Goal: Task Accomplishment & Management: Manage account settings

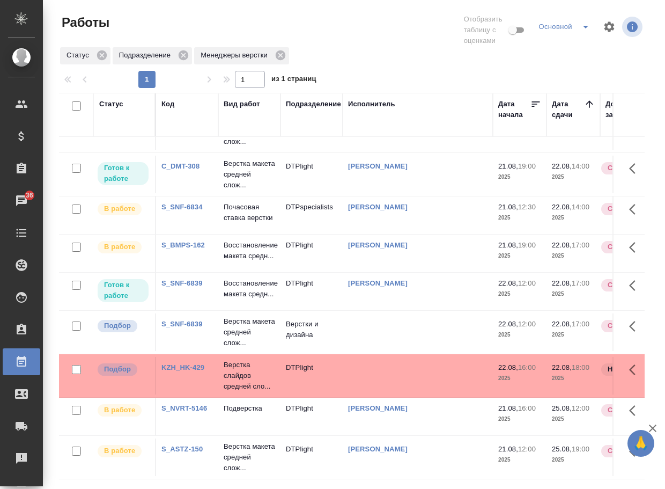
scroll to position [144, 0]
click at [240, 316] on p "Верстка макета средней слож..." at bounding box center [249, 332] width 51 height 32
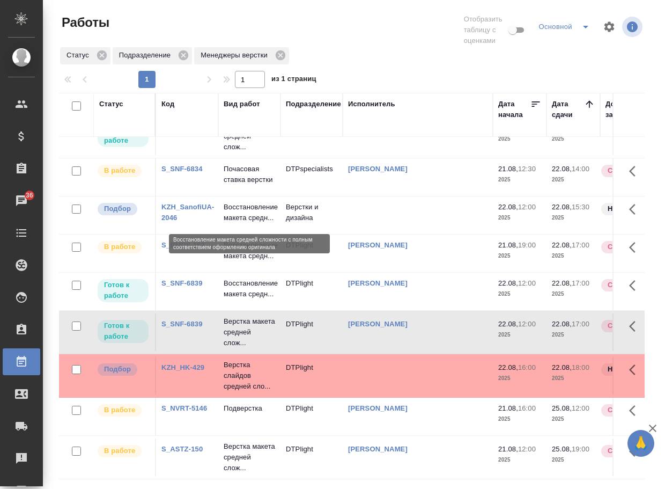
click at [243, 209] on p "Восстановление макета средн..." at bounding box center [249, 212] width 51 height 21
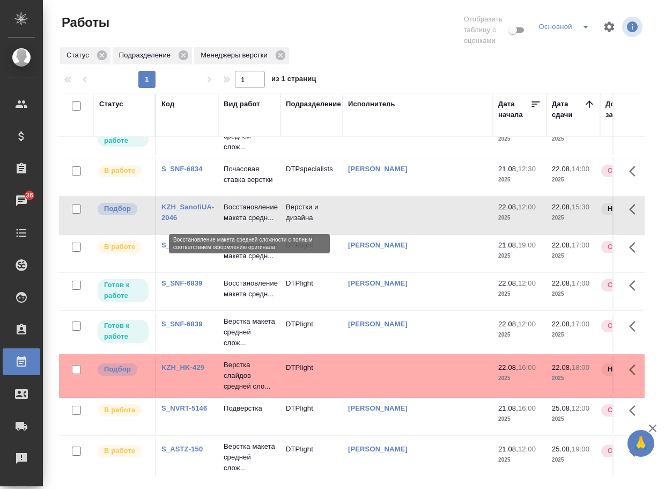
click at [243, 209] on p "Восстановление макета средн..." at bounding box center [249, 212] width 51 height 21
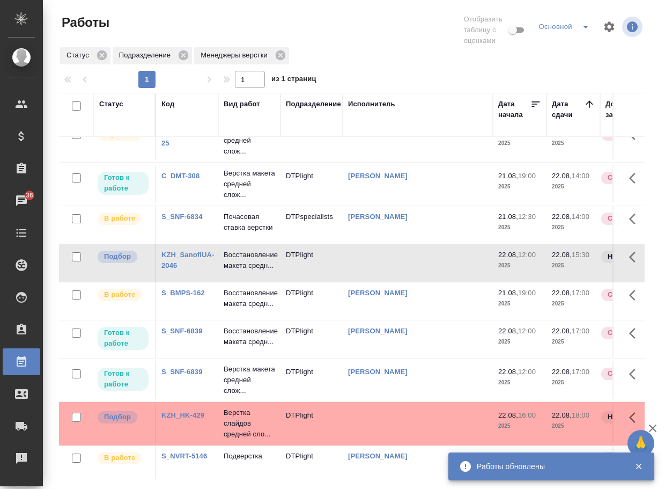
scroll to position [0, 0]
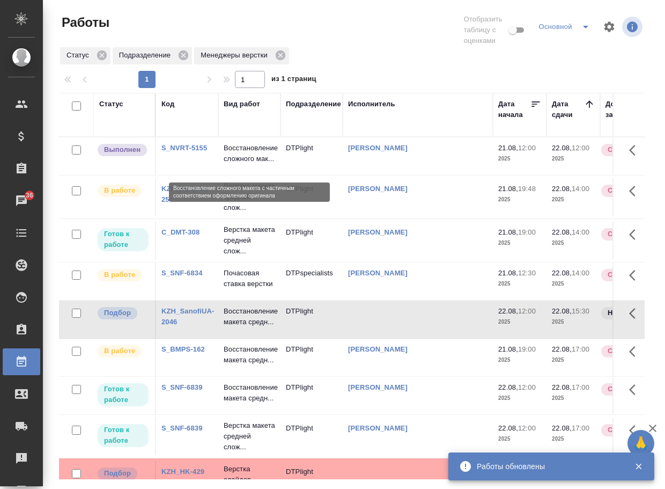
click at [242, 157] on p "Восстановление сложного мак..." at bounding box center [249, 153] width 51 height 21
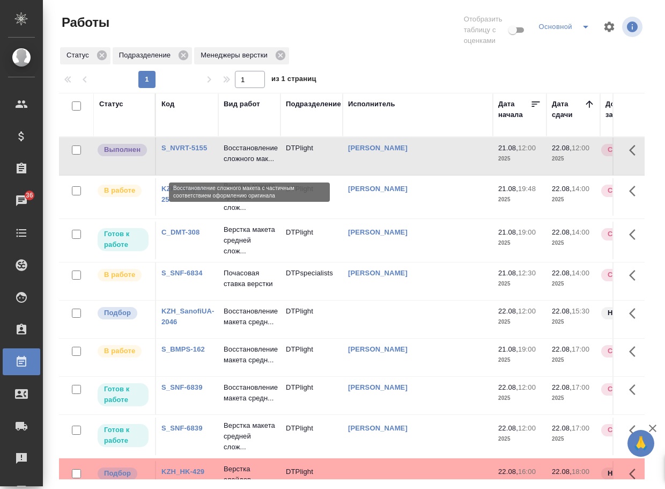
click at [242, 157] on p "Восстановление сложного мак..." at bounding box center [249, 153] width 51 height 21
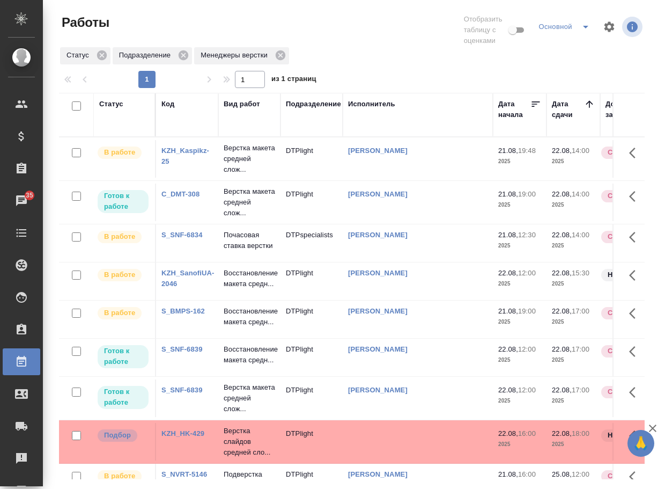
click at [195, 353] on link "S_SNF-6839" at bounding box center [181, 349] width 41 height 8
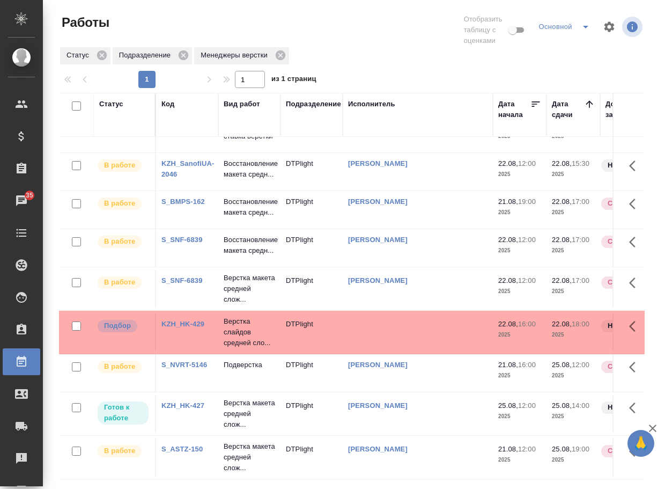
scroll to position [198, 0]
click at [182, 445] on link "S_ASTZ-150" at bounding box center [181, 449] width 41 height 8
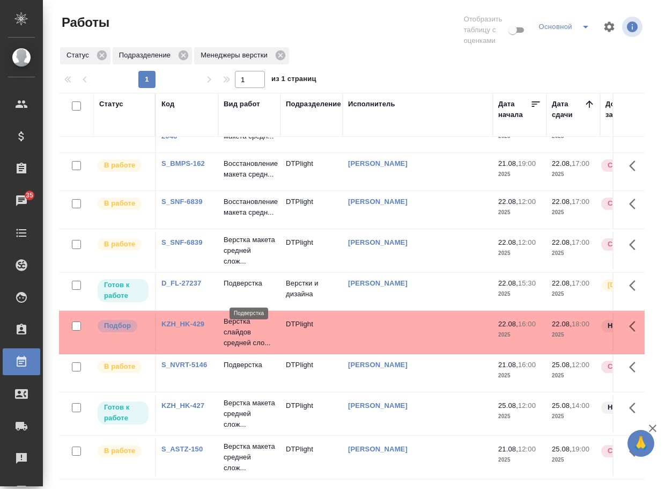
click at [255, 289] on p "Подверстка" at bounding box center [249, 283] width 51 height 11
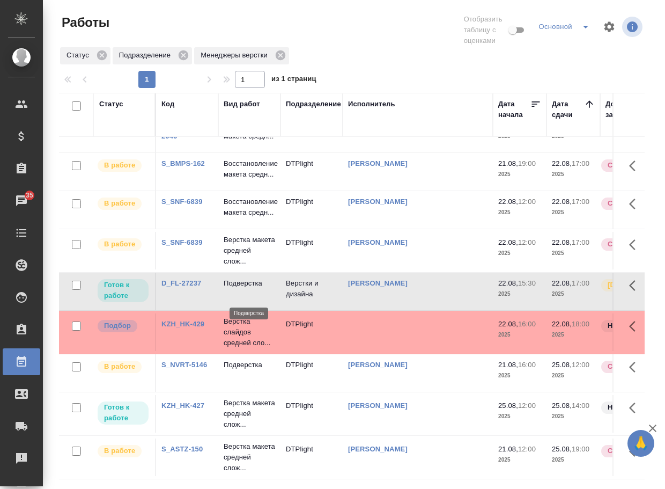
click at [255, 289] on p "Подверстка" at bounding box center [249, 283] width 51 height 11
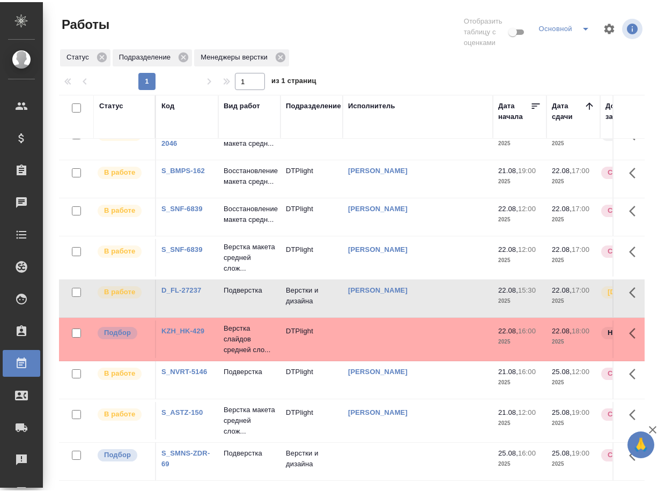
scroll to position [285, 0]
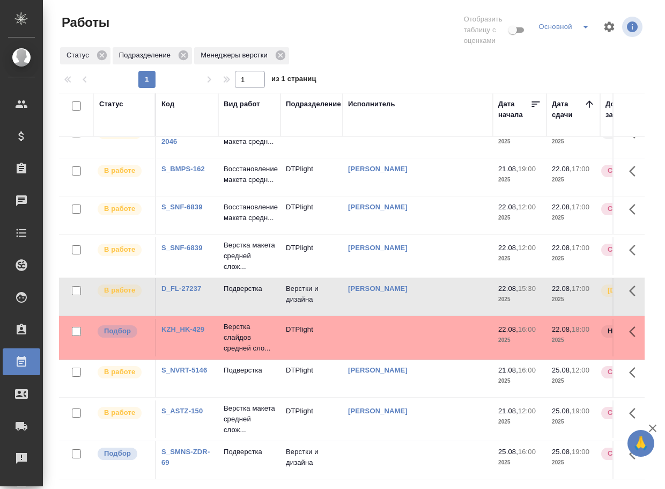
click at [187, 447] on link "S_SMNS-ZDR-69" at bounding box center [185, 456] width 48 height 19
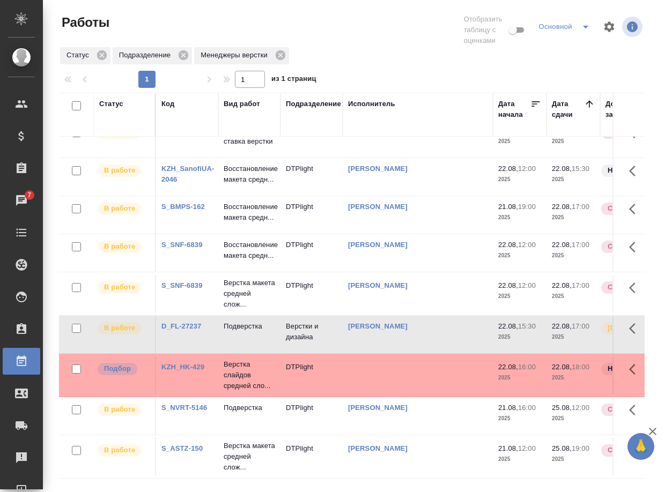
scroll to position [0, 0]
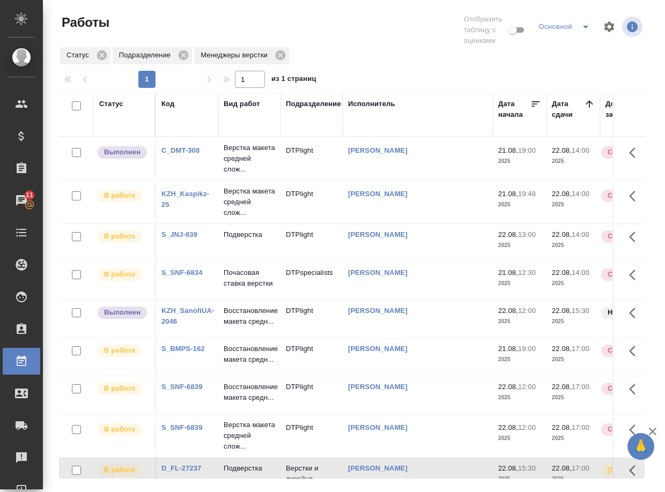
click at [256, 168] on p "Верстка макета средней слож..." at bounding box center [249, 159] width 51 height 32
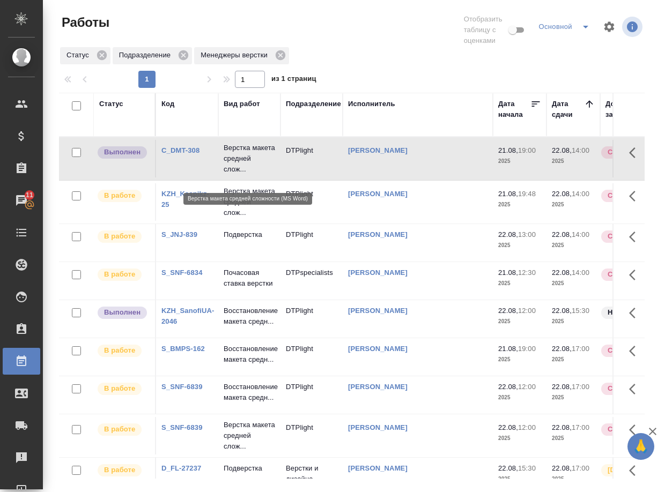
click at [256, 168] on p "Верстка макета средней слож..." at bounding box center [249, 159] width 51 height 32
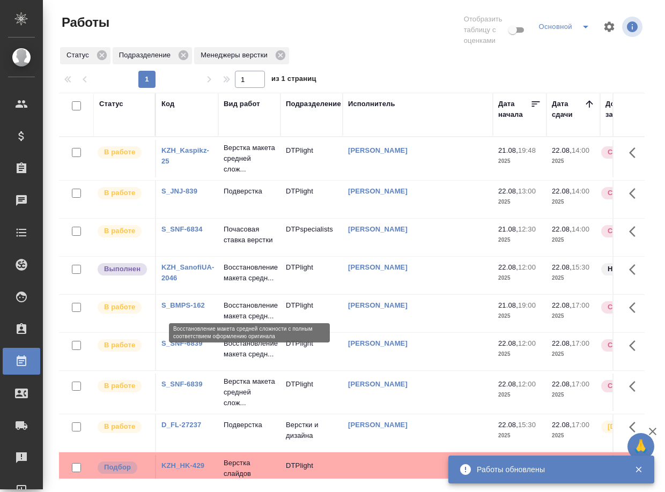
click at [240, 284] on p "Восстановление макета средн..." at bounding box center [249, 272] width 51 height 21
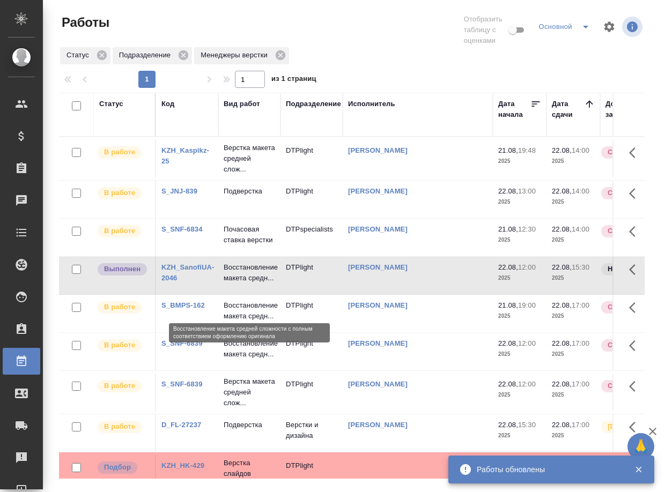
click at [240, 284] on p "Восстановление макета средн..." at bounding box center [249, 272] width 51 height 21
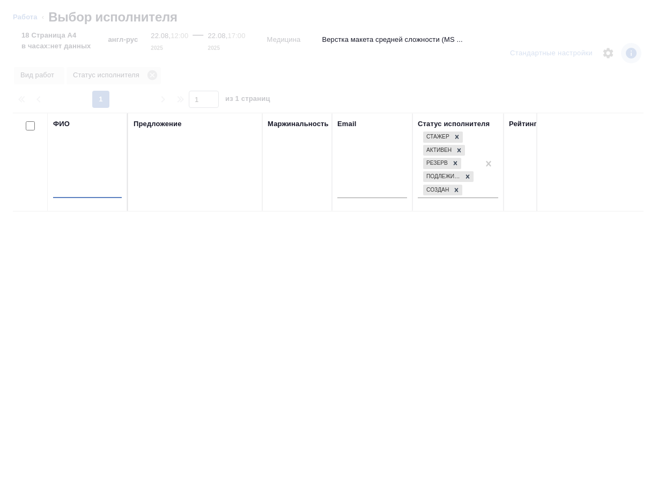
click at [94, 191] on input "text" at bounding box center [87, 191] width 69 height 13
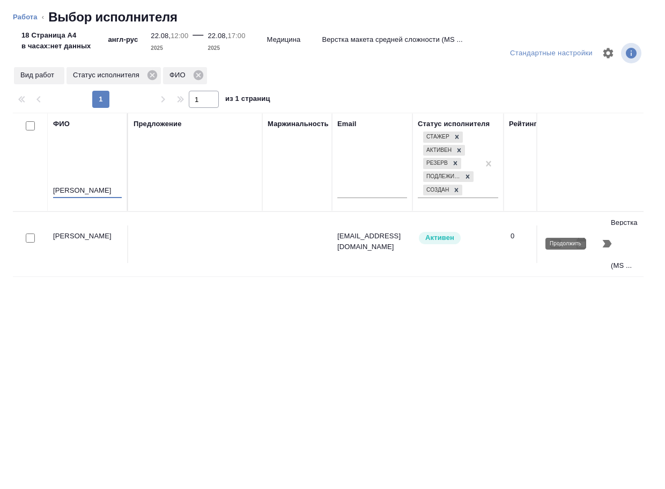
type input "носкова"
click at [606, 238] on icon "button" at bounding box center [607, 243] width 13 height 13
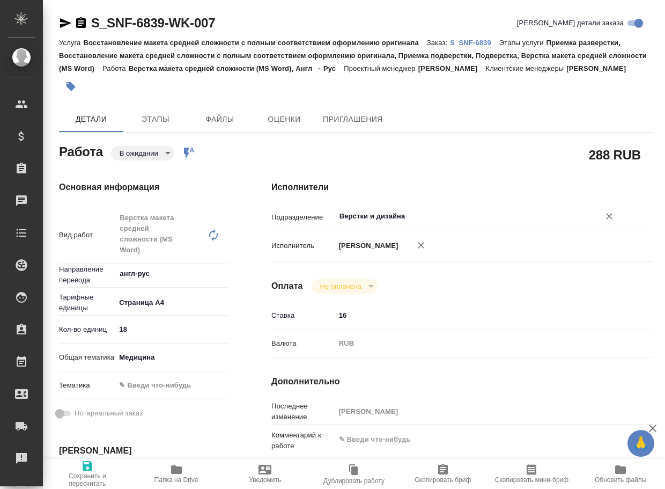
type textarea "x"
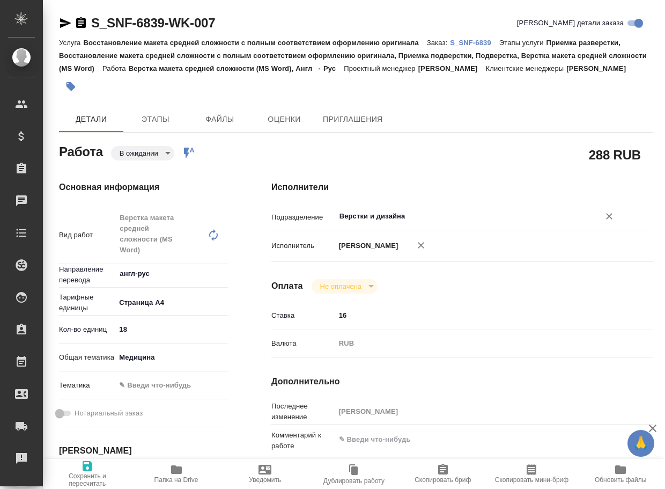
click at [428, 223] on input "Верстки и дизайна" at bounding box center [460, 216] width 244 height 13
type textarea "x"
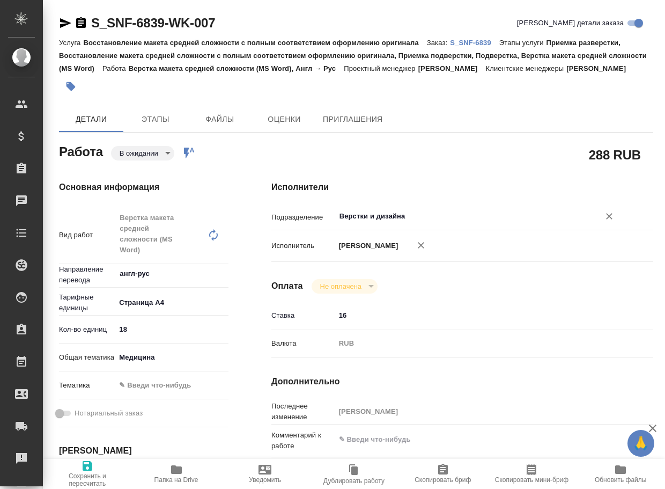
type textarea "x"
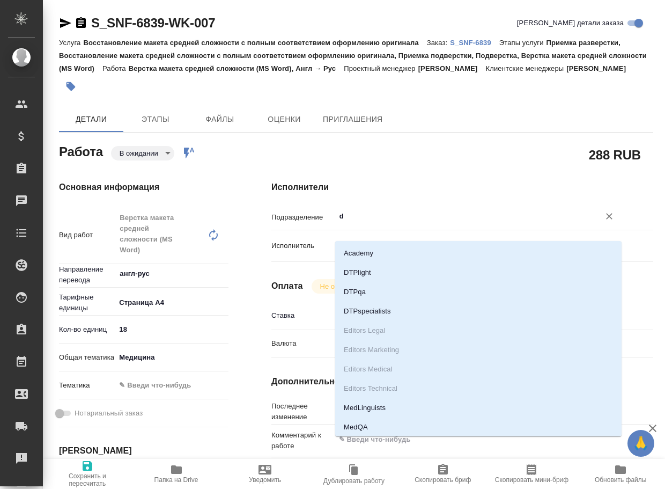
type input "dt"
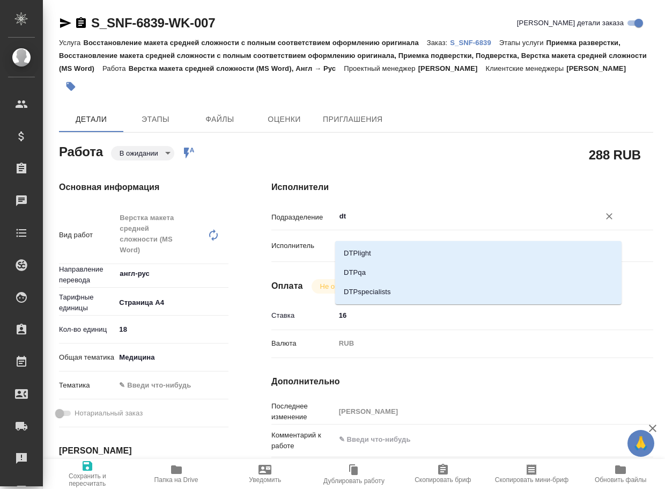
type textarea "x"
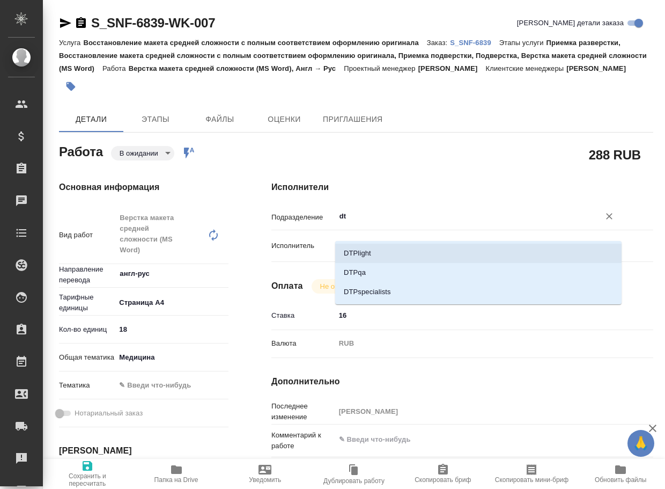
click at [396, 257] on li "DTPlight" at bounding box center [478, 253] width 286 height 19
type textarea "x"
type input "DTPlight"
type textarea "x"
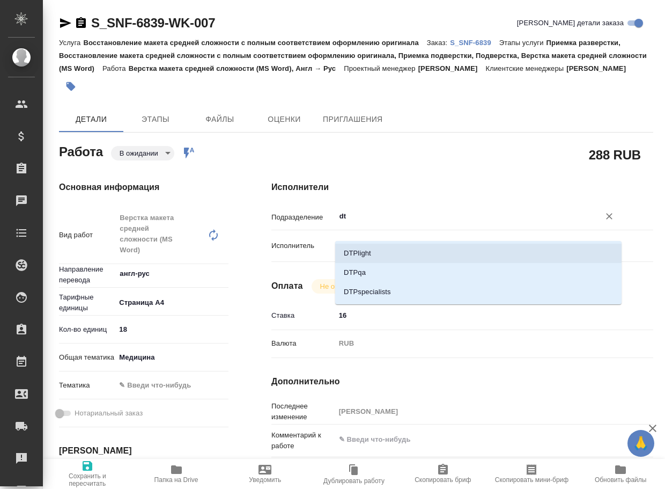
type textarea "x"
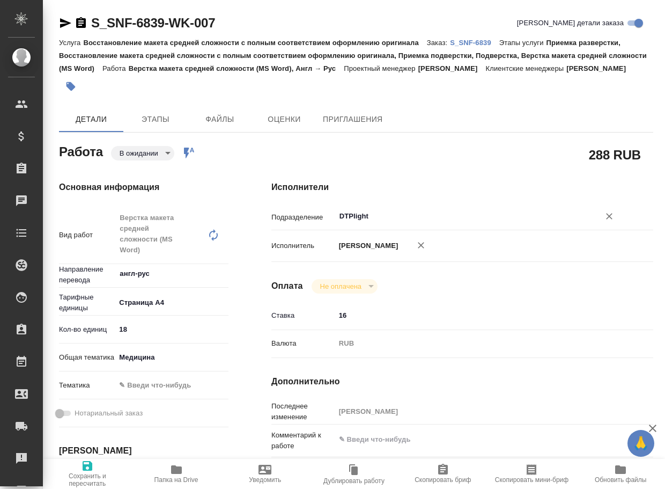
type textarea "x"
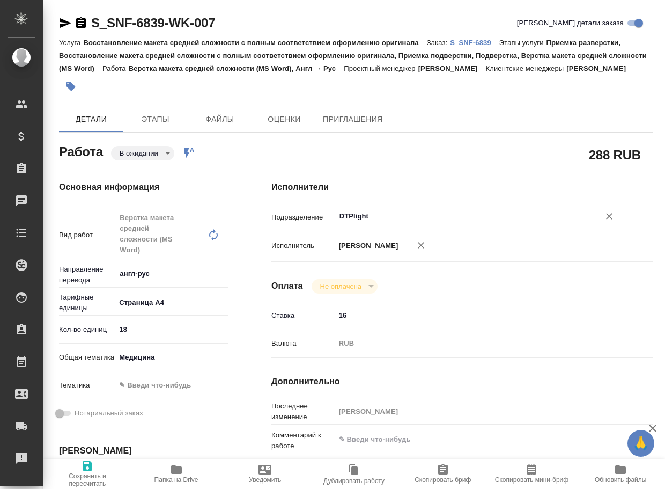
type input "DTPlight"
click at [86, 472] on span "Сохранить и пересчитать" at bounding box center [87, 479] width 76 height 15
type textarea "x"
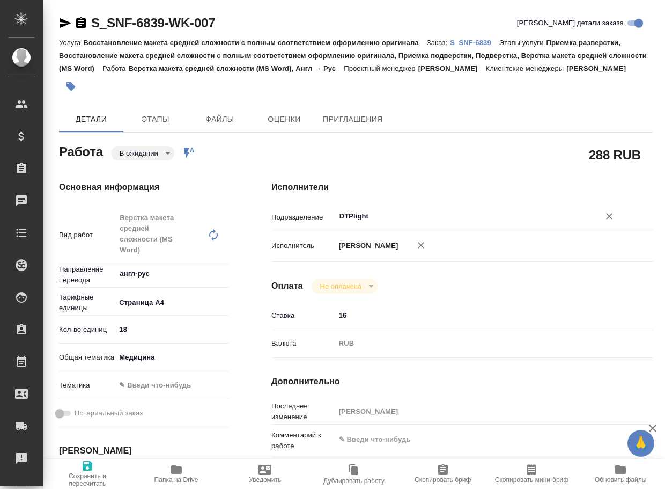
type textarea "x"
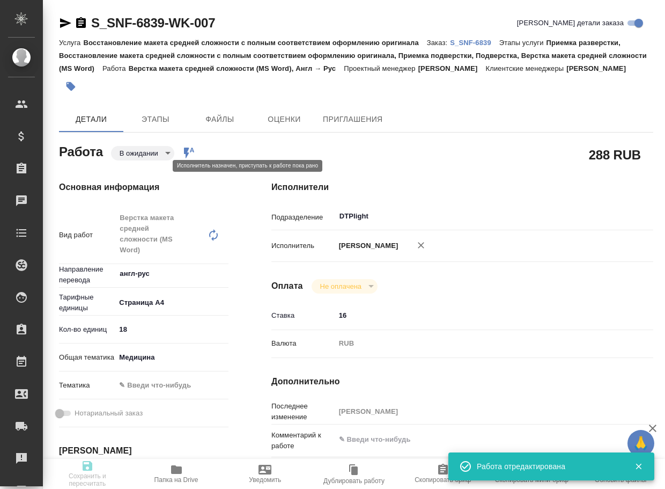
type textarea "x"
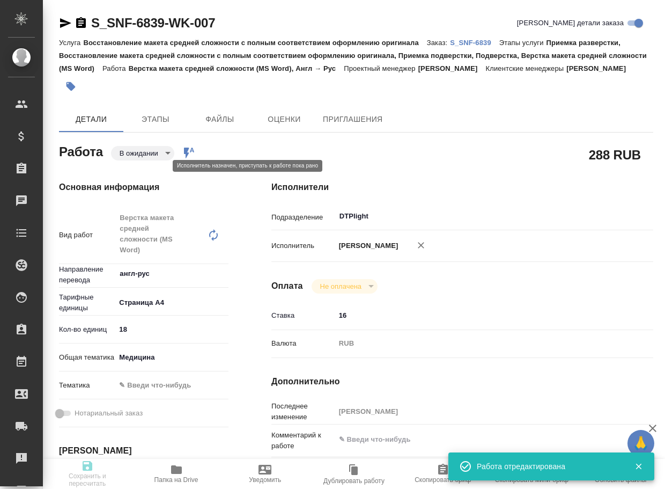
type textarea "x"
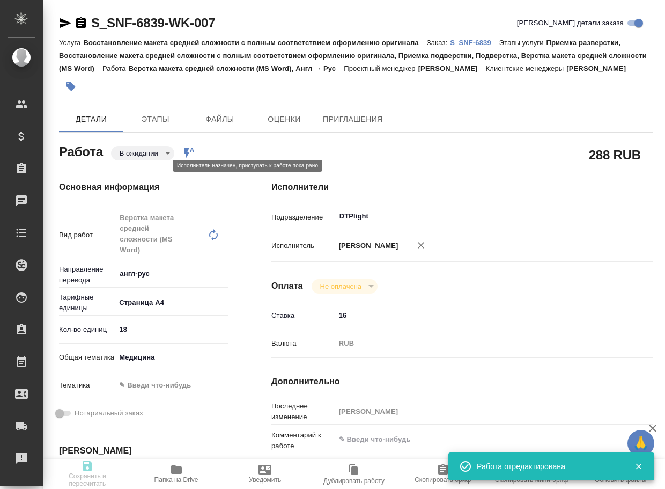
click at [160, 165] on body "🙏 .cls-1 fill:#fff; AWATERA Arsenyeva Vera Клиенты Спецификации Заказы Чаты Tod…" at bounding box center [332, 244] width 665 height 489
type input "pending"
type textarea "Верстка макета средней сложности (MS Word)"
type textarea "x"
type input "англ-рус"
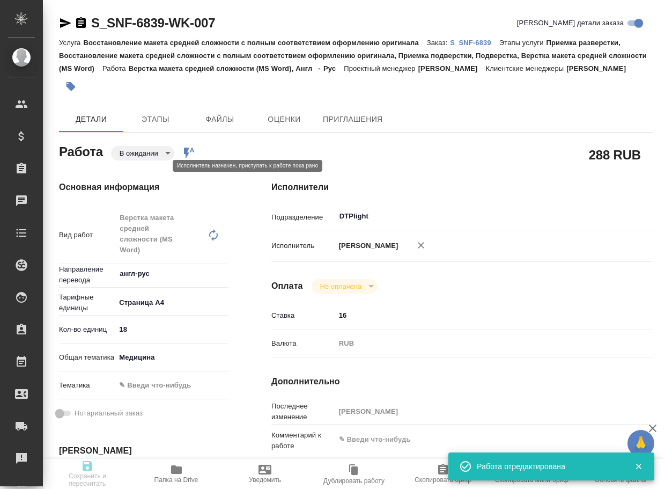
type input "5f036ec4e16dec2d6b59c8ff"
type input "18"
type input "med"
type input "22.08.2025 12:00"
type input "22.08.2025 17:00"
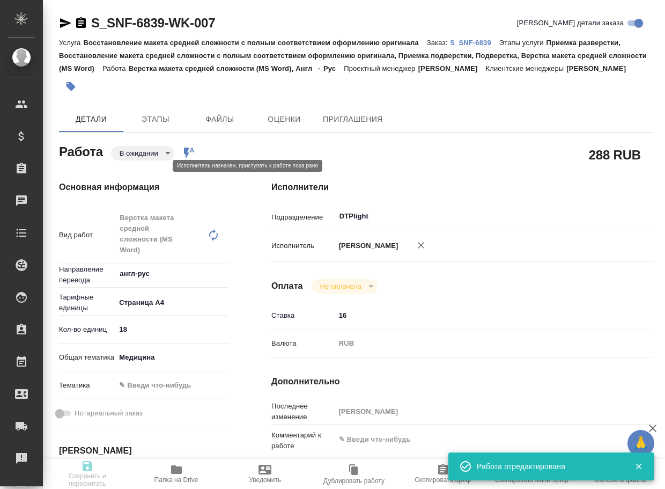
type input "25.08.2025 15:00"
type input "DTPlight"
type input "notPayed"
type input "16"
type input "RUB"
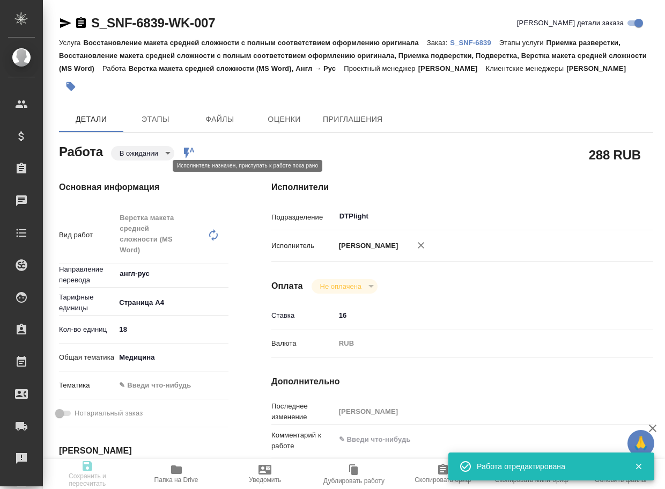
type input "[PERSON_NAME]"
type textarea "x"
type textarea "/Clients/Sanofi/Orders/S_SNF-6839/DTP/S_SNF-6839-WK-007"
type textarea "x"
type input "S_SNF-6839"
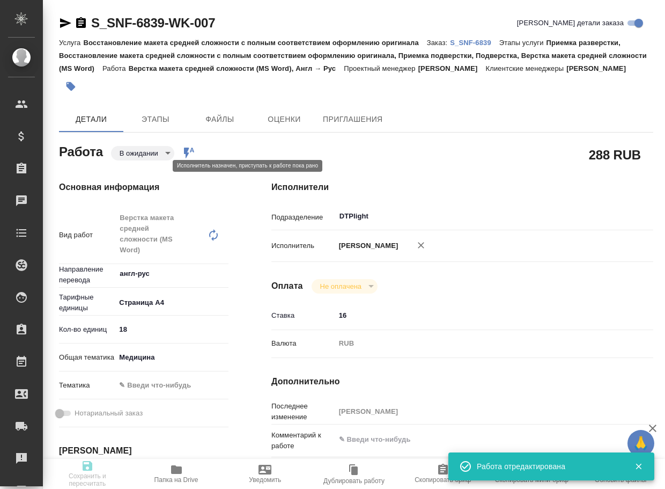
type input "Восстановление макета средней сложности с полным соответствием оформлению ориги…"
type input "Приемка разверстки, Восстановление макета средней сложности с полным соответств…"
type input "Сайдашева Диляра"
type input "[PERSON_NAME]"
type input "/Clients/Sanofi/Orders/S_SNF-6839"
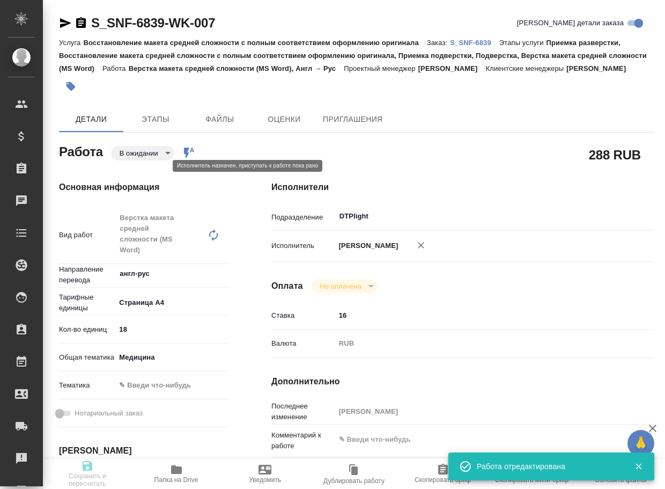
type textarea "x"
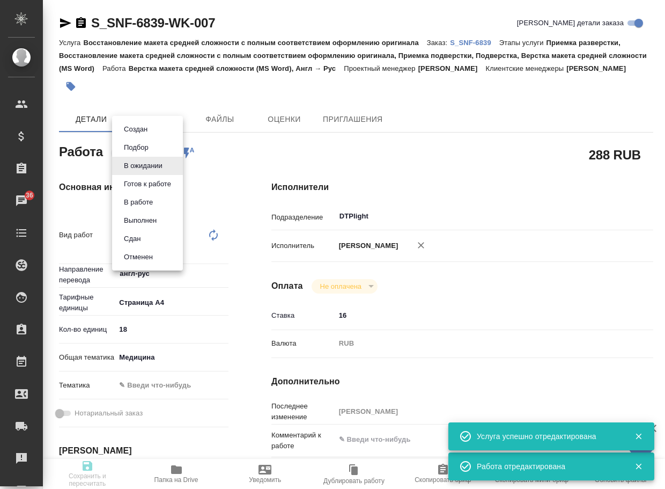
type textarea "x"
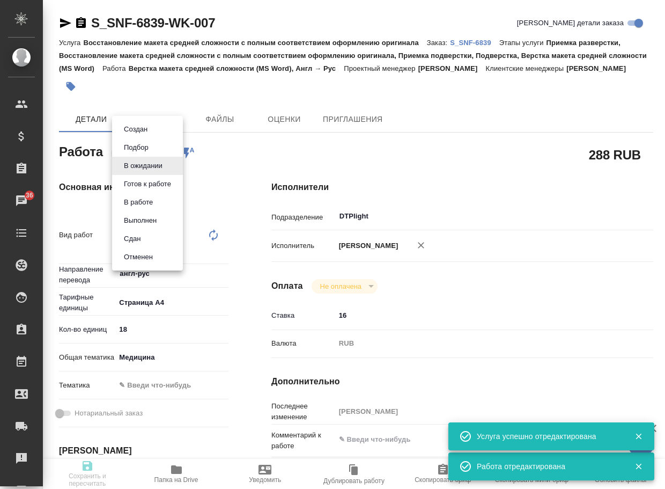
type textarea "x"
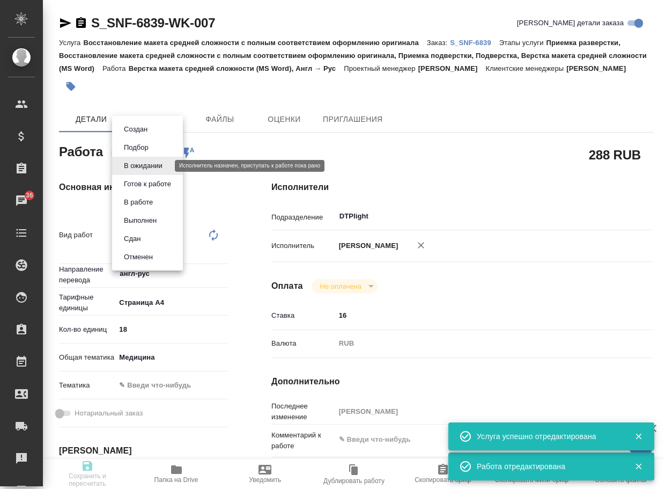
type textarea "x"
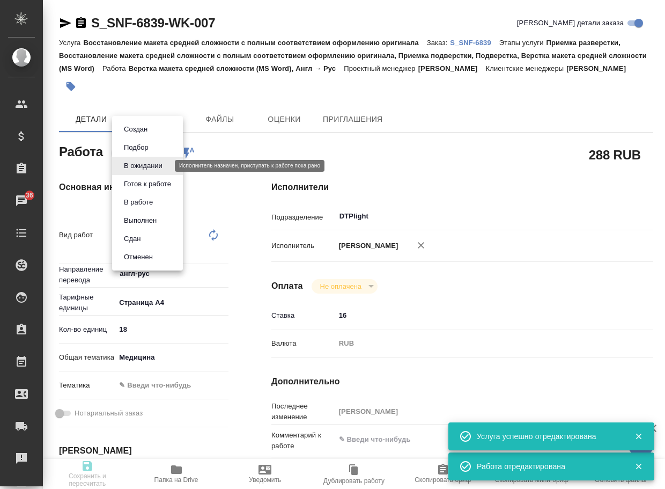
type textarea "x"
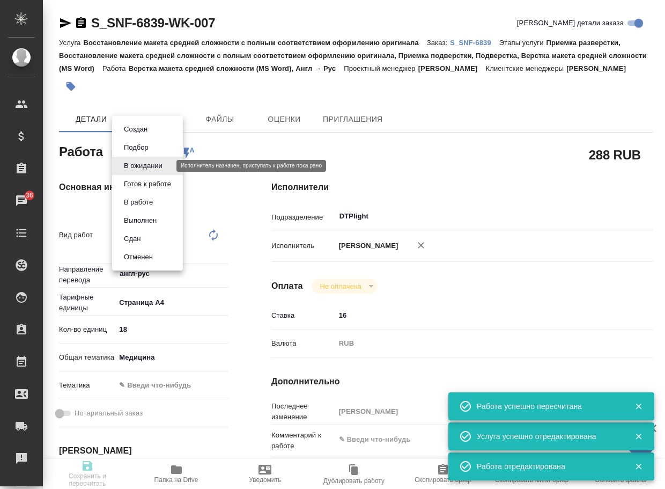
type input "pending"
type textarea "Верстка макета средней сложности (MS Word)"
type textarea "x"
type input "англ-рус"
type input "5f036ec4e16dec2d6b59c8ff"
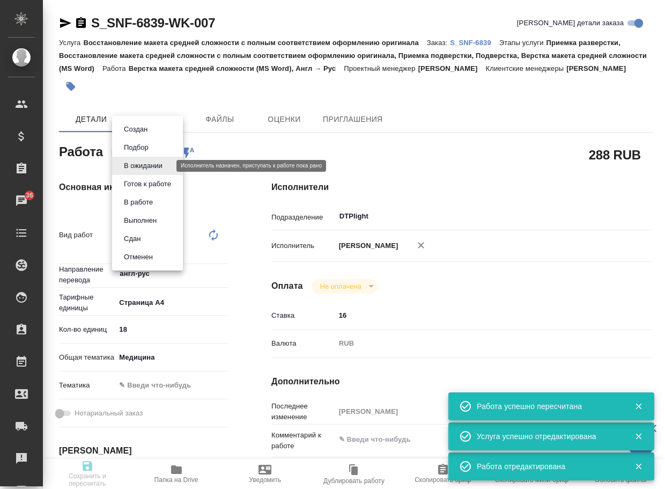
type input "18"
type input "med"
type input "[DATE] 12:00"
type input "22.08.2025 17:00"
type input "25.08.2025 15:00"
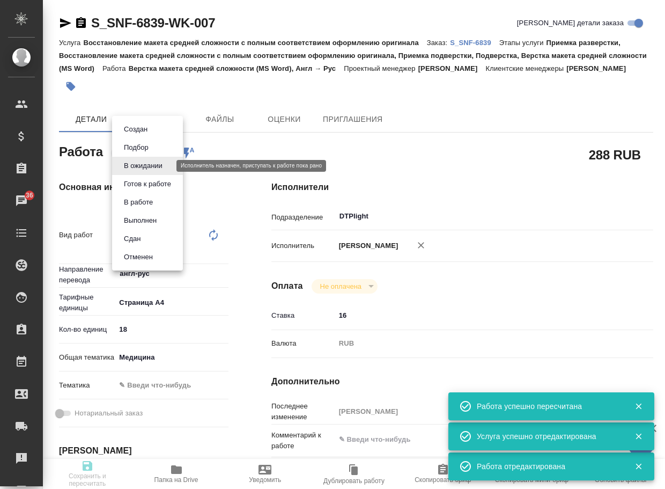
type input "DTPlight"
type input "notPayed"
type input "16"
type input "RUB"
type input "[PERSON_NAME]"
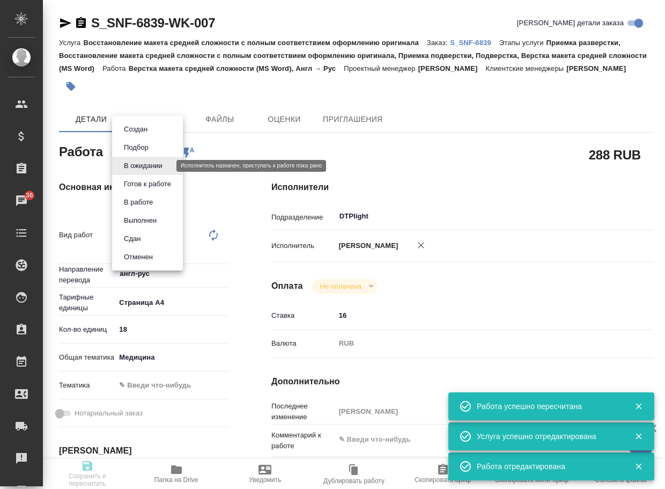
type textarea "x"
type textarea "/Clients/Sanofi/Orders/S_SNF-6839/DTP/S_SNF-6839-WK-007"
type textarea "x"
type input "S_SNF-6839"
type input "Восстановление макета средней сложности с полным соответствием оформлению ориги…"
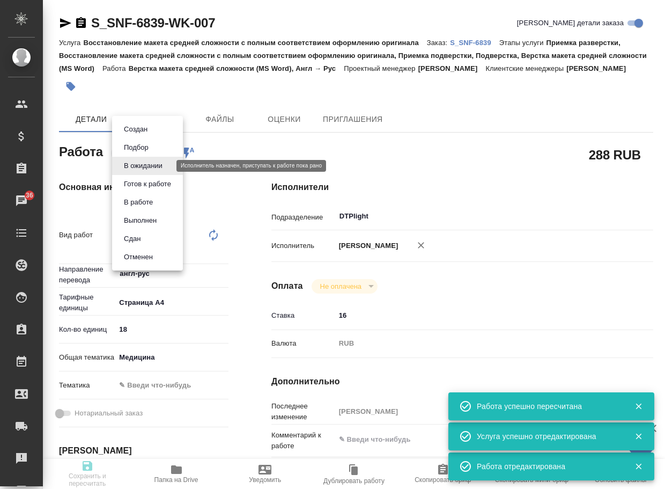
type input "Приемка разверстки, Восстановление макета средней сложности с полным соответств…"
type input "[PERSON_NAME]"
type input "/Clients/Sanofi/Orders/S_SNF-6839"
type textarea "x"
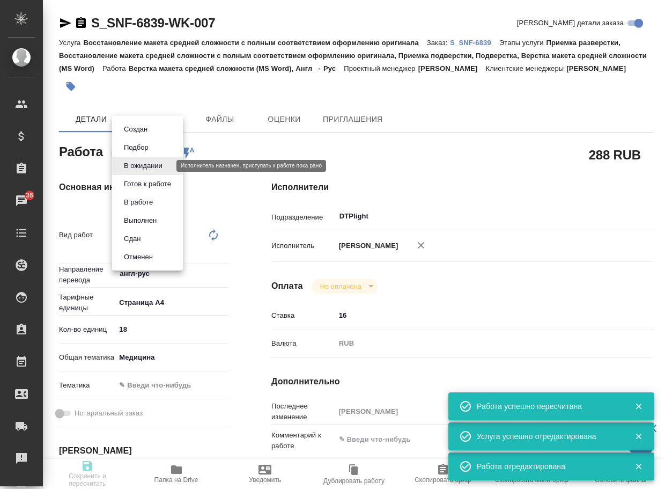
type textarea "x"
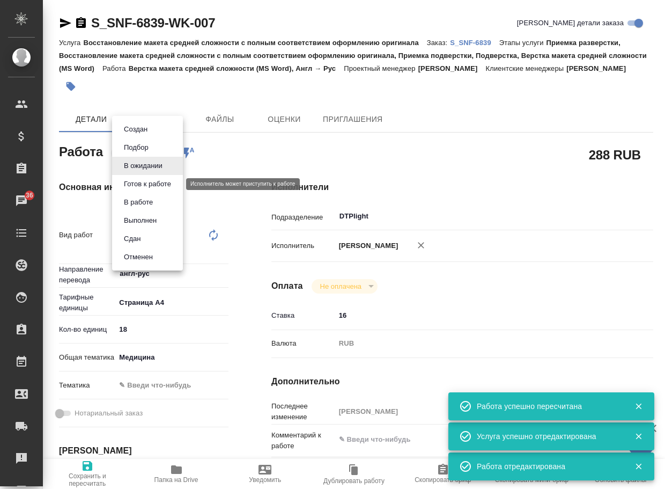
type textarea "x"
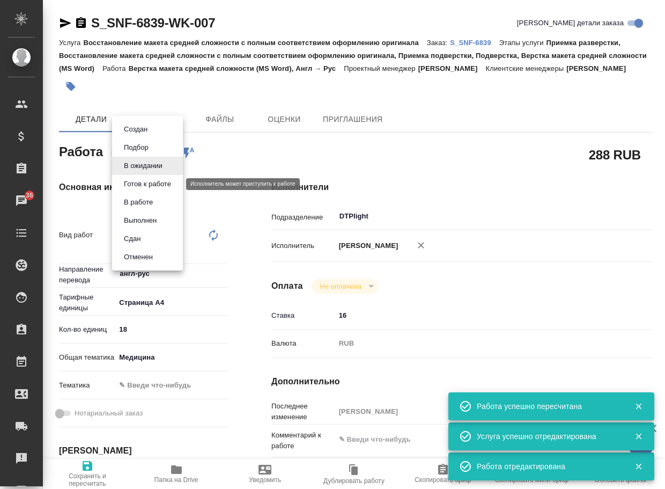
click at [164, 181] on button "Готов к работе" at bounding box center [148, 184] width 54 height 12
type textarea "x"
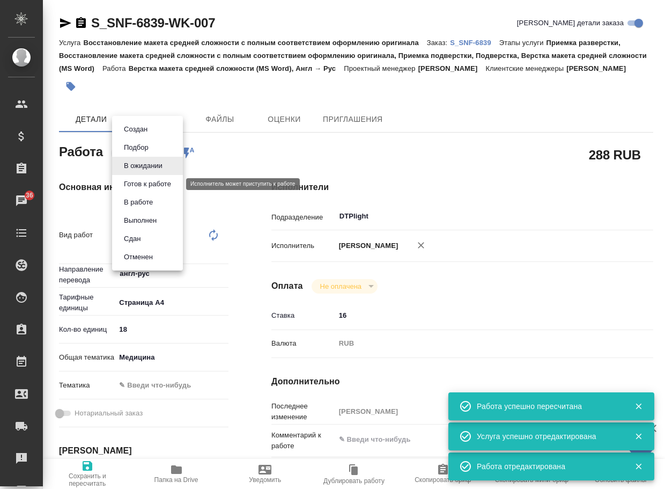
type textarea "x"
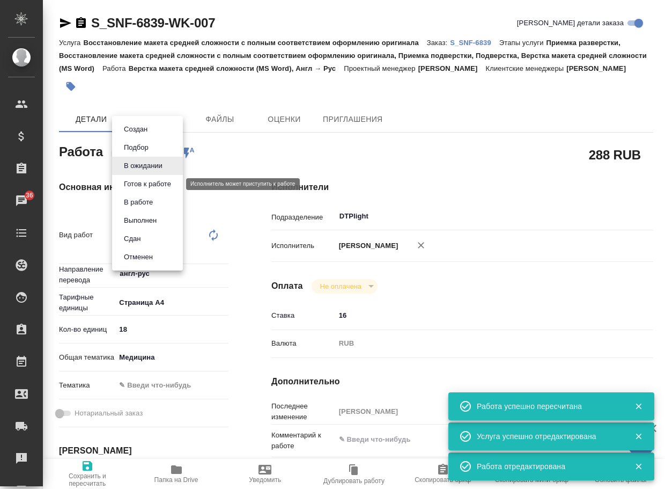
type textarea "x"
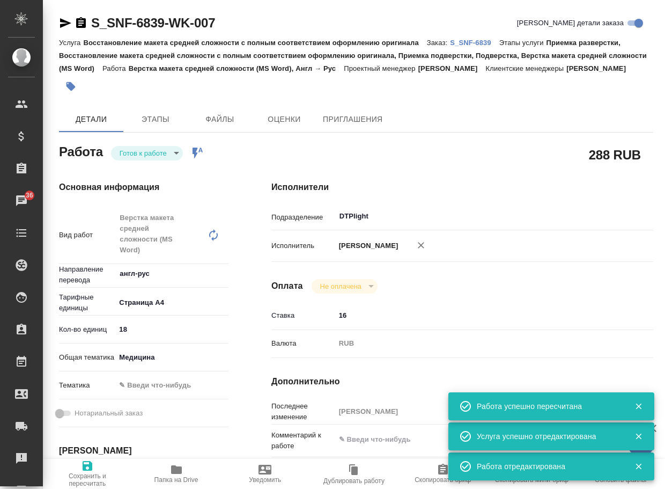
type textarea "x"
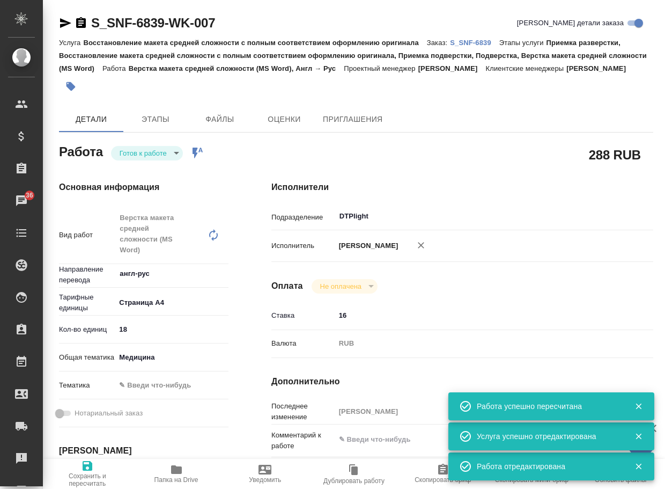
type textarea "x"
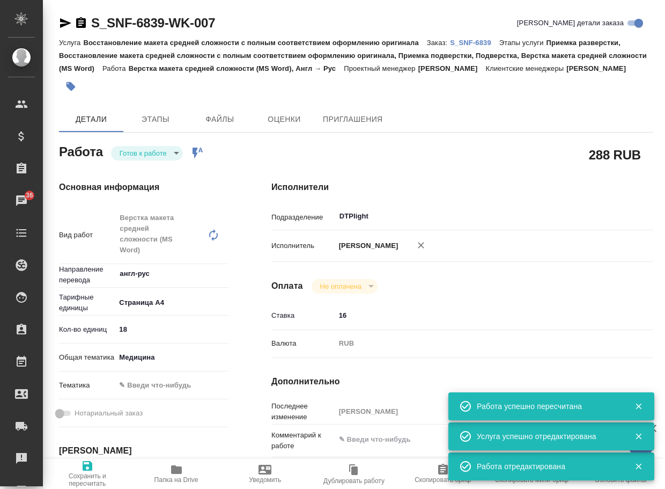
type textarea "x"
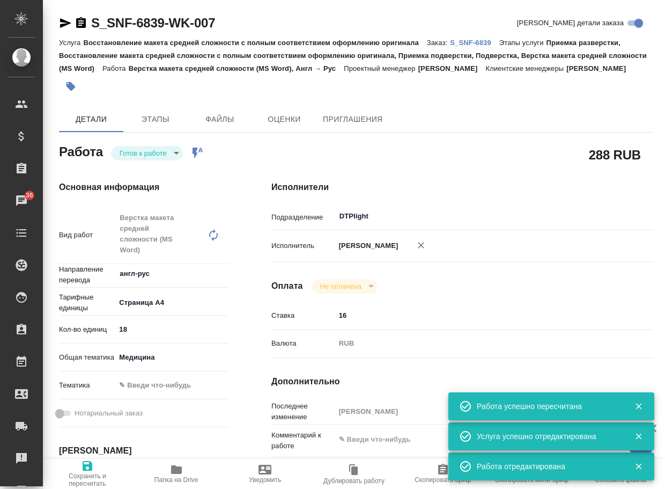
click at [68, 23] on icon "button" at bounding box center [65, 23] width 11 height 10
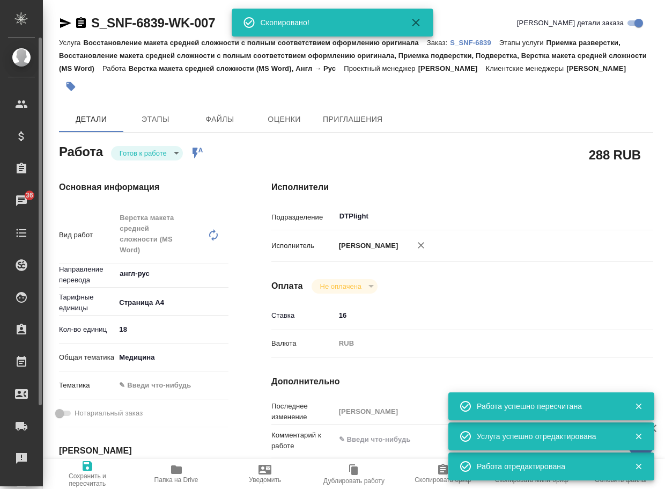
type textarea "x"
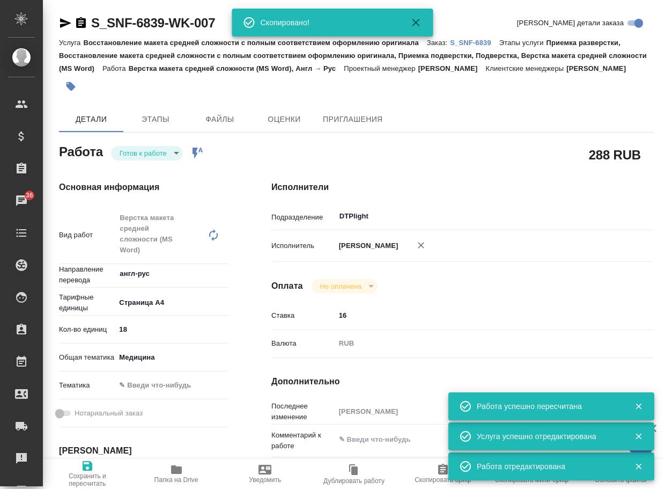
type textarea "x"
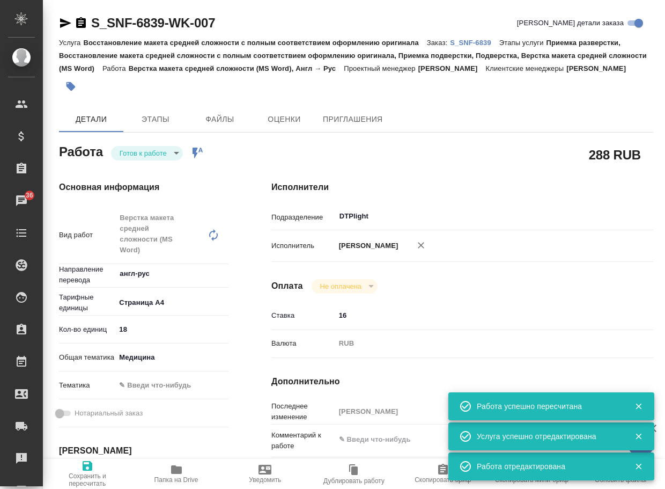
click at [486, 45] on p "S_SNF-6839" at bounding box center [474, 43] width 49 height 8
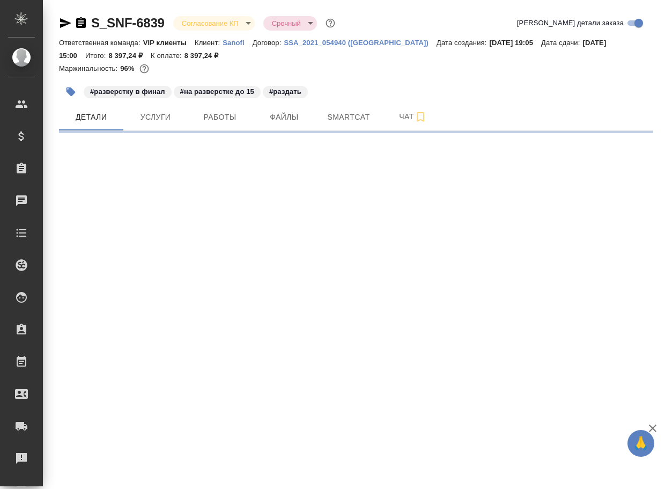
select select "RU"
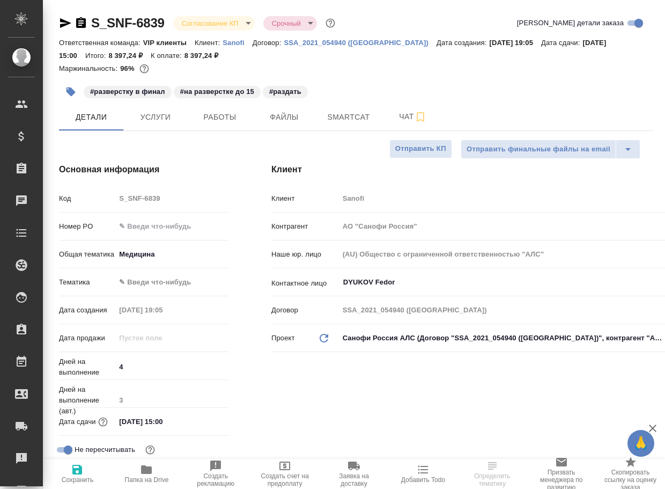
click at [151, 471] on icon "button" at bounding box center [146, 469] width 11 height 9
type textarea "x"
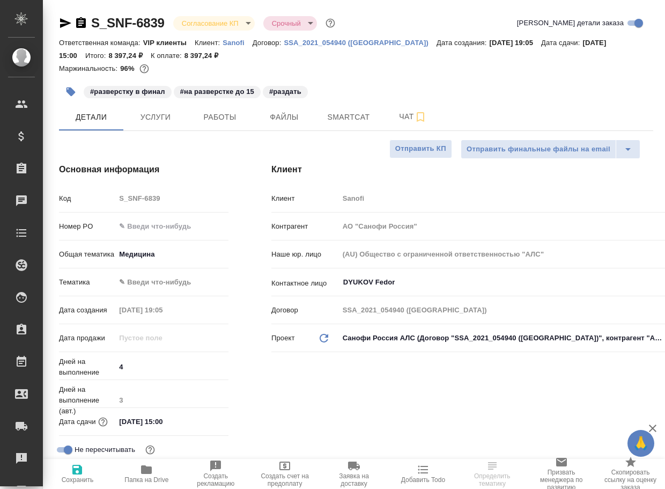
type textarea "x"
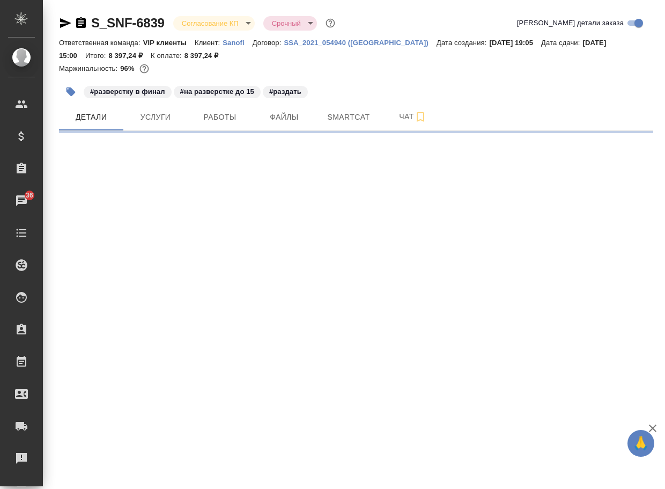
select select "RU"
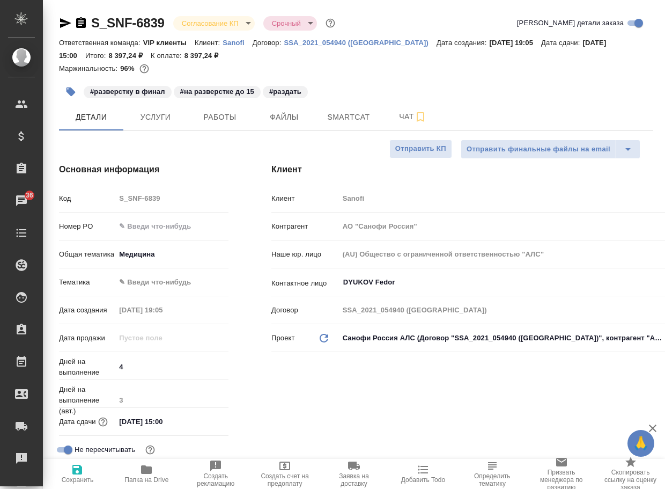
type textarea "x"
click at [393, 119] on span "Чат" at bounding box center [412, 116] width 51 height 13
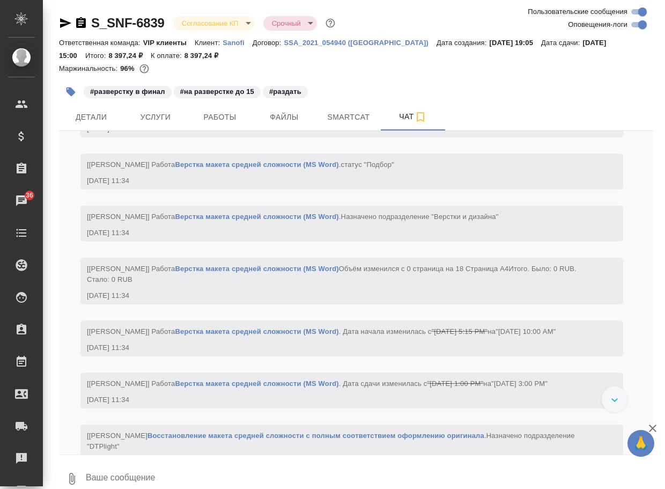
click at [635, 24] on input "Оповещения-логи" at bounding box center [642, 24] width 39 height 13
checkbox input "false"
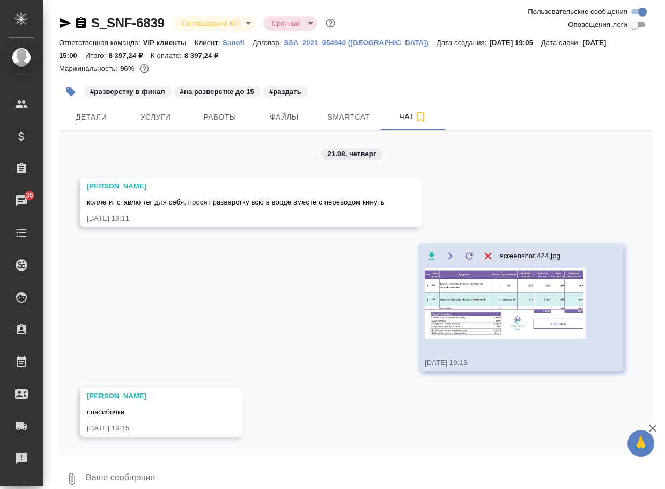
click at [517, 297] on img at bounding box center [505, 303] width 161 height 71
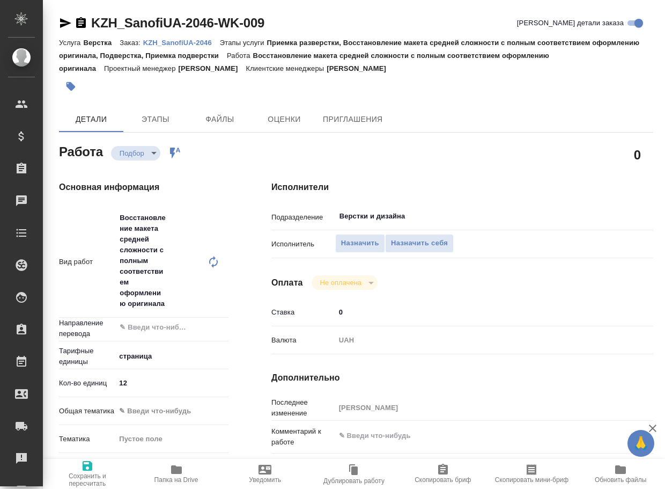
type textarea "x"
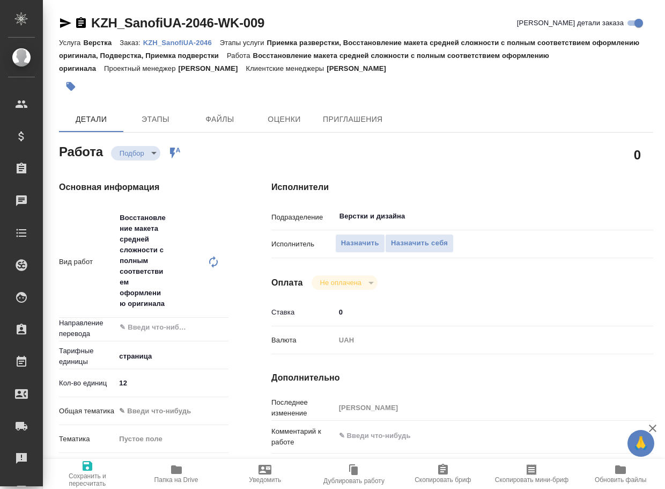
type textarea "x"
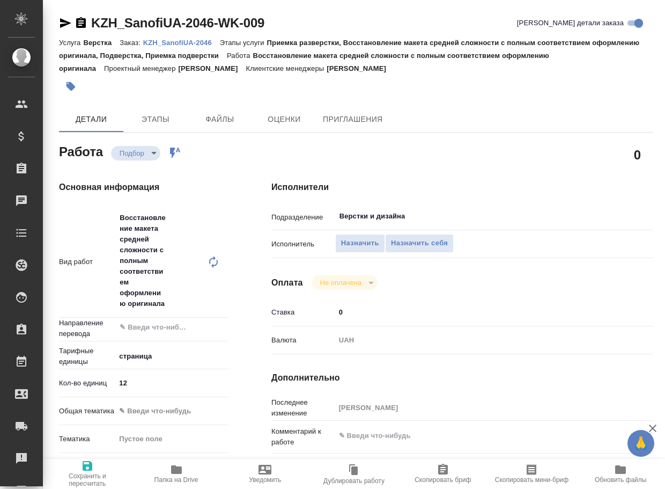
type textarea "x"
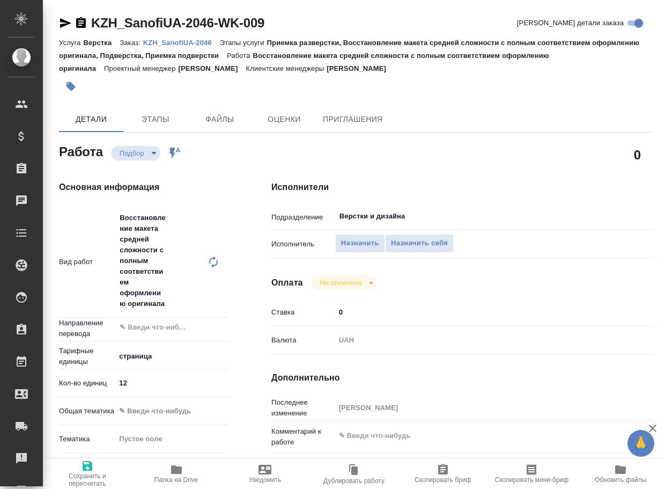
type textarea "x"
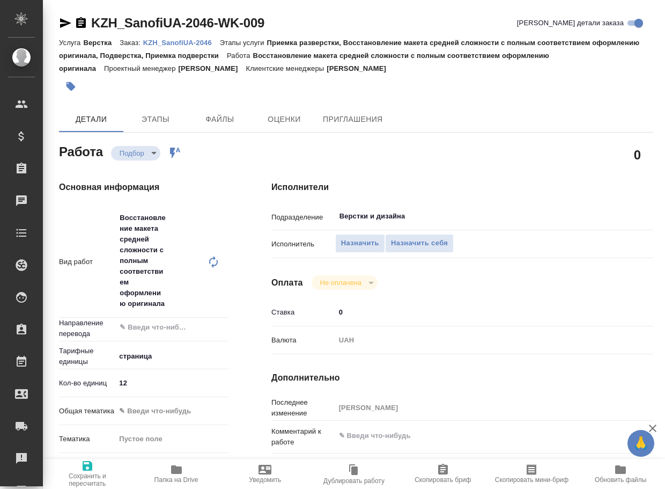
type textarea "x"
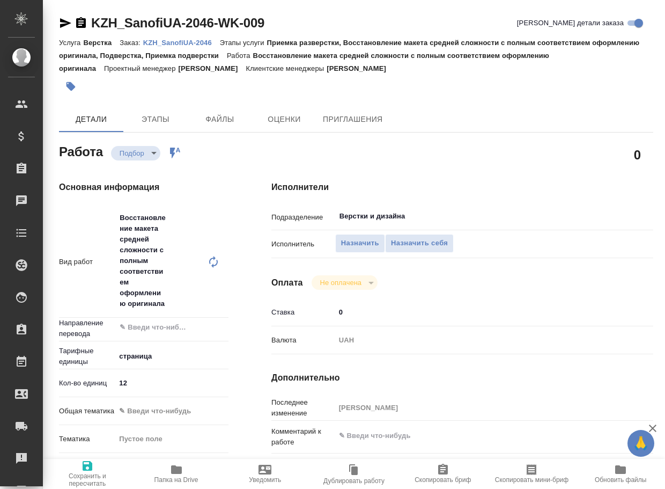
click at [180, 44] on p "KZH_SanofiUA-2046" at bounding box center [181, 43] width 77 height 8
type textarea "x"
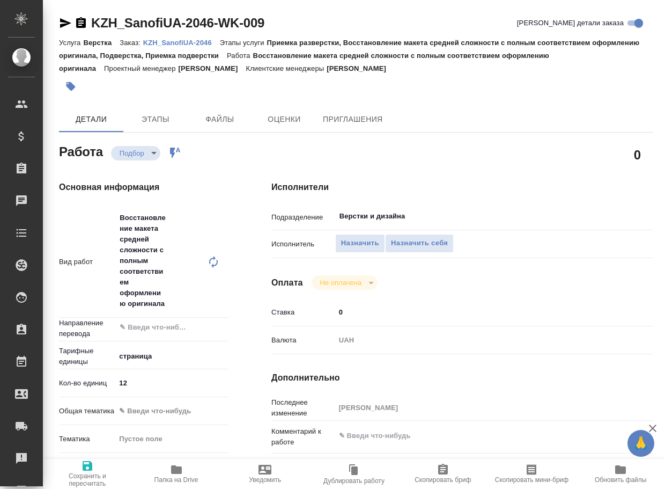
type textarea "x"
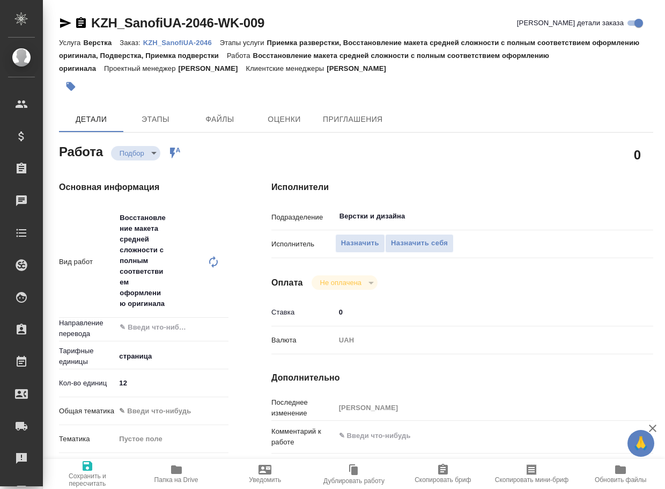
type textarea "x"
drag, startPoint x: 388, startPoint y: 429, endPoint x: 365, endPoint y: 338, distance: 94.1
click at [389, 428] on textarea at bounding box center [478, 435] width 286 height 18
paste textarea "Перевод на укр. Зачеркнутое перевода не требует"
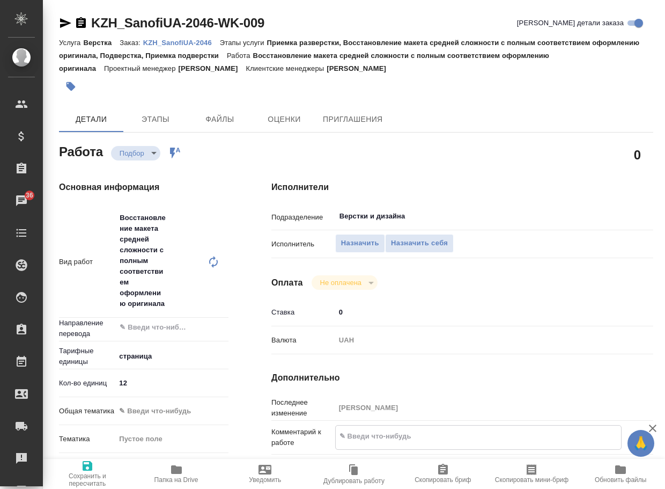
type textarea "x"
type textarea "Перевод на укр. Зачеркнутое перевода не требует"
type textarea "x"
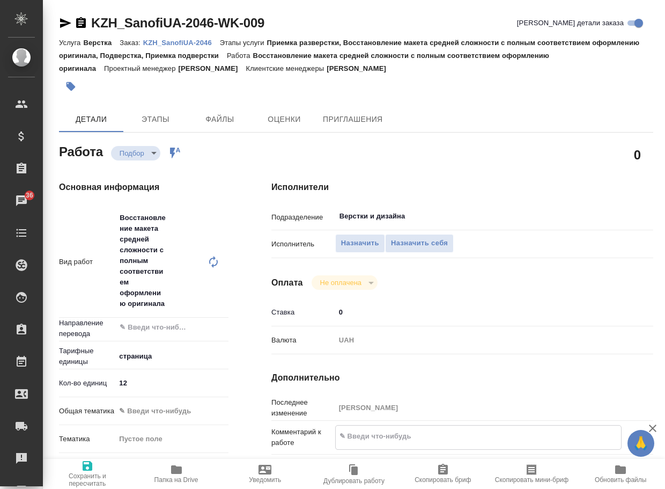
type textarea "x"
type textarea "Перевод на укр. Зачеркнутое перевода не требует"
type textarea "x"
click at [418, 213] on input "Верстки и дизайна" at bounding box center [460, 216] width 244 height 13
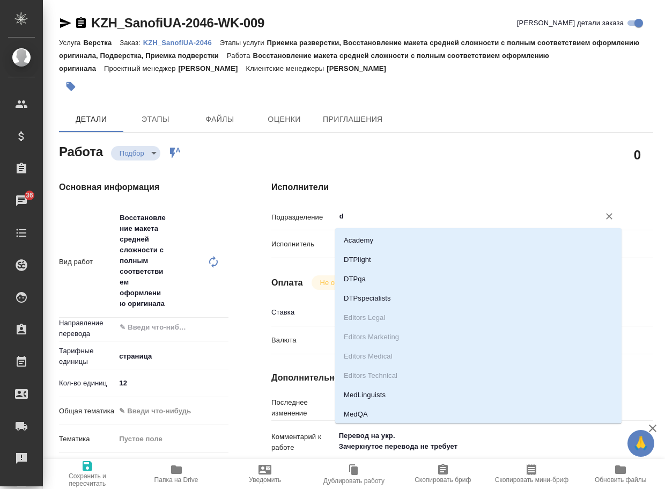
type input "dt"
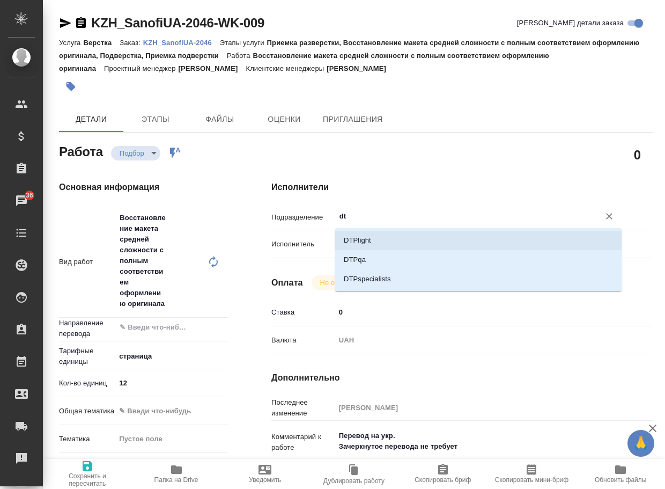
click at [394, 231] on li "DTPlight" at bounding box center [478, 240] width 286 height 19
type textarea "x"
type input "DTPlight"
type textarea "x"
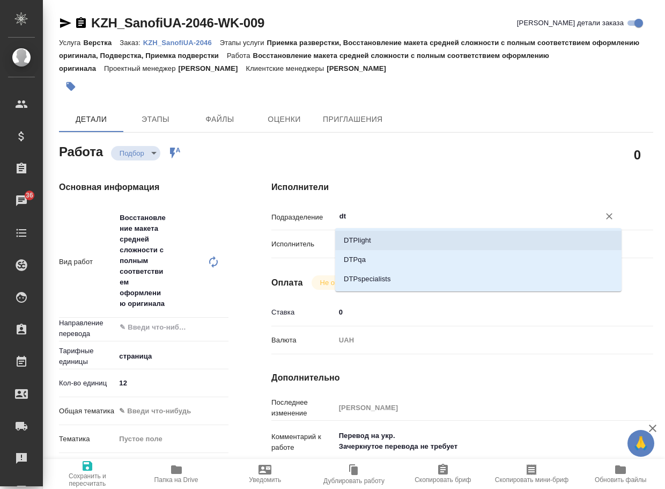
type textarea "x"
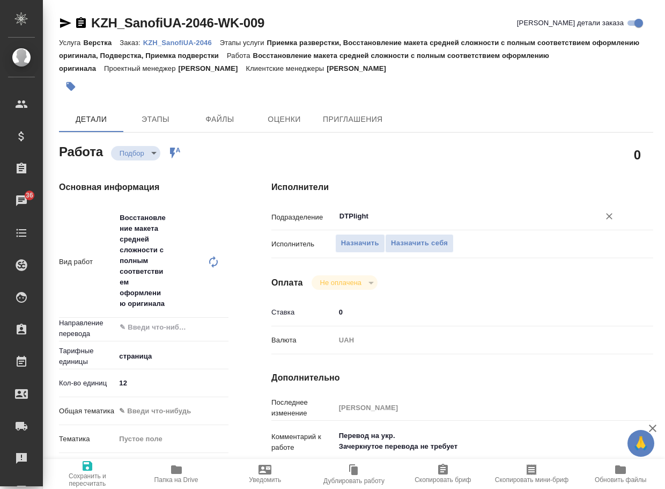
type input "DTPlight"
click at [91, 479] on span "Сохранить и пересчитать" at bounding box center [87, 479] width 76 height 15
type textarea "x"
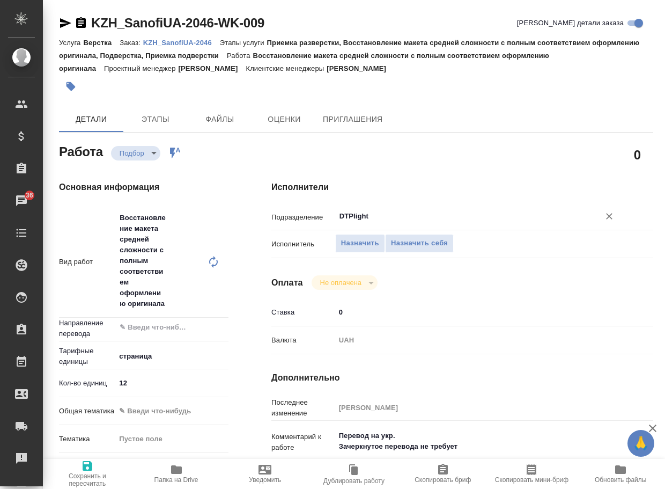
type textarea "x"
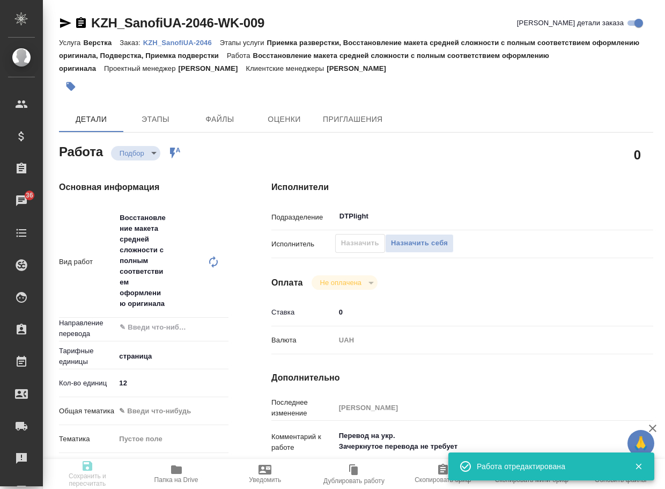
type textarea "x"
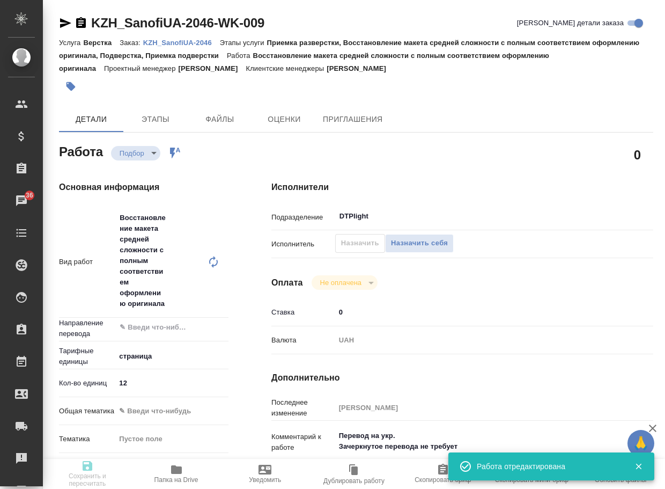
type input "recruiting"
type textarea "Восстановление макета средней сложности с полным соответствием оформлению ориги…"
type textarea "x"
type input "5a8b1489cc6b4906c91bfdb2"
type input "12"
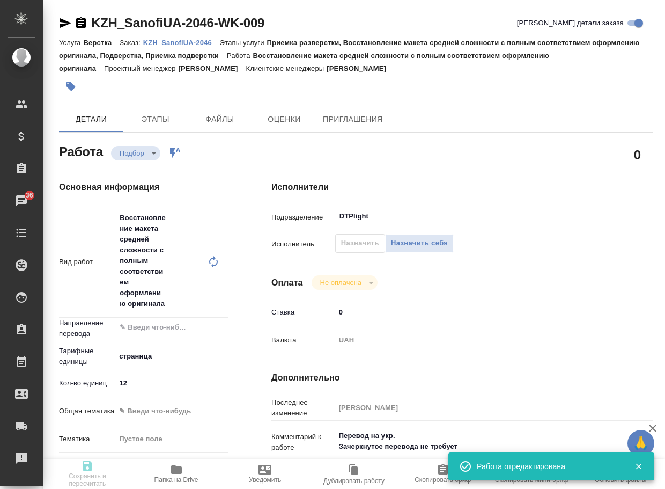
type input "22.08.2025 12:00"
type input "22.08.2025 15:30"
type input "27.08.2025 16:47"
type input "DTPlight"
type input "notPayed"
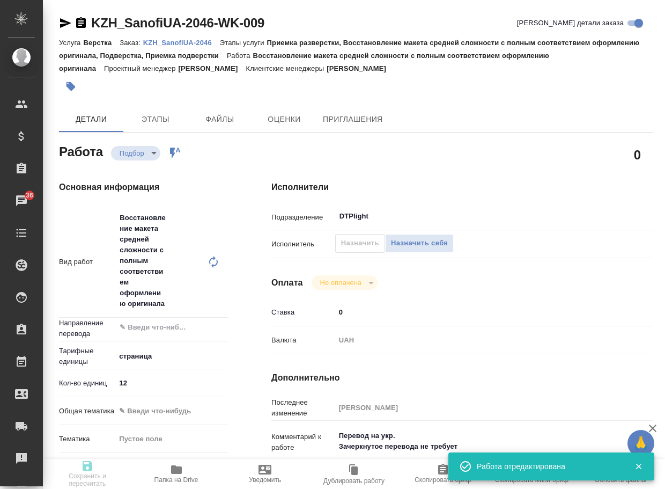
type input "0"
type input "UAH"
type input "[PERSON_NAME]"
type textarea "Перевод на укр. Зачеркнутое перевода не требует"
type textarea "x"
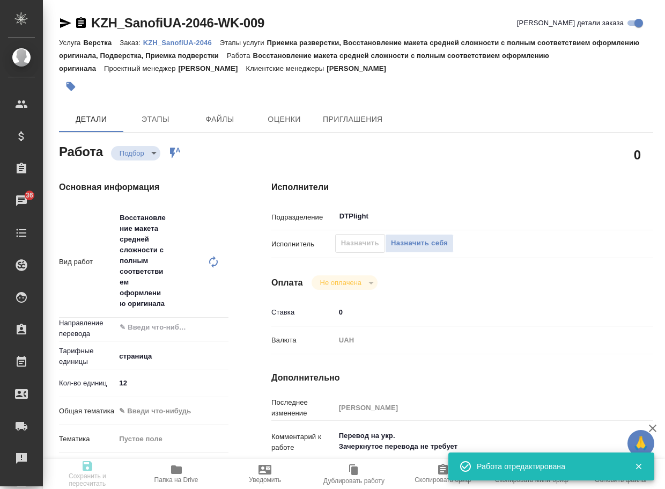
type textarea "/Clients/SanofiUA/Orders/KZH_SanofiUA-2046/DTP/KZH_SanofiUA-2046-WK-009"
type textarea "x"
type input "KZH_SanofiUA-2046"
type input "РО E005824394"
type input "Верстка"
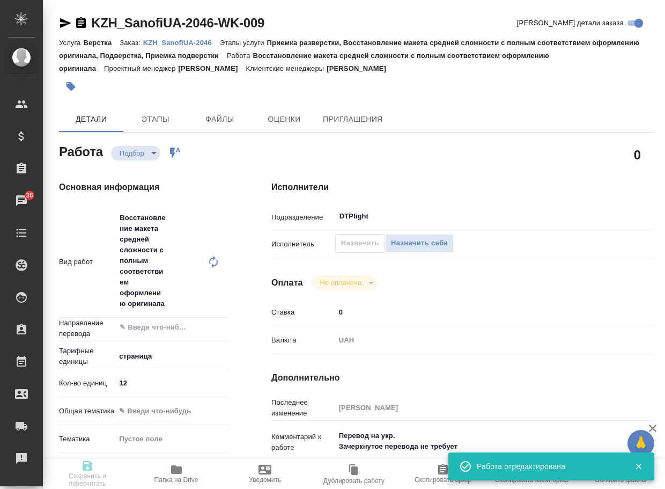
type input "Приемка разверстки, Восстановление макета средней сложности с полным соответств…"
type input "Кошербаева Назерке"
type input "[PERSON_NAME]"
type input "/Clients/SanofiUA/Orders/KZH_SanofiUA-2046"
type textarea "x"
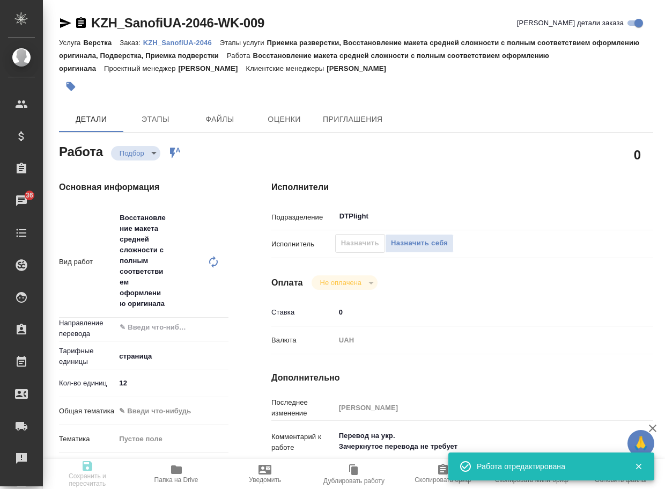
type textarea "Перевод на укр. Зачеркнутое перевода не требует (от них была заметка для всех п…"
type textarea "x"
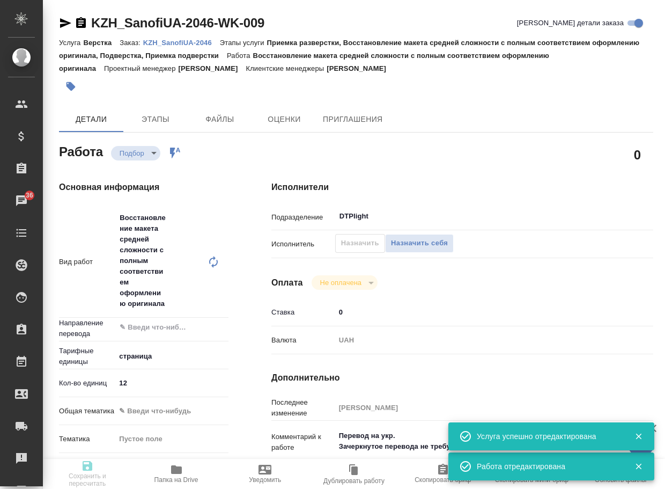
type textarea "x"
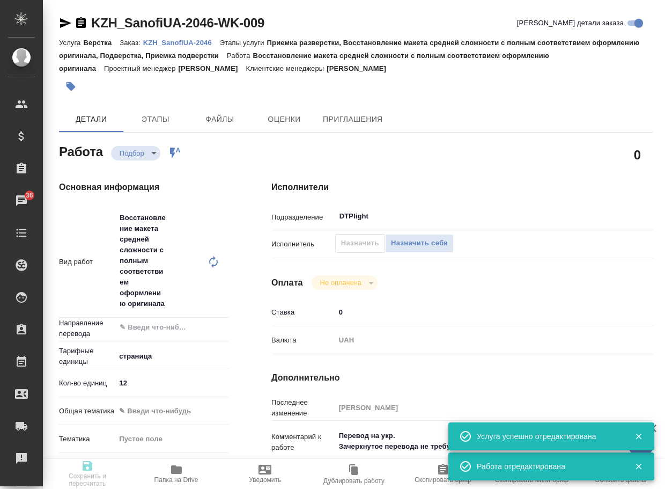
type textarea "x"
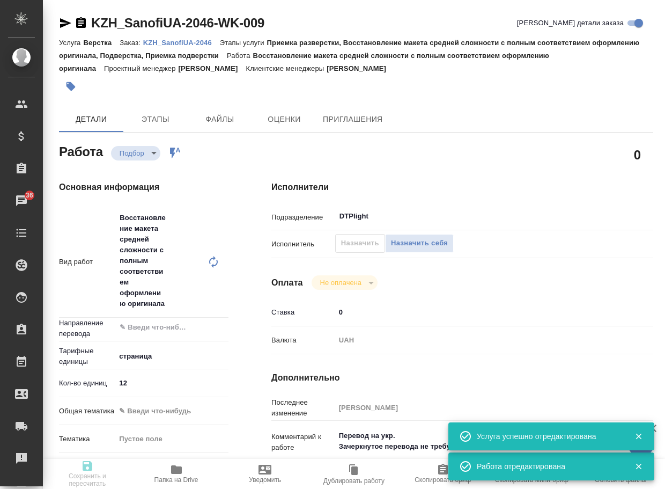
type textarea "x"
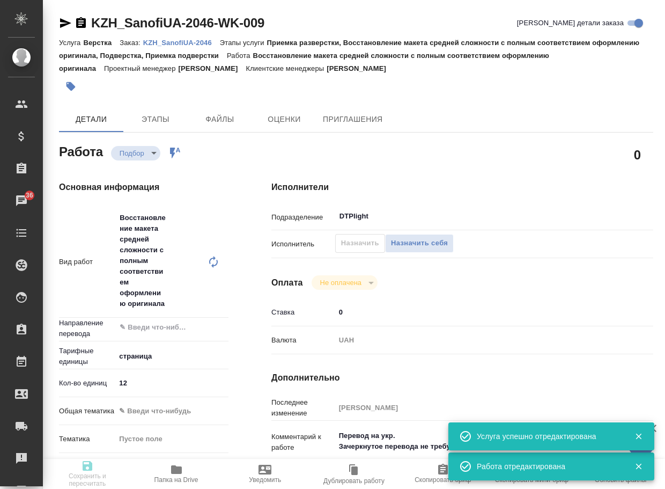
type textarea "x"
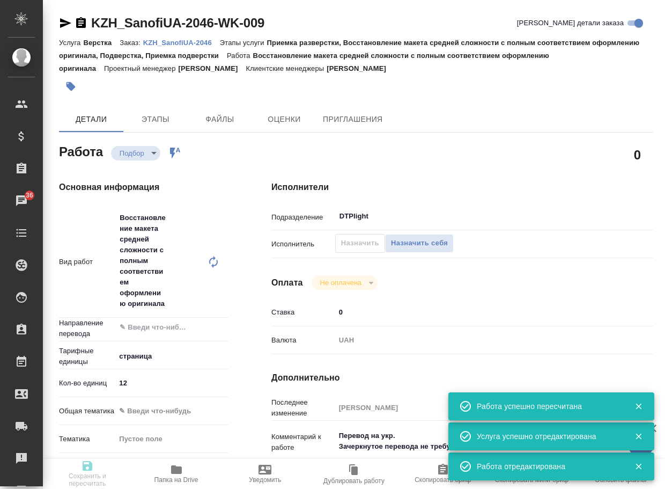
type input "recruiting"
type textarea "Восстановление макета средней сложности с полным соответствием оформлению ориги…"
type textarea "x"
type input "5a8b1489cc6b4906c91bfdb2"
type input "12"
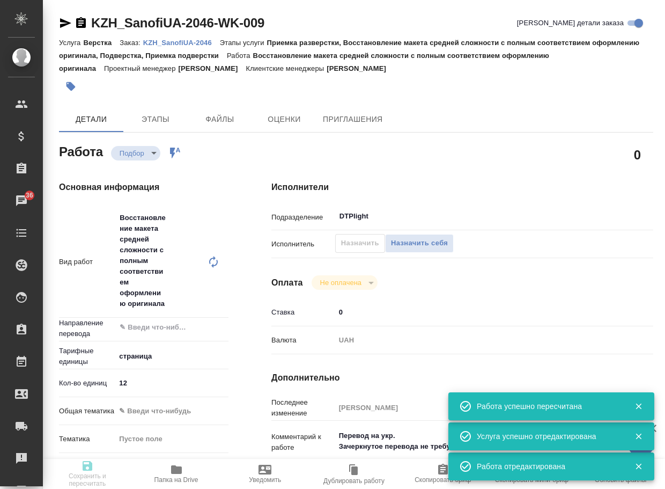
type input "22.08.2025 12:00"
type input "22.08.2025 15:30"
type input "27.08.2025 16:47"
type input "DTPlight"
type input "notPayed"
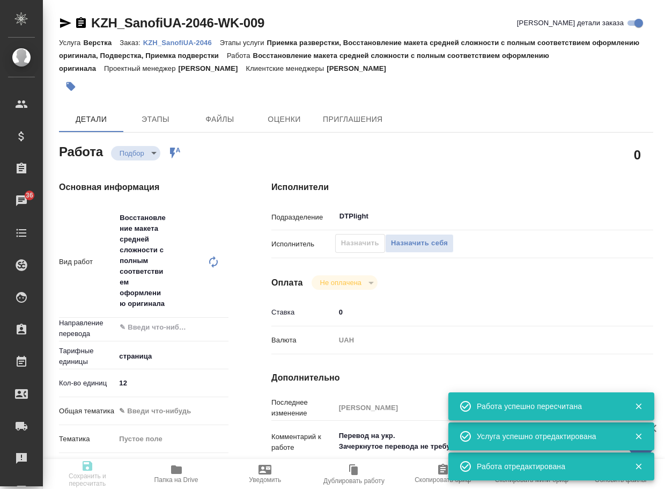
type input "0"
type input "UAH"
type input "Баданян Артак"
type textarea "Перевод на укр. Зачеркнутое перевода не требует"
type textarea "x"
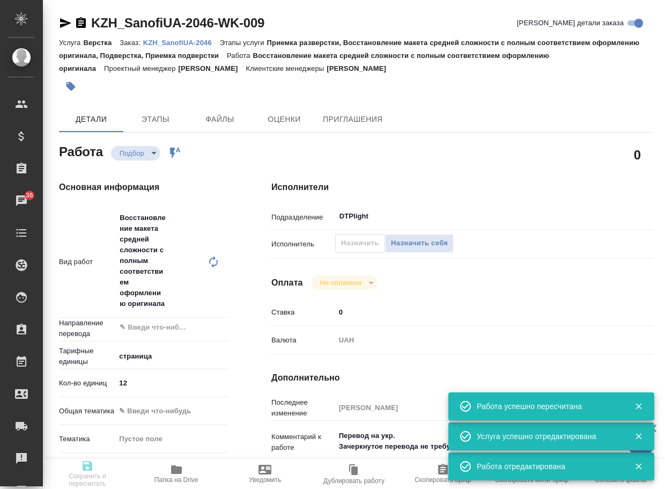
type textarea "/Clients/SanofiUA/Orders/KZH_SanofiUA-2046/DTP/KZH_SanofiUA-2046-WK-009"
type textarea "x"
type input "KZH_SanofiUA-2046"
type input "РО E005824394"
type input "Верстка"
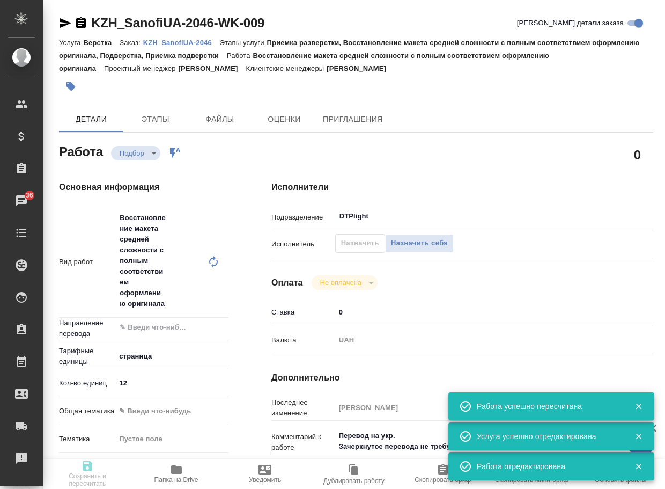
type input "Приемка разверстки, Восстановление макета средней сложности с полным соответств…"
type input "Кошербаева Назерке"
type input "[PERSON_NAME]"
type input "/Clients/SanofiUA/Orders/KZH_SanofiUA-2046"
type textarea "x"
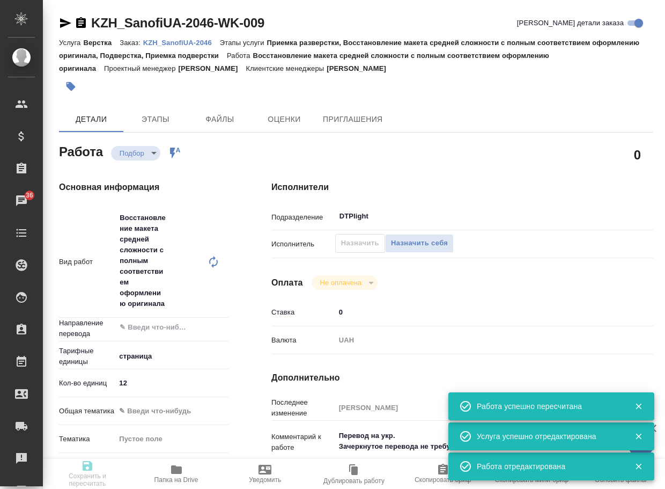
type textarea "Перевод на укр. Зачеркнутое перевода не требует (от них была заметка для всех п…"
type textarea "x"
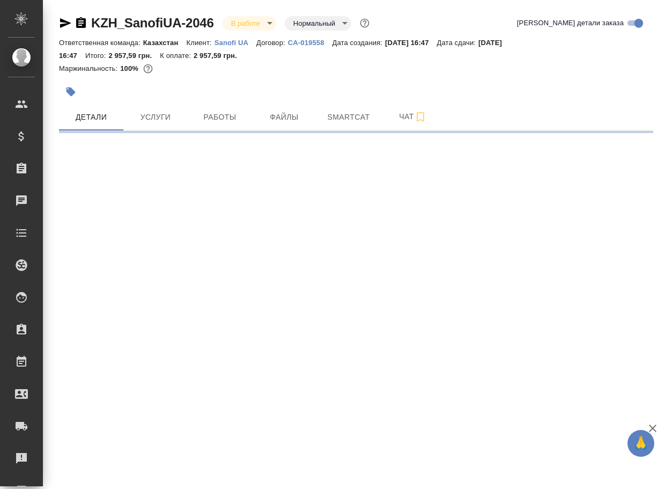
select select "RU"
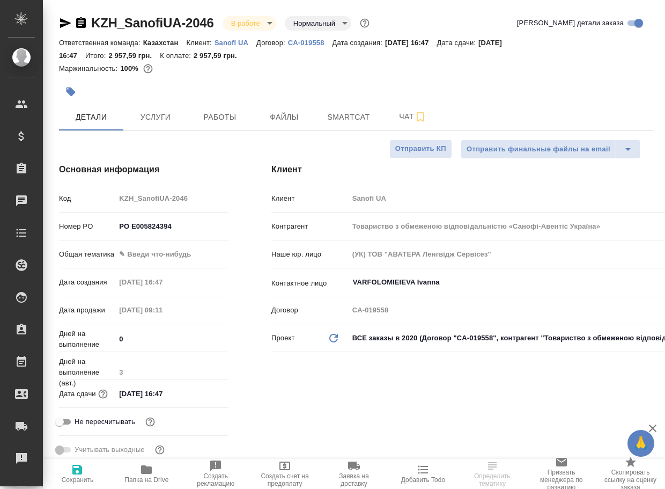
type textarea "x"
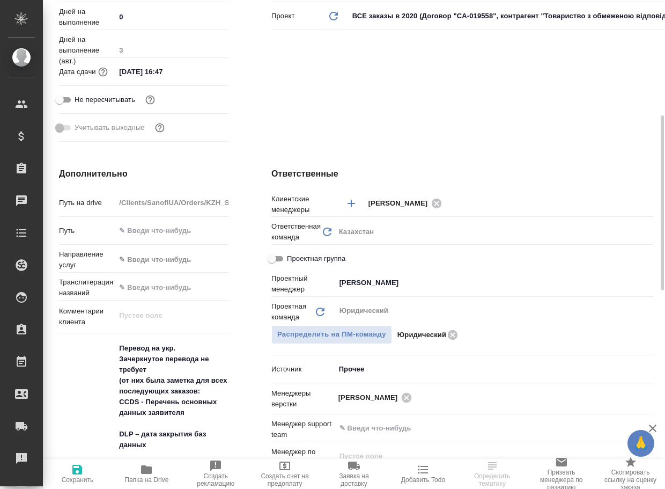
type textarea "x"
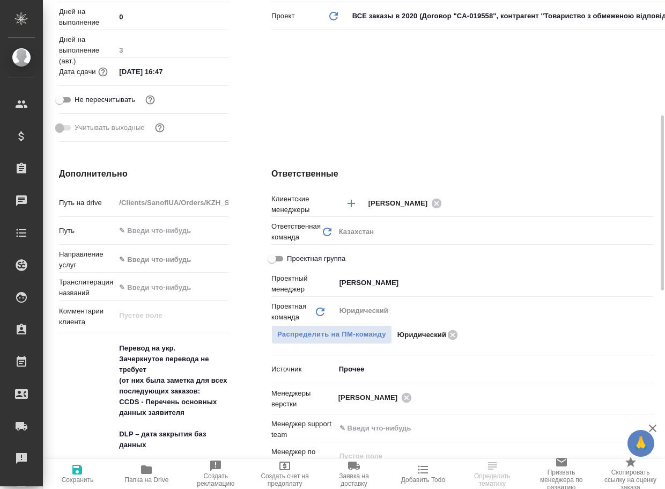
type textarea "x"
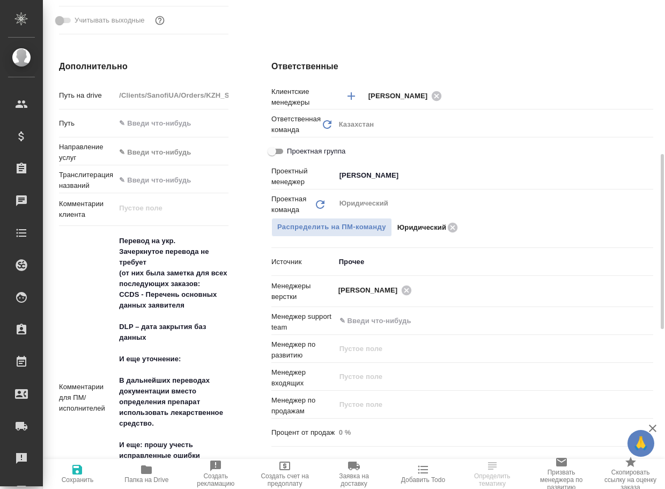
type textarea "x"
drag, startPoint x: 119, startPoint y: 240, endPoint x: 163, endPoint y: 258, distance: 47.1
click at [163, 258] on textarea "Перевод на укр. Зачеркнутое перевода не требует (от них была заметка для всех п…" at bounding box center [172, 396] width 112 height 329
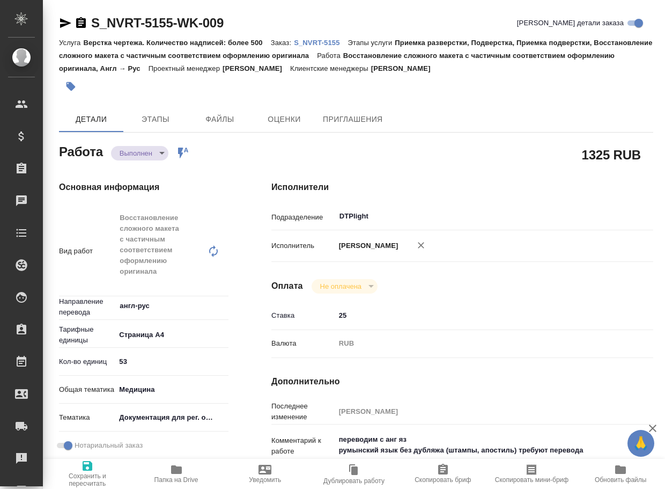
type textarea "x"
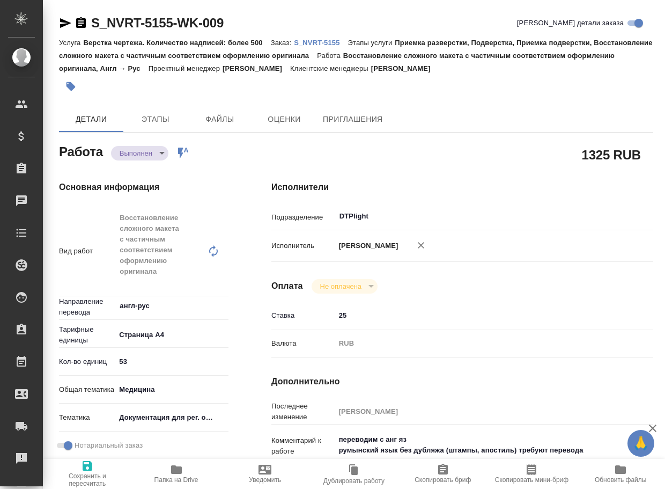
type textarea "x"
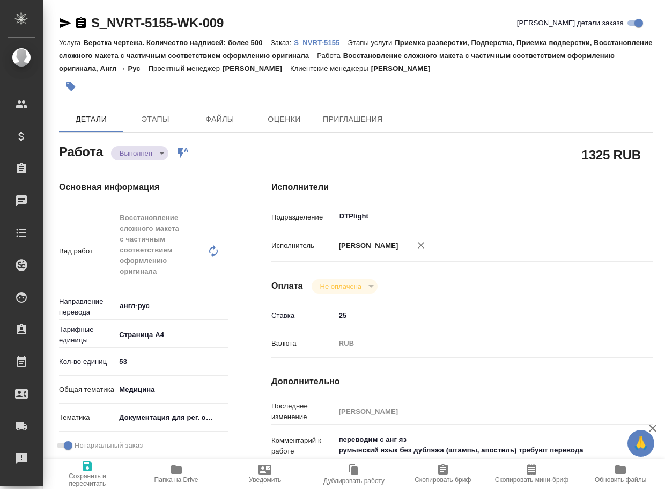
type textarea "x"
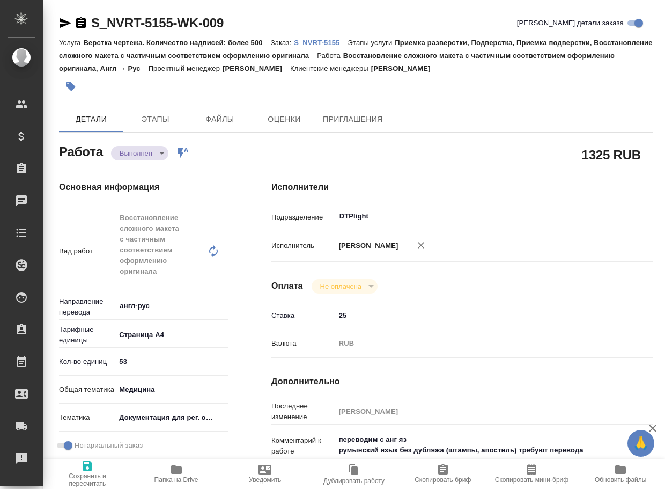
type textarea "x"
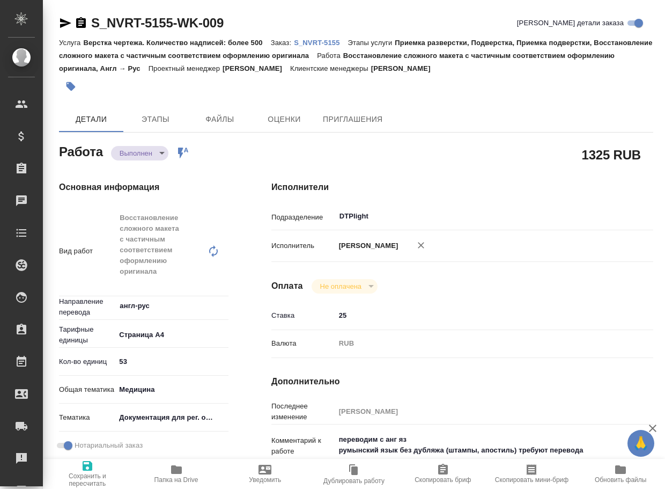
type textarea "x"
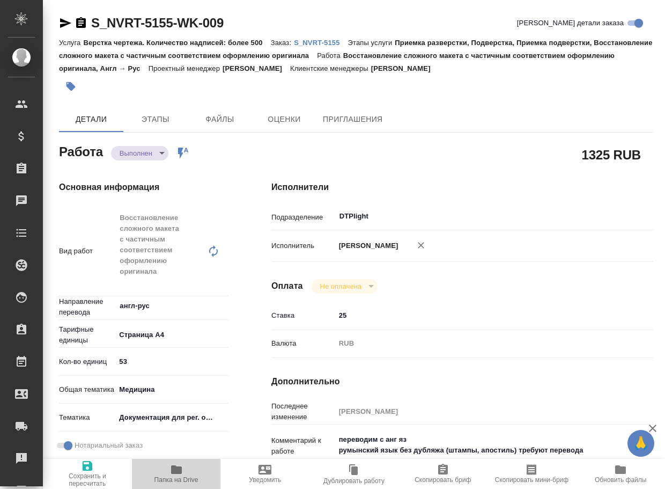
click at [182, 469] on icon "button" at bounding box center [176, 469] width 13 height 13
type textarea "x"
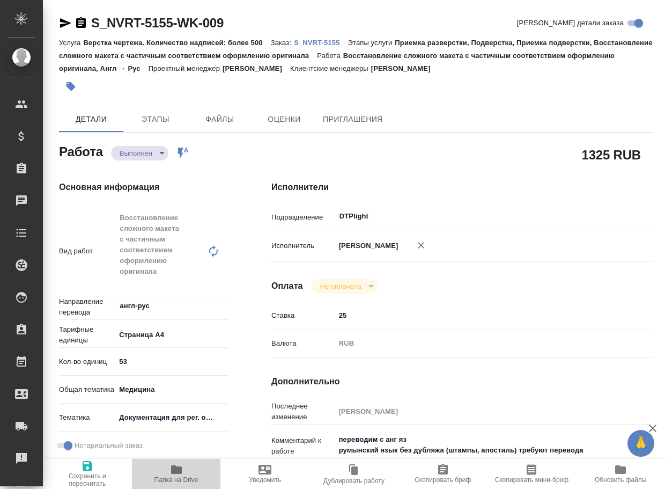
type textarea "x"
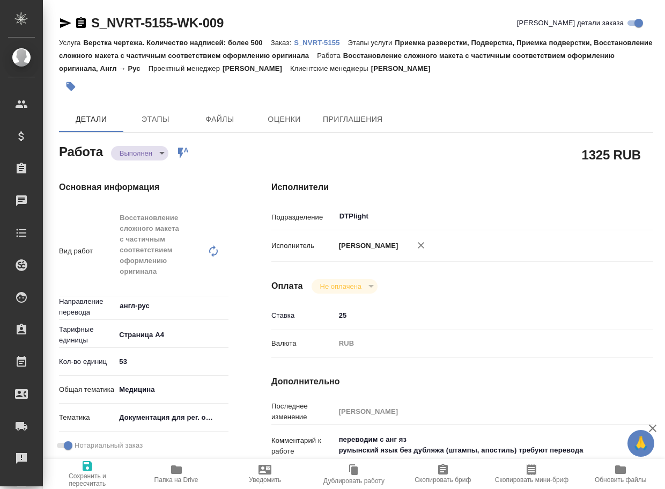
type textarea "x"
click at [137, 151] on body "🙏 .cls-1 fill:#fff; AWATERA Arsenyeva Vera Клиенты Спецификации Заказы 36 Чаты …" at bounding box center [332, 244] width 665 height 489
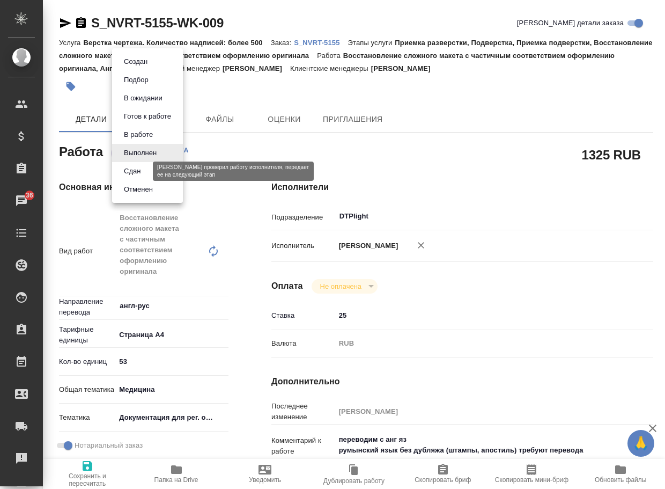
click at [136, 174] on button "Сдан" at bounding box center [132, 171] width 23 height 12
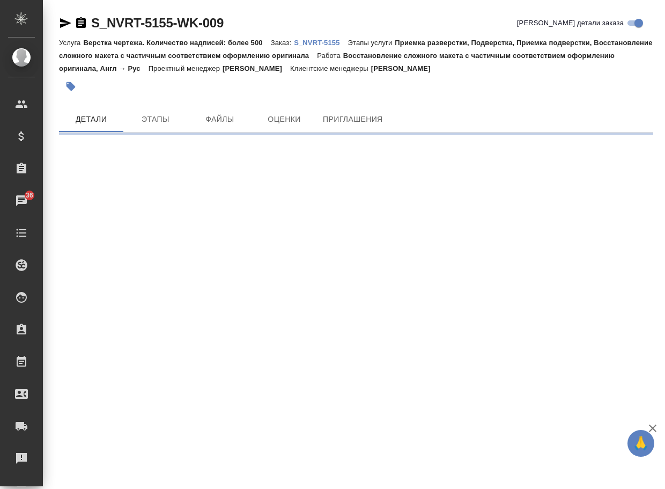
click at [340, 40] on p "S_NVRT-5155" at bounding box center [321, 43] width 54 height 8
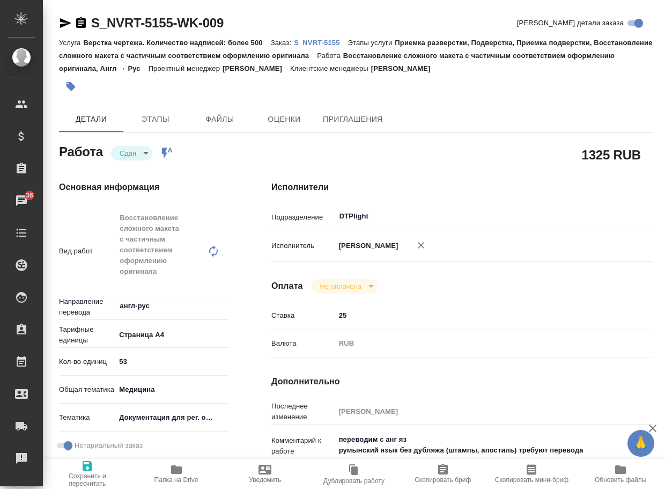
type textarea "x"
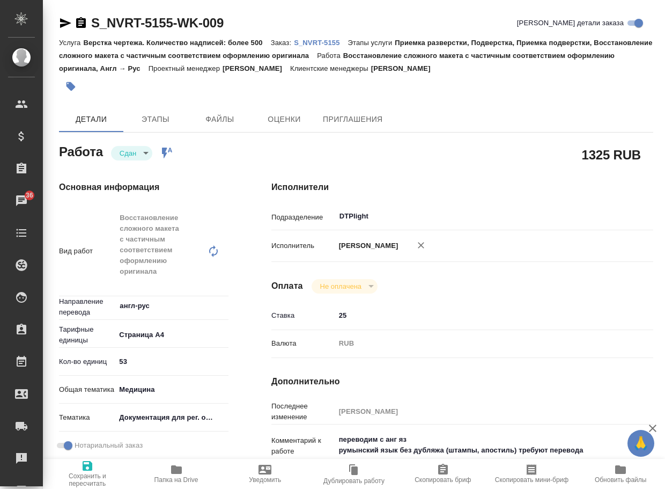
type textarea "x"
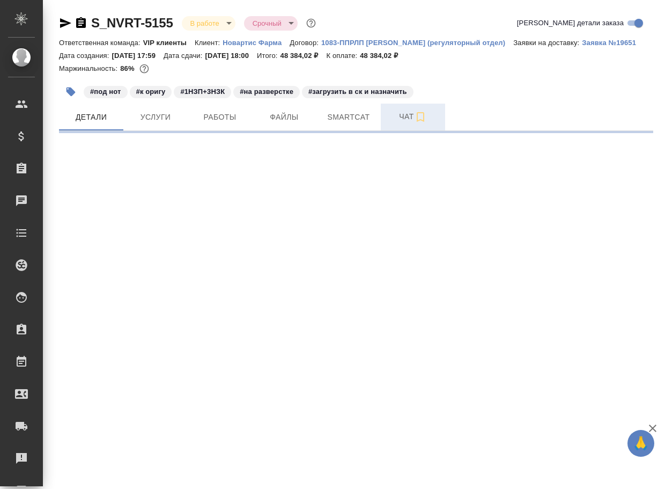
click at [407, 112] on span "Чат" at bounding box center [412, 116] width 51 height 13
select select "RU"
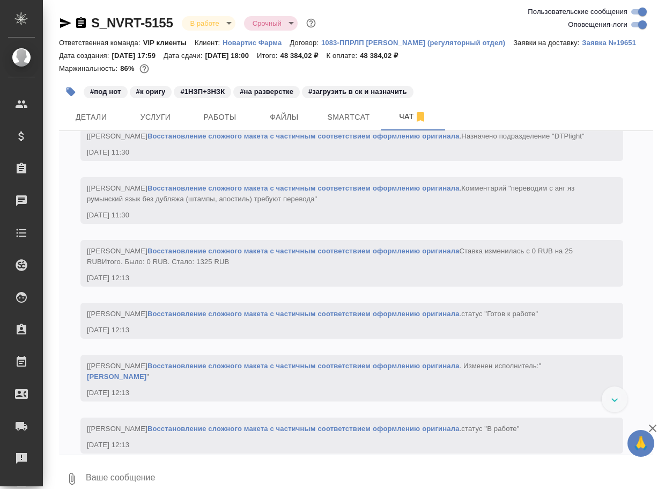
click at [160, 475] on textarea at bounding box center [369, 478] width 569 height 36
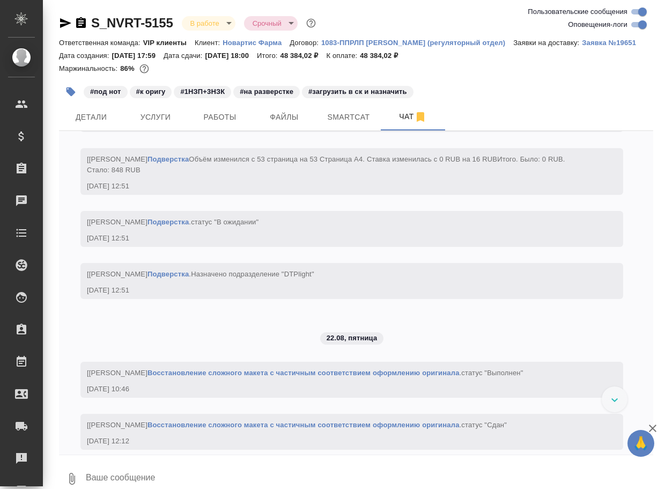
paste textarea "[URL][DOMAIN_NAME]"
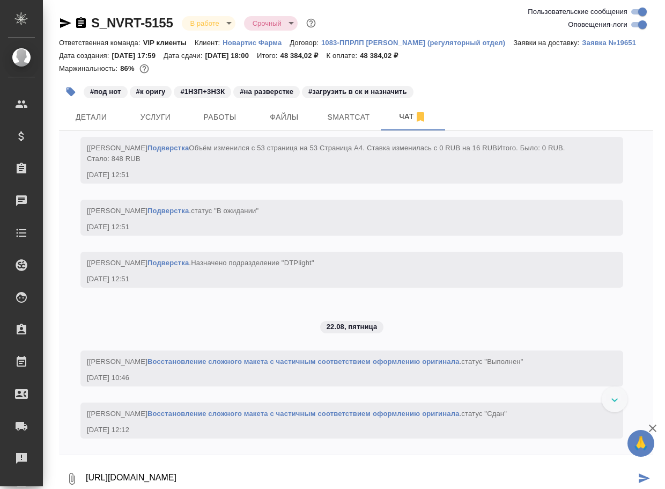
type textarea "[URL][DOMAIN_NAME]"
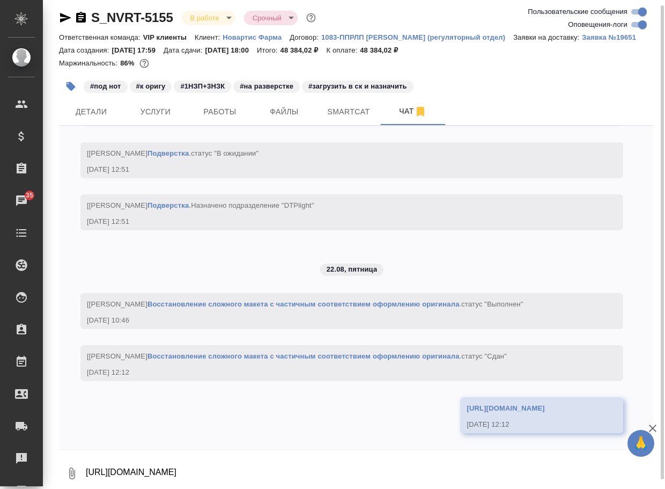
scroll to position [4145, 0]
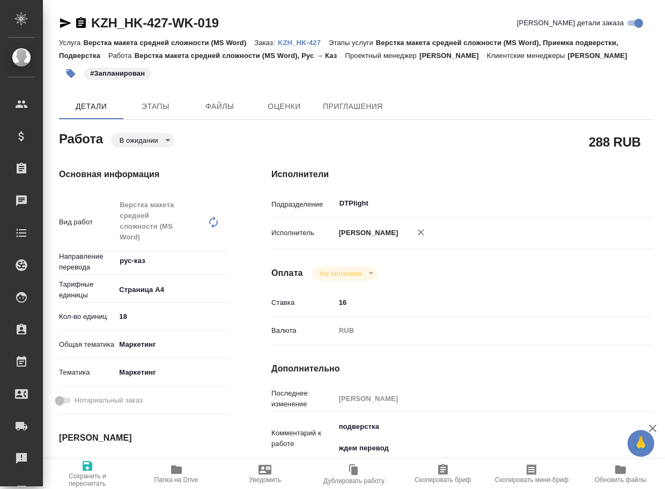
type textarea "x"
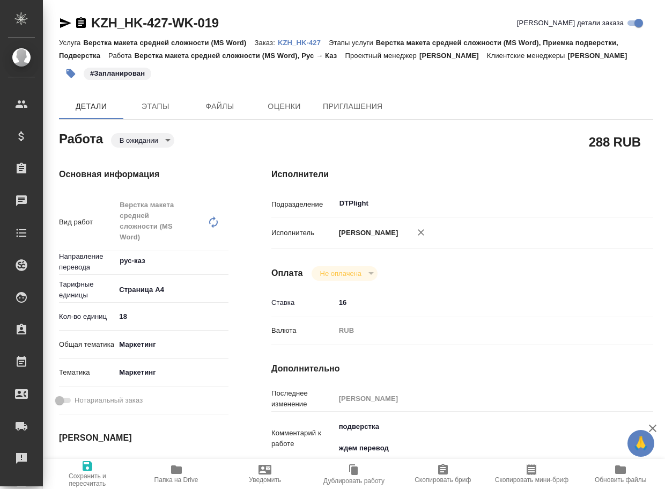
type textarea "x"
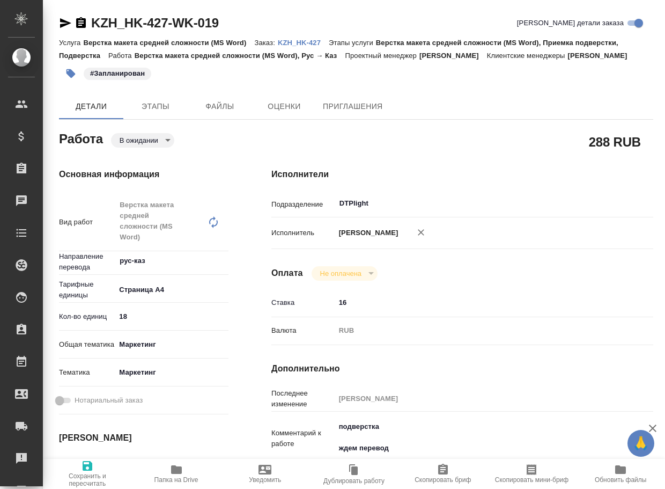
type textarea "x"
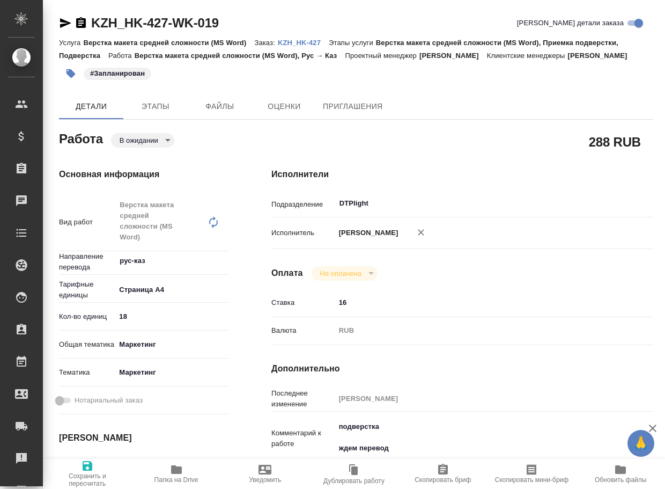
type textarea "x"
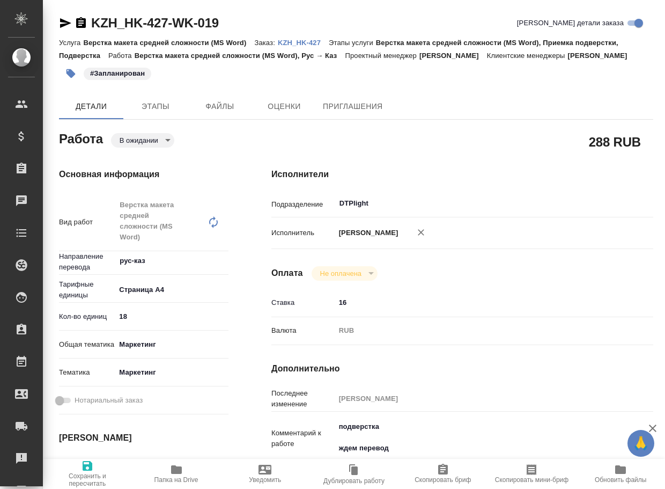
click at [421, 238] on icon "button" at bounding box center [421, 232] width 11 height 11
type textarea "x"
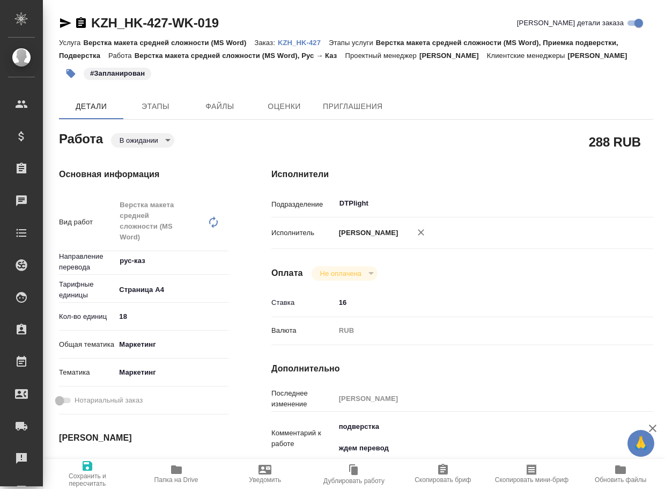
type textarea "x"
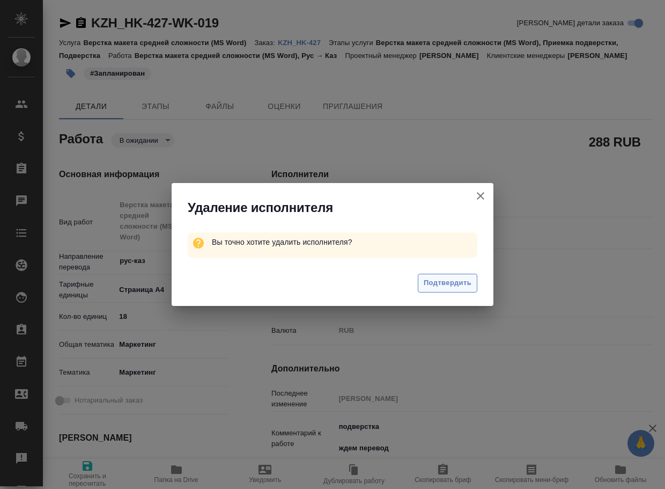
type textarea "x"
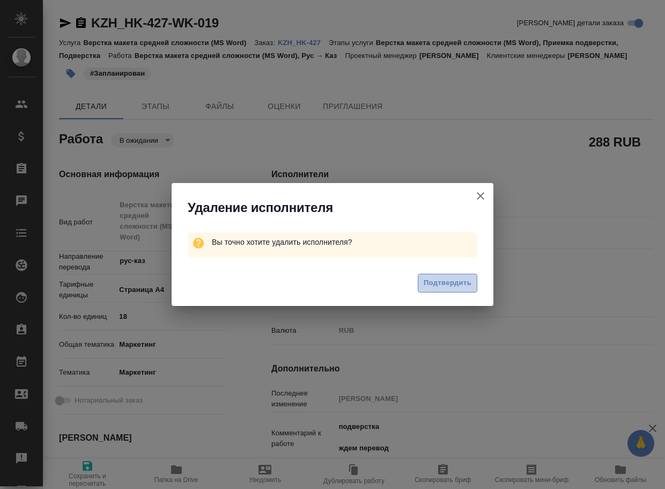
click at [424, 283] on span "Подтвердить" at bounding box center [448, 283] width 48 height 12
type textarea "x"
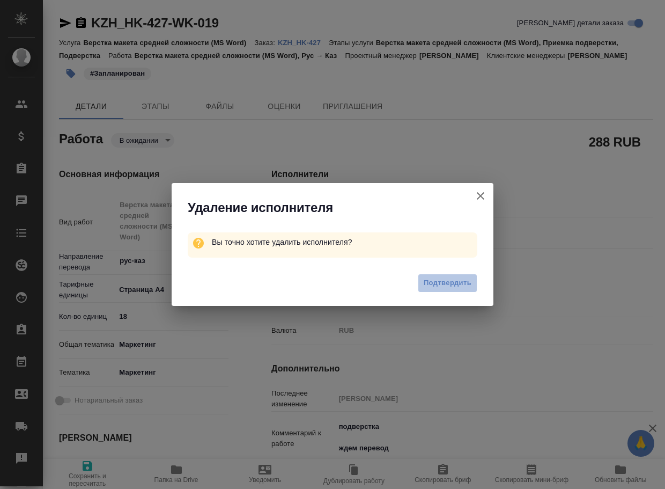
type textarea "x"
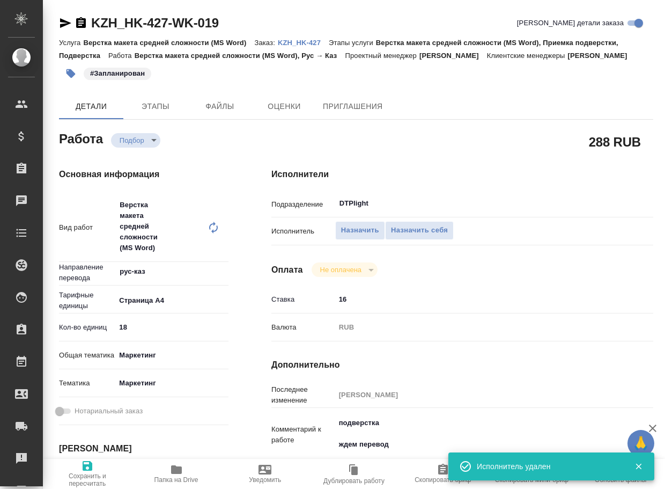
type textarea "x"
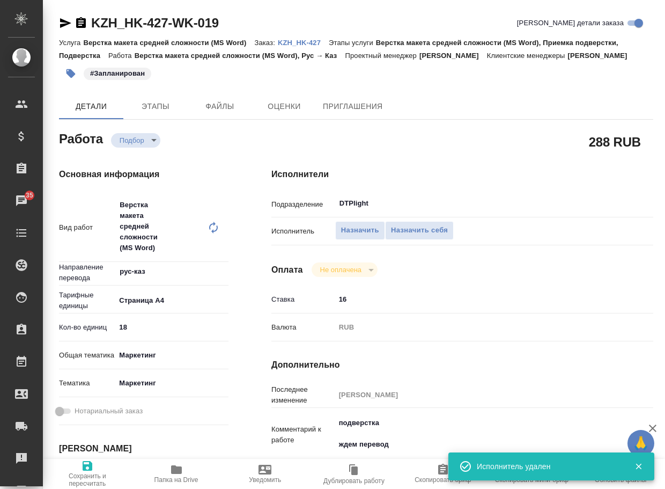
type textarea "x"
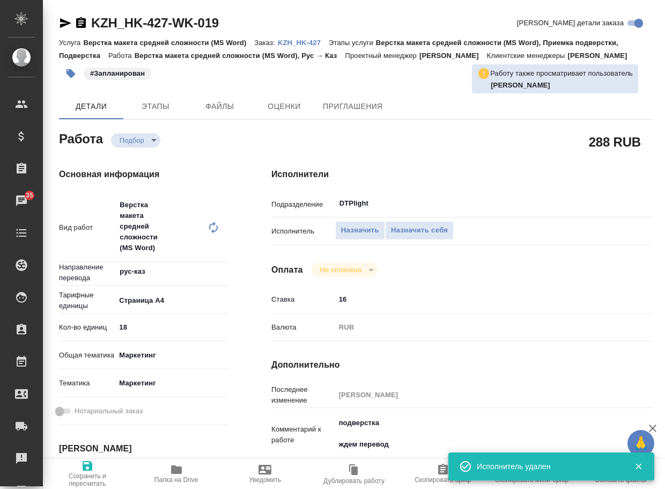
type textarea "x"
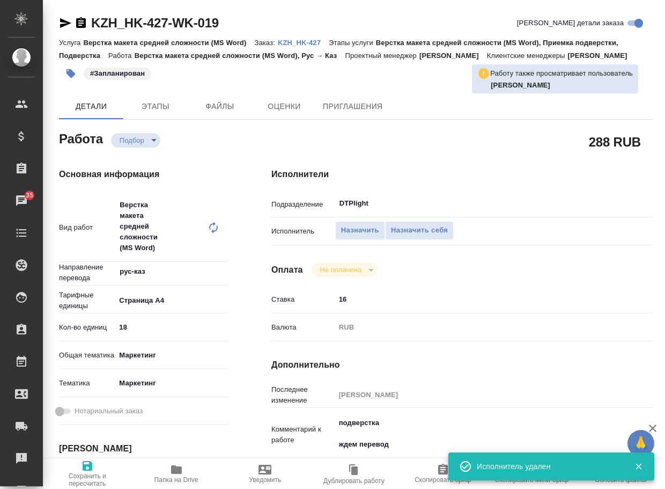
type textarea "x"
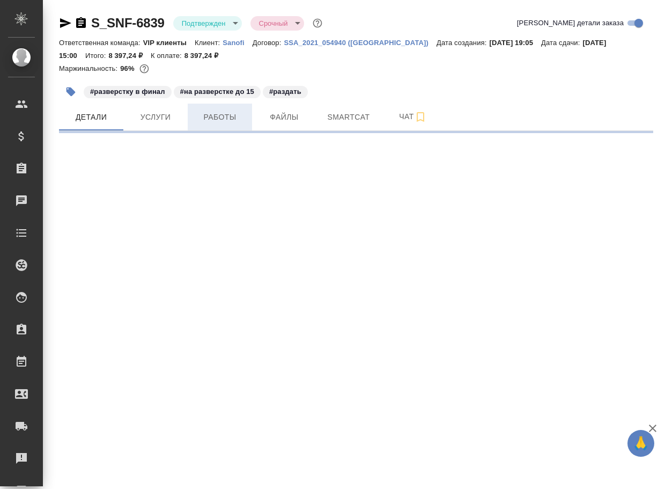
click at [223, 114] on span "Работы" at bounding box center [219, 116] width 51 height 13
select select "RU"
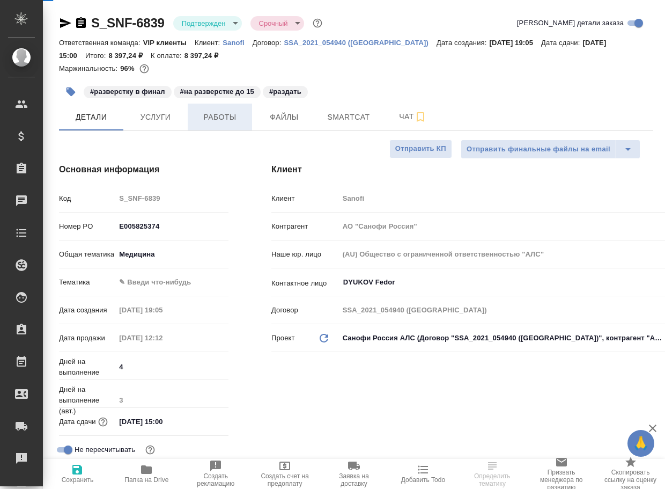
type textarea "x"
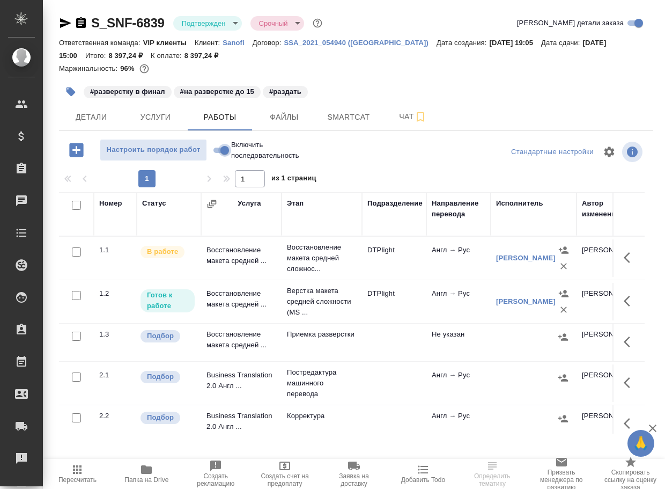
click at [219, 154] on input "Включить последовательность" at bounding box center [224, 150] width 39 height 13
checkbox input "true"
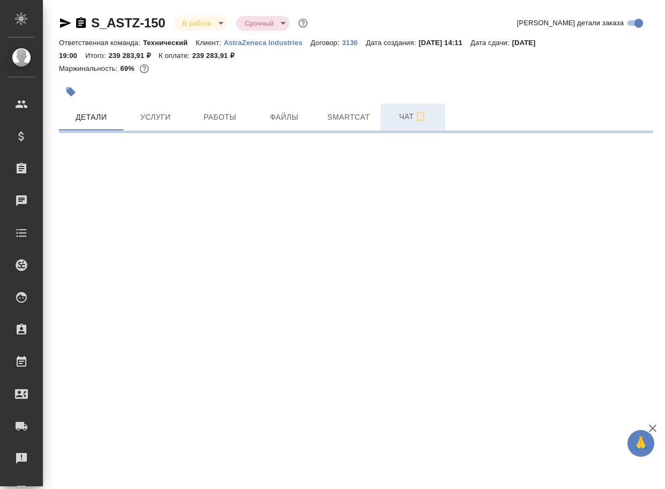
select select "RU"
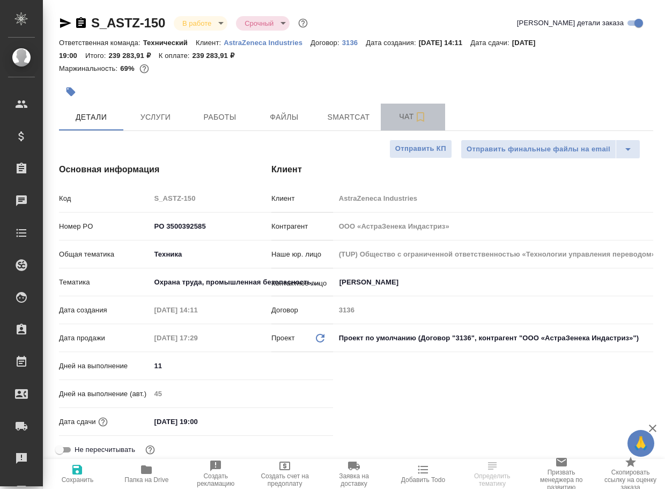
click at [407, 117] on span "Чат" at bounding box center [412, 116] width 51 height 13
type textarea "x"
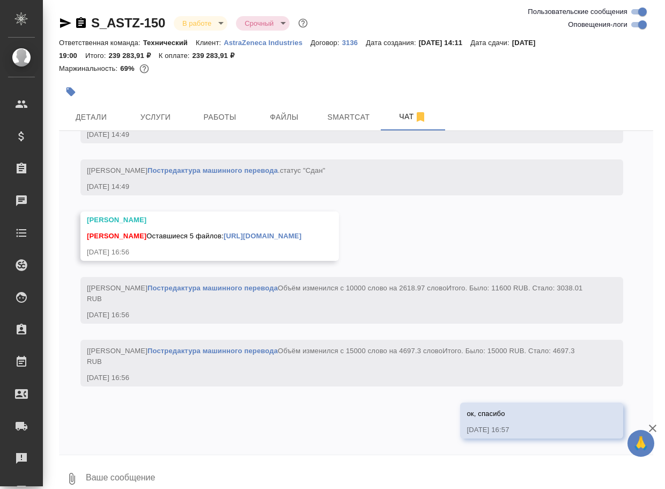
scroll to position [6113, 0]
click at [163, 473] on textarea at bounding box center [369, 478] width 569 height 36
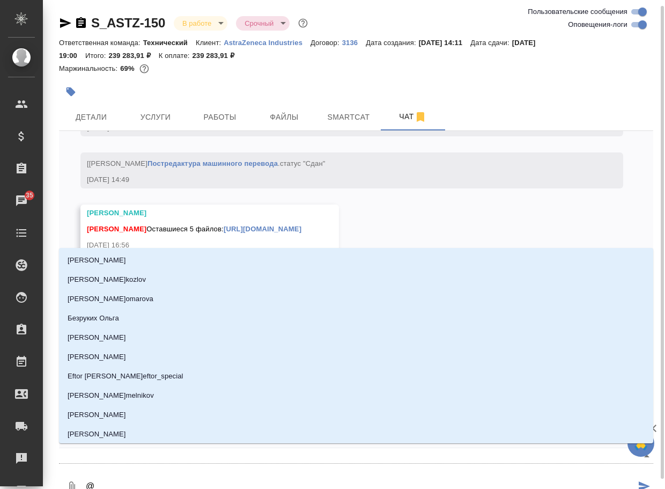
scroll to position [3, 0]
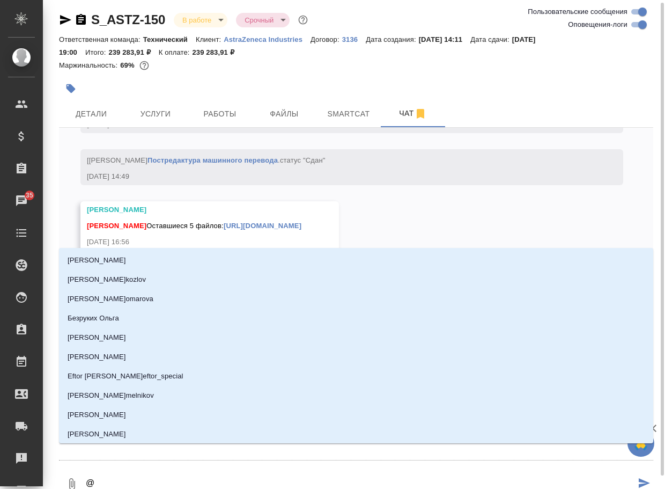
type textarea "@с"
type input "с"
type textarea "@се"
type input "се"
type textarea "@сер"
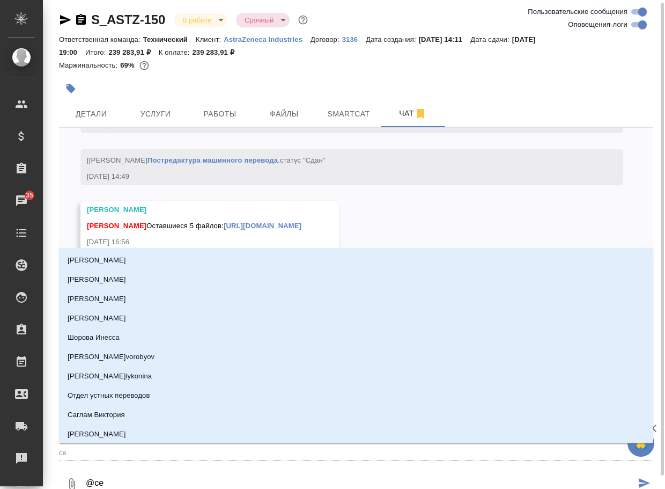
type input "сер"
type textarea "@серг"
type input "серг"
type textarea "@серге"
type input "серге"
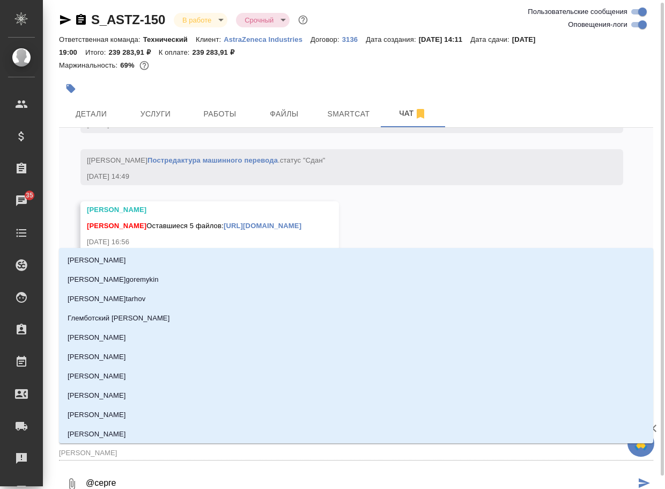
type textarea "@сергее"
type input "сергее"
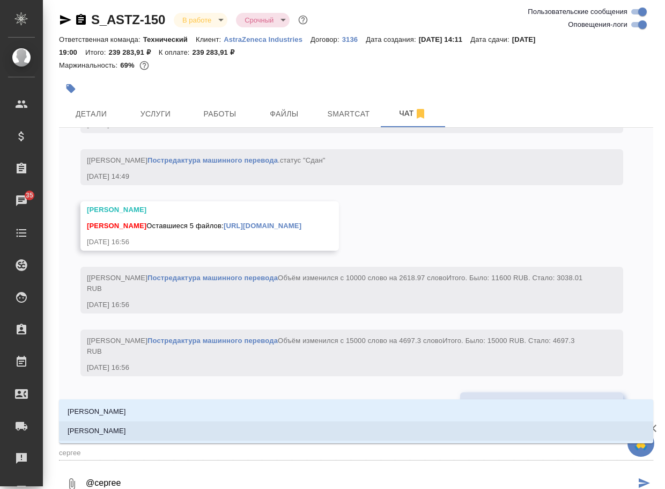
click at [165, 430] on li "Сергеева Анастасия" at bounding box center [356, 430] width 594 height 19
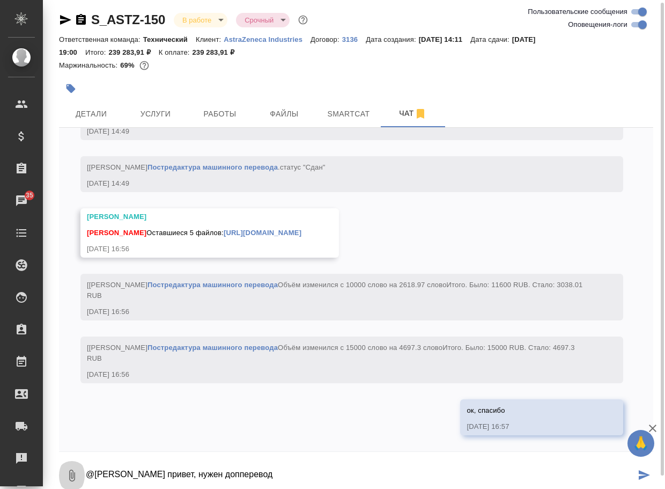
click at [72, 471] on icon "button" at bounding box center [72, 475] width 6 height 12
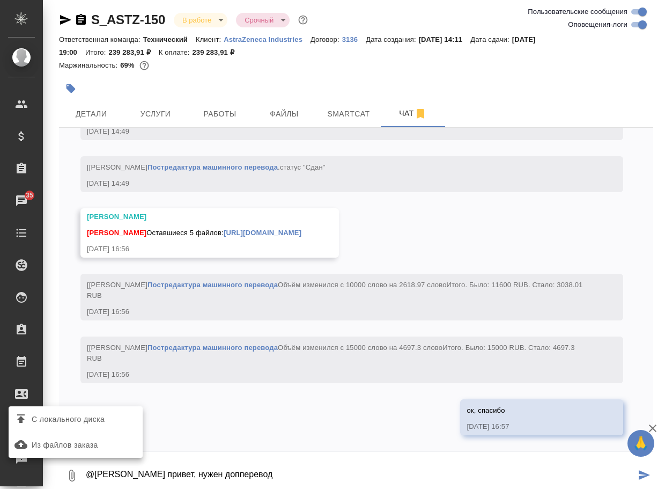
click at [94, 422] on span "С локального диска" at bounding box center [68, 418] width 73 height 13
click at [0, 0] on input "С локального диска" at bounding box center [0, 0] width 0 height 0
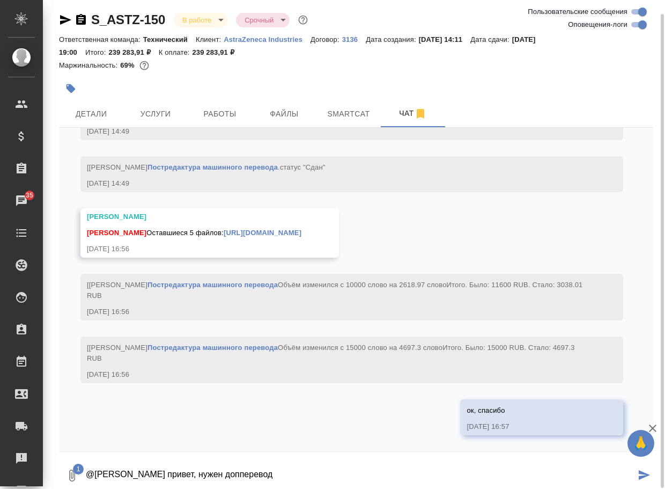
scroll to position [9, 0]
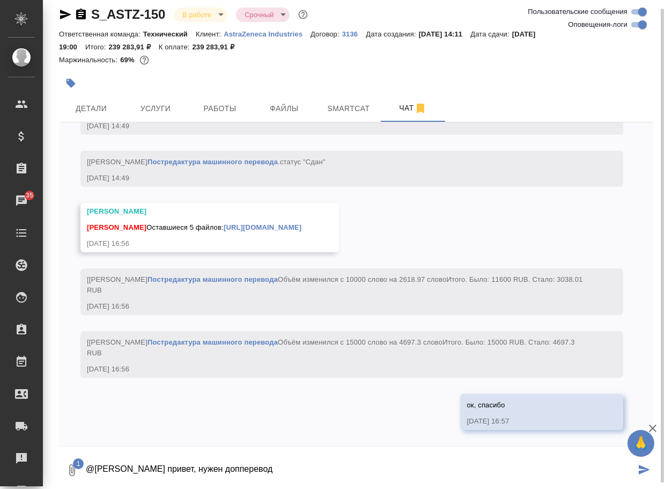
click at [315, 470] on textarea "@Сергеева Анастасия привет, нужен допперевод" at bounding box center [360, 470] width 551 height 36
type textarea "@Сергеева Анастасия привет, нужен допперевод"
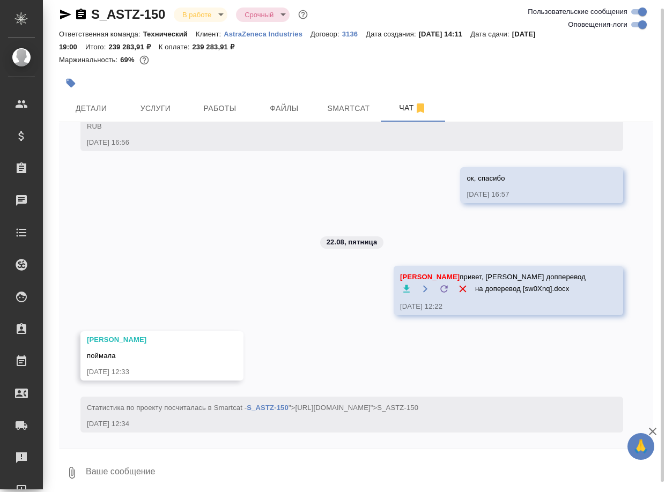
scroll to position [6350, 0]
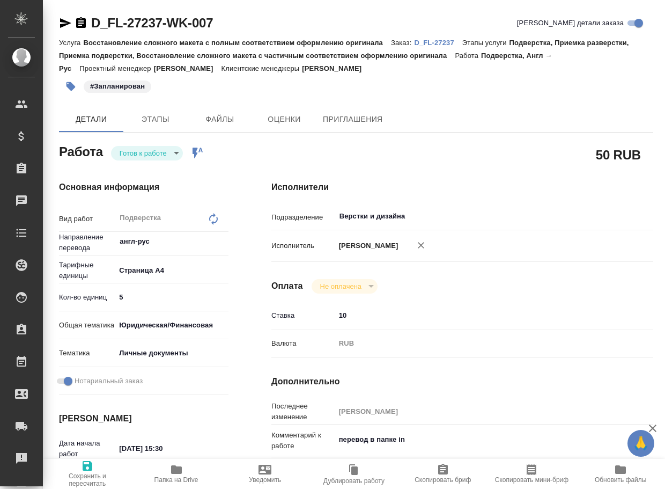
type textarea "x"
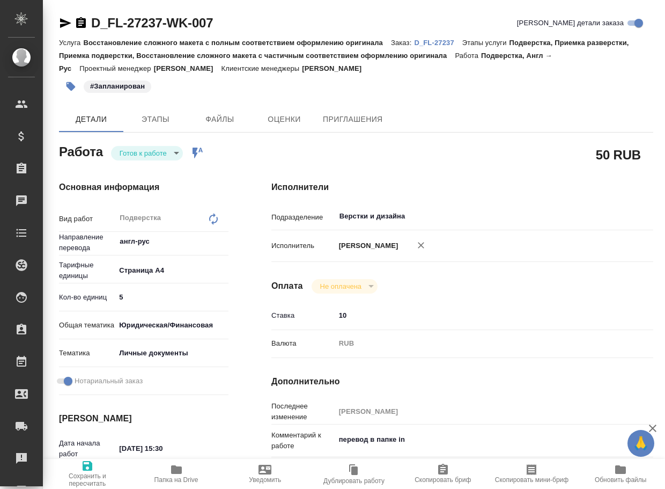
type textarea "x"
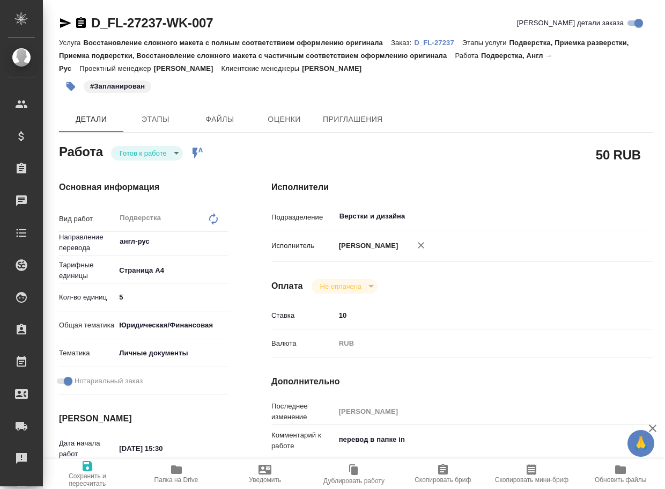
type textarea "x"
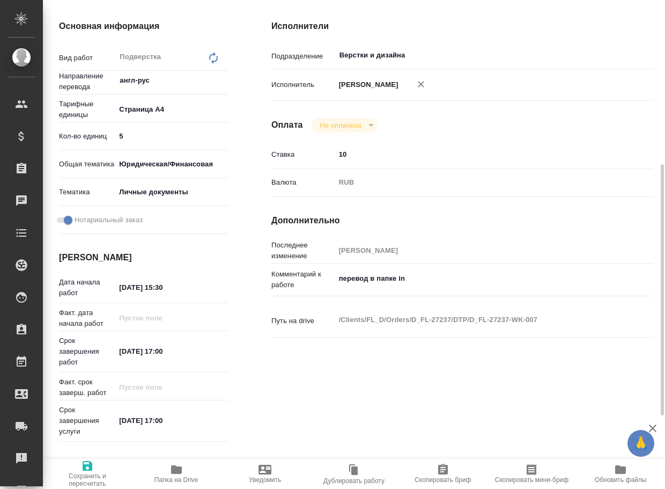
scroll to position [215, 0]
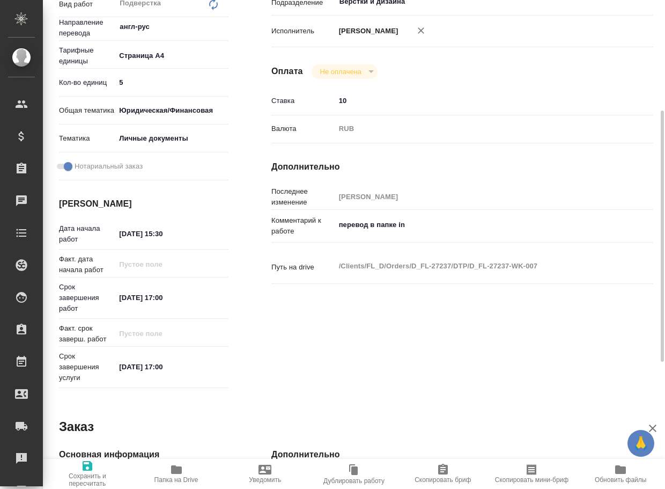
type textarea "x"
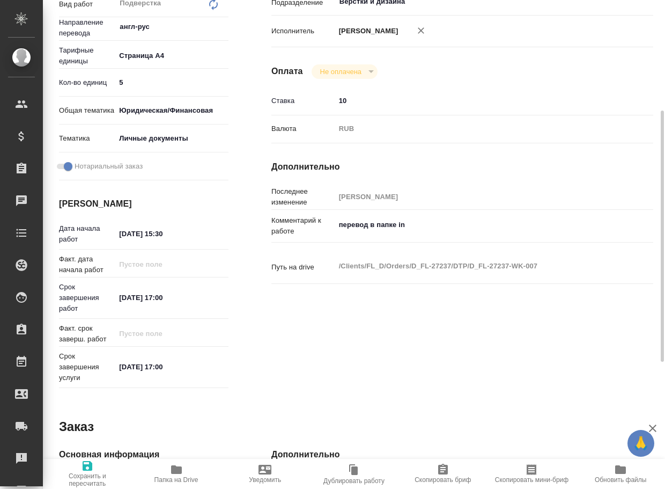
type textarea "x"
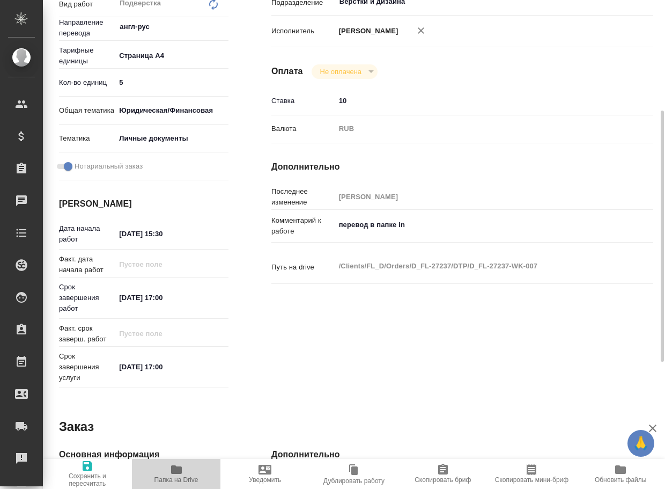
click at [180, 462] on button "Папка на Drive" at bounding box center [176, 474] width 89 height 30
type textarea "x"
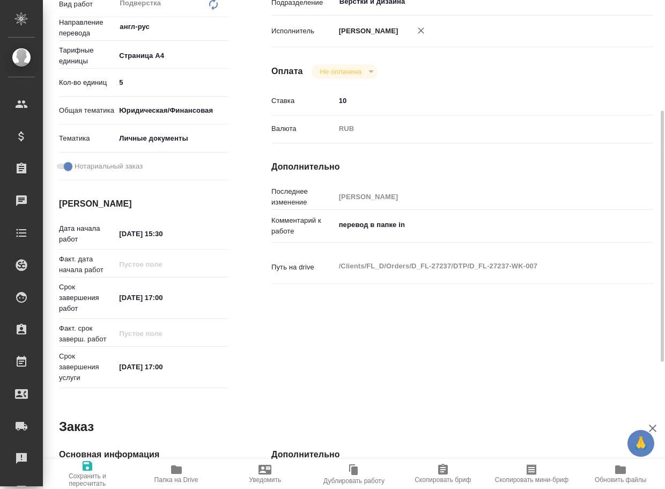
type textarea "x"
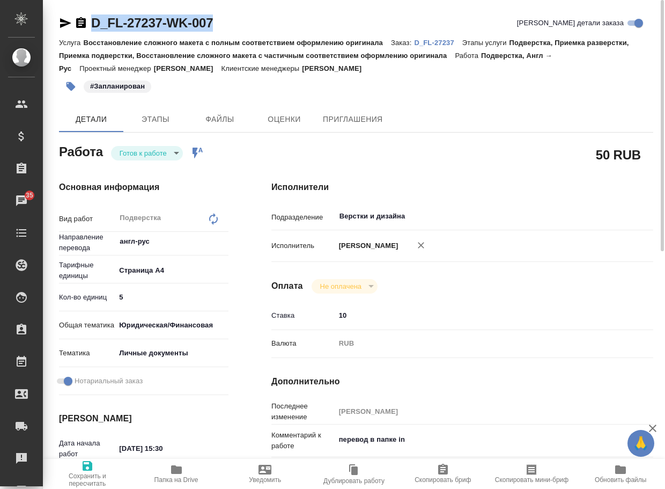
drag, startPoint x: 286, startPoint y: 23, endPoint x: 87, endPoint y: 22, distance: 199.0
click at [87, 22] on div "D_FL-27237-WK-007 Кратко детали заказа" at bounding box center [356, 22] width 594 height 17
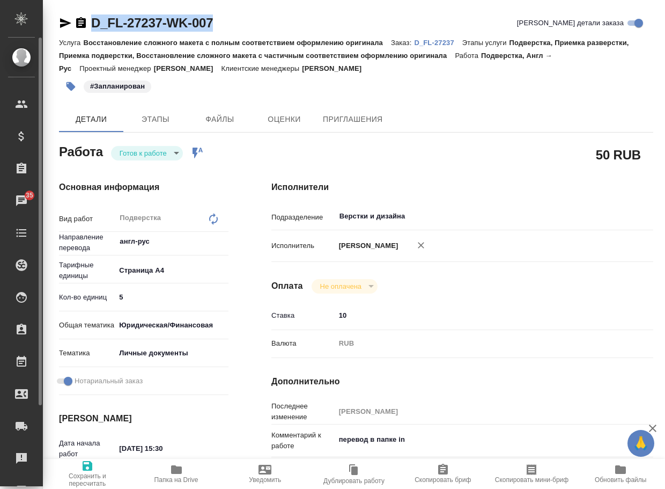
type textarea "x"
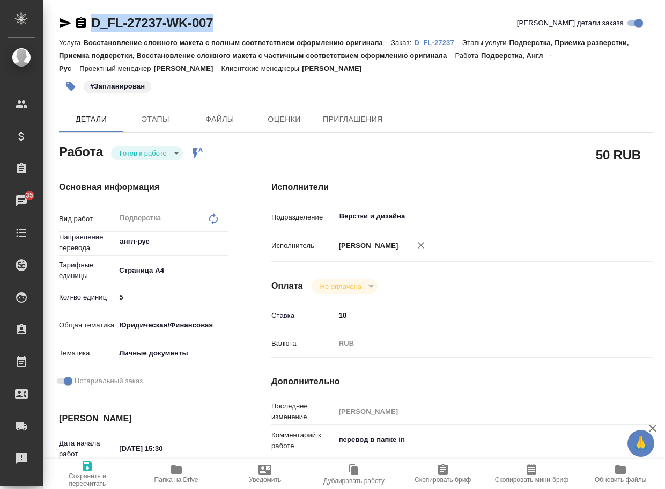
copy link "D_FL-27237-WK-007"
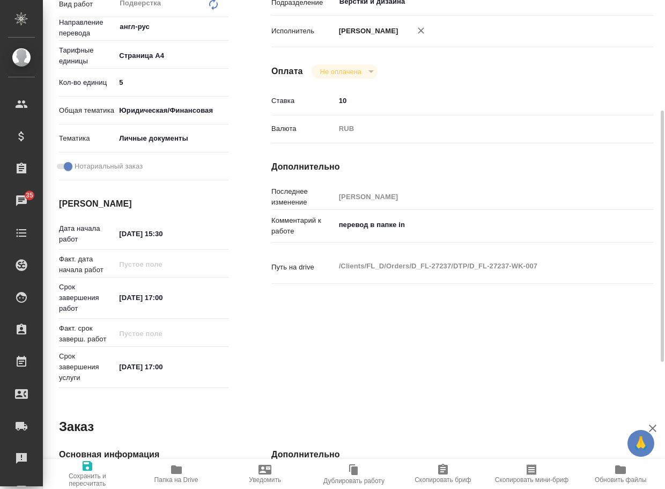
type textarea "x"
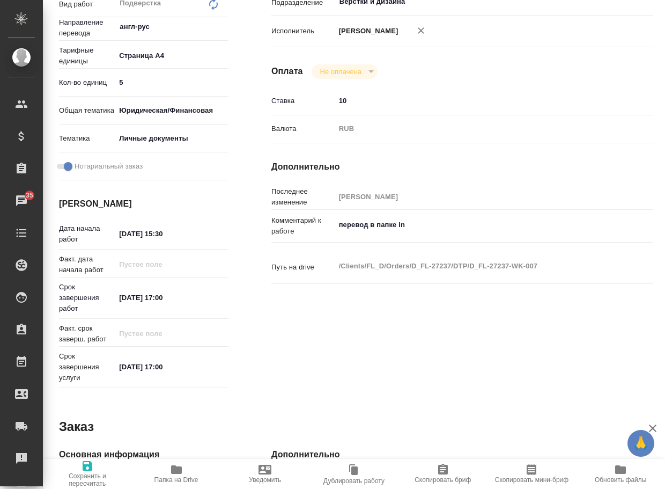
type textarea "x"
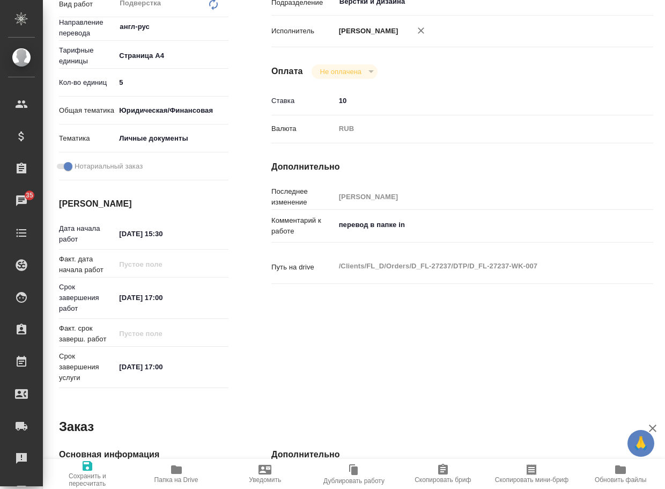
type textarea "x"
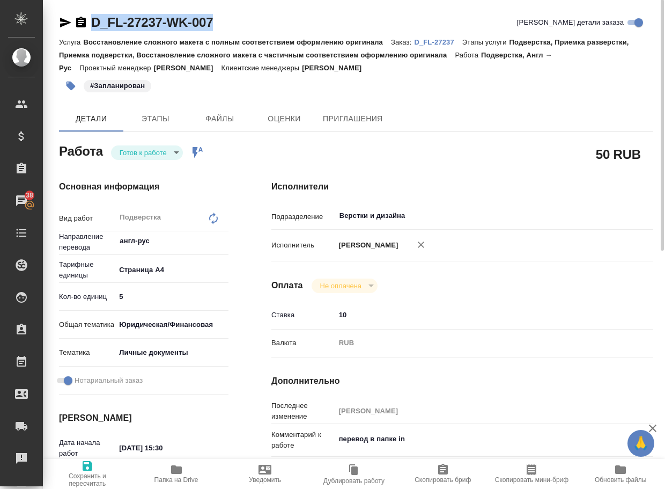
scroll to position [0, 0]
click at [153, 158] on body "🙏 .cls-1 fill:#fff; AWATERA Arsenyeva Vera Клиенты Спецификации Заказы 38 Чаты …" at bounding box center [332, 244] width 665 height 489
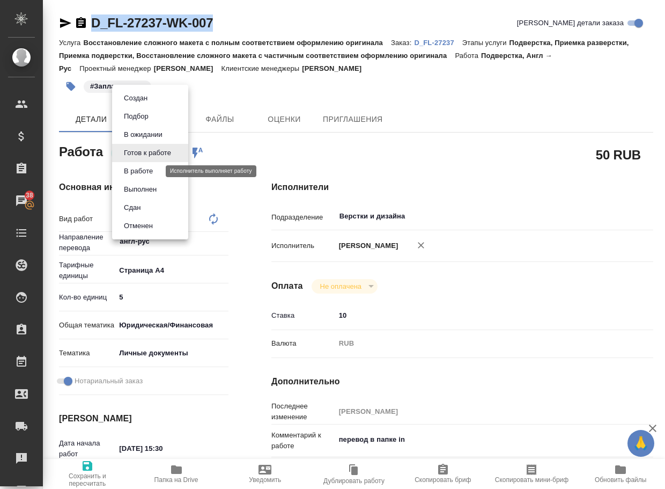
click at [156, 169] on button "В работе" at bounding box center [138, 171] width 35 height 12
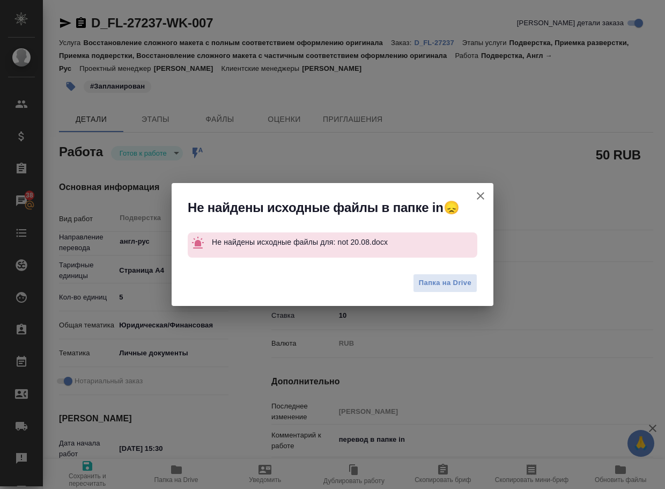
type textarea "x"
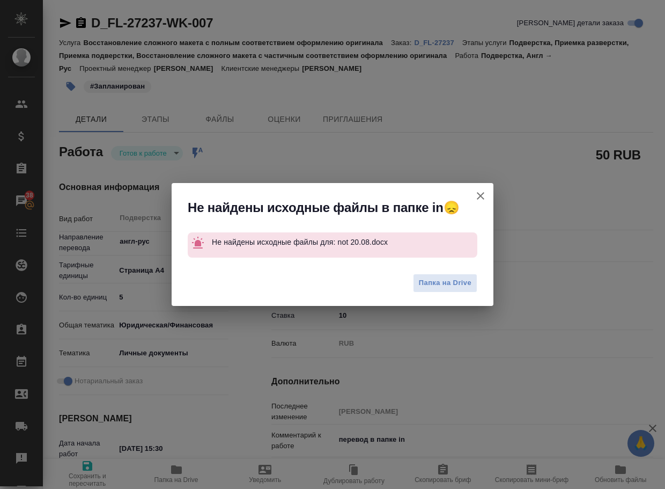
type textarea "x"
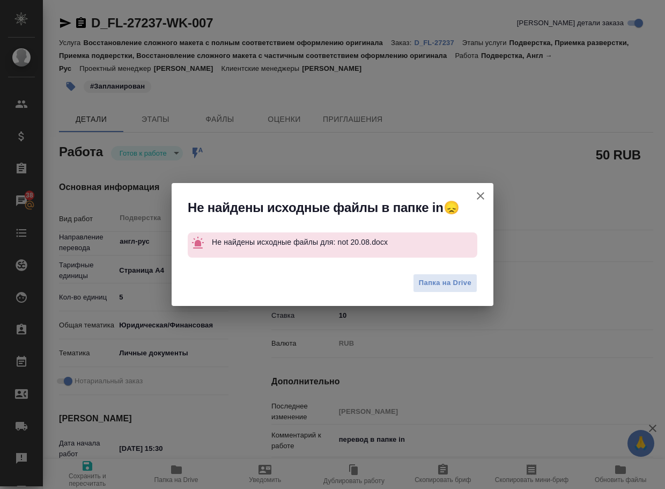
drag, startPoint x: 479, startPoint y: 195, endPoint x: 440, endPoint y: 55, distance: 145.4
click at [479, 195] on icon "button" at bounding box center [481, 196] width 8 height 8
type textarea "x"
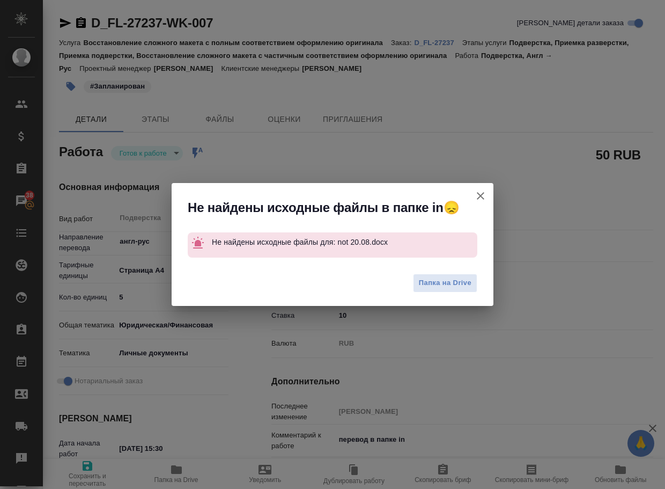
type textarea "x"
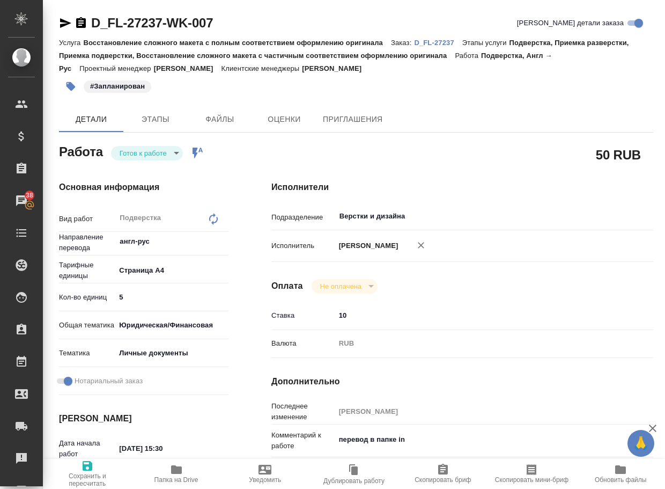
click at [443, 41] on p "D_FL-27237" at bounding box center [438, 43] width 48 height 8
click at [152, 156] on body "🙏 .cls-1 fill:#fff; AWATERA Arsenyeva Vera Клиенты Спецификации Заказы 38 Чаты …" at bounding box center [332, 244] width 665 height 489
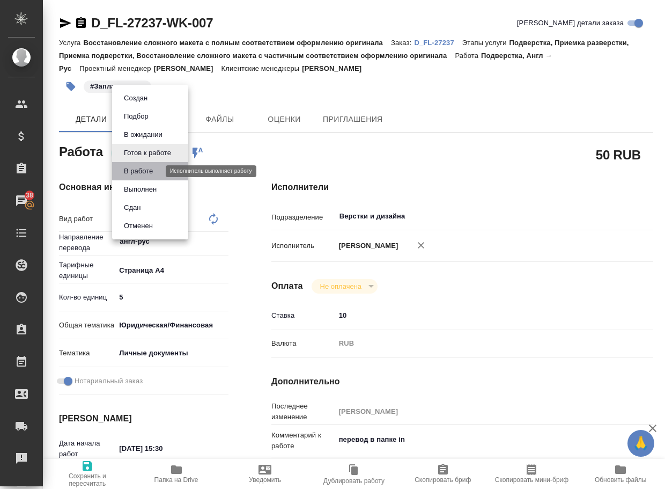
click at [152, 166] on button "В работе" at bounding box center [138, 171] width 35 height 12
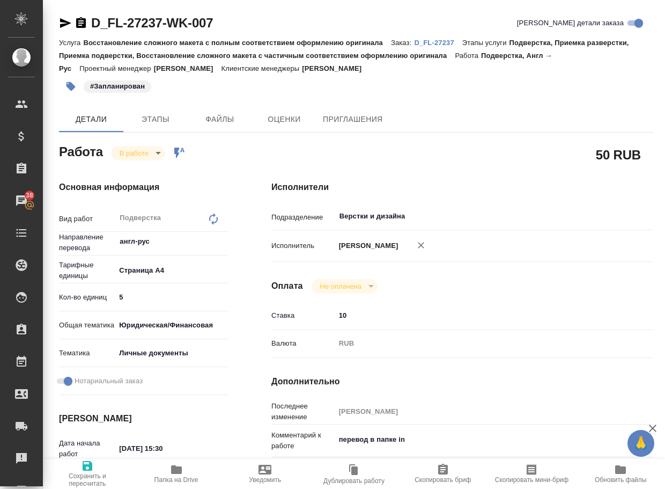
type textarea "x"
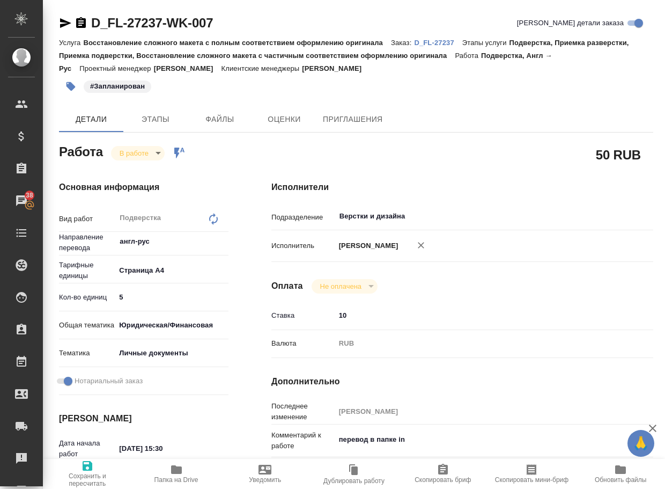
type textarea "x"
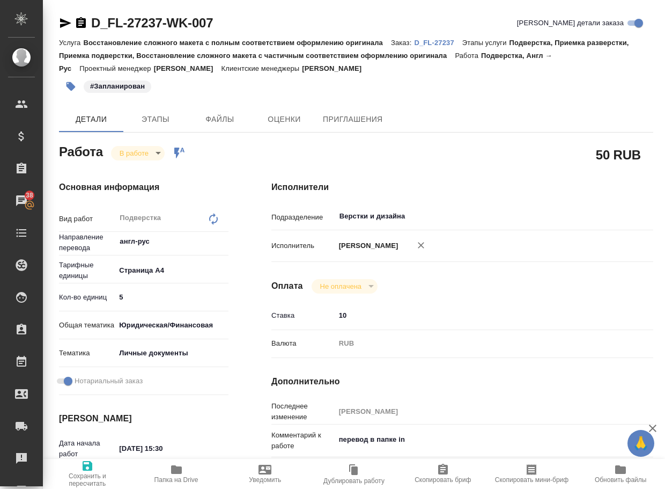
type textarea "x"
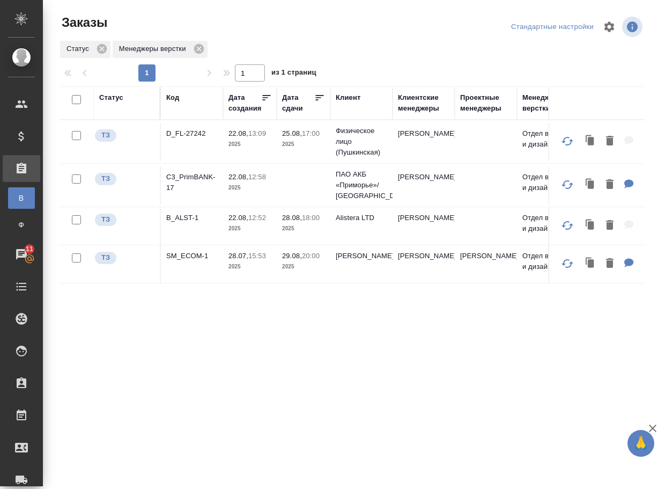
click at [201, 132] on p "D_FL-27242" at bounding box center [191, 133] width 51 height 11
click at [198, 178] on p "C3_PrimBANK-17" at bounding box center [191, 182] width 51 height 21
click at [189, 219] on p "B_ALST-1" at bounding box center [191, 217] width 51 height 11
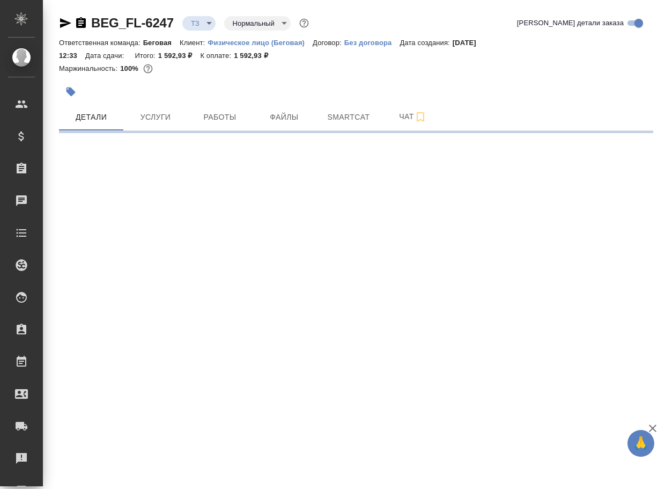
select select "RU"
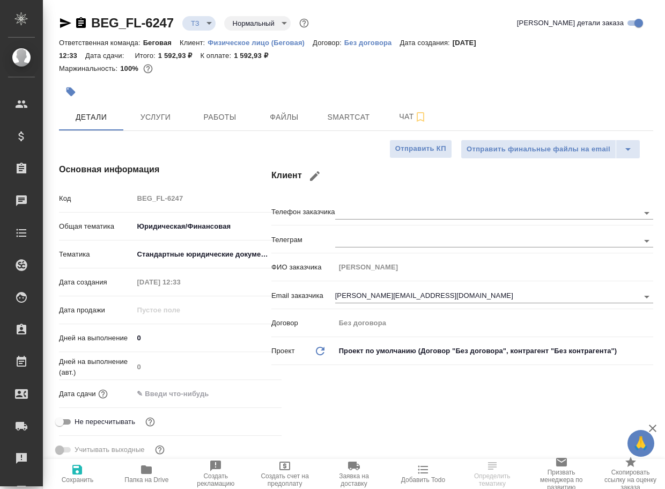
type textarea "x"
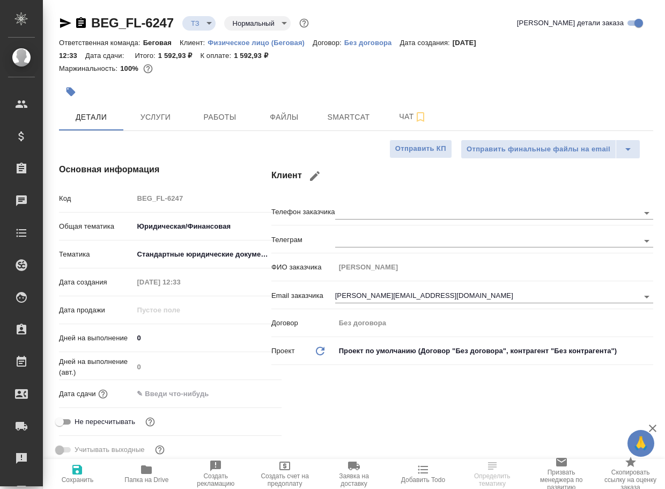
type textarea "x"
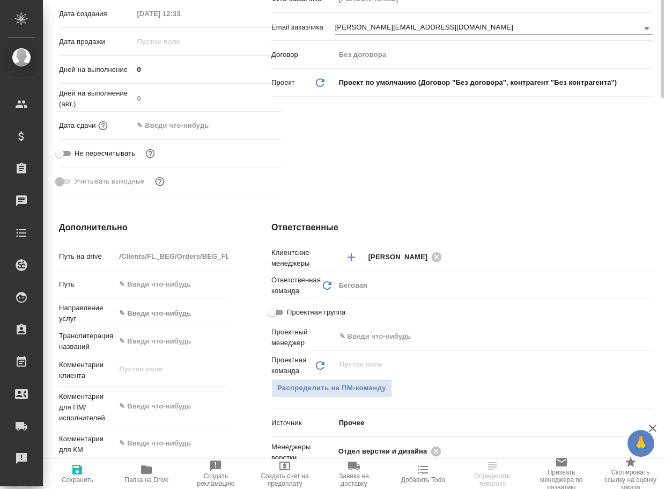
scroll to position [375, 0]
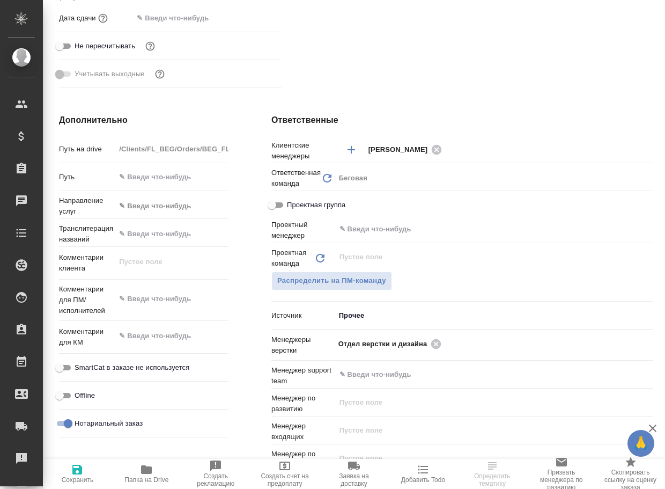
drag, startPoint x: 143, startPoint y: 473, endPoint x: 111, endPoint y: 450, distance: 39.6
click at [143, 473] on icon "button" at bounding box center [146, 469] width 11 height 9
type textarea "x"
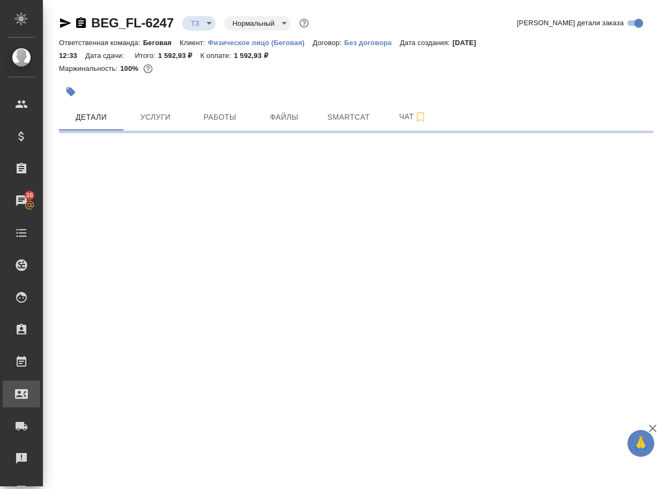
select select "RU"
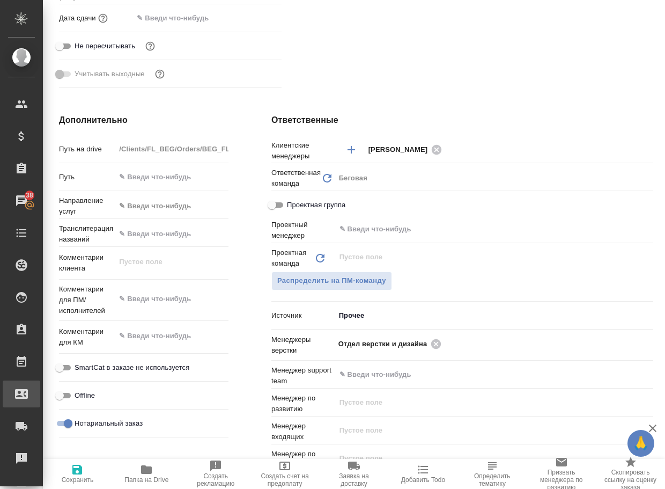
type textarea "x"
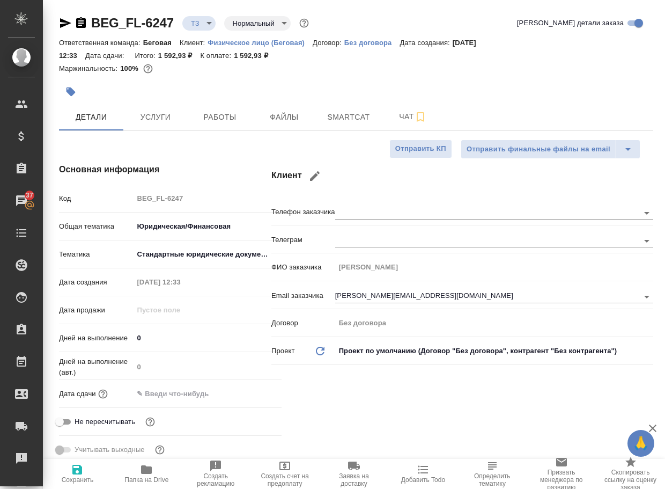
type textarea "x"
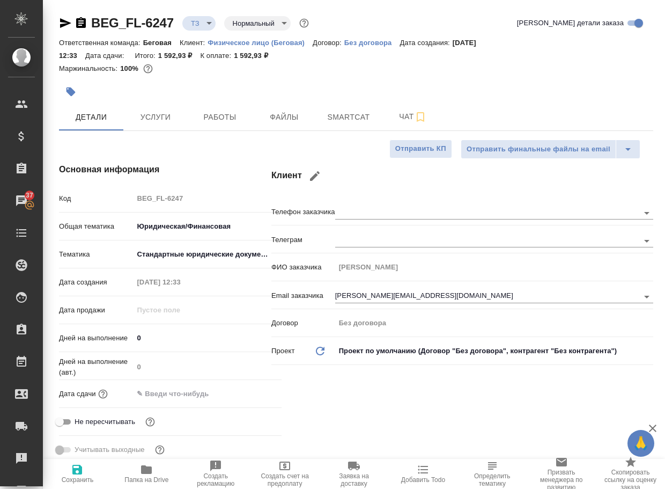
type textarea "x"
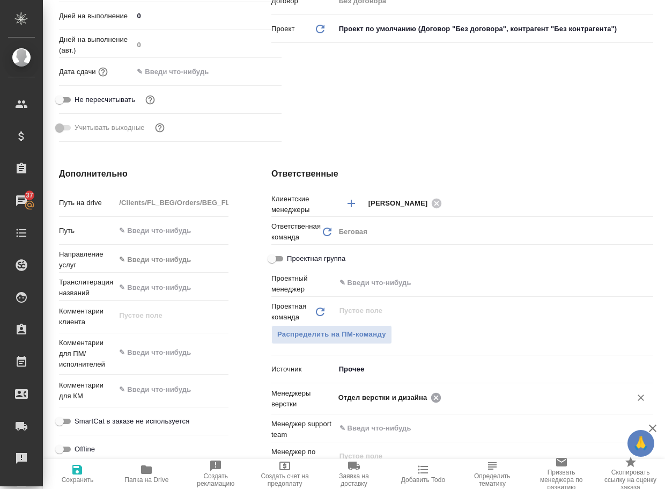
click at [435, 396] on icon at bounding box center [436, 398] width 12 height 12
type textarea "x"
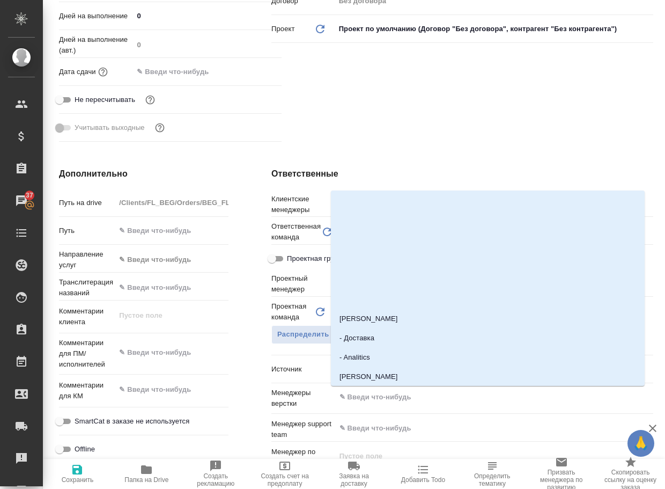
click at [436, 396] on input "text" at bounding box center [476, 396] width 276 height 13
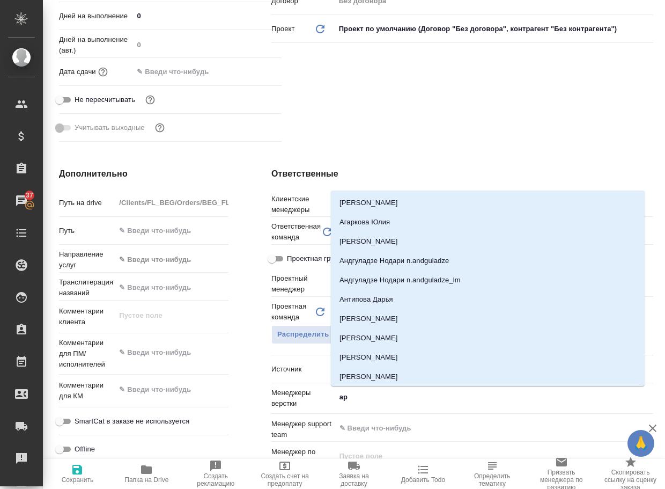
type input "арс"
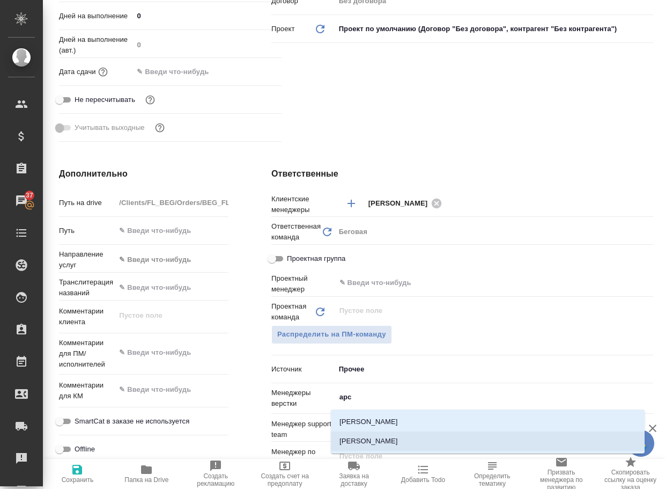
click at [406, 438] on li "[PERSON_NAME]" at bounding box center [488, 440] width 314 height 19
type textarea "x"
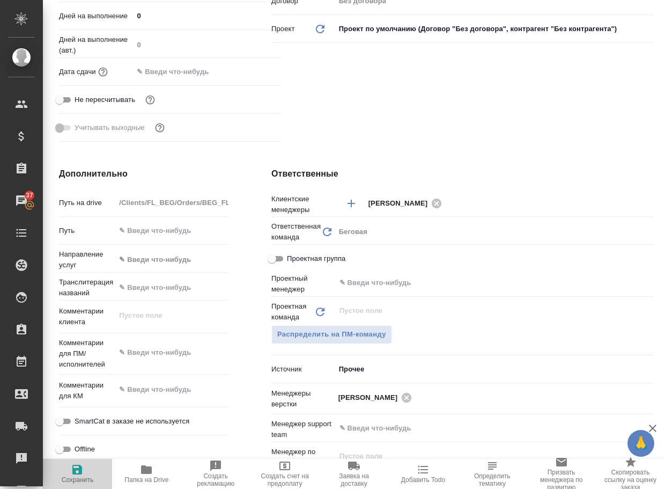
drag, startPoint x: 79, startPoint y: 470, endPoint x: 83, endPoint y: 462, distance: 9.6
click at [76, 473] on icon "button" at bounding box center [77, 470] width 10 height 10
type textarea "x"
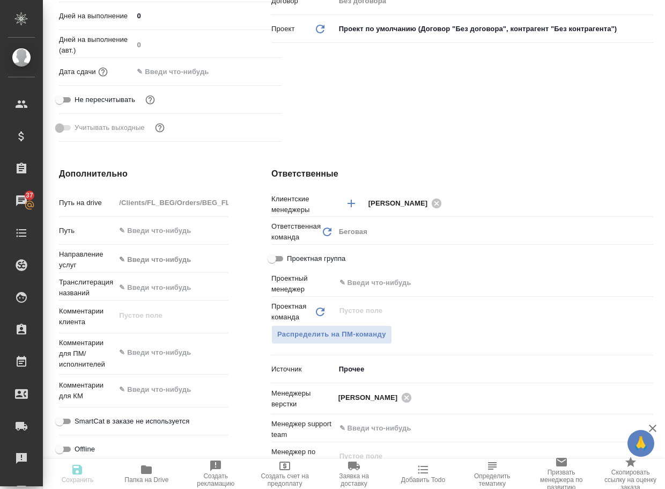
type textarea "x"
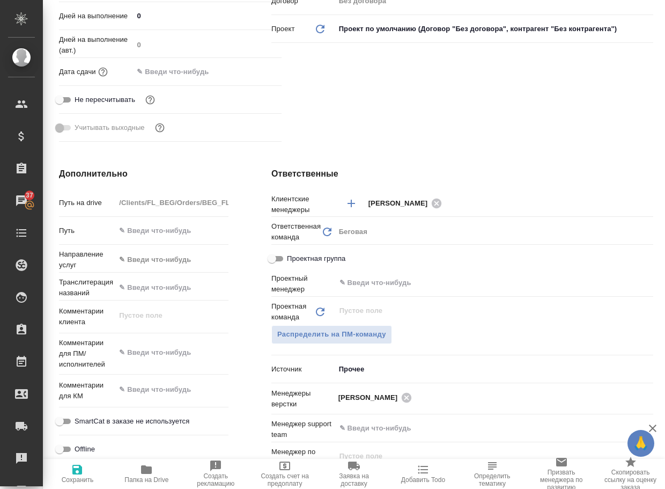
type textarea "x"
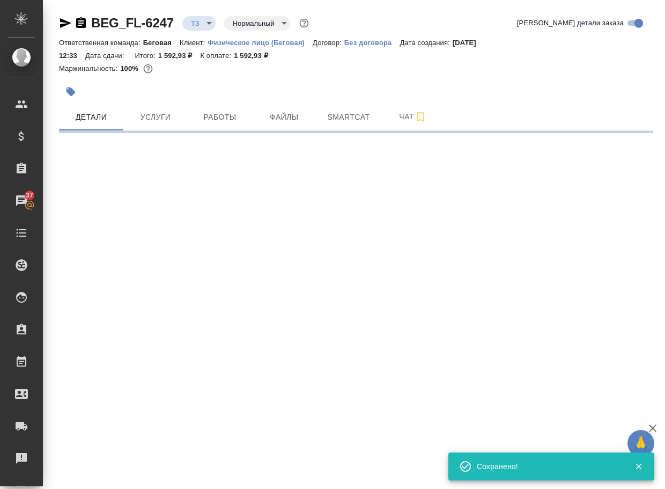
scroll to position [0, 0]
select select "RU"
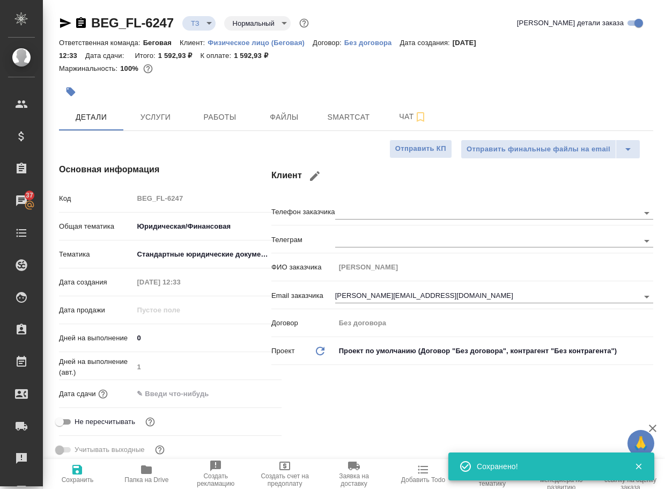
type textarea "x"
click at [199, 19] on body "🙏 .cls-1 fill:#fff; AWATERA Arsenyeva [PERSON_NAME] Спецификации Заказы 37 Чаты…" at bounding box center [332, 244] width 665 height 489
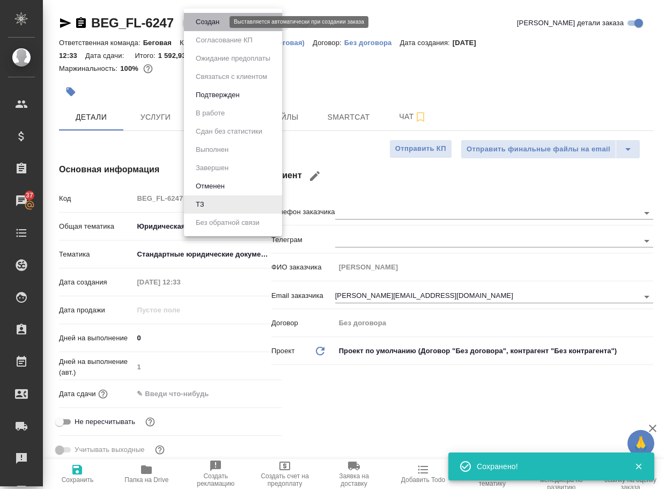
click at [201, 25] on button "Создан" at bounding box center [208, 22] width 30 height 12
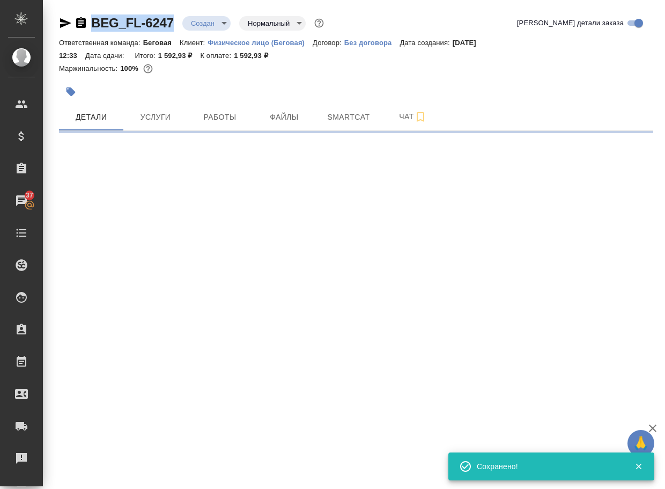
drag, startPoint x: 180, startPoint y: 30, endPoint x: 86, endPoint y: 29, distance: 93.9
click at [86, 29] on div "BEG_FL-6247 Создан new Нормальный normal" at bounding box center [192, 22] width 267 height 17
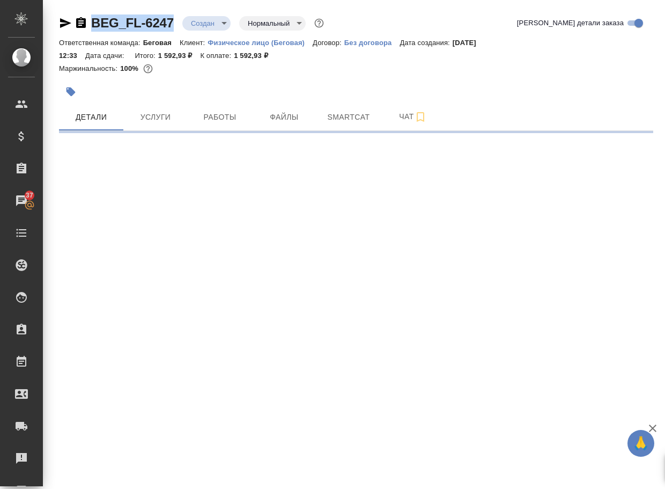
copy link "BEG_FL-6247"
select select "RU"
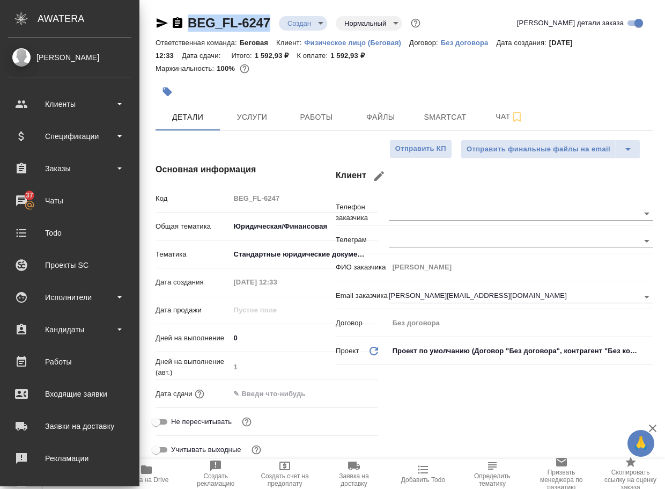
type textarea "x"
click at [502, 115] on span "Чат" at bounding box center [509, 116] width 51 height 13
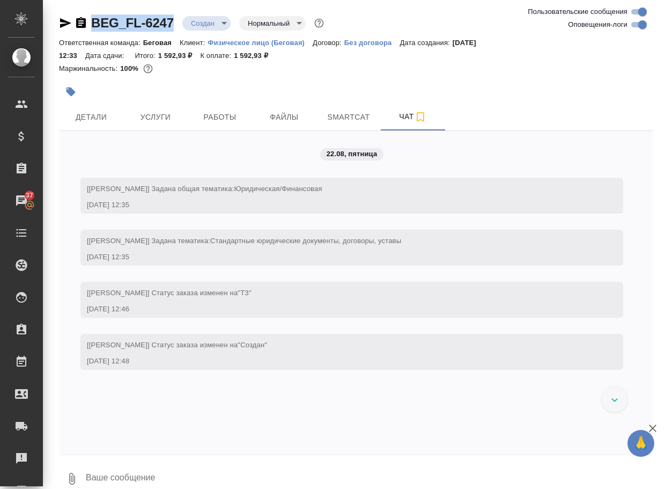
click at [72, 478] on icon "button" at bounding box center [71, 478] width 13 height 13
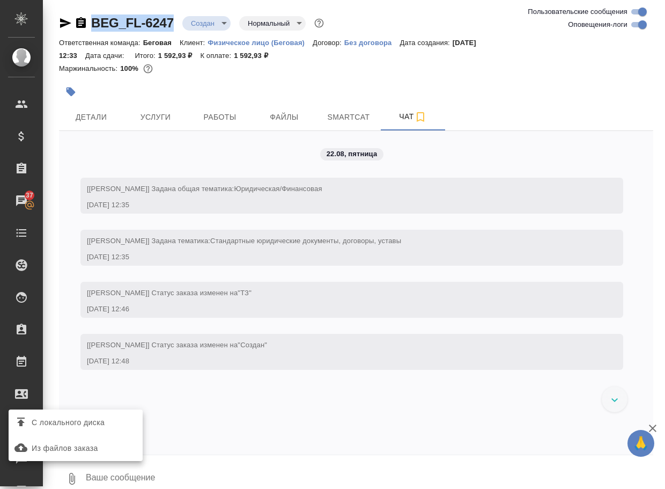
click at [83, 423] on span "С локального диска" at bounding box center [68, 422] width 73 height 13
click at [0, 0] on input "С локального диска" at bounding box center [0, 0] width 0 height 0
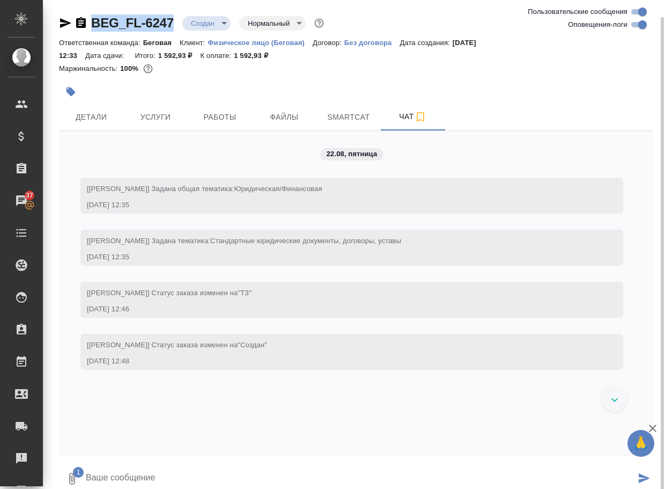
scroll to position [9, 0]
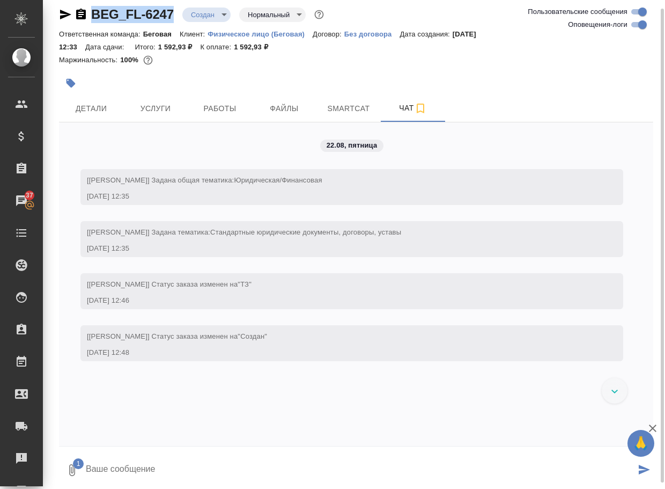
click at [128, 477] on textarea at bounding box center [360, 470] width 551 height 36
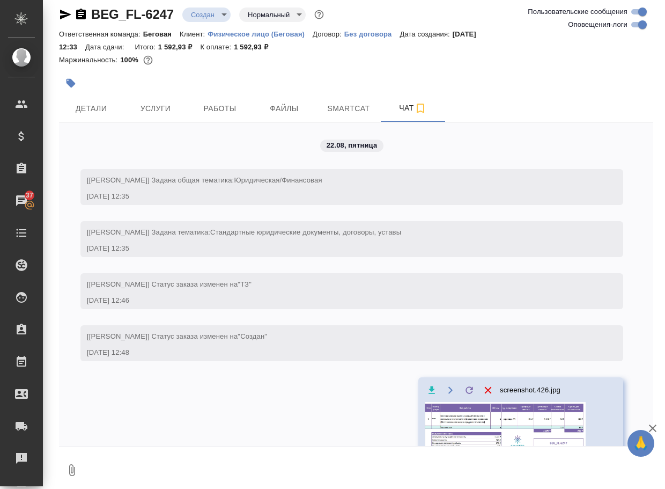
scroll to position [5, 0]
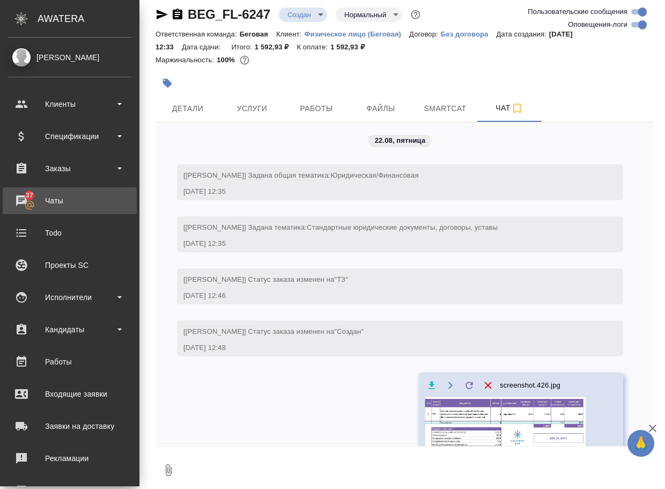
click at [53, 203] on div "Чаты" at bounding box center [69, 201] width 123 height 16
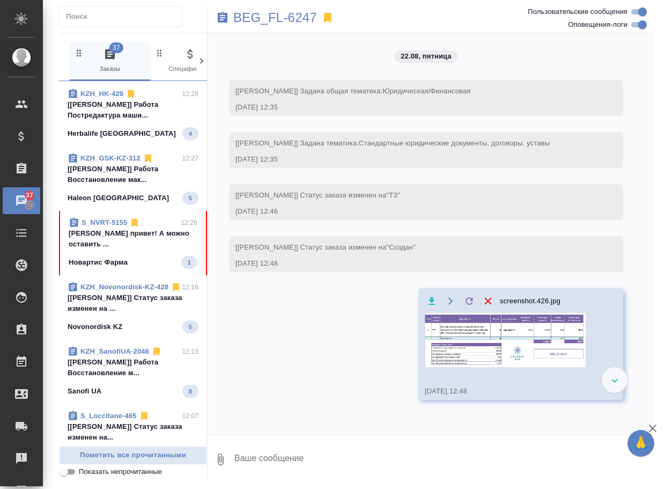
scroll to position [590, 0]
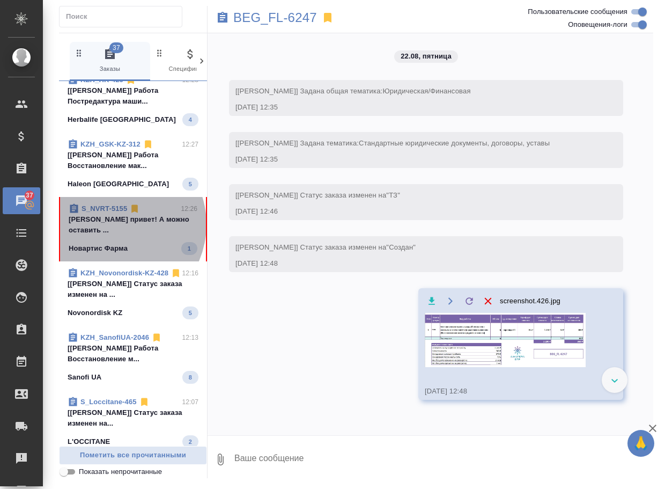
click at [113, 233] on p "[PERSON_NAME] привет! А можно оставить ..." at bounding box center [133, 224] width 129 height 21
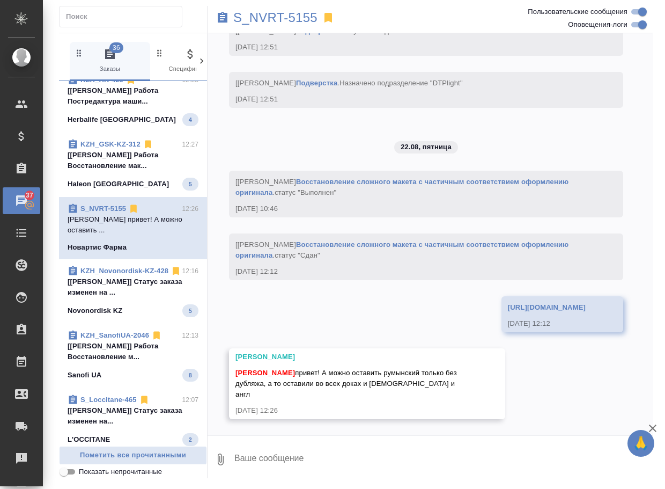
scroll to position [4411, 0]
click at [298, 327] on div "20.08, [DATE] [[PERSON_NAME]] [PERSON_NAME] оставил комментарий: [DATE] 17:59 […" at bounding box center [431, 234] width 446 height 402
click at [286, 455] on textarea at bounding box center [443, 459] width 420 height 36
type textarea "сейчас"
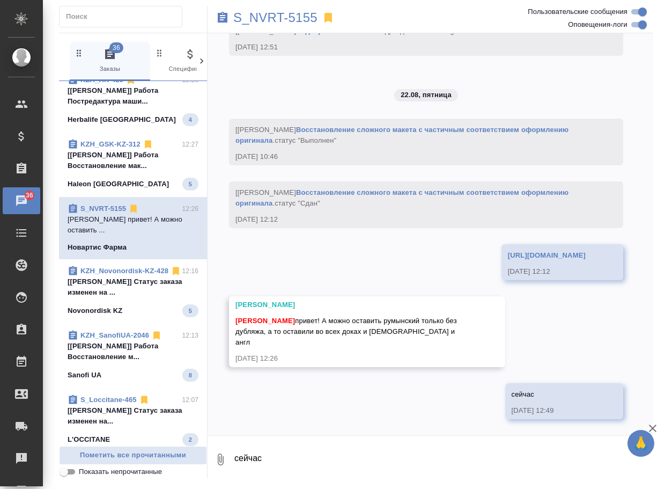
scroll to position [4463, 0]
type textarea "привет)"
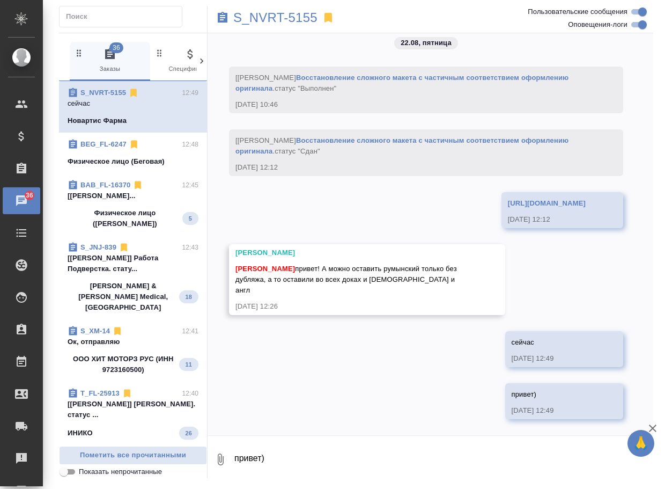
scroll to position [4515, 0]
click at [293, 20] on p "S_NVRT-5155" at bounding box center [275, 17] width 84 height 11
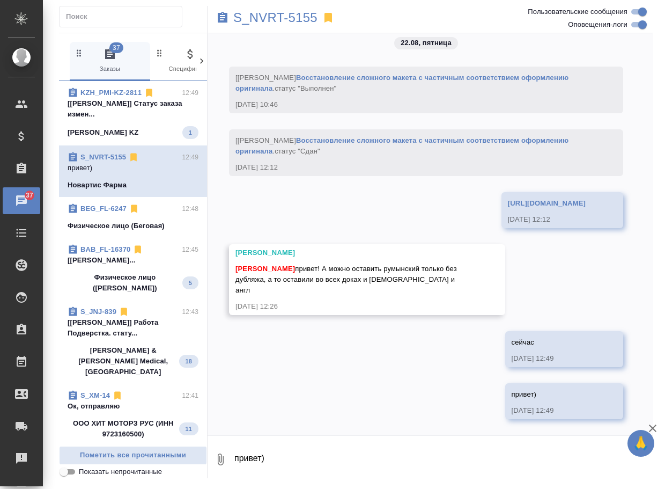
click at [360, 279] on span "[PERSON_NAME] привет! А можно оставить румынский только без дубляжа, а то остав…" at bounding box center [347, 279] width 224 height 30
click at [156, 457] on span "Пометить все прочитанными" at bounding box center [133, 455] width 136 height 12
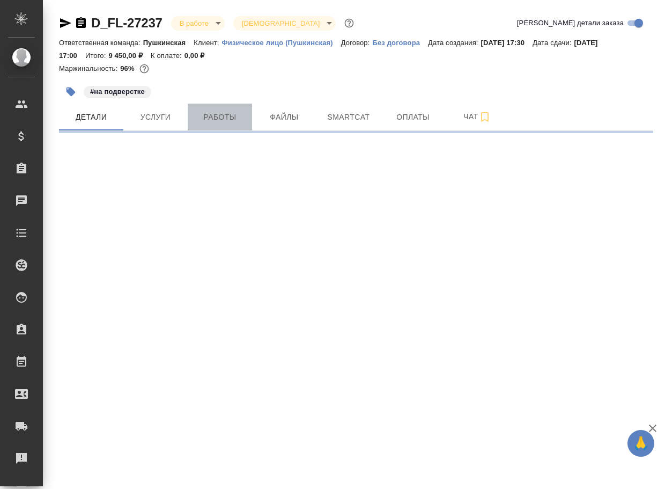
click at [212, 119] on span "Работы" at bounding box center [219, 116] width 51 height 13
select select "RU"
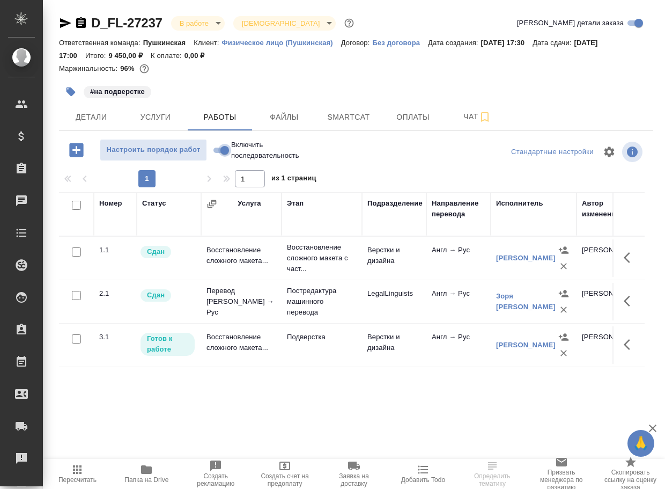
click at [218, 157] on input "Включить последовательность" at bounding box center [224, 150] width 39 height 13
checkbox input "true"
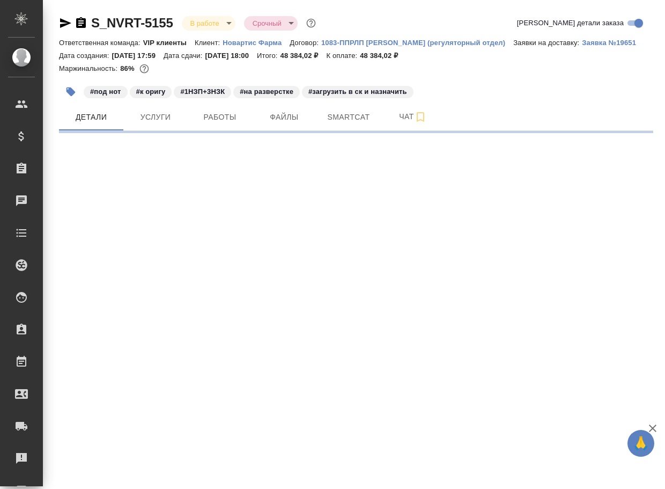
select select "RU"
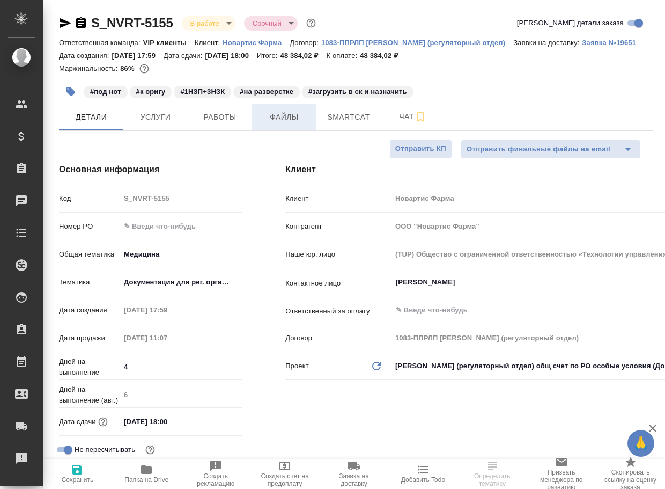
type textarea "x"
click at [225, 116] on span "Работы" at bounding box center [219, 116] width 51 height 13
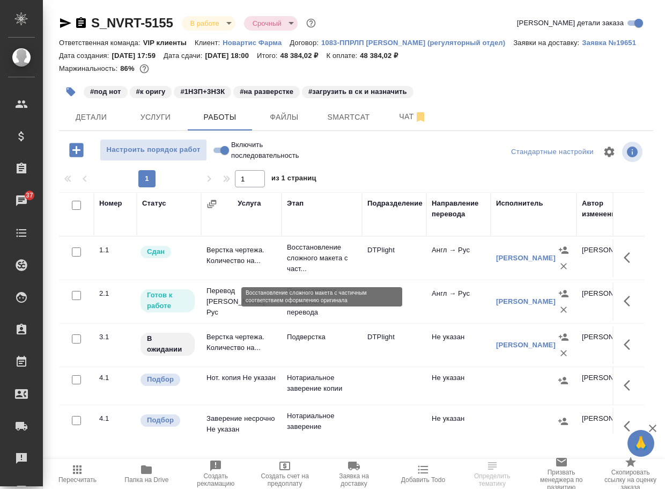
click at [319, 264] on p "Восстановление сложного макета с част..." at bounding box center [322, 258] width 70 height 32
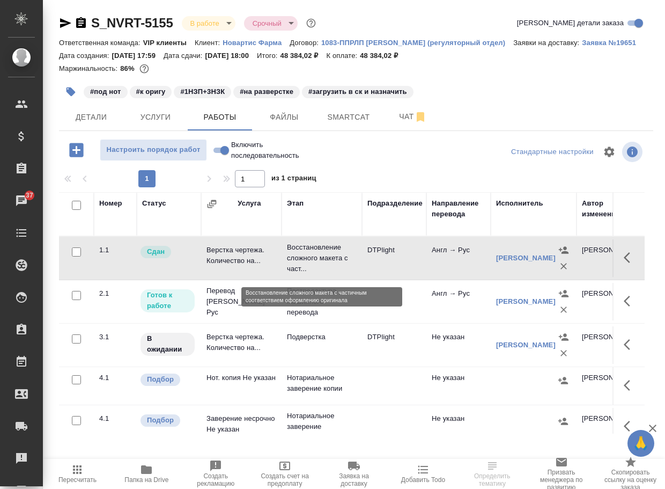
click at [319, 264] on p "Восстановление сложного макета с част..." at bounding box center [322, 258] width 70 height 32
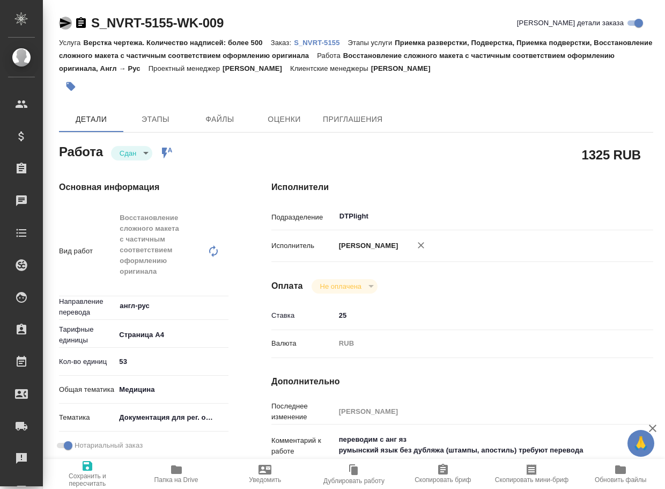
click at [63, 22] on icon "button" at bounding box center [65, 23] width 11 height 10
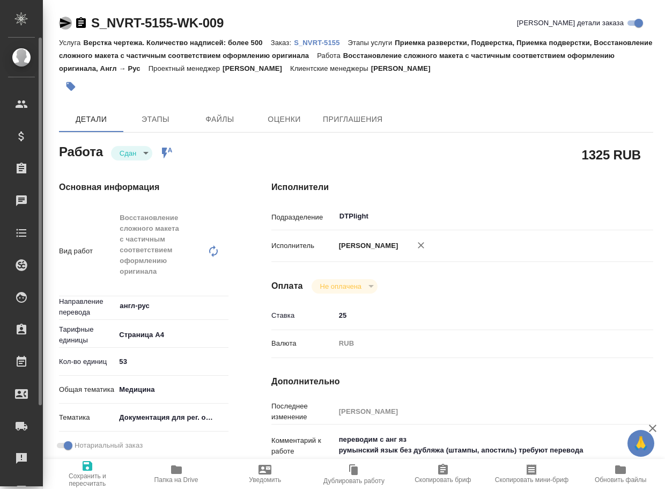
type textarea "x"
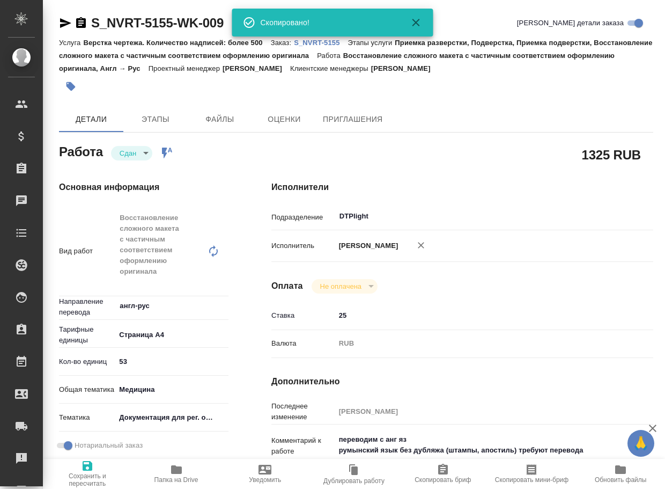
type textarea "x"
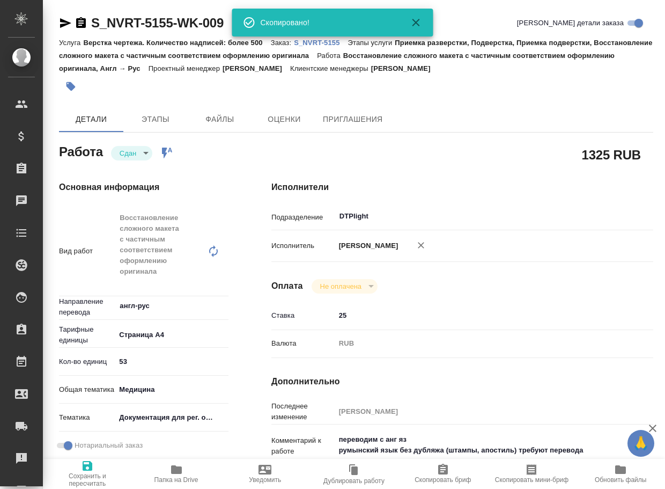
type textarea "x"
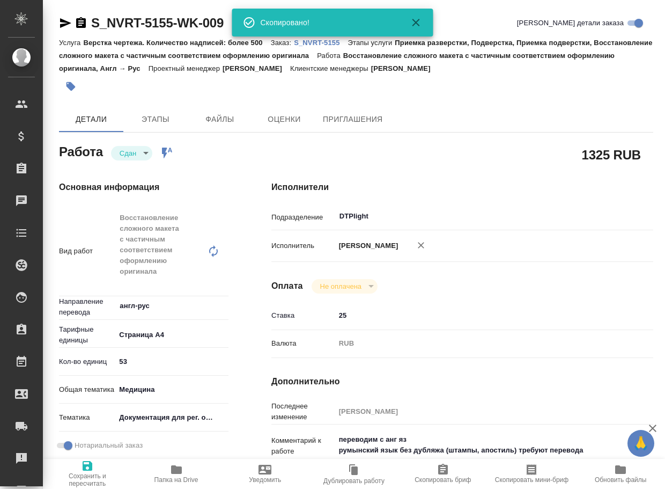
type textarea "x"
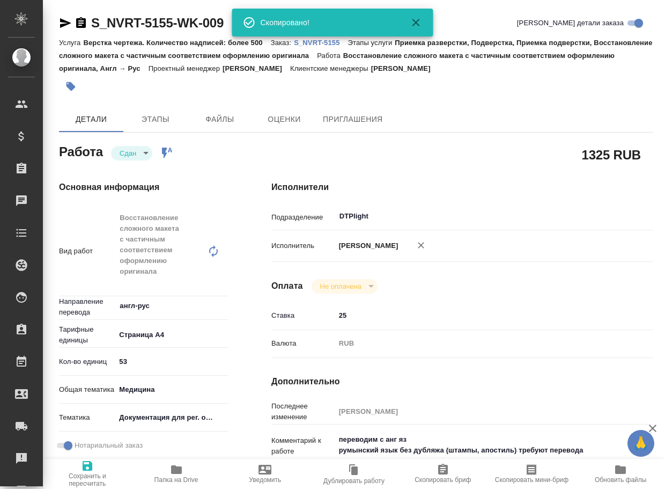
type textarea "x"
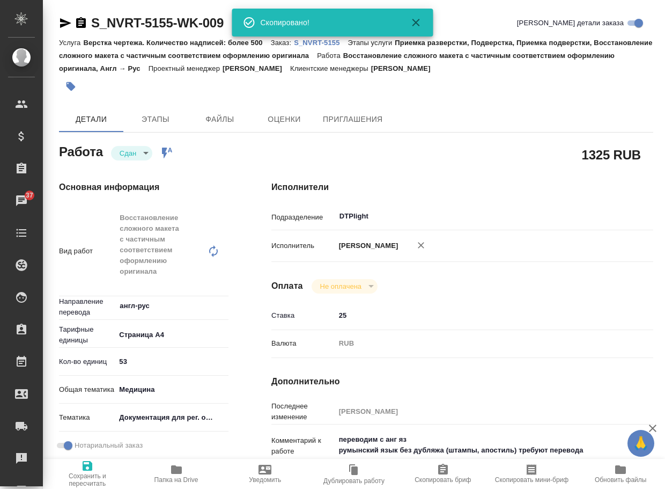
type textarea "x"
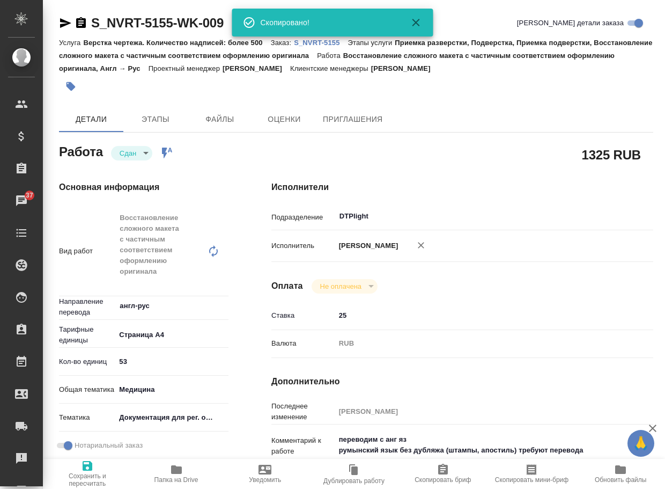
type textarea "x"
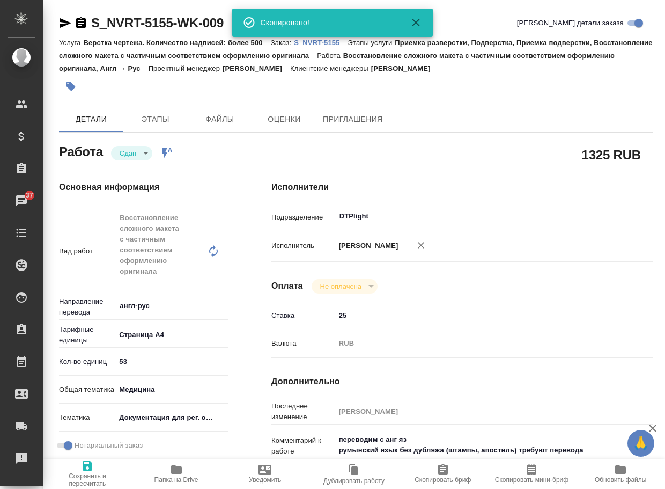
type textarea "x"
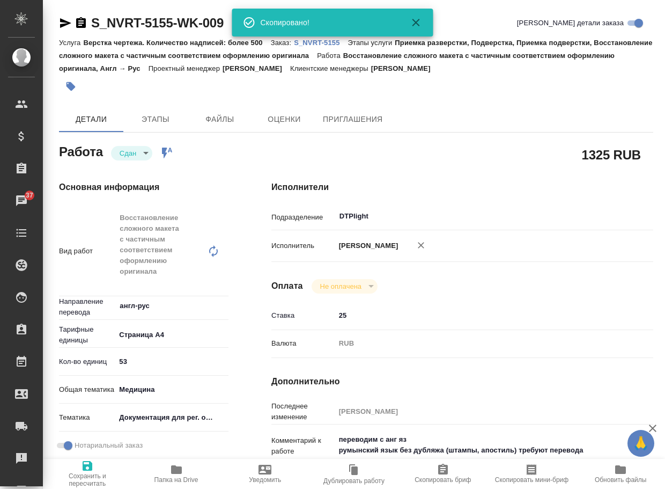
type textarea "x"
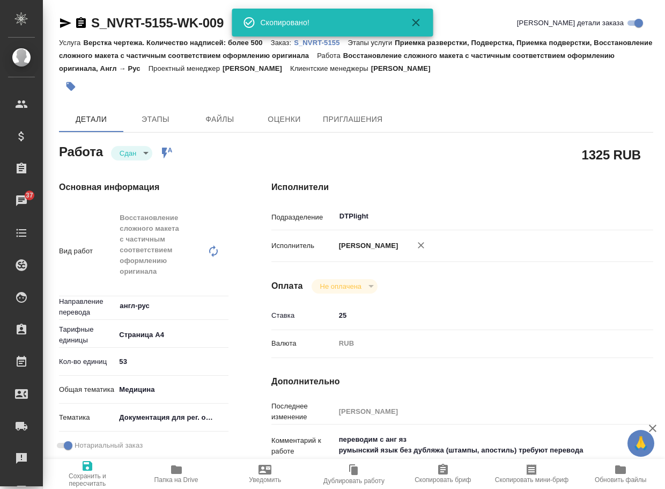
type textarea "x"
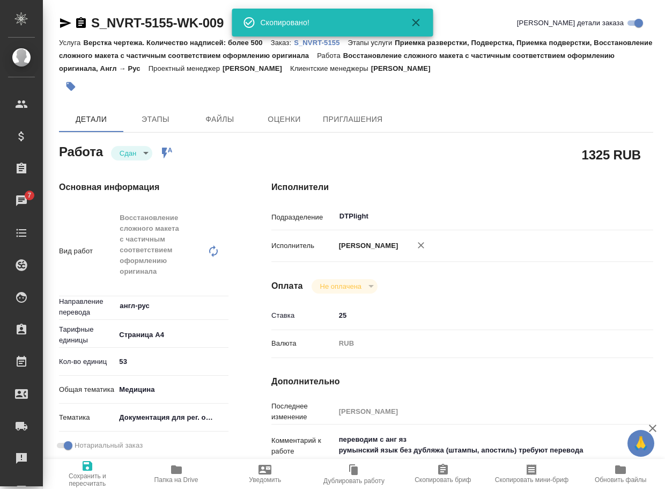
type textarea "x"
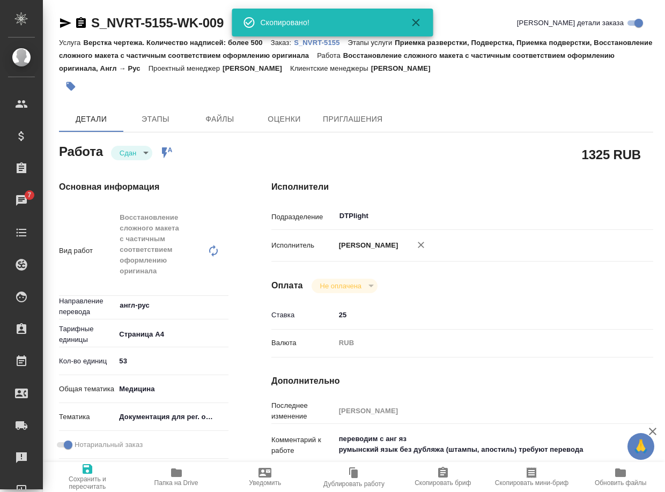
type textarea "x"
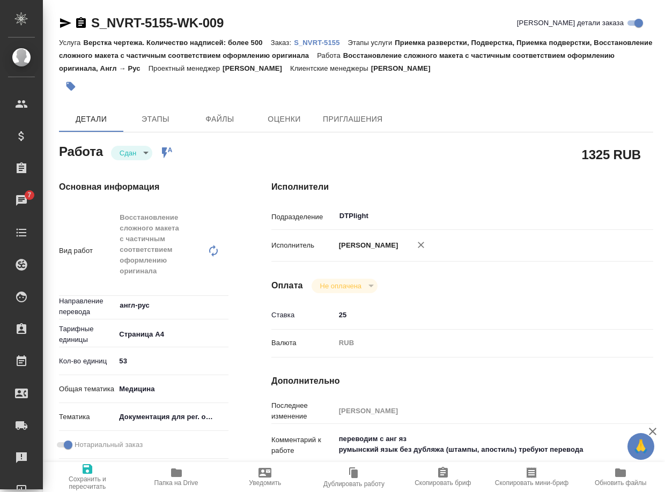
click at [170, 476] on icon "button" at bounding box center [176, 473] width 13 height 13
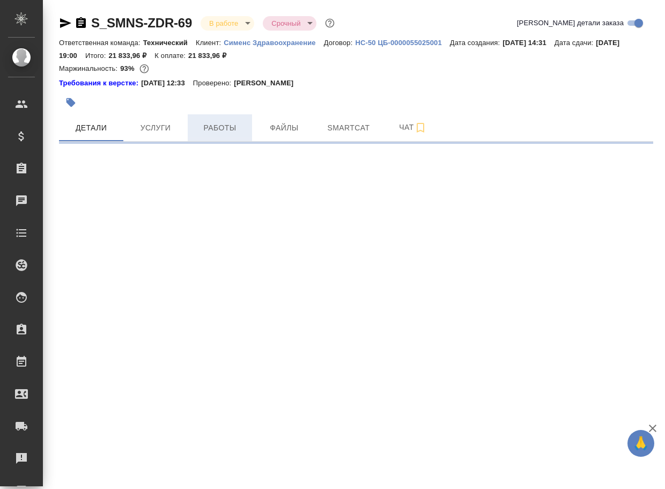
click at [228, 135] on button "Работы" at bounding box center [220, 127] width 64 height 27
select select "RU"
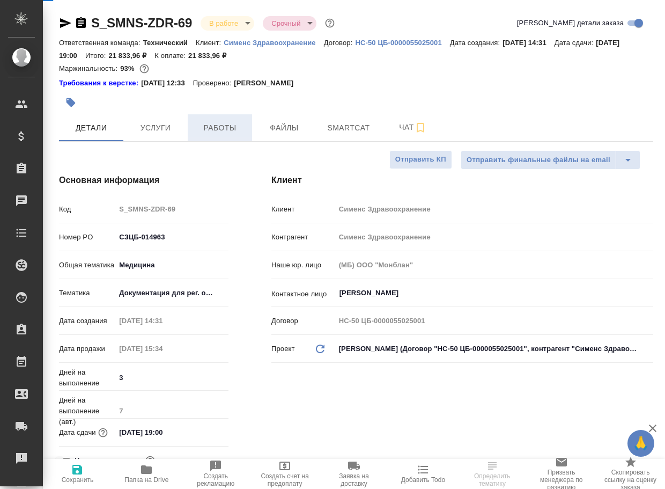
type textarea "x"
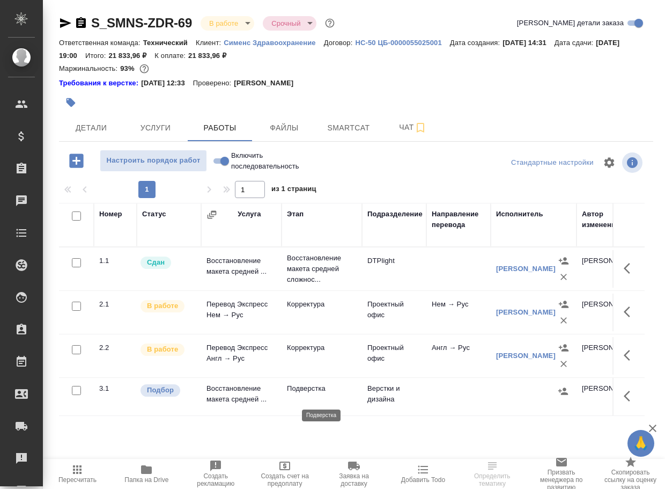
click at [320, 394] on p "Подверстка" at bounding box center [322, 388] width 70 height 11
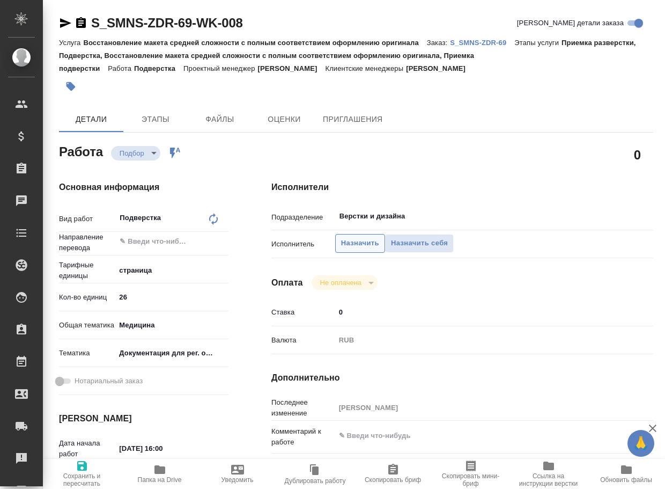
type textarea "x"
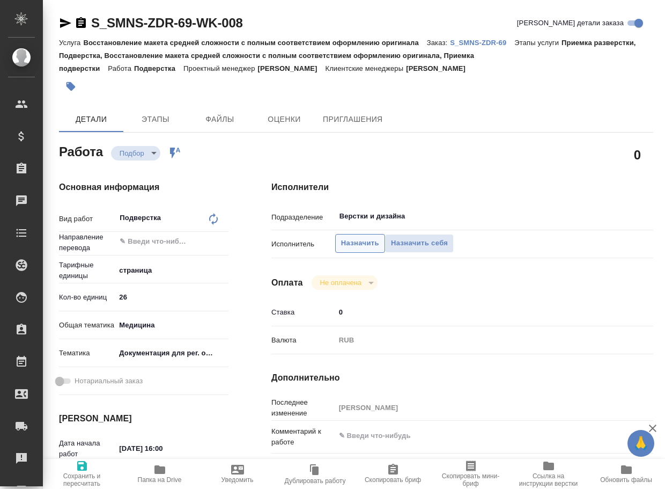
click at [358, 238] on span "Назначить" at bounding box center [360, 243] width 38 height 12
type textarea "x"
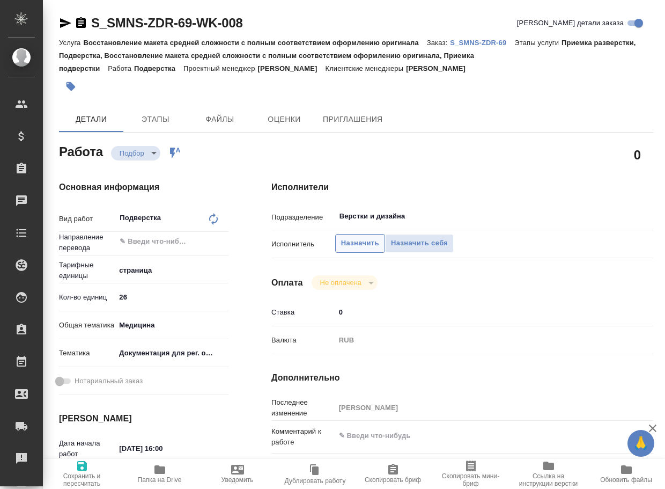
type textarea "x"
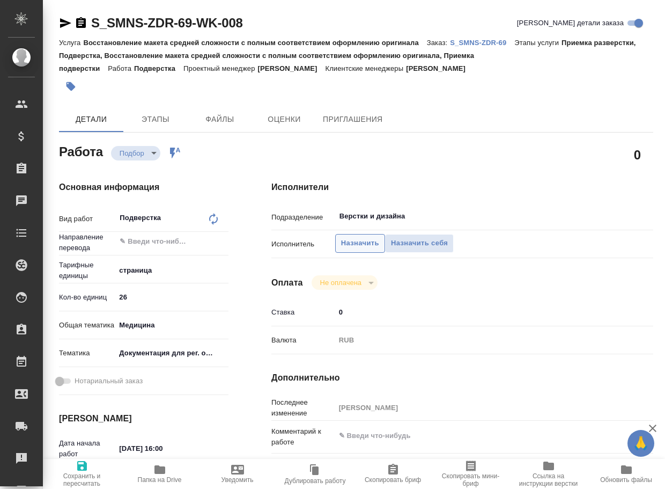
type textarea "x"
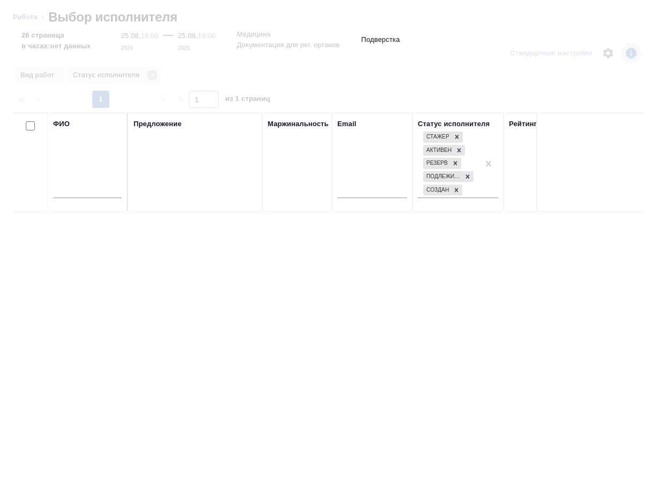
click at [109, 192] on input "text" at bounding box center [87, 191] width 69 height 13
type textarea "x"
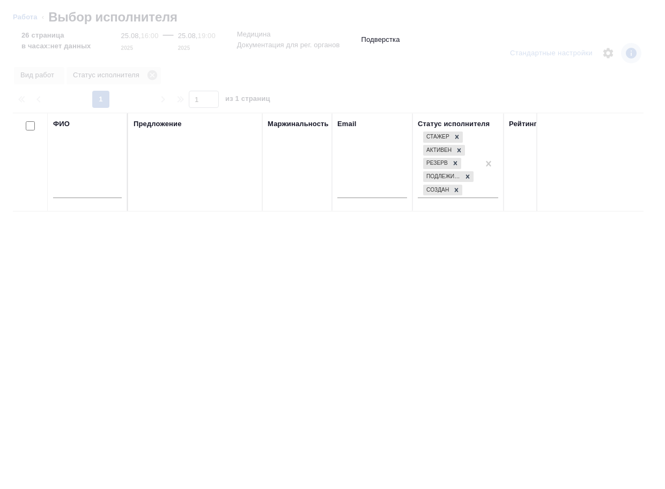
type textarea "x"
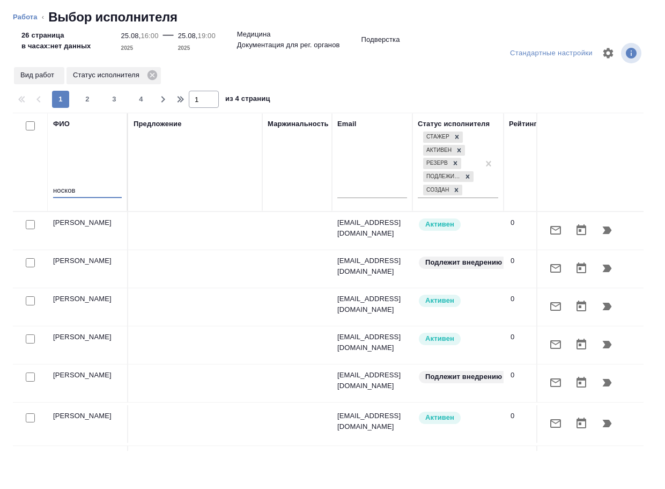
type input "[PERSON_NAME]"
type textarea "x"
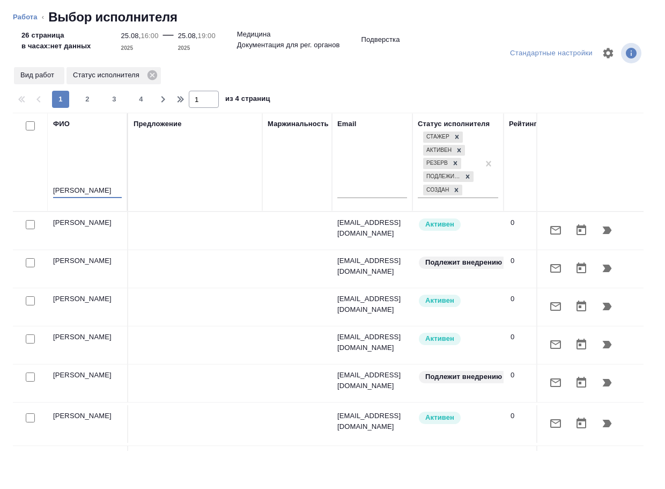
type textarea "x"
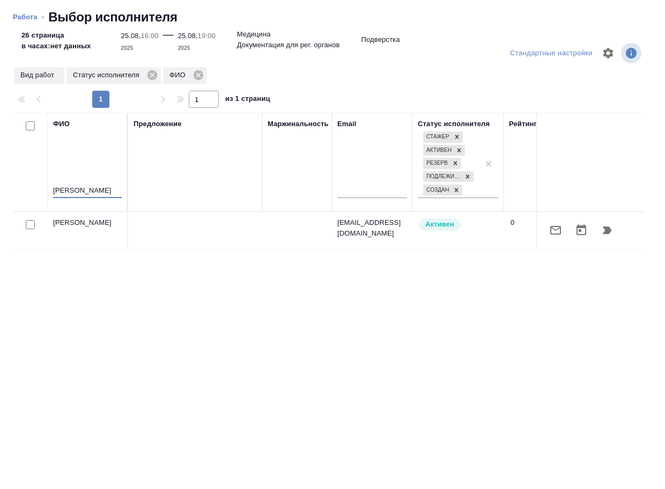
type input "[PERSON_NAME]"
click at [608, 230] on icon "button" at bounding box center [607, 230] width 9 height 8
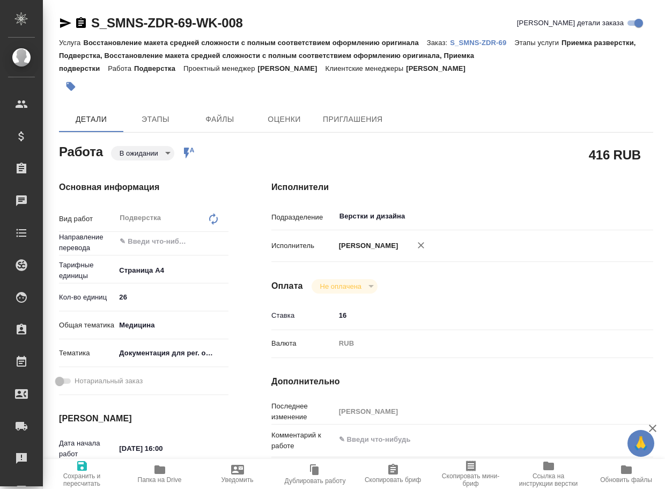
type textarea "x"
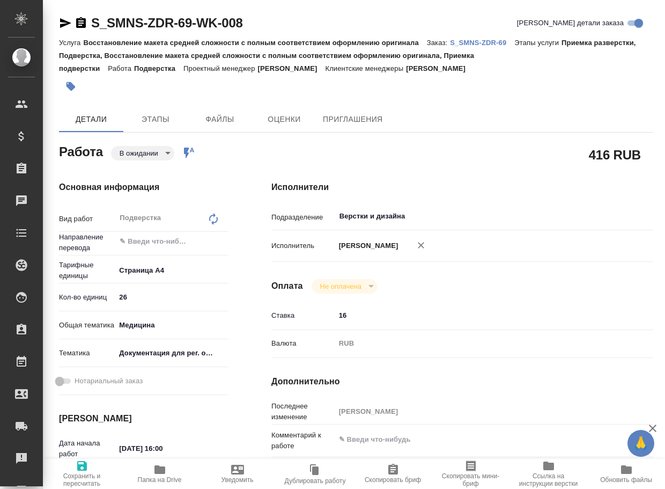
type textarea "x"
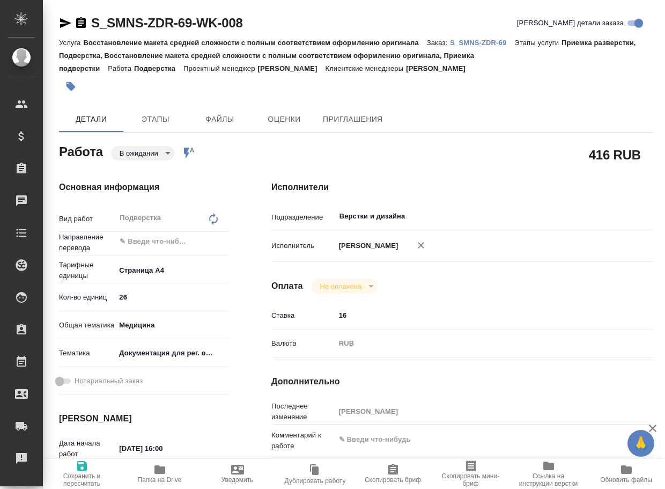
type textarea "x"
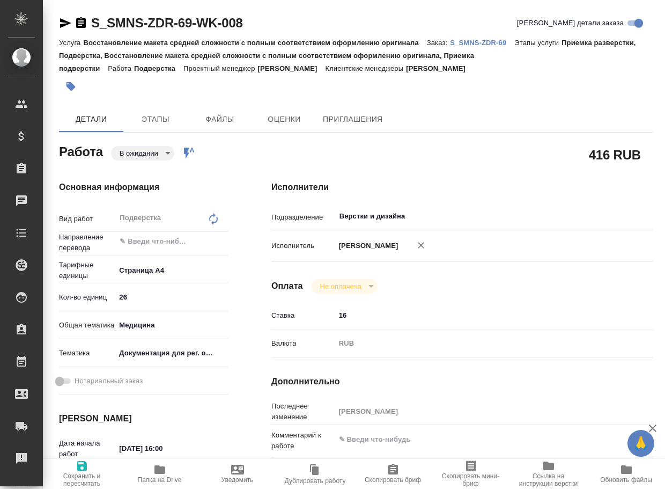
type textarea "x"
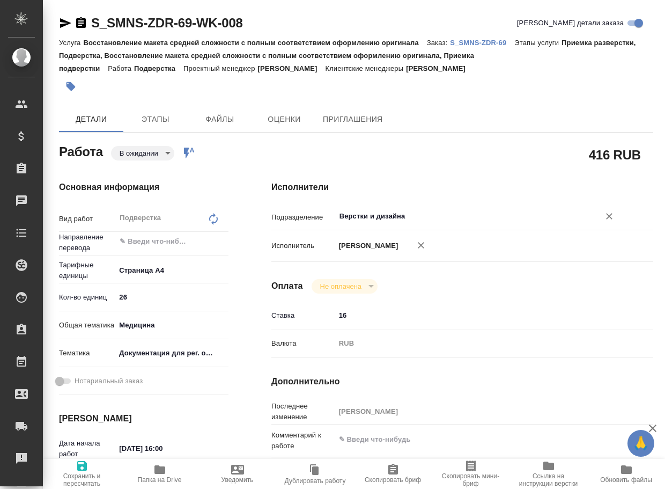
type textarea "x"
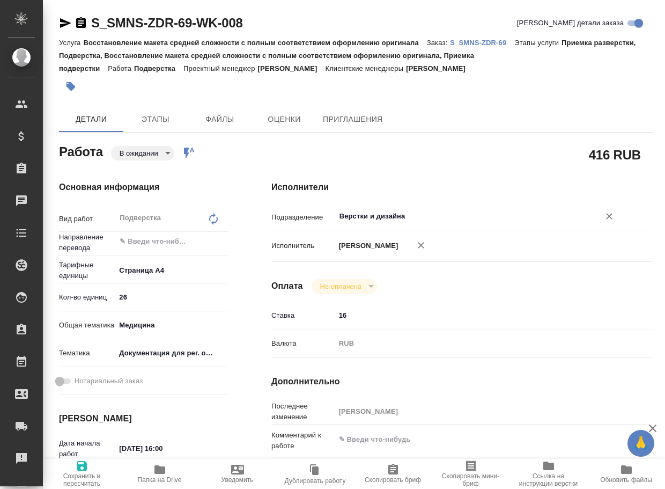
click at [426, 217] on input "Верстки и дизайна" at bounding box center [460, 216] width 244 height 13
type textarea "x"
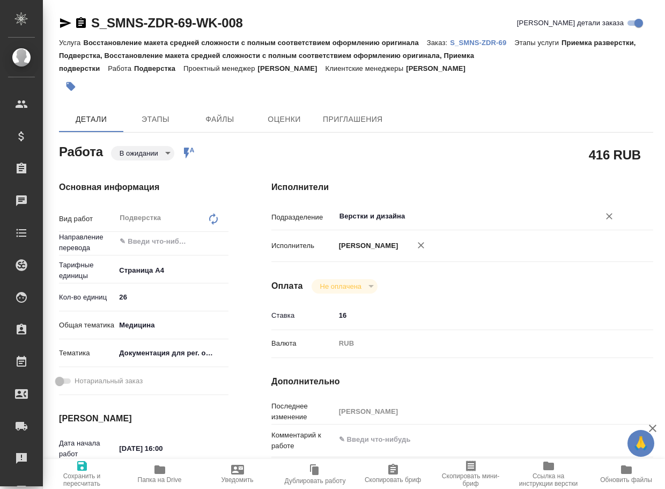
type textarea "x"
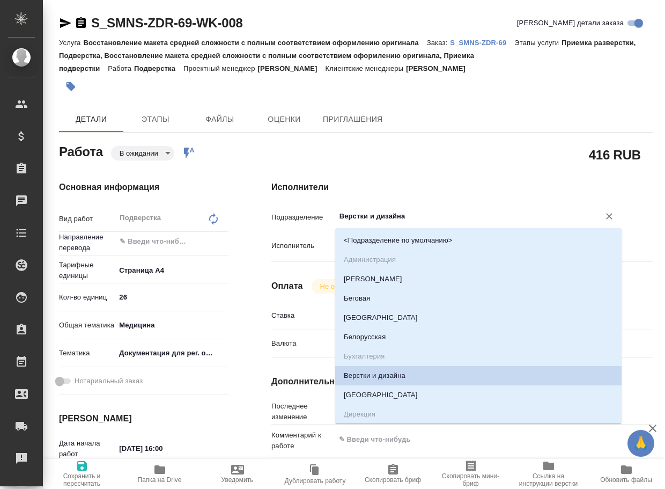
type input "d"
type textarea "x"
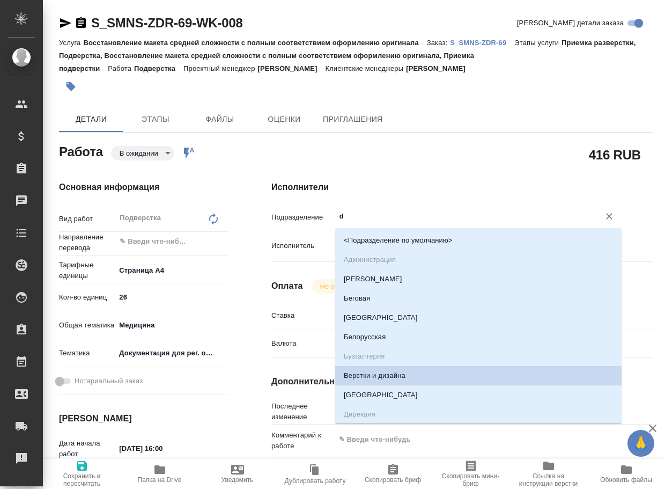
type textarea "x"
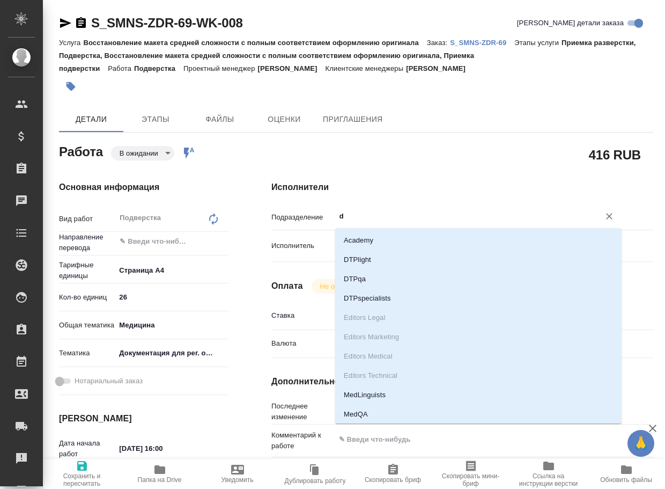
type input "dt"
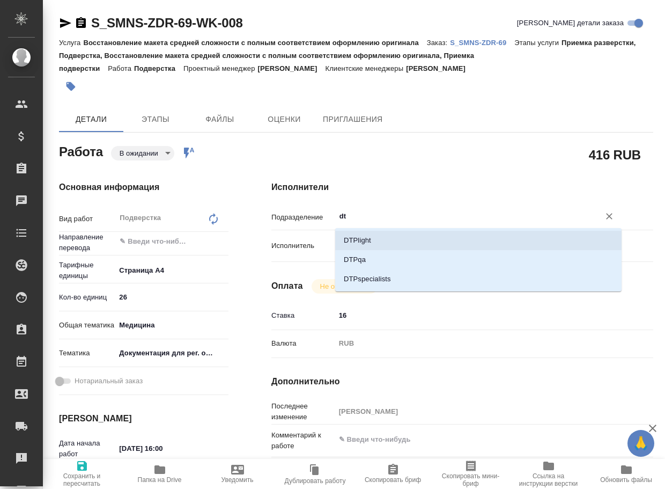
click at [406, 237] on li "DTPlight" at bounding box center [478, 240] width 286 height 19
type textarea "x"
type input "DTPlight"
type textarea "x"
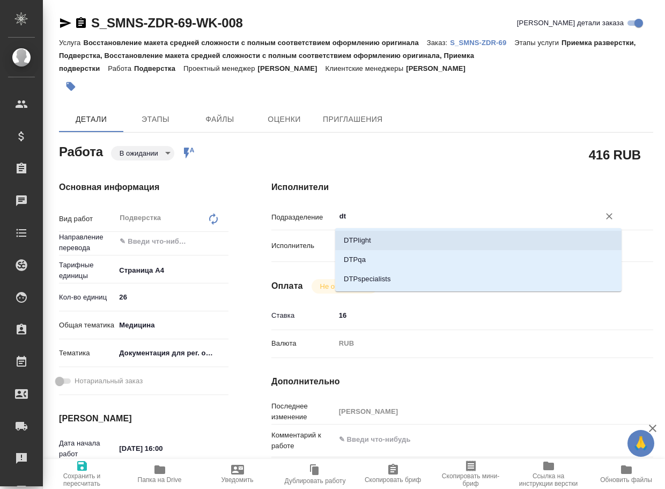
type textarea "x"
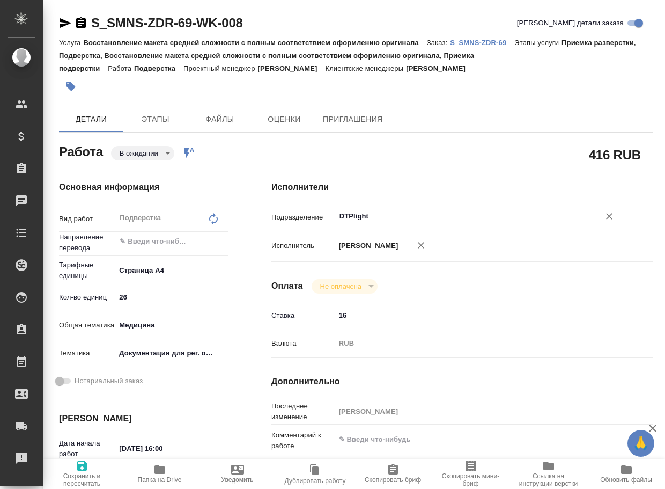
type textarea "x"
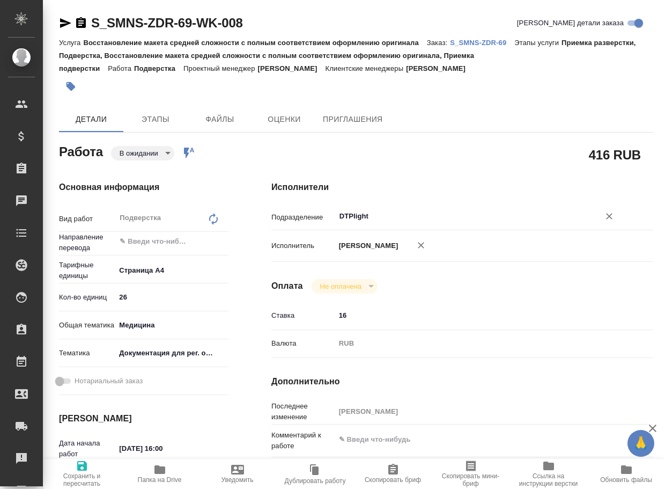
type input "DTPlight"
click at [87, 470] on icon "button" at bounding box center [82, 465] width 13 height 13
type textarea "x"
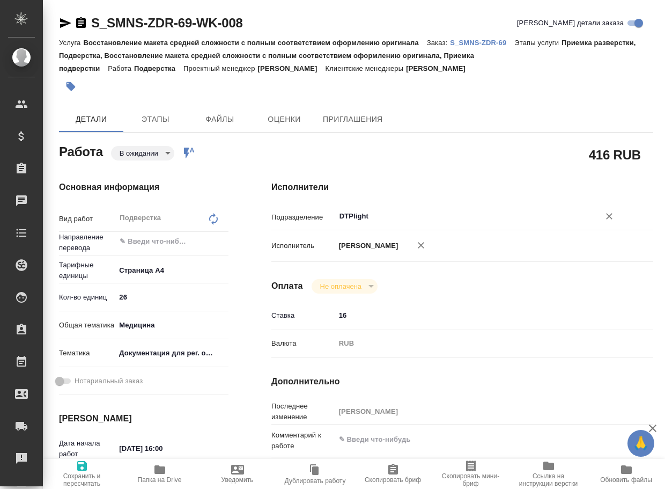
type textarea "x"
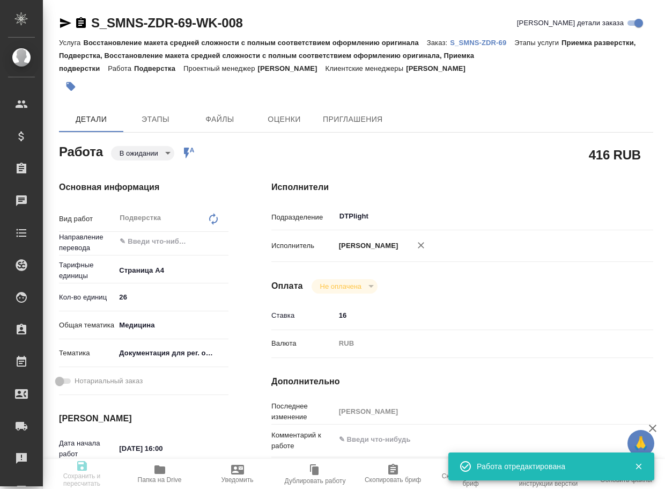
type input "pending"
type textarea "Подверстка"
type textarea "x"
type input "5f036ec4e16dec2d6b59c8ff"
type input "26"
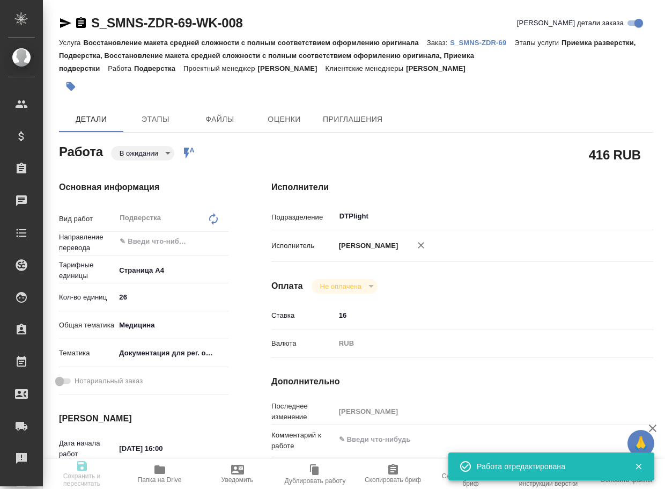
type input "med"
type input "5f647205b73bc97568ca66c6"
type input "25.08.2025 16:00"
type input "25.08.2025 19:00"
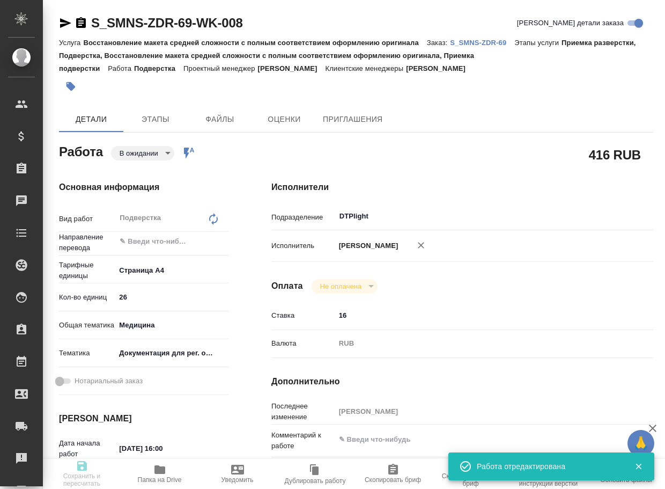
type input "DTPlight"
type input "notPayed"
type input "16"
type input "RUB"
type input "[PERSON_NAME]"
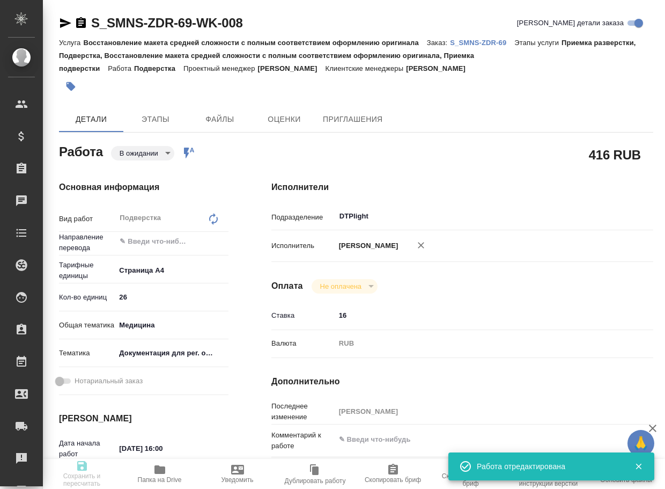
type textarea "x"
type textarea "/Clients/Сименс Здравоохранение/Orders/S_SMNS-ZDR-69/DTP/S_SMNS-ZDR-69-WK-008"
type textarea "x"
type input "S_SMNS-ZDR-69"
type input "СЗЦБ-014963"
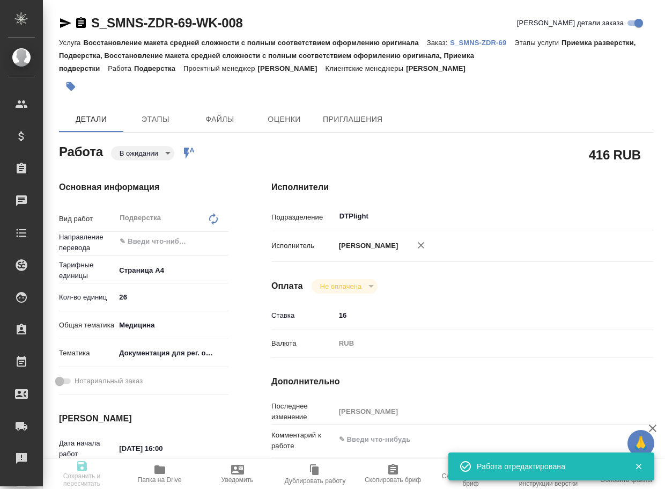
type input "Восстановление макета средней сложности с полным соответствием оформлению ориги…"
type input "Приемка разверстки, Подверстка, Восстановление макета средней сложности с полны…"
type input "Никифорова Валерия"
type input "[PERSON_NAME]"
type input "/Clients/Сименс Здравоохранение/Orders/S_SMNS-ZDR-69"
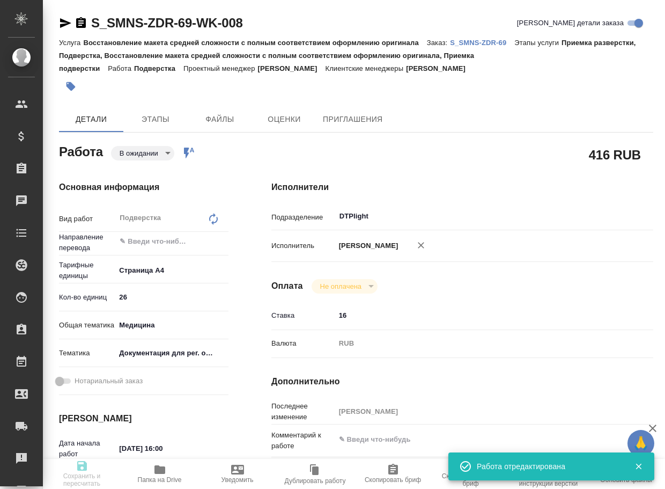
type textarea "x"
type textarea "срочная заявка на машинный перевод с редактированием с английского/немецкого на…"
type textarea "x"
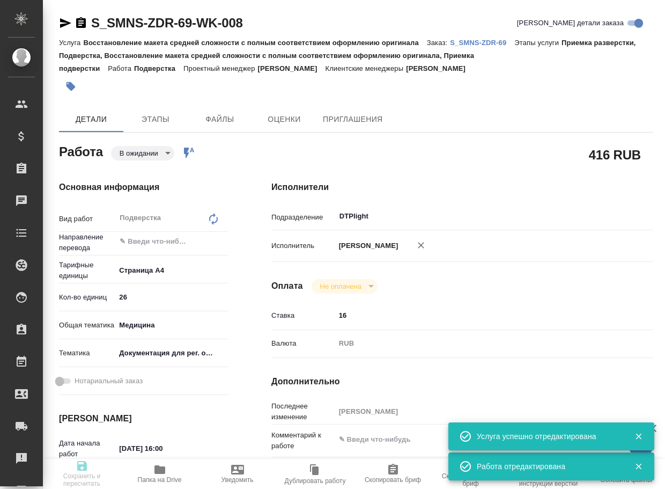
type textarea "x"
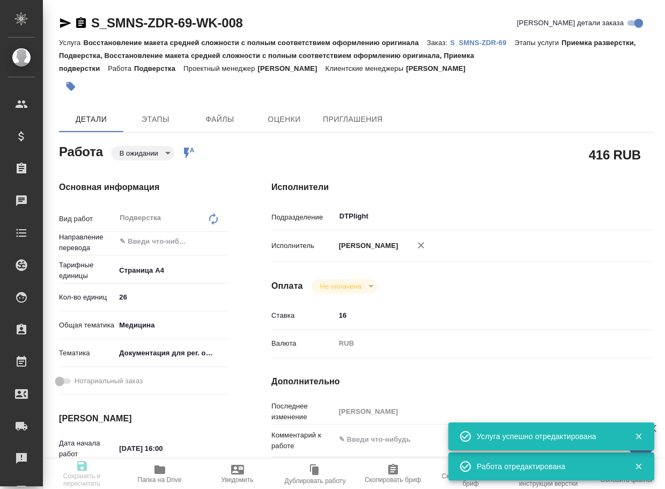
type textarea "x"
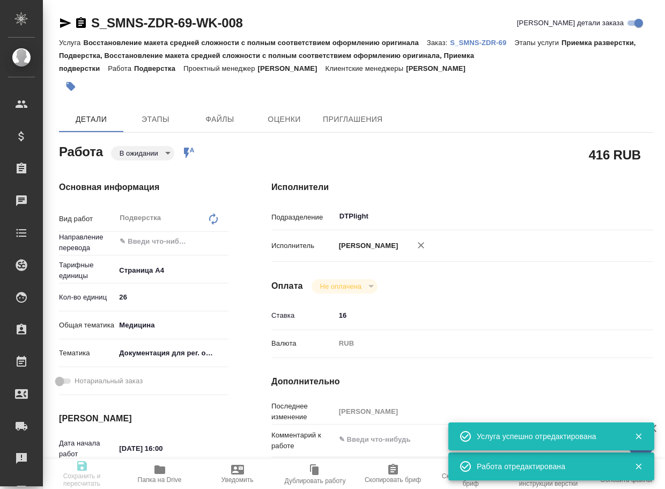
type textarea "x"
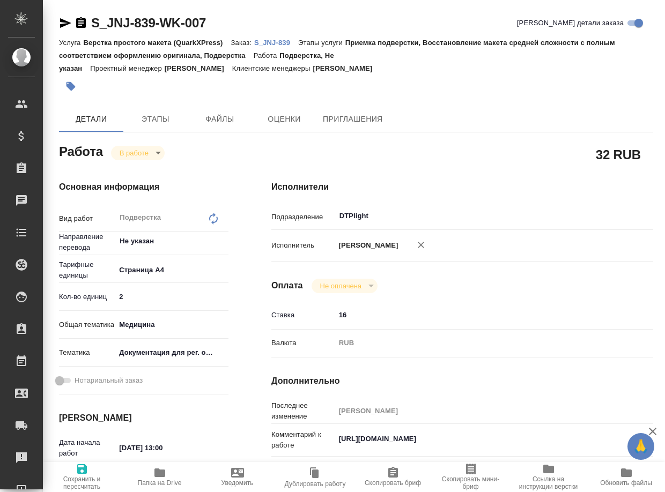
type textarea "x"
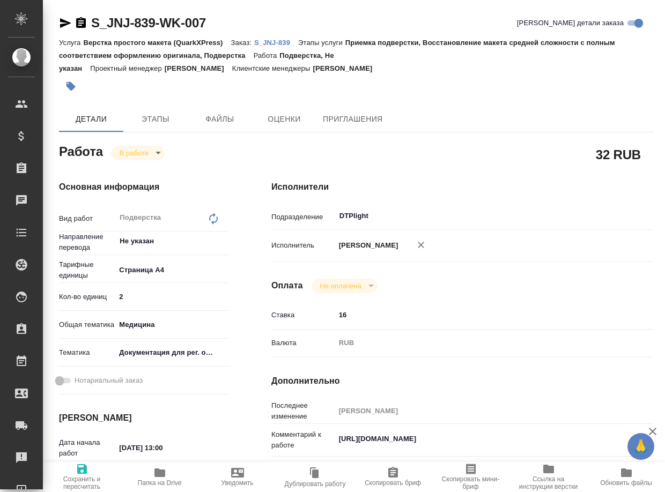
type textarea "x"
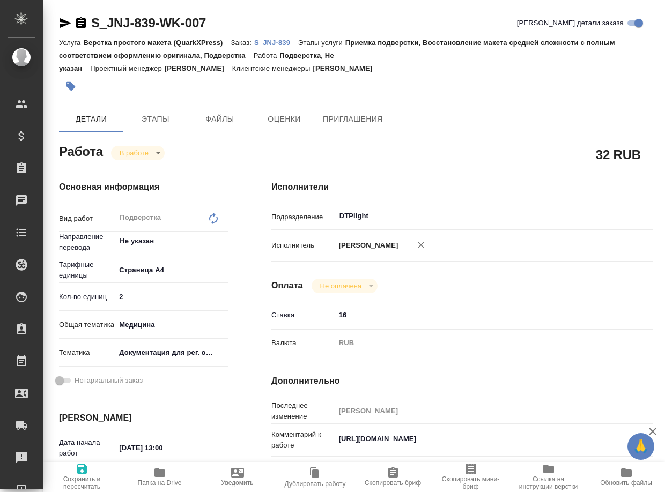
type textarea "x"
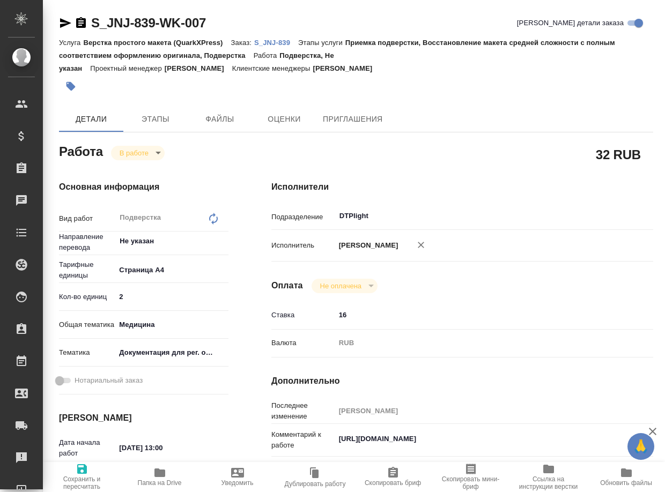
type textarea "x"
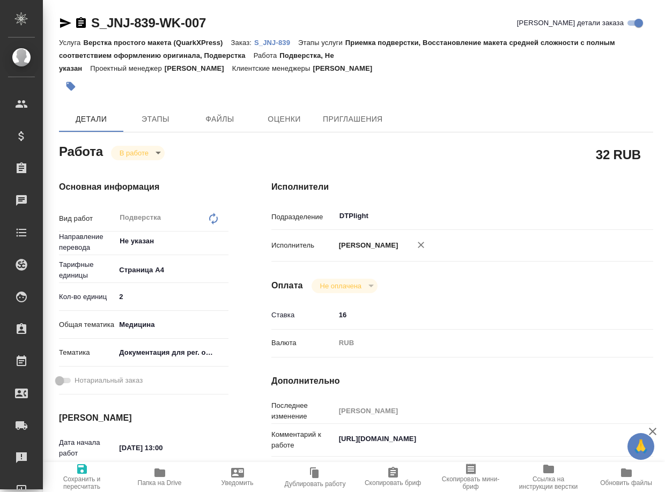
type textarea "x"
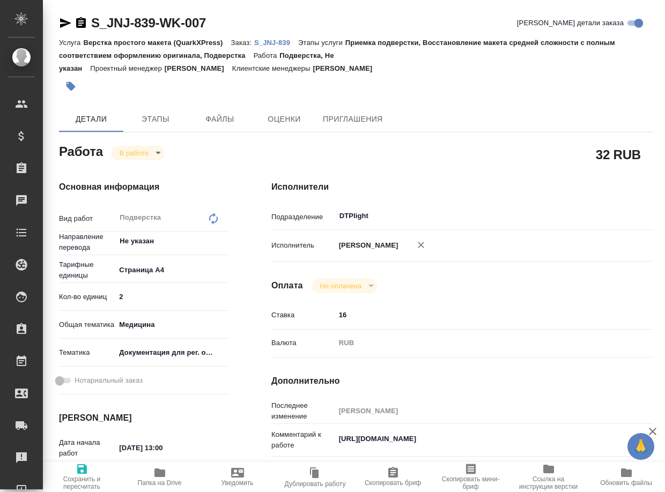
type textarea "x"
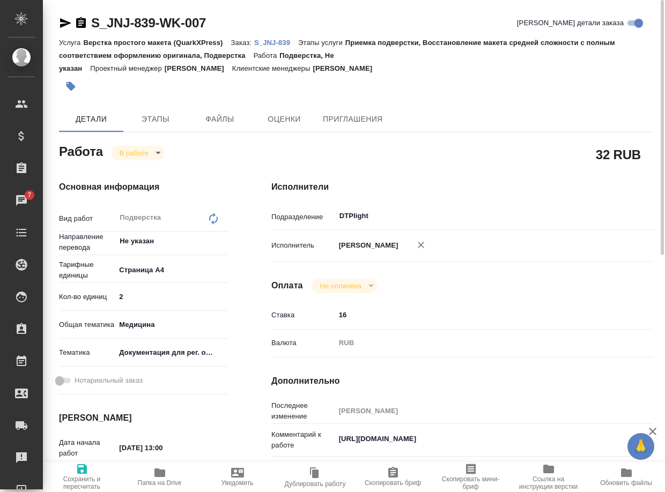
click at [290, 44] on p "S_JNJ-839" at bounding box center [276, 43] width 44 height 8
drag, startPoint x: 521, startPoint y: 437, endPoint x: 305, endPoint y: 429, distance: 216.8
click at [305, 429] on div "Комментарий к работе [URL][DOMAIN_NAME] x" at bounding box center [462, 441] width 382 height 25
type textarea "x"
click at [284, 43] on p "S_JNJ-839" at bounding box center [276, 43] width 44 height 8
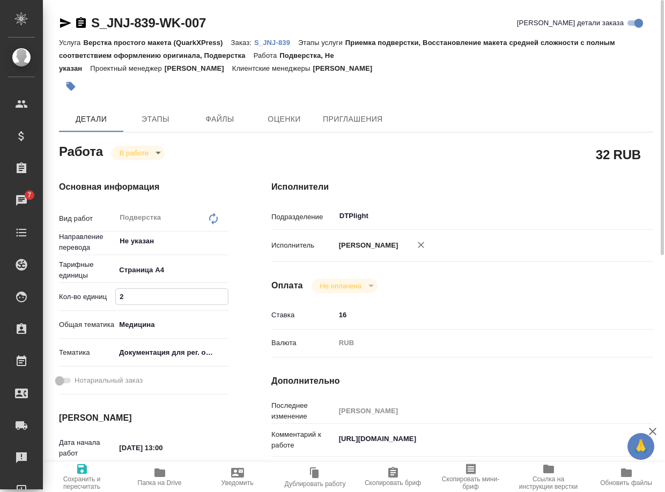
drag, startPoint x: 128, startPoint y: 293, endPoint x: 111, endPoint y: 297, distance: 17.7
click at [111, 297] on div "Кол-во единиц 2" at bounding box center [143, 296] width 169 height 19
type textarea "x"
type input "4"
type textarea "x"
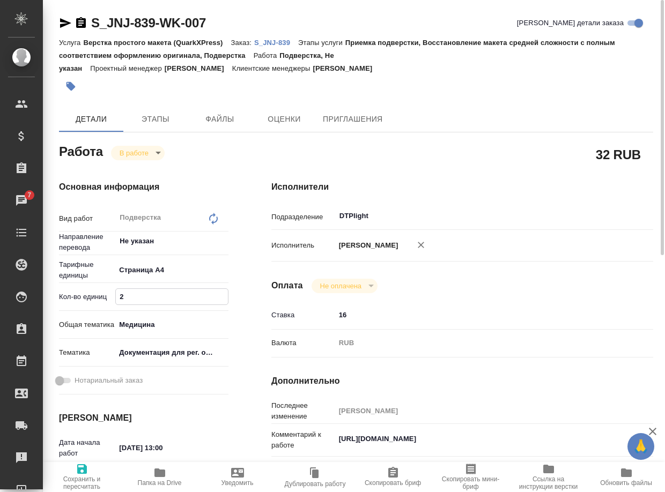
type textarea "x"
type input "4"
click at [84, 471] on icon "button" at bounding box center [82, 470] width 10 height 10
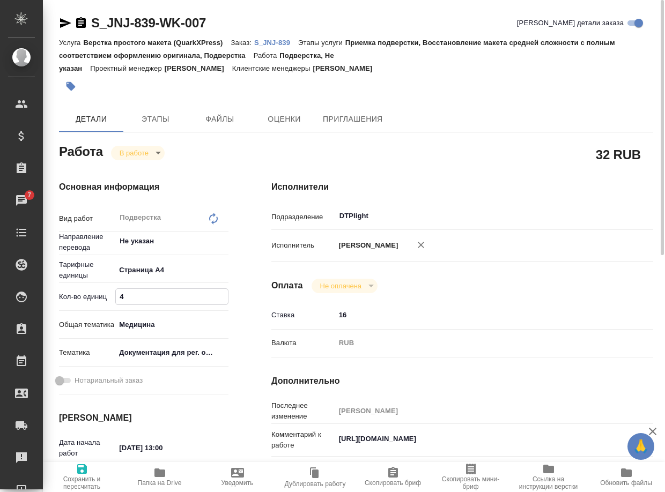
type textarea "x"
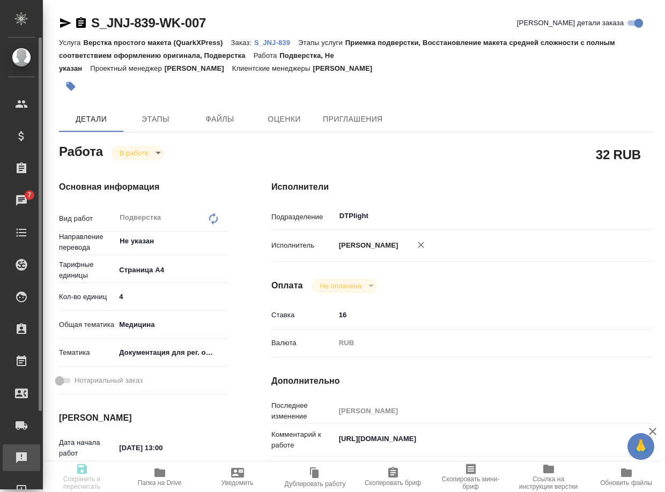
type textarea "x"
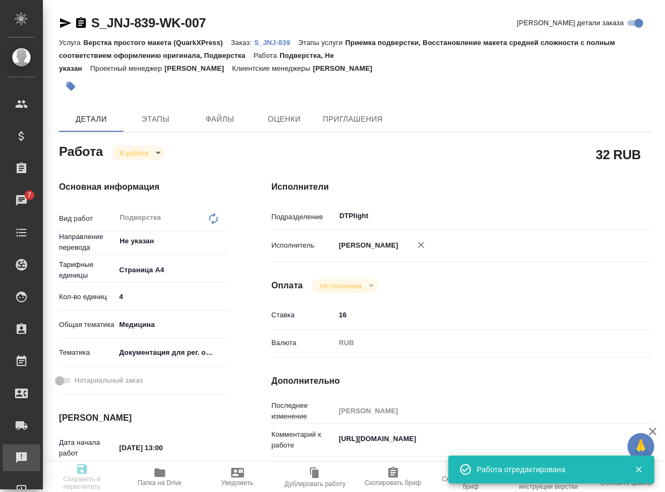
type textarea "x"
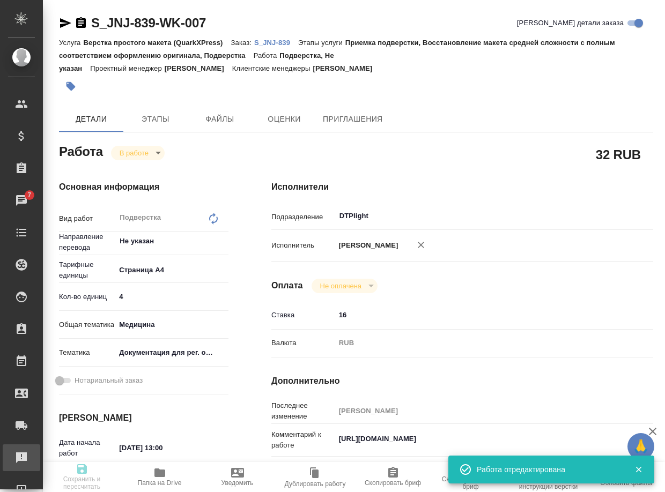
type input "inProgress"
type textarea "Подверстка"
type textarea "x"
type input "Не указан"
type input "5f036ec4e16dec2d6b59c8ff"
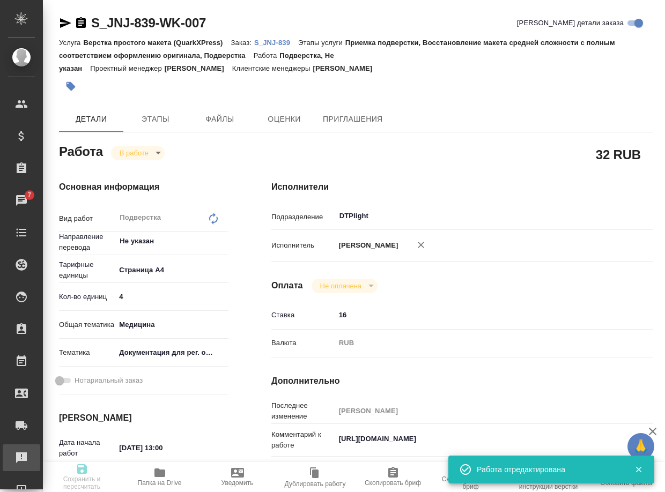
type input "4"
type input "med"
type input "5f647205b73bc97568ca66c6"
type input "22.08.2025 13:00"
type input "22.08.2025 12:43"
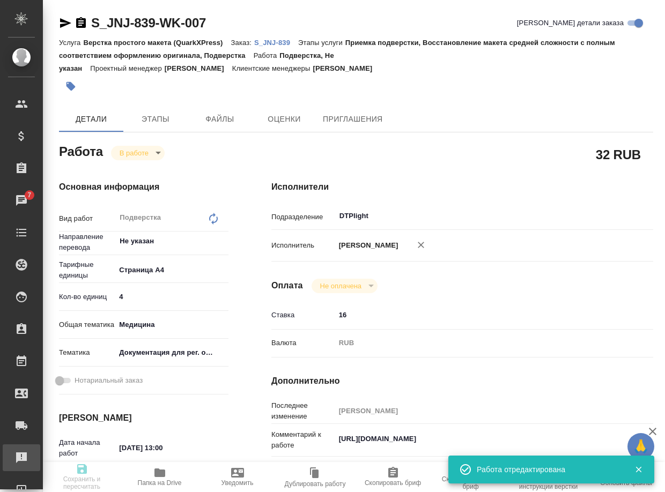
type input "[DATE] 14:00"
type input "DTPlight"
type input "notPayed"
type input "16"
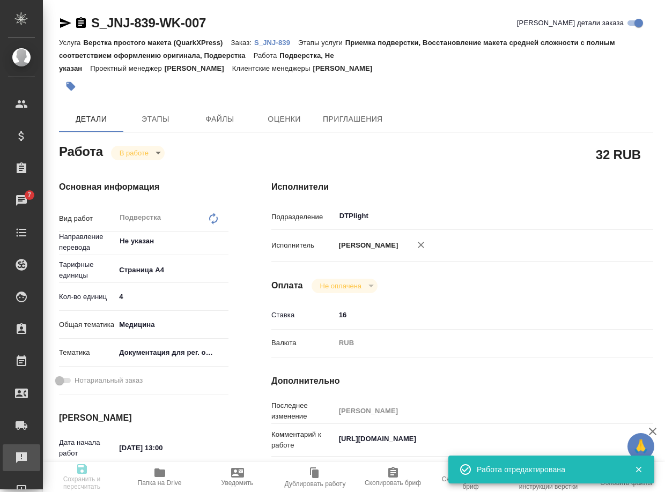
type input "RUB"
type input "[PERSON_NAME]"
type textarea "https://drive.awatera.com/s/JzrQQBiC84EHPqj"
type textarea "x"
type textarea "/Clients/Johnson and Johnson Medical/Orders/S_JNJ-839/DTP/S_JNJ-839-WK-007"
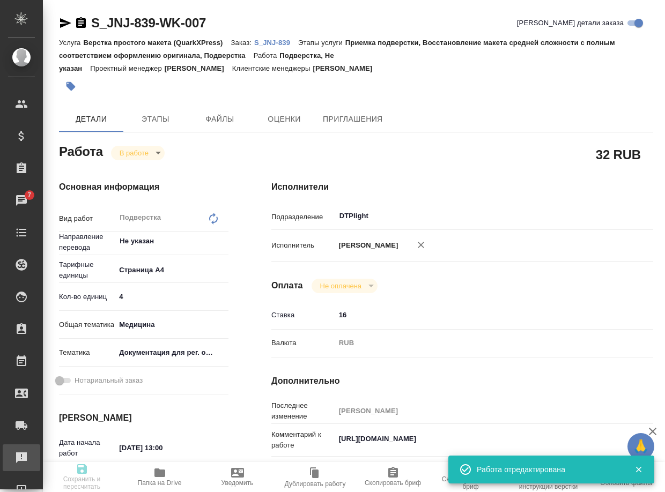
type textarea "x"
type input "S_JNJ-839"
type input "P26032036R"
type input "Верстка простого макета (QuarkXPress)"
type input "Приемка подверстки, Восстановление макета средней сложности с полным соответств…"
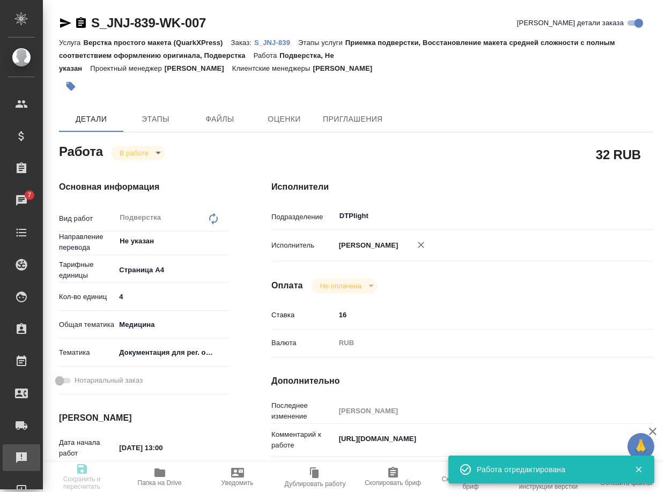
type input "Усманова Ольга"
type input "Арсеньева Вера"
type input "/Clients/Johnson and Johnson Medical/Orders/S_JNJ-839"
type textarea "x"
type textarea "срочный перевод на русский и казахский"
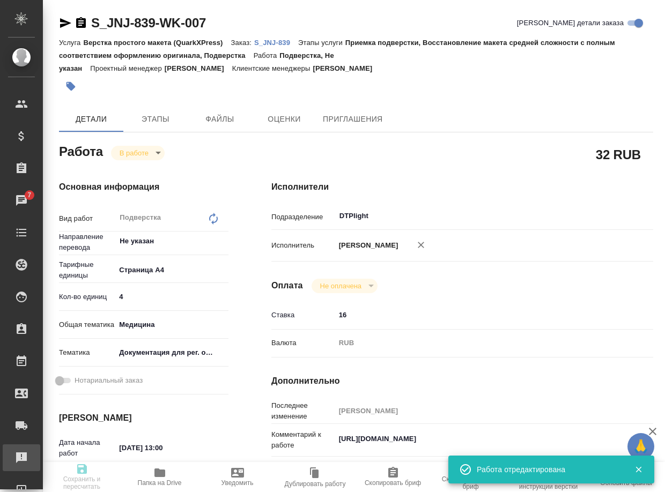
type textarea "x"
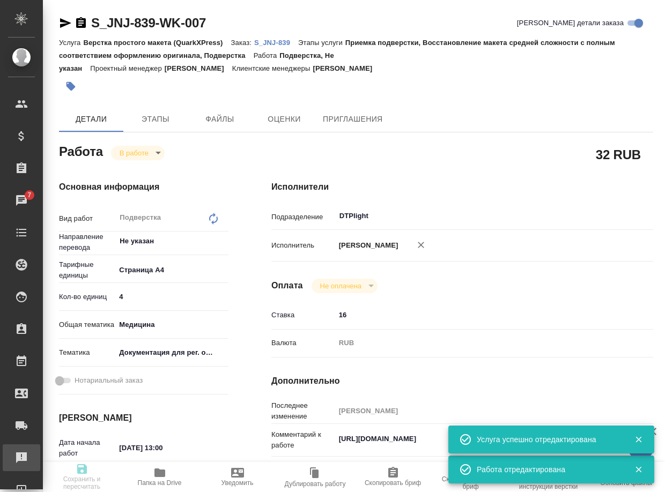
type textarea "x"
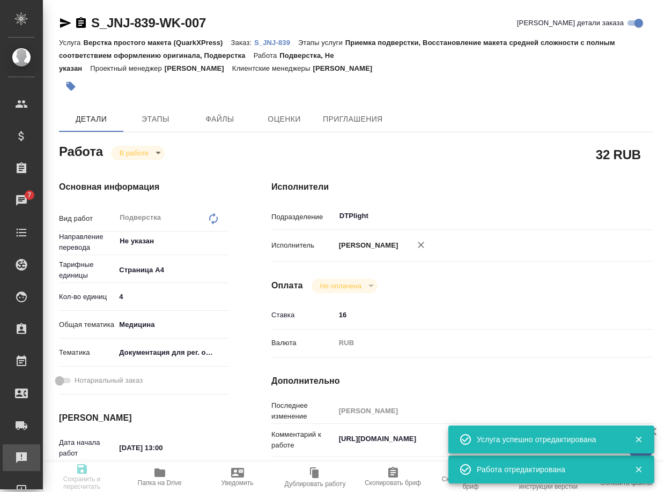
type textarea "x"
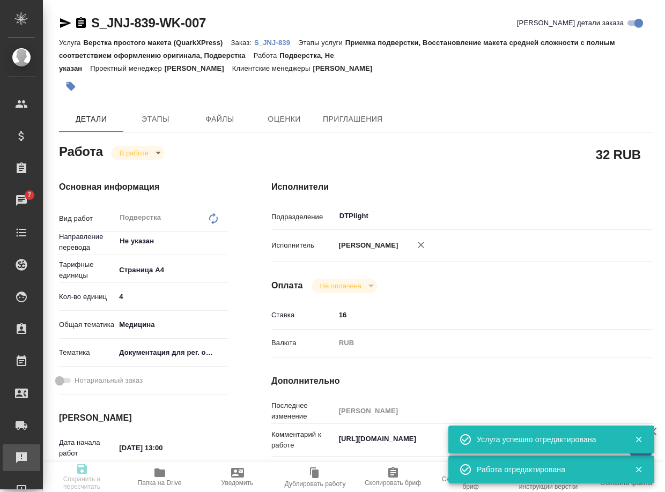
type textarea "x"
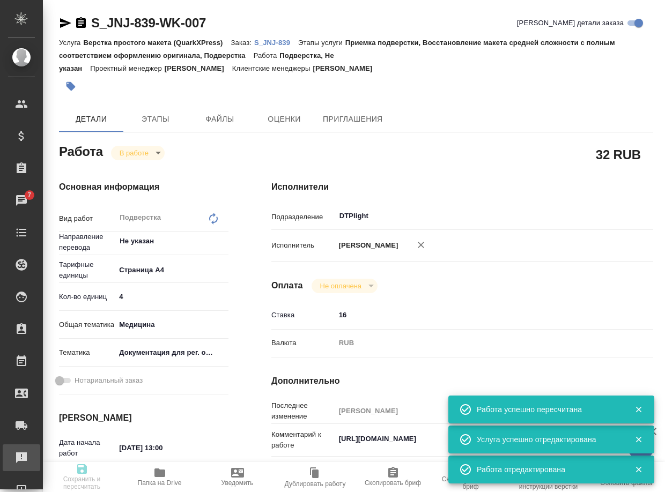
type input "inProgress"
type textarea "Подверстка"
type textarea "x"
type input "Не указан"
type input "5f036ec4e16dec2d6b59c8ff"
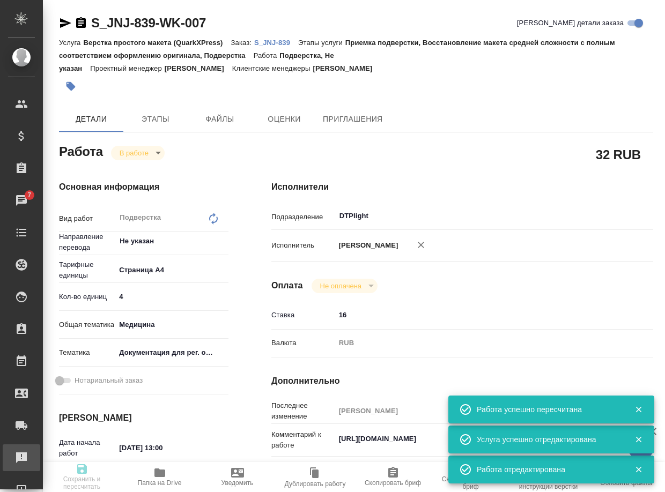
type input "4"
type input "med"
type input "5f647205b73bc97568ca66c6"
type input "22.08.2025 13:00"
type input "22.08.2025 12:43"
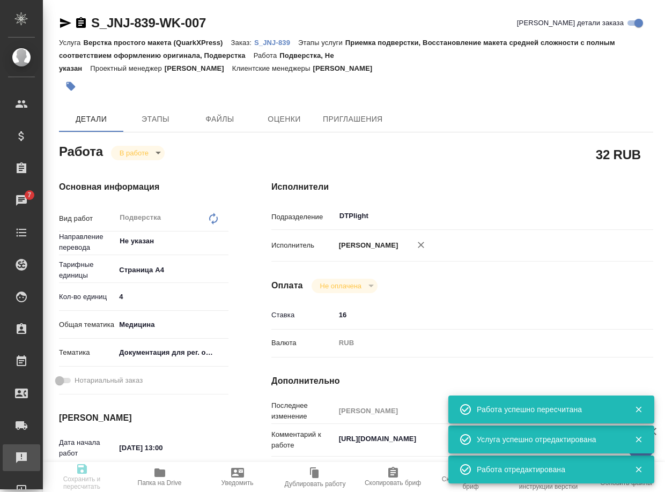
type input "22.08.2025 14:00"
type input "DTPlight"
type input "notPayed"
type input "16"
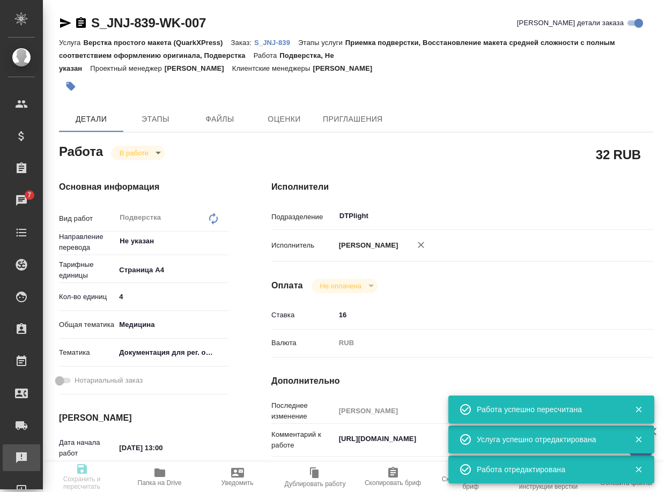
type input "RUB"
type input "Арсеньева Вера"
type textarea "https://drive.awatera.com/s/JzrQQBiC84EHPqj"
type textarea "x"
type textarea "/Clients/Johnson and Johnson Medical/Orders/S_JNJ-839/DTP/S_JNJ-839-WK-007"
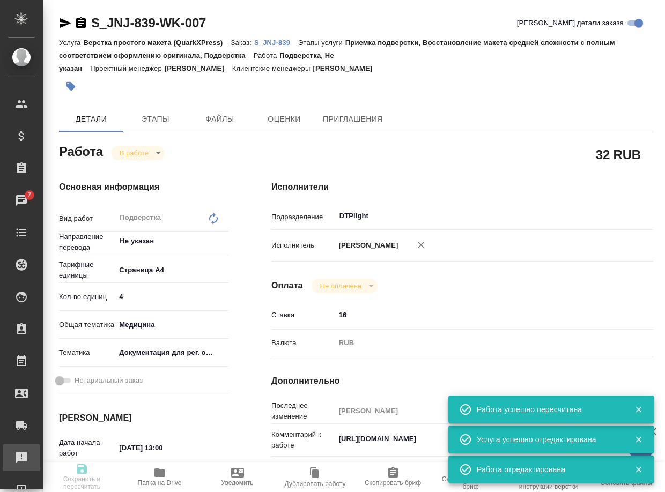
type textarea "x"
type input "S_JNJ-839"
type input "P26032036R"
type input "Верстка простого макета (QuarkXPress)"
type input "Приемка подверстки, Восстановление макета средней сложности с полным соответств…"
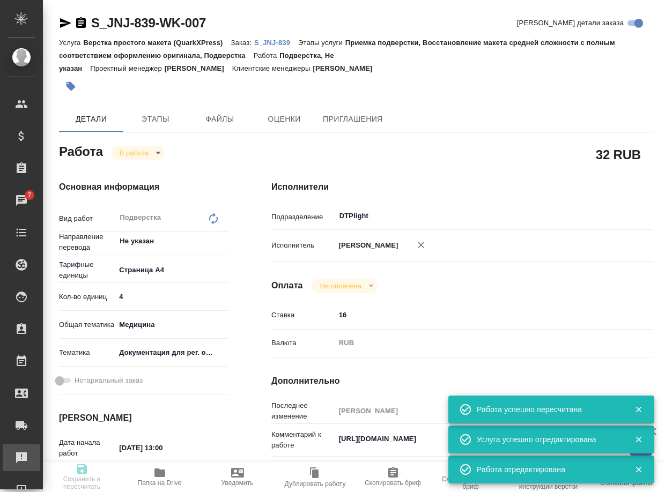
type input "Усманова Ольга"
type input "[PERSON_NAME]"
type input "/Clients/Johnson and Johnson Medical/Orders/S_JNJ-839"
type textarea "x"
type textarea "срочный перевод на русский и казахский"
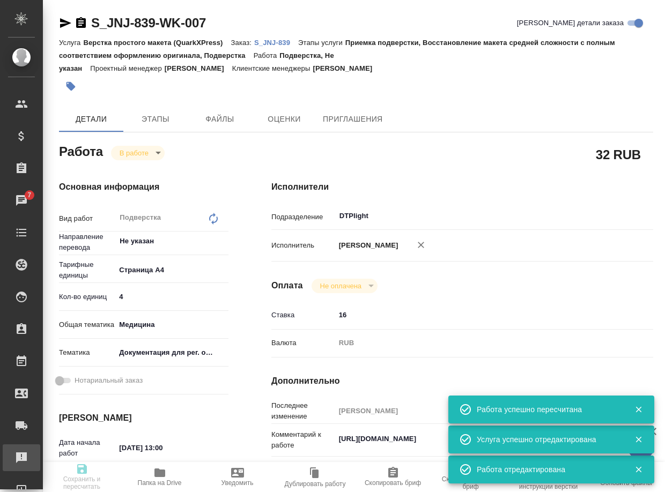
type textarea "x"
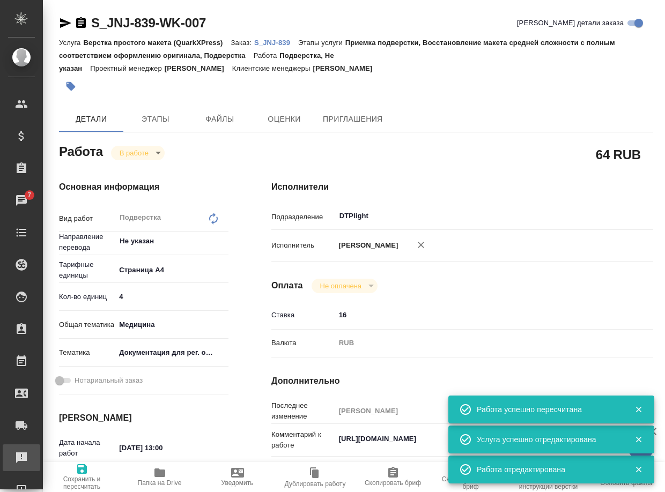
type textarea "x"
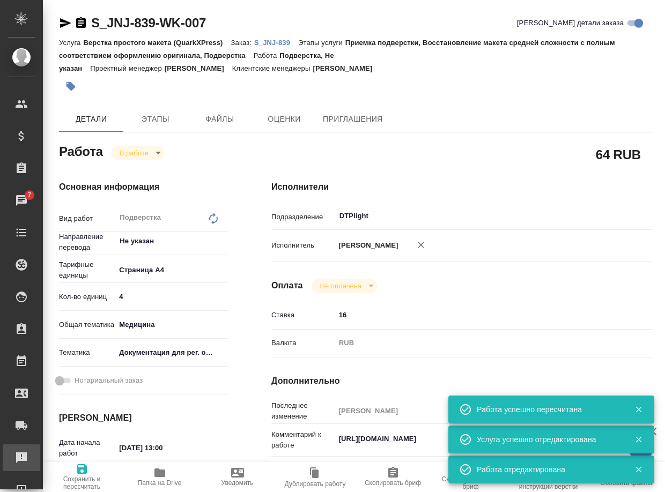
type textarea "x"
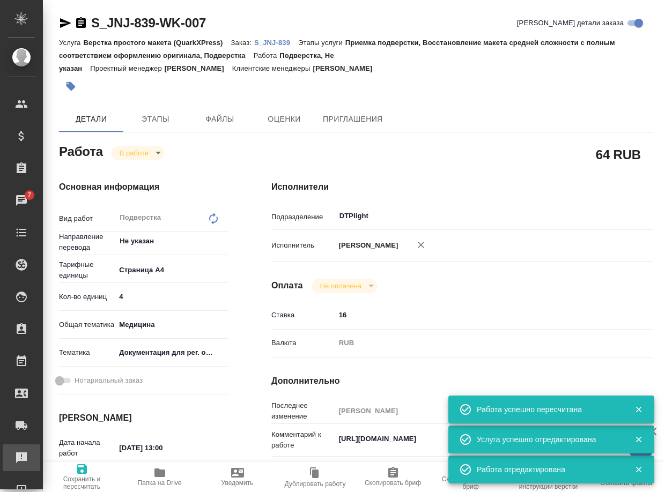
type textarea "x"
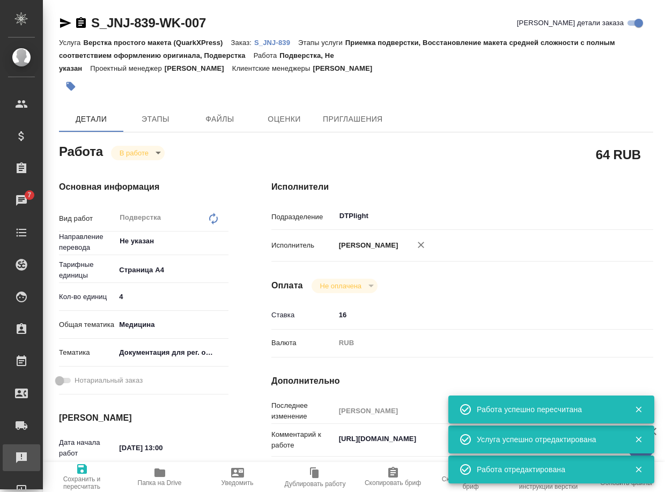
type textarea "x"
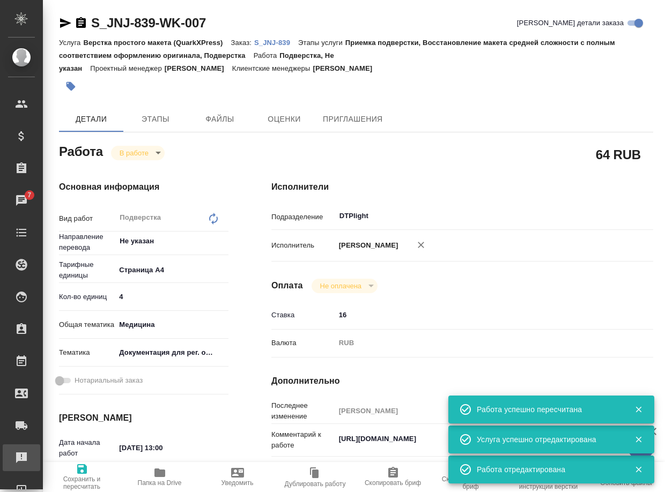
type textarea "x"
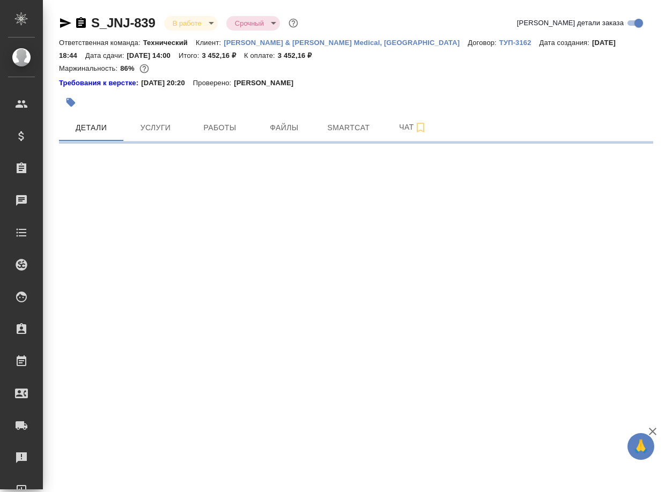
select select "RU"
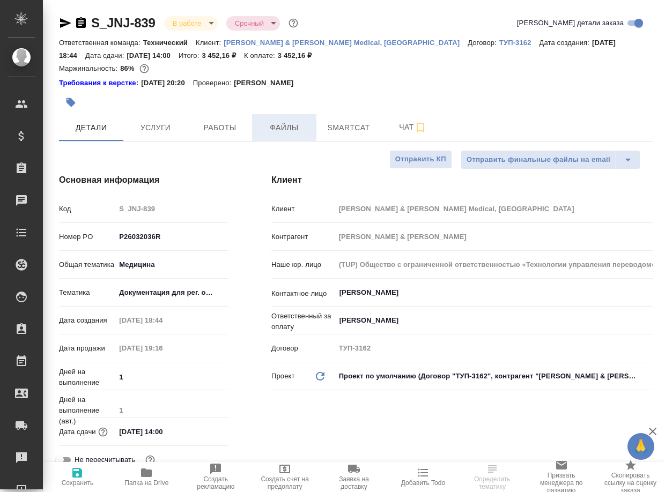
type textarea "x"
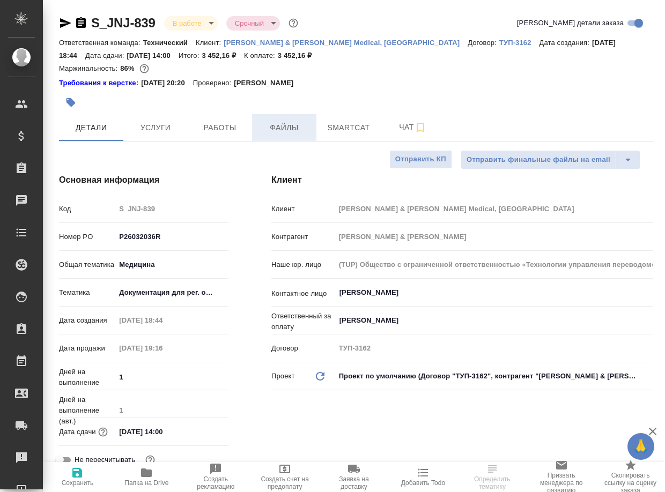
type textarea "x"
click at [405, 131] on span "Чат" at bounding box center [412, 127] width 51 height 13
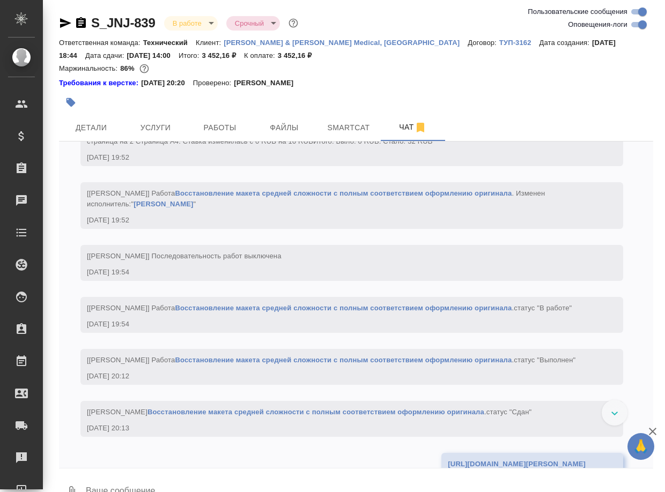
click at [634, 26] on input "Оповещения-логи" at bounding box center [642, 24] width 39 height 13
checkbox input "false"
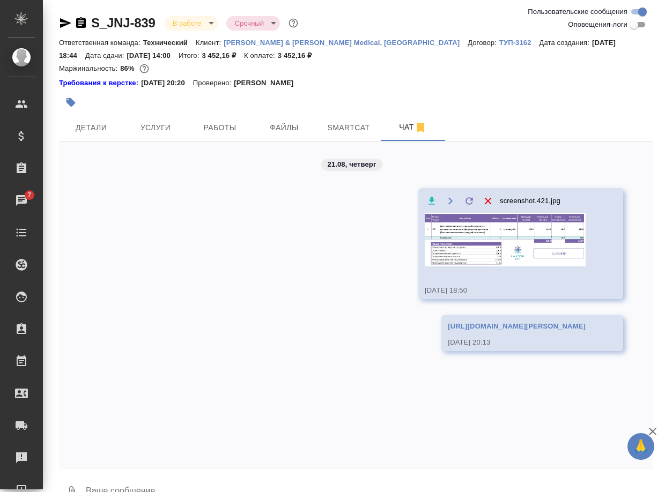
click at [505, 265] on img at bounding box center [505, 240] width 161 height 54
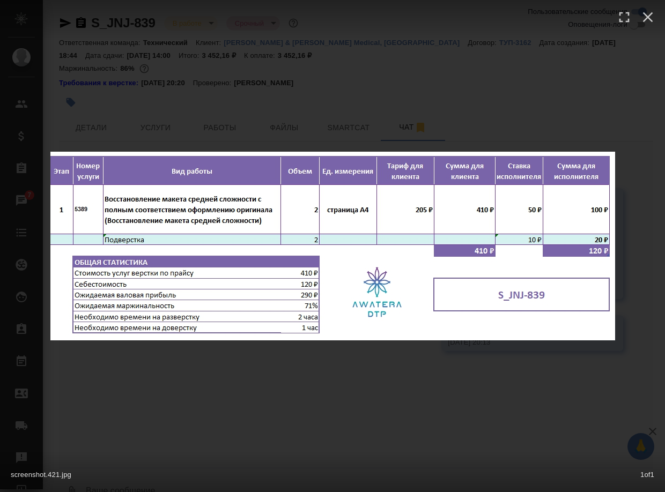
click at [416, 405] on div "screenshot.421.jpg 1 of 1" at bounding box center [332, 246] width 665 height 492
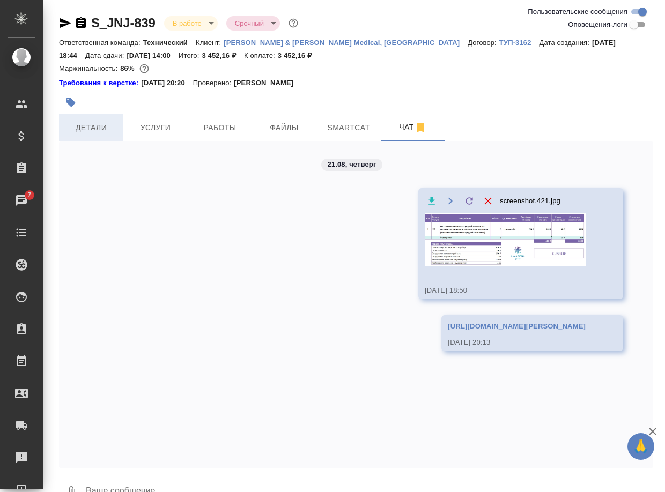
click at [89, 126] on span "Детали" at bounding box center [90, 127] width 51 height 13
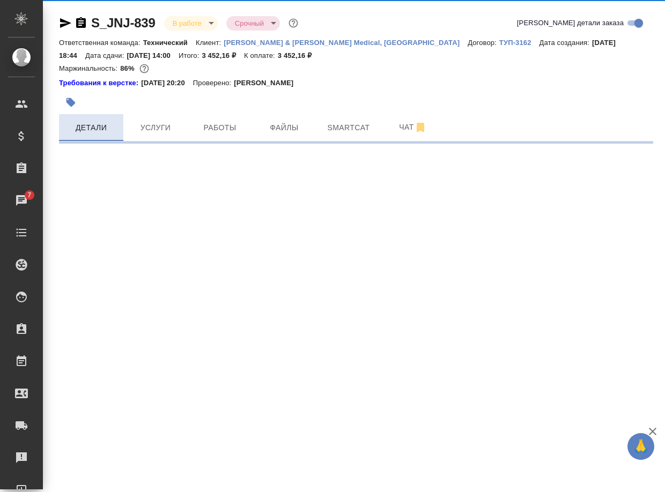
select select "RU"
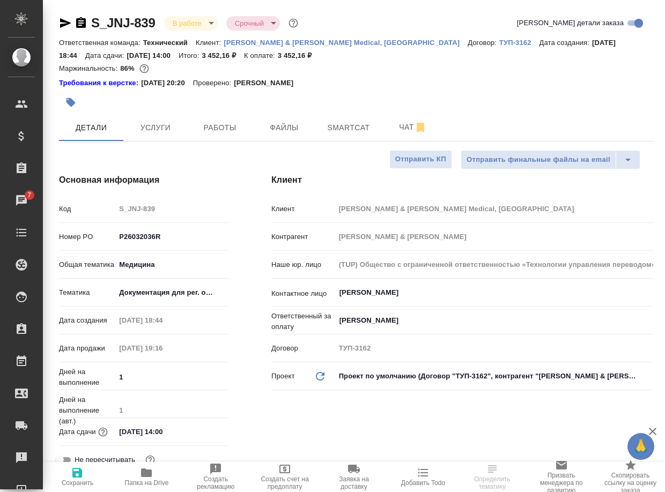
type textarea "x"
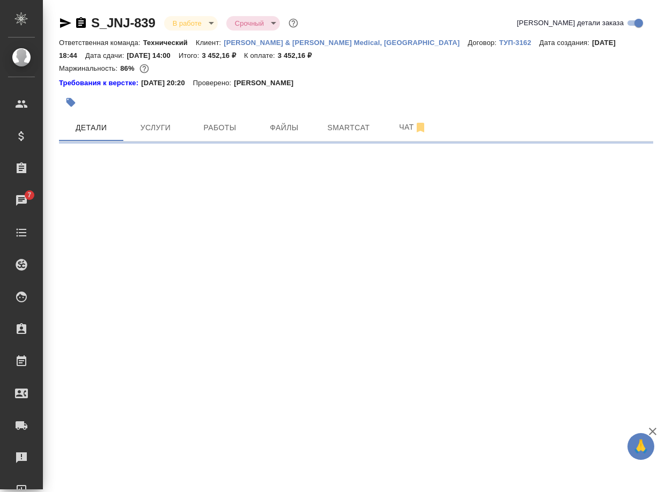
click at [133, 479] on div ".cls-1 fill:#fff; AWATERA Arsenyeva Vera Клиенты Спецификации Заказы 7 Чаты Tod…" at bounding box center [332, 246] width 665 height 492
select select "RU"
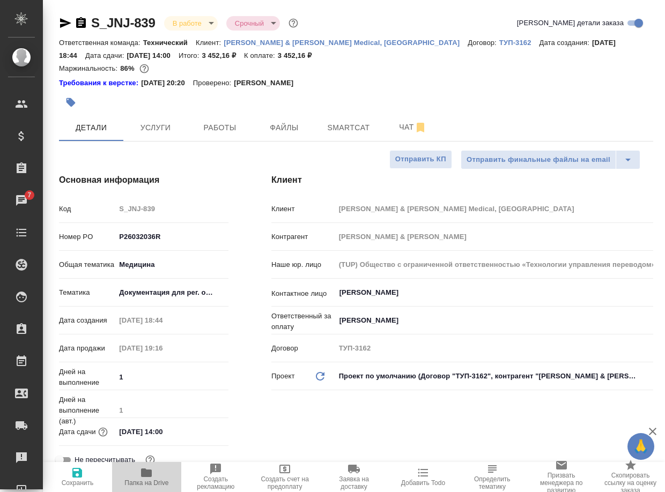
click at [141, 480] on span "Папка на Drive" at bounding box center [146, 484] width 44 height 8
type textarea "x"
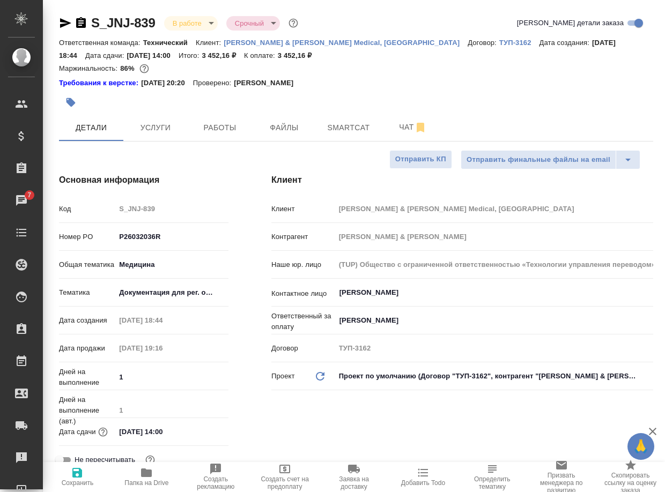
type textarea "x"
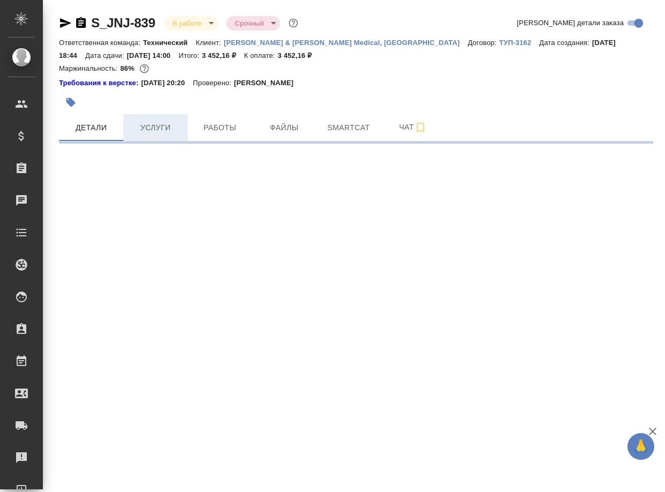
select select "RU"
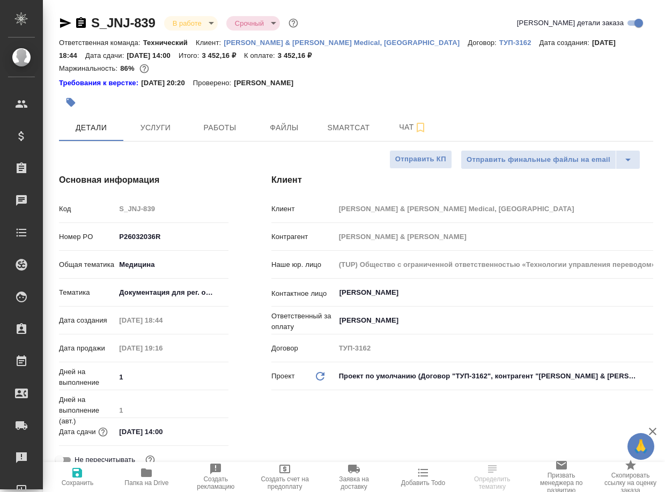
type textarea "x"
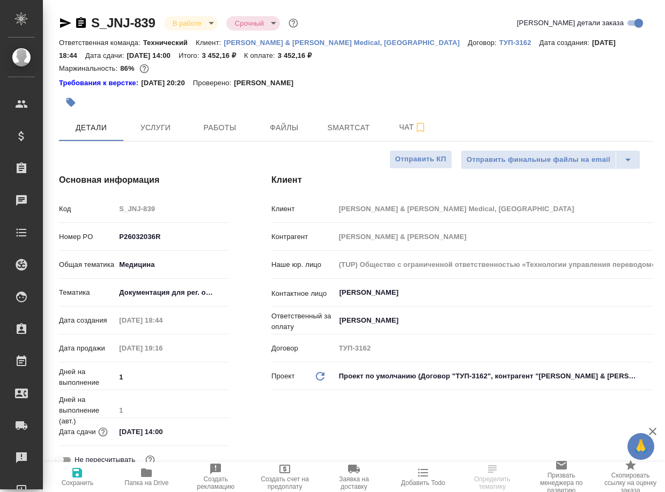
type textarea "x"
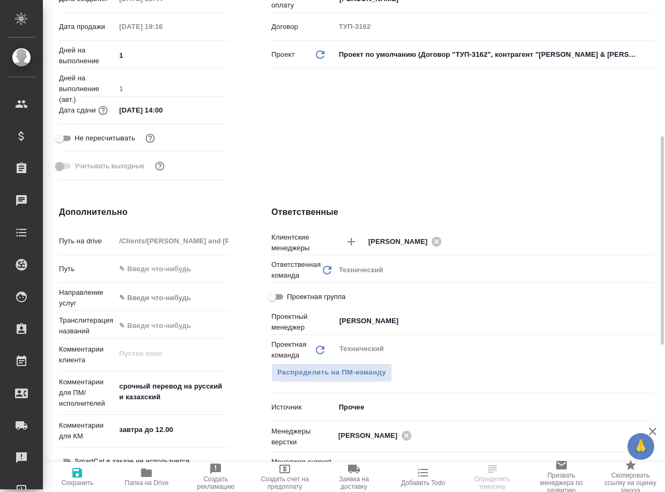
scroll to position [107, 0]
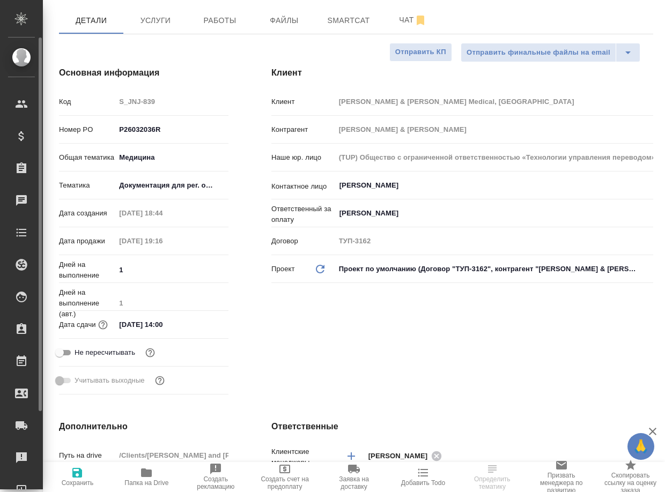
type textarea "x"
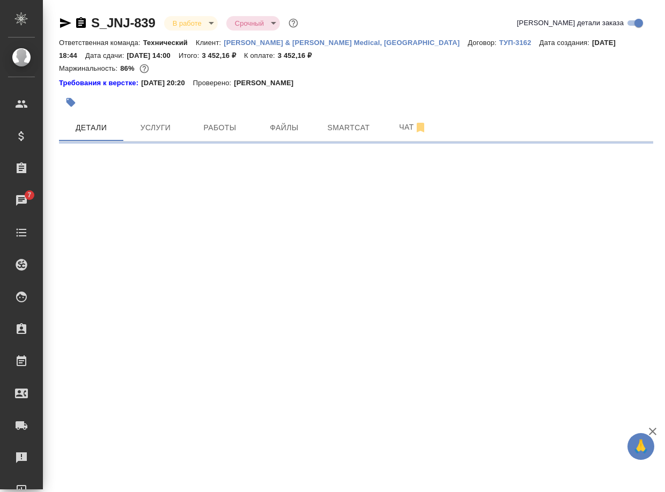
scroll to position [0, 0]
select select "RU"
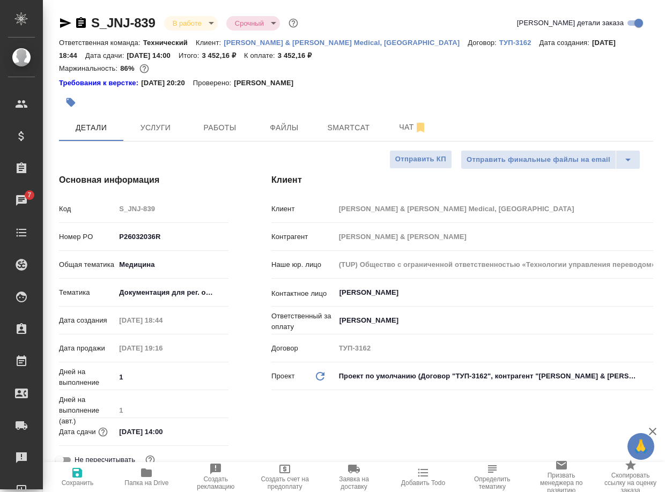
type textarea "x"
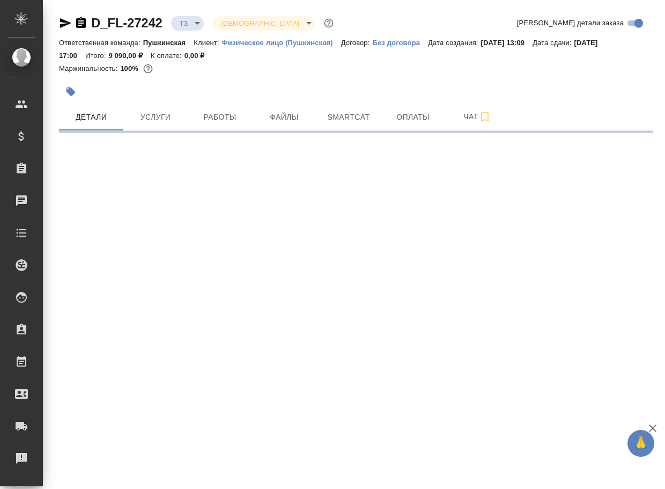
select select "RU"
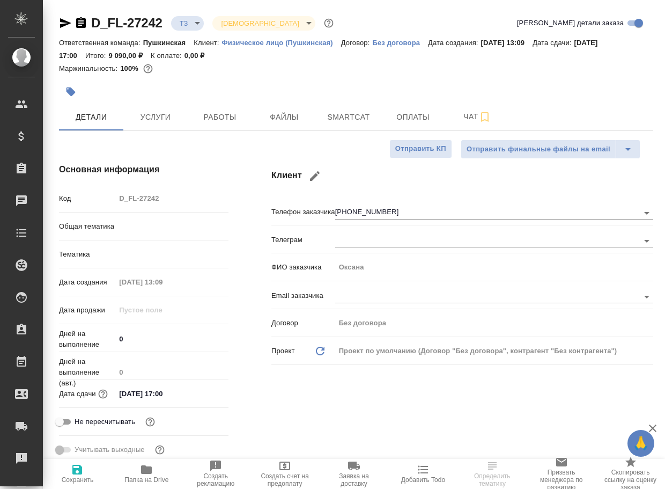
type textarea "x"
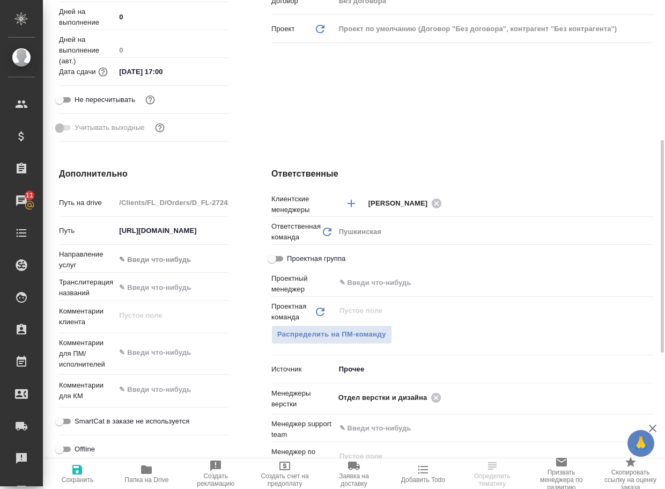
click at [142, 474] on icon "button" at bounding box center [146, 469] width 13 height 13
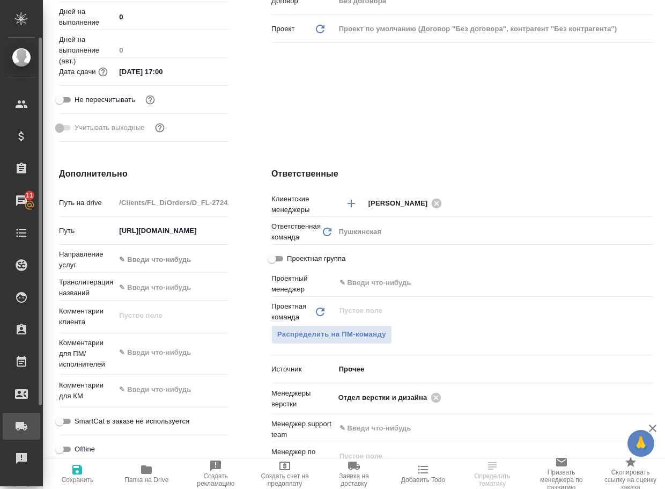
type textarea "x"
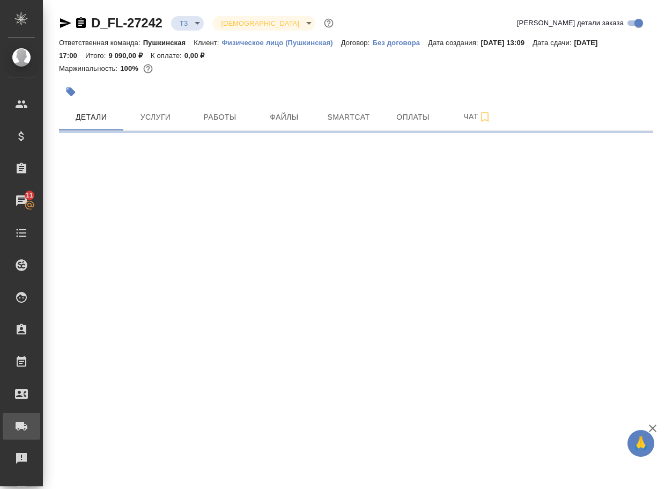
select select "RU"
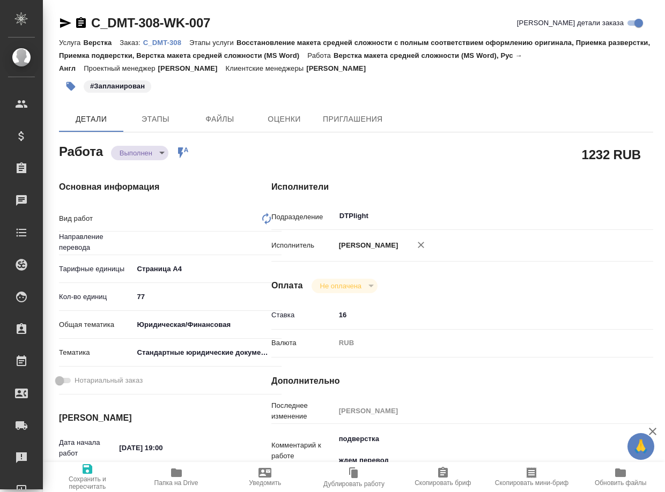
type textarea "Верстка макета средней сложности (MS Word)"
type textarea "x"
type input "рус-англ"
type textarea "x"
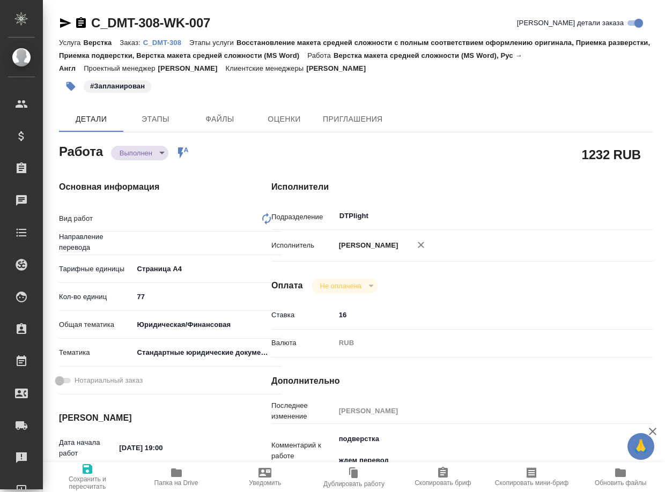
type textarea "x"
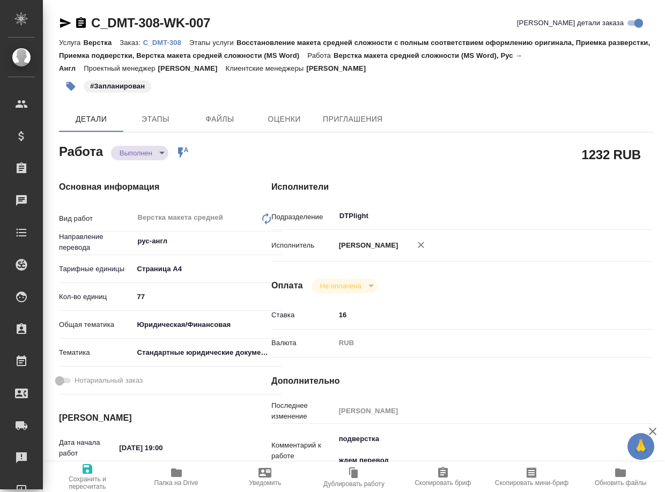
type textarea "x"
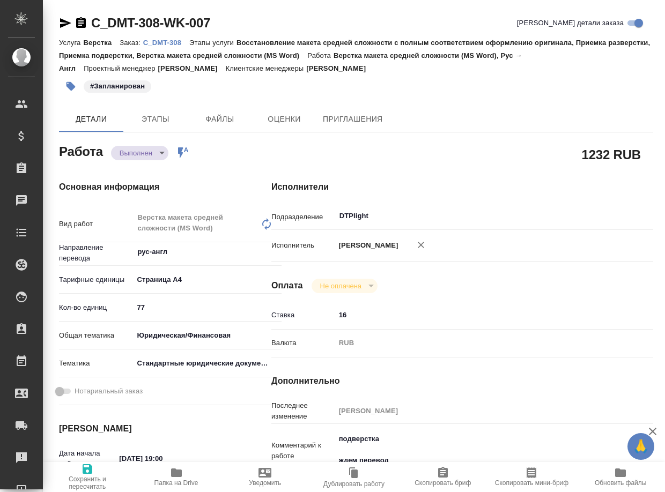
type textarea "x"
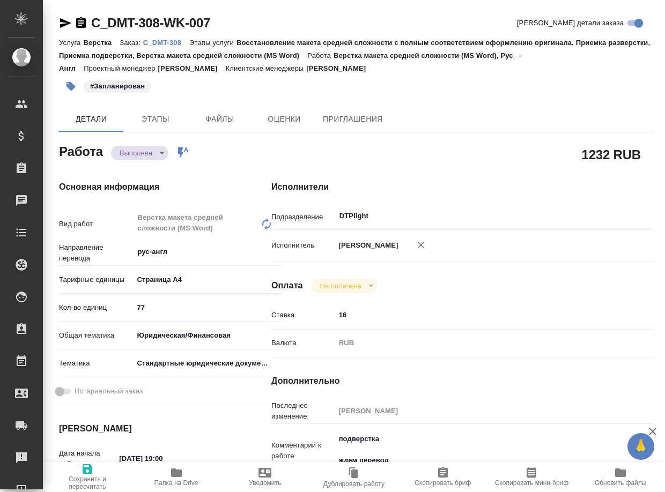
type textarea "x"
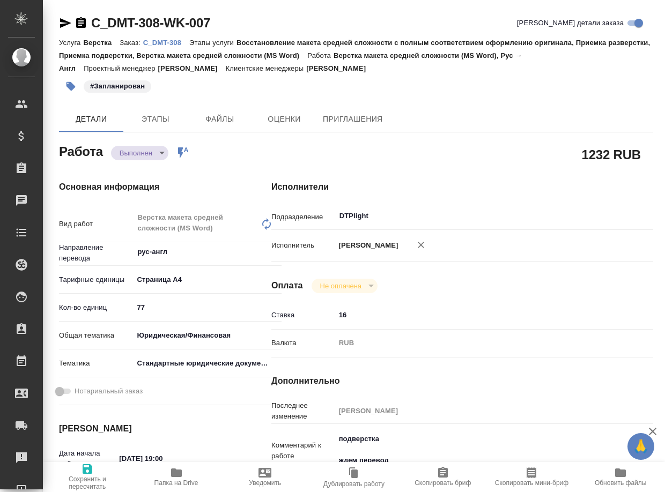
type textarea "x"
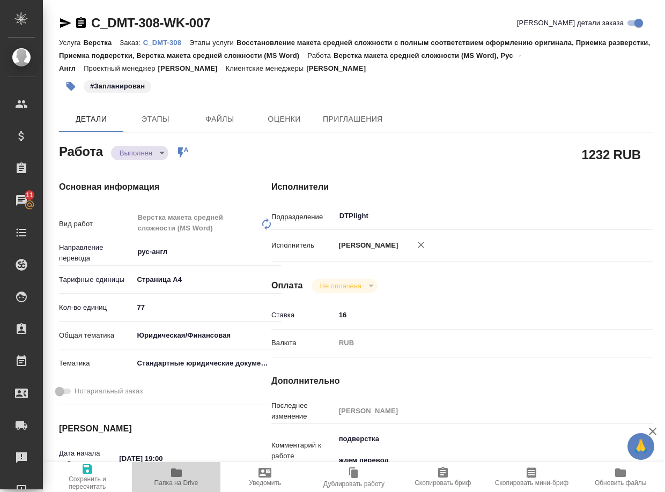
click at [171, 479] on icon "button" at bounding box center [176, 473] width 13 height 13
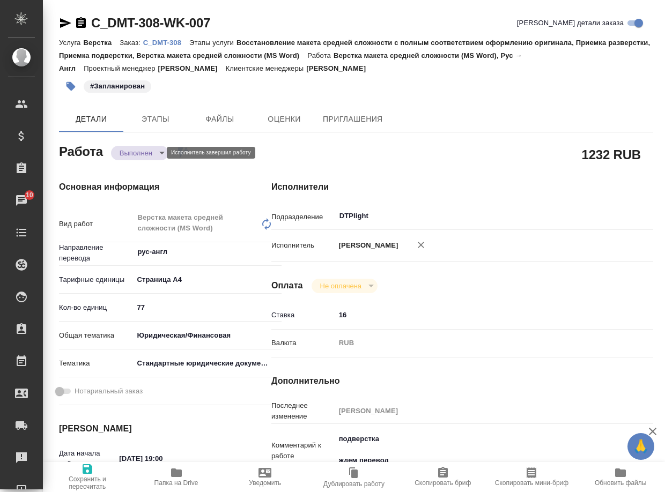
click at [142, 156] on body "🙏 .cls-1 fill:#fff; AWATERA Arsenyeva Vera Клиенты Спецификации Заказы 10 Чаты …" at bounding box center [332, 246] width 665 height 492
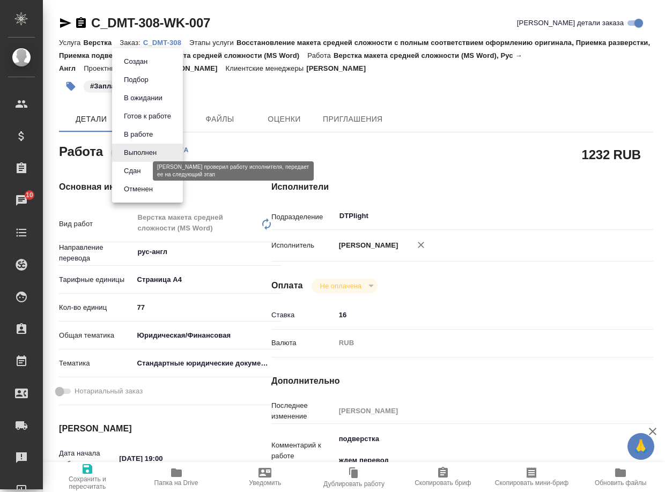
click at [138, 171] on button "Сдан" at bounding box center [132, 171] width 23 height 12
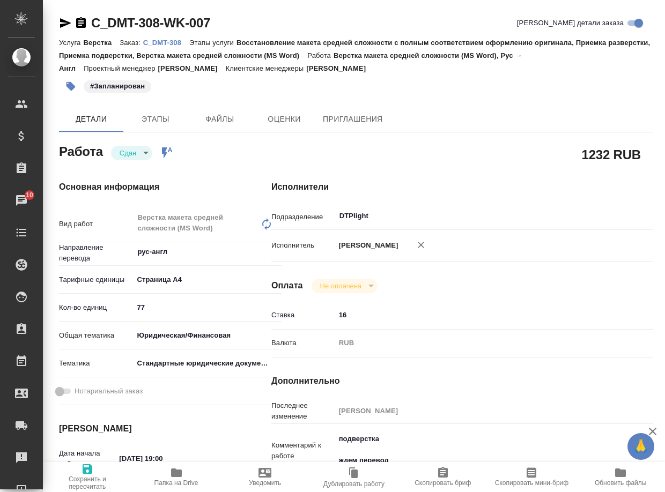
type textarea "x"
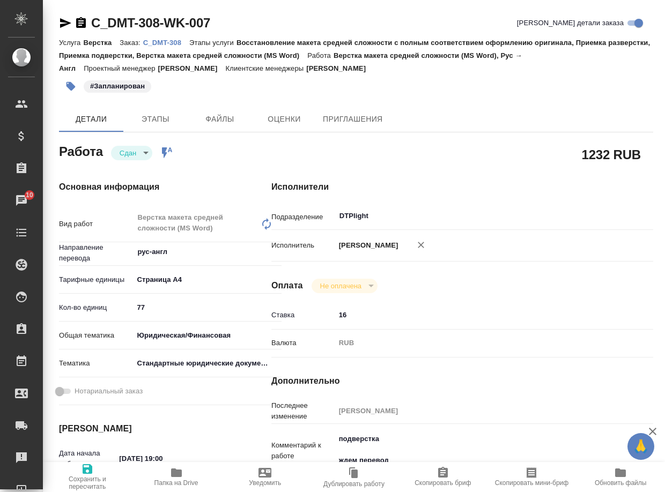
type textarea "x"
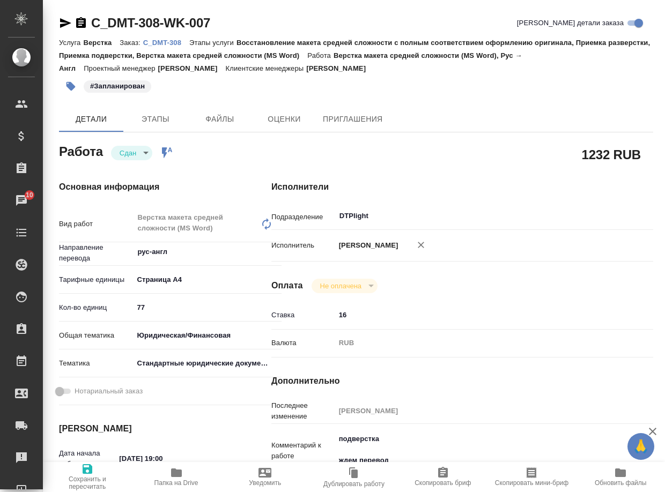
click at [160, 42] on p "C_DMT-308" at bounding box center [166, 43] width 46 height 8
type textarea "x"
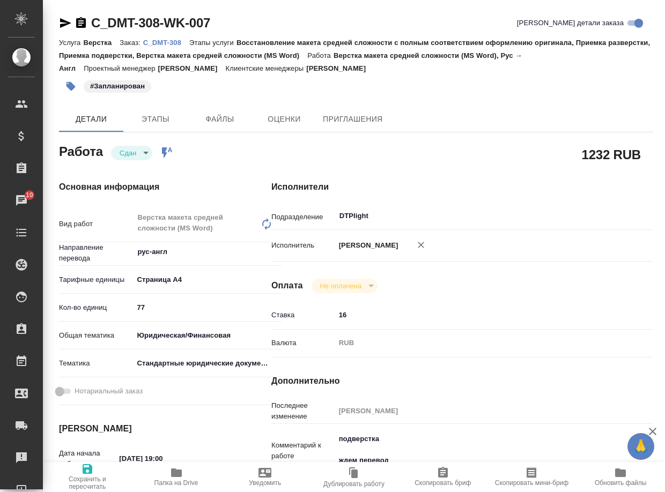
type textarea "x"
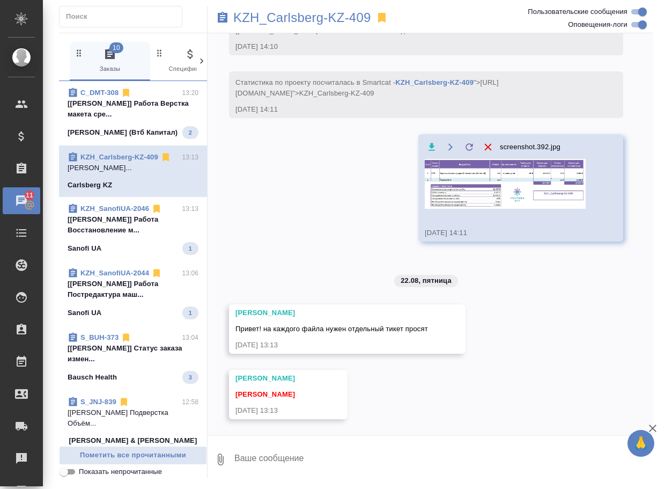
scroll to position [197, 0]
click at [295, 18] on p "KZH_Carlsberg-KZ-409" at bounding box center [302, 17] width 138 height 11
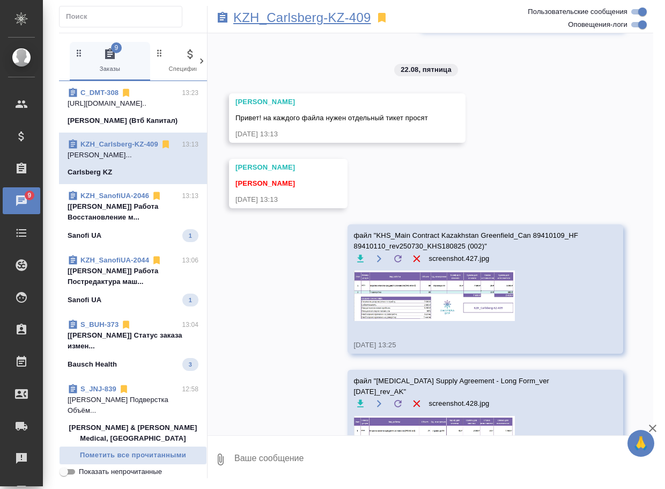
scroll to position [387, 0]
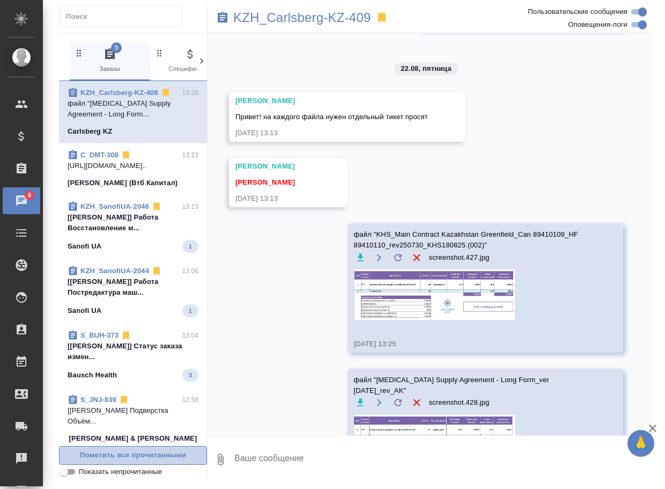
click at [131, 460] on span "Пометить все прочитанными" at bounding box center [133, 455] width 136 height 12
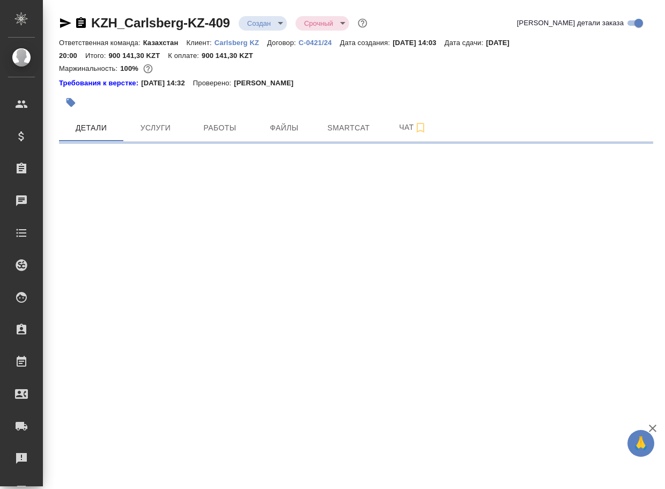
select select "RU"
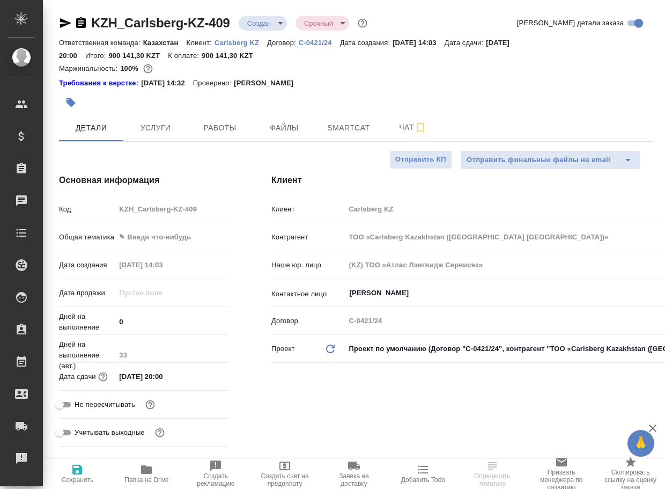
type textarea "x"
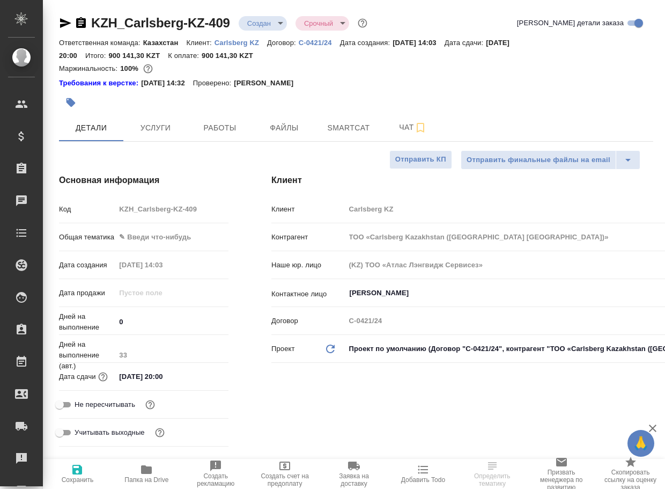
type textarea "x"
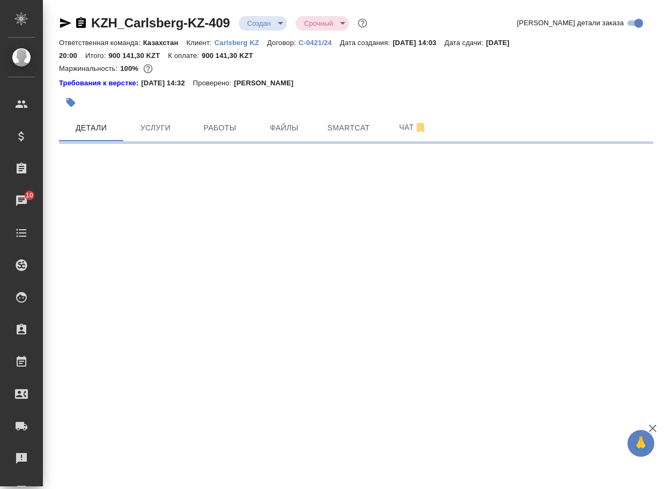
select select "RU"
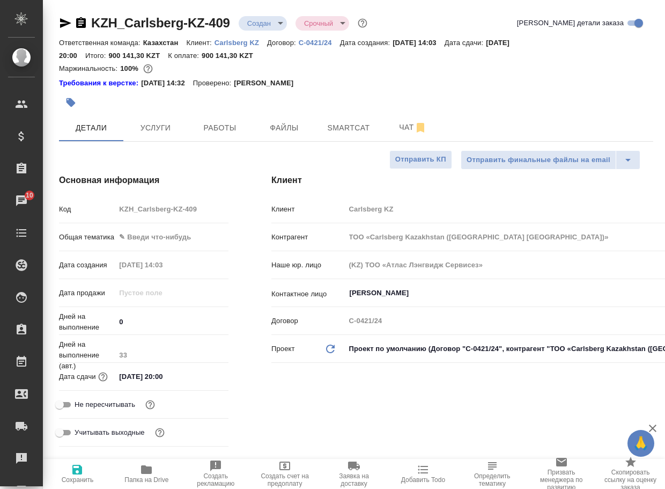
type textarea "x"
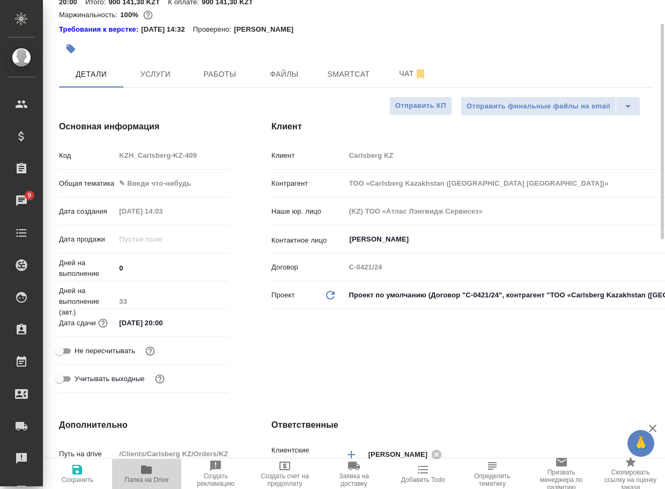
click at [152, 469] on icon "button" at bounding box center [146, 469] width 13 height 13
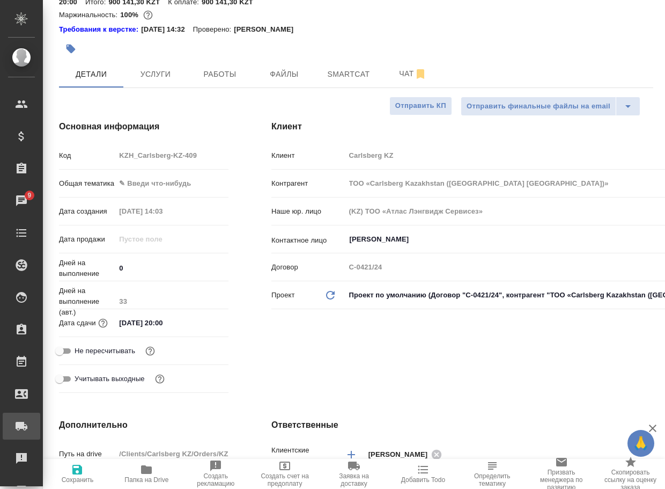
type textarea "x"
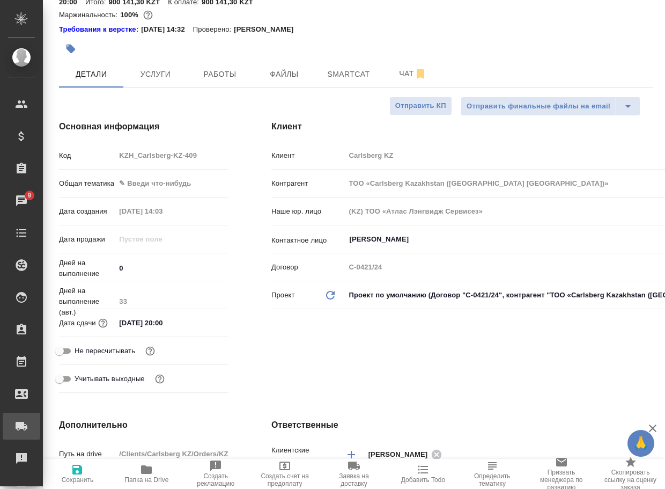
type textarea "x"
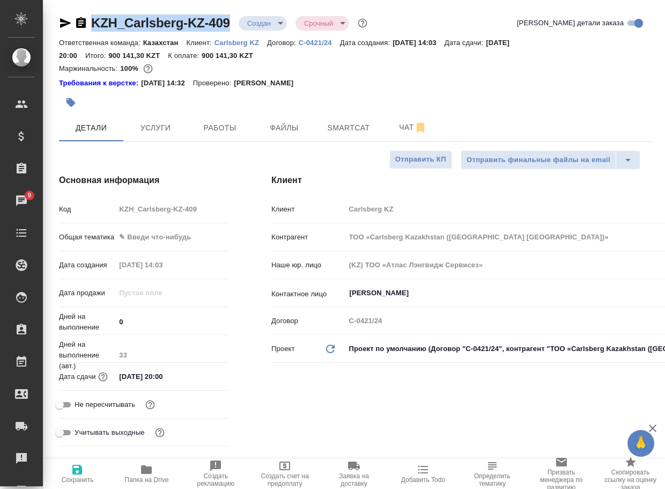
drag, startPoint x: 242, startPoint y: 27, endPoint x: 85, endPoint y: 21, distance: 157.8
click at [85, 21] on div "KZH_Carlsberg-KZ-409 Создан new Срочный urgent" at bounding box center [214, 22] width 311 height 17
copy link "KZH_Carlsberg-KZ-409"
click at [403, 129] on span "Чат" at bounding box center [412, 127] width 51 height 13
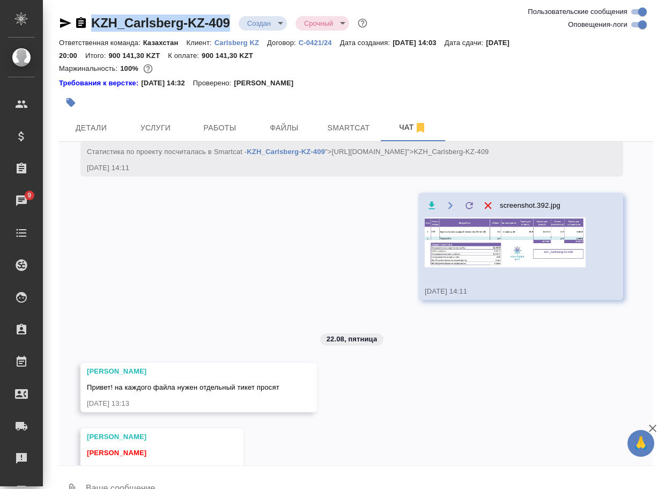
click at [637, 28] on input "Оповещения-логи" at bounding box center [642, 24] width 39 height 13
checkbox input "false"
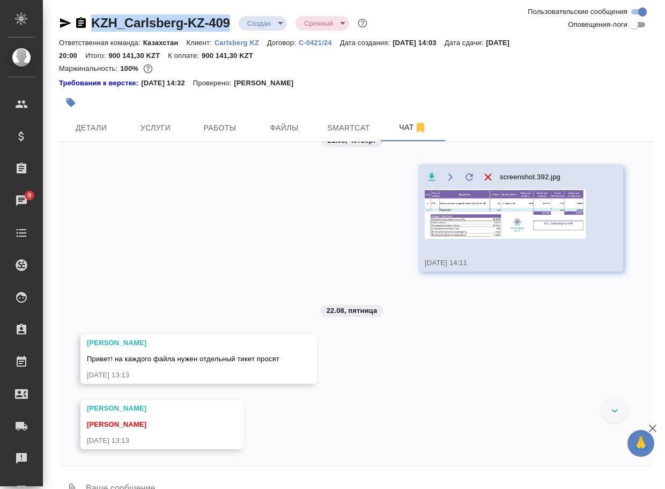
scroll to position [24, 0]
click at [466, 232] on img at bounding box center [505, 214] width 161 height 50
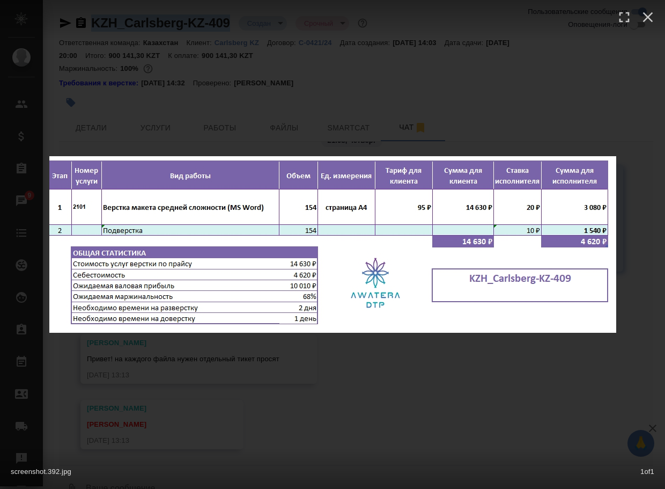
click at [504, 82] on div "screenshot.392.jpg 1 of 1" at bounding box center [332, 244] width 665 height 489
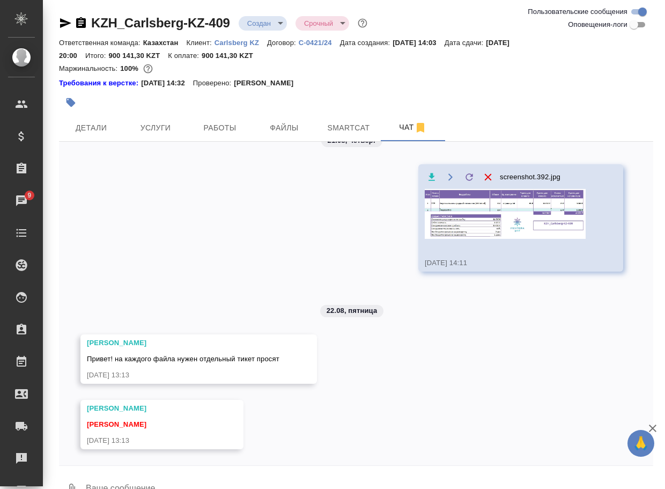
click at [128, 477] on textarea at bounding box center [369, 489] width 569 height 36
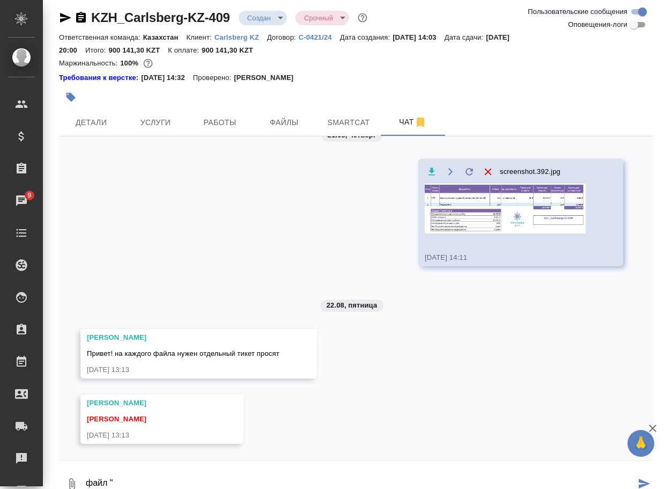
paste textarea "KHS_Main Contract Kazakhstan Greenfield_Can 89410109_HF 89410110_rev250730_KHS1…"
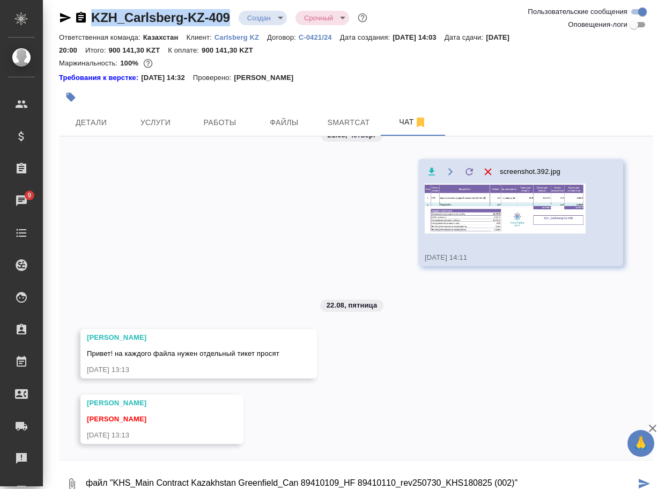
drag, startPoint x: 244, startPoint y: 24, endPoint x: 76, endPoint y: 17, distance: 168.0
click at [76, 17] on div "KZH_Carlsberg-KZ-409 Создан new Срочный urgent" at bounding box center [214, 17] width 311 height 17
copy link "KZH_Carlsberg-KZ-409"
click at [69, 474] on button "0" at bounding box center [72, 484] width 26 height 36
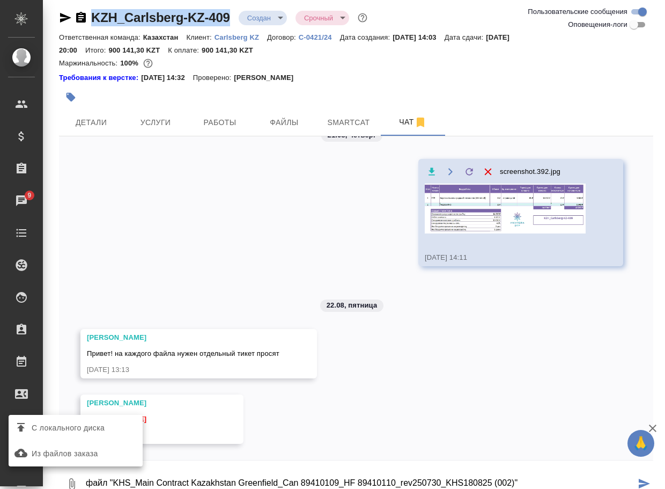
click at [78, 430] on span "С локального диска" at bounding box center [68, 427] width 73 height 13
click at [0, 0] on input "С локального диска" at bounding box center [0, 0] width 0 height 0
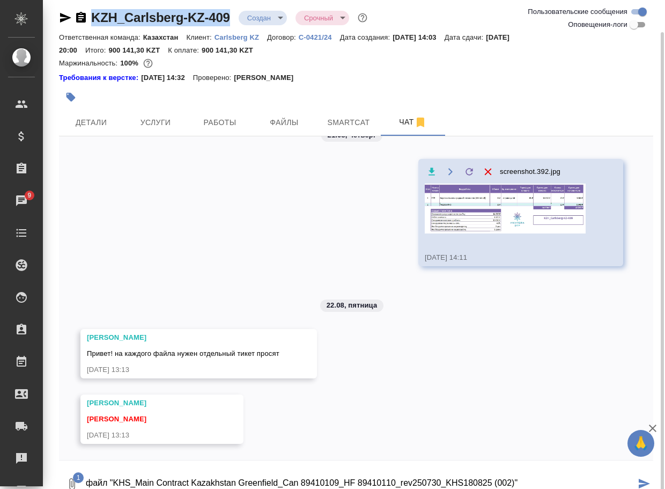
scroll to position [19, 0]
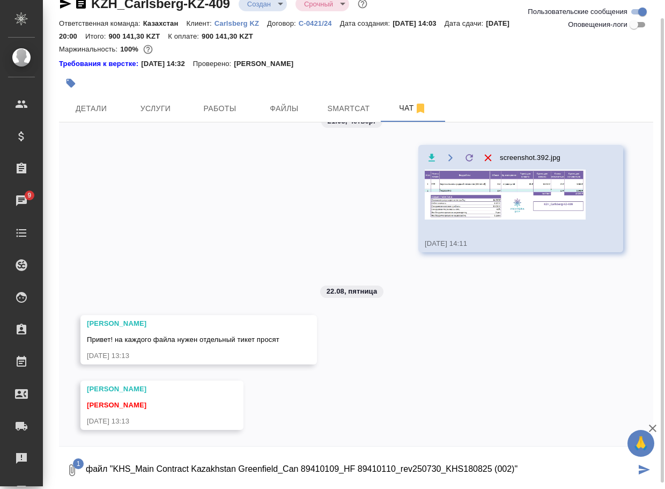
click at [567, 470] on textarea "файл "KHS_Main Contract Kazakhstan Greenfield_Can 89410109_HF 89410110_rev25073…" at bounding box center [360, 470] width 551 height 36
type textarea "файл "KHS_Main Contract Kazakhstan Greenfield_Can 89410109_HF 89410110_rev25073…"
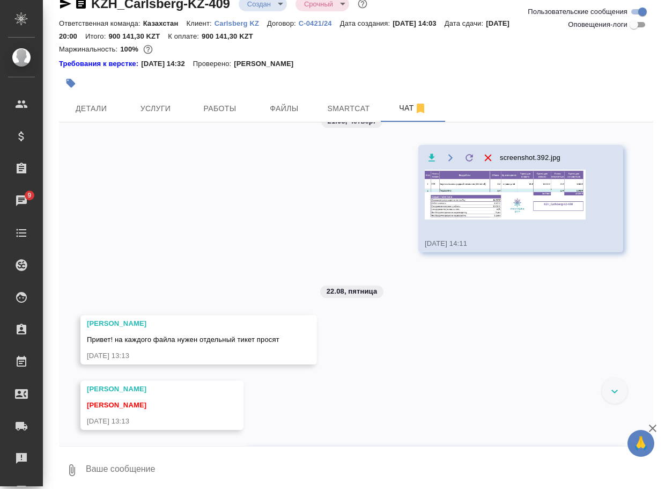
scroll to position [119, 0]
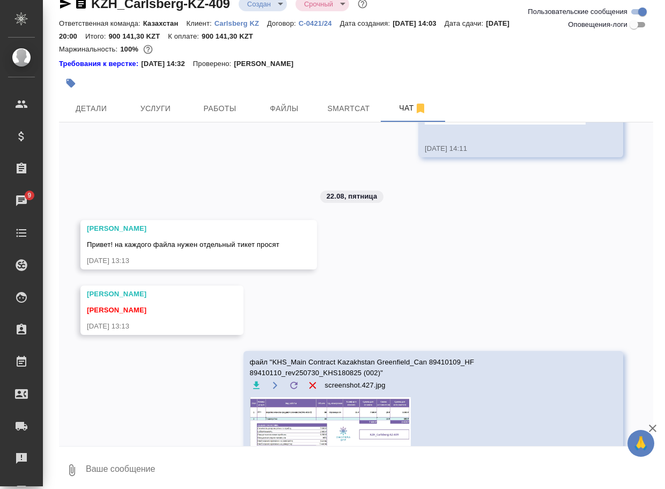
click at [161, 463] on textarea at bounding box center [369, 470] width 569 height 36
paste textarea "CAPEX Supply Agreement - Long Form_ver Sept 2022_rev_AK"
click at [69, 471] on icon "button" at bounding box center [72, 470] width 6 height 12
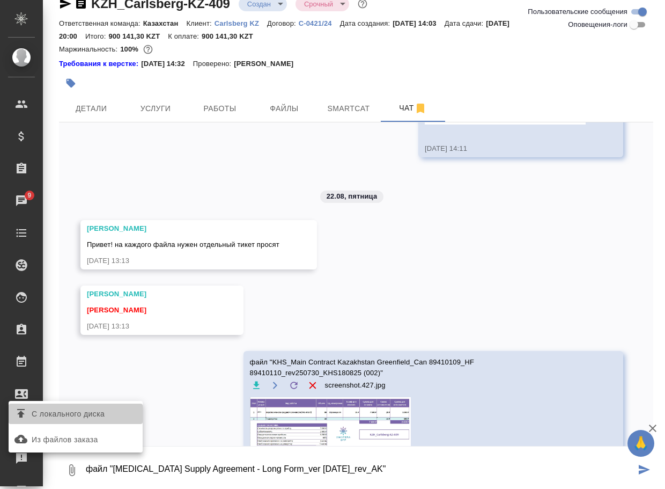
click at [83, 416] on span "С локального диска" at bounding box center [68, 413] width 73 height 13
click at [0, 0] on input "С локального диска" at bounding box center [0, 0] width 0 height 0
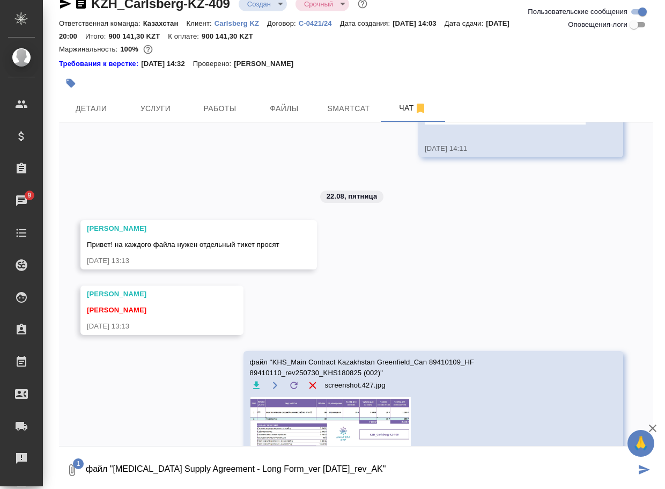
click at [417, 476] on textarea "файл "CAPEX Supply Agreement - Long Form_ver Sept 2022_rev_AK"" at bounding box center [360, 470] width 551 height 36
type textarea "файл "CAPEX Supply Agreement - Long Form_ver Sept 2022_rev_AK""
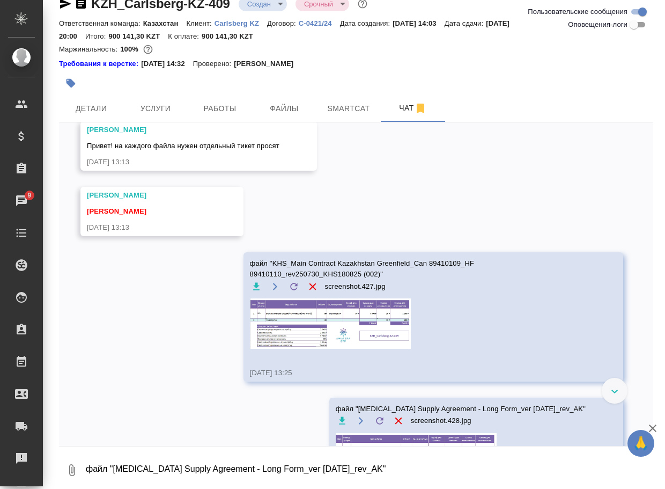
scroll to position [254, 0]
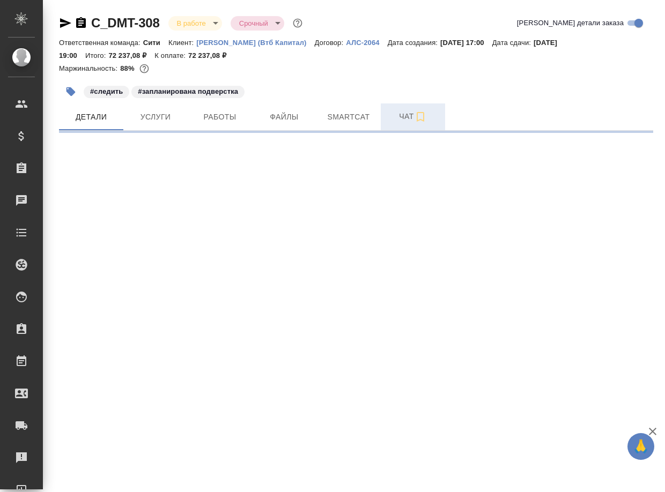
select select "RU"
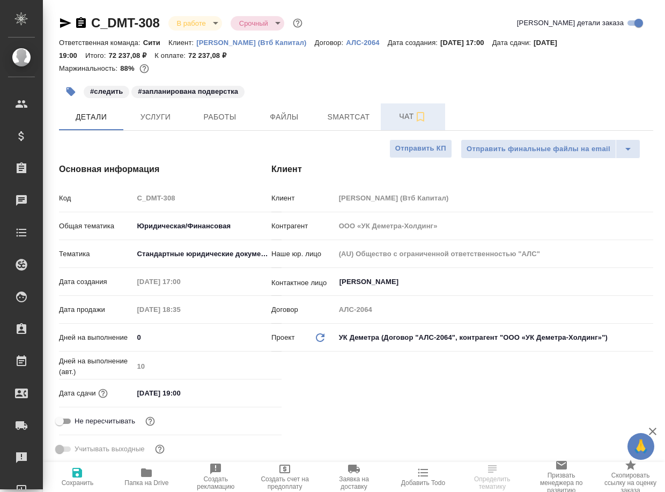
click at [400, 124] on button "Чат" at bounding box center [413, 117] width 64 height 27
type textarea "x"
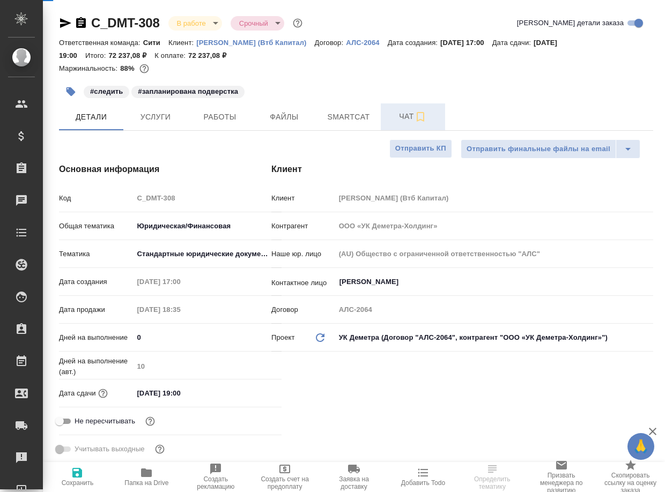
type textarea "x"
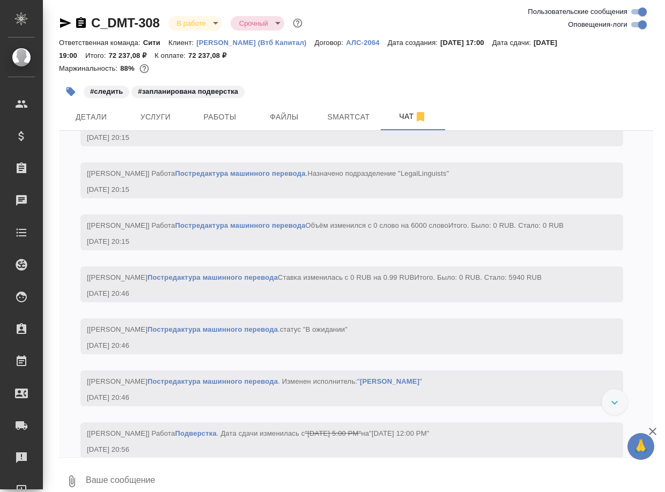
click at [142, 476] on textarea at bounding box center [369, 481] width 569 height 36
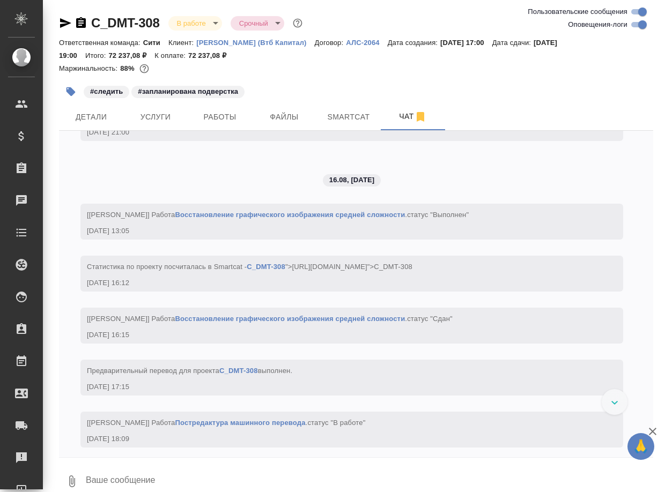
scroll to position [4079, 0]
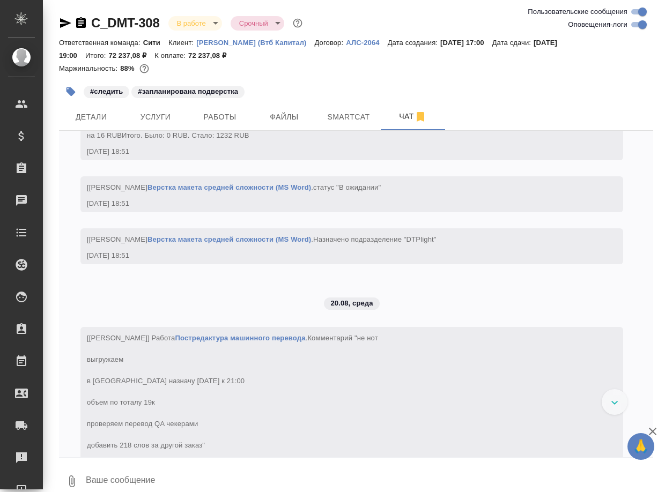
paste textarea "[URL][DOMAIN_NAME]"
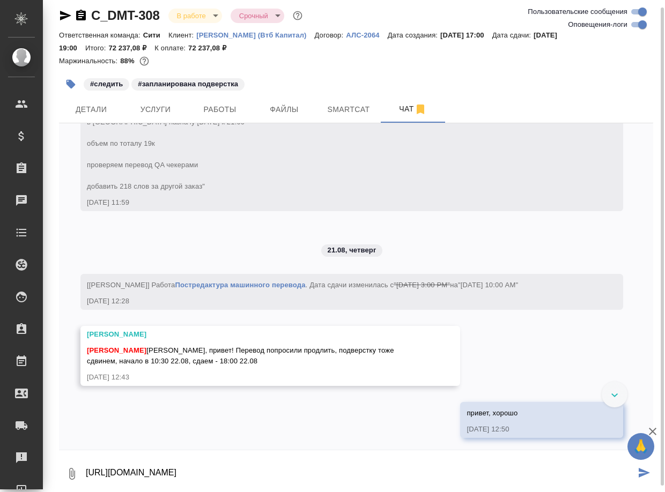
scroll to position [4328, 0]
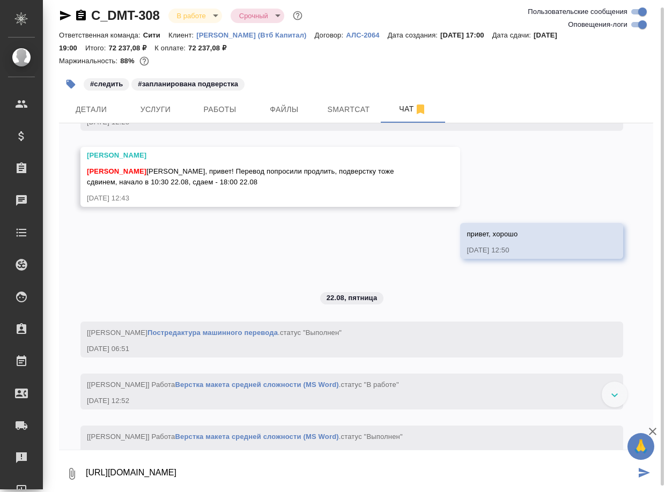
type textarea "[URL][DOMAIN_NAME]"
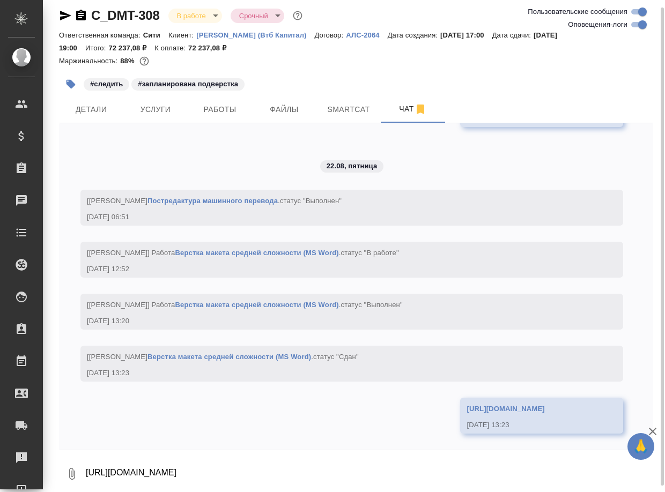
scroll to position [4584, 0]
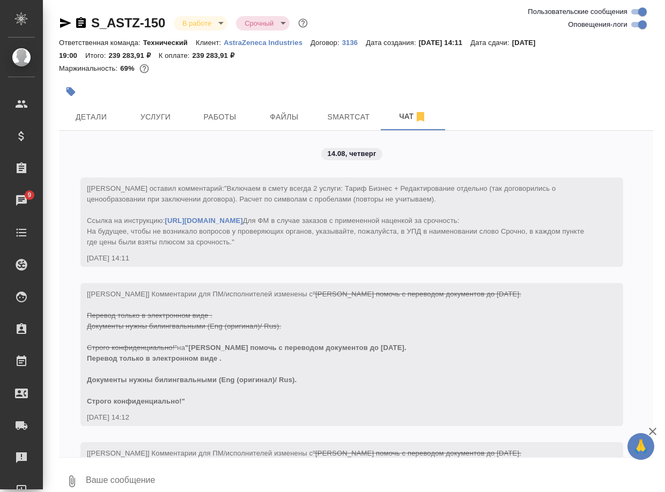
scroll to position [6350, 0]
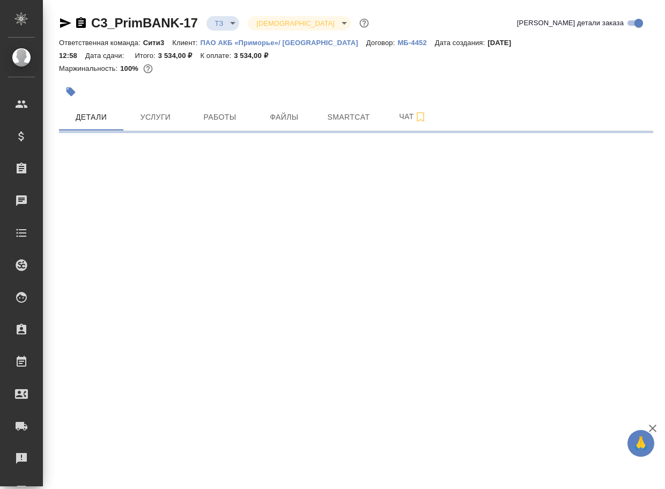
select select "RU"
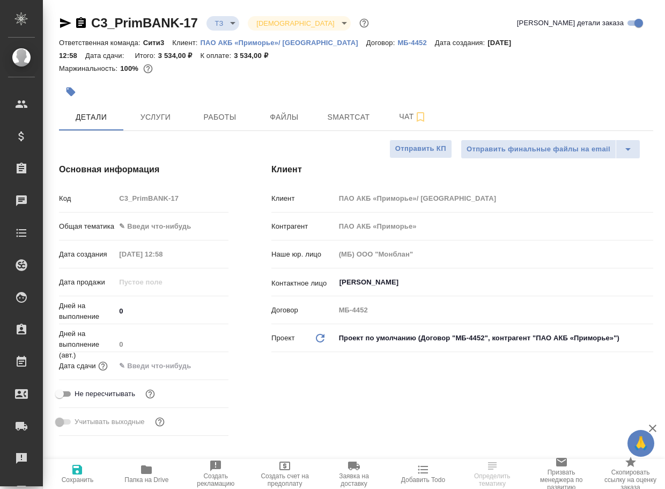
type textarea "x"
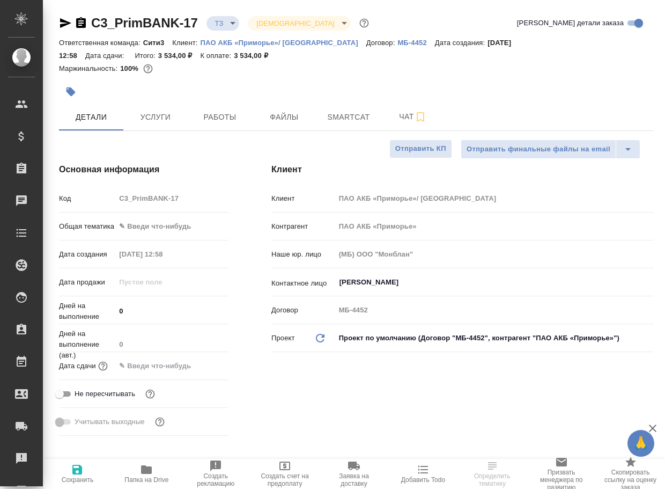
type textarea "x"
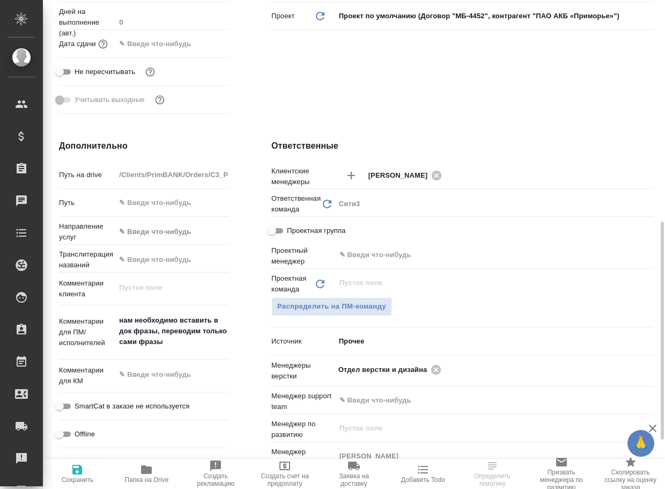
scroll to position [375, 0]
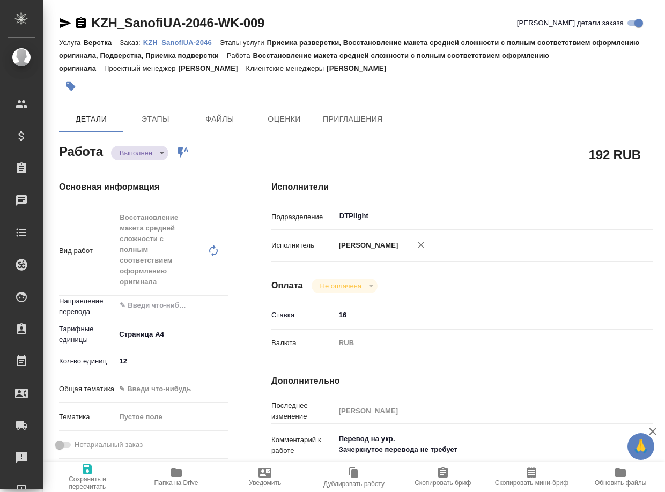
type textarea "x"
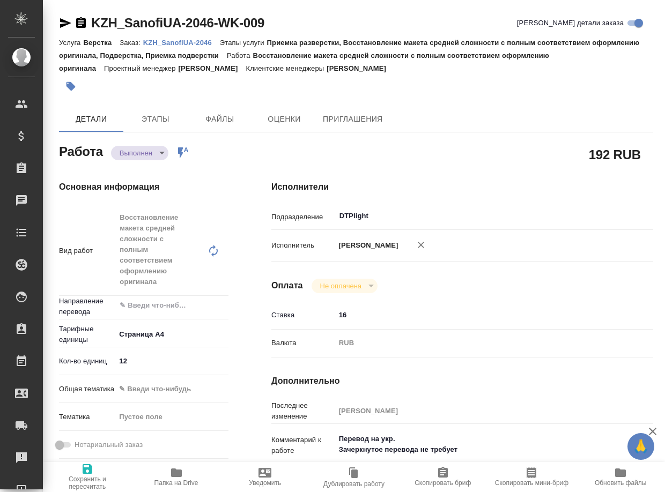
type textarea "x"
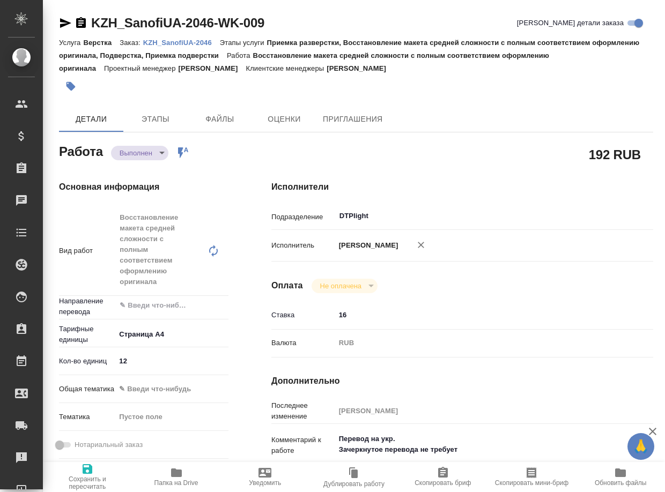
type textarea "x"
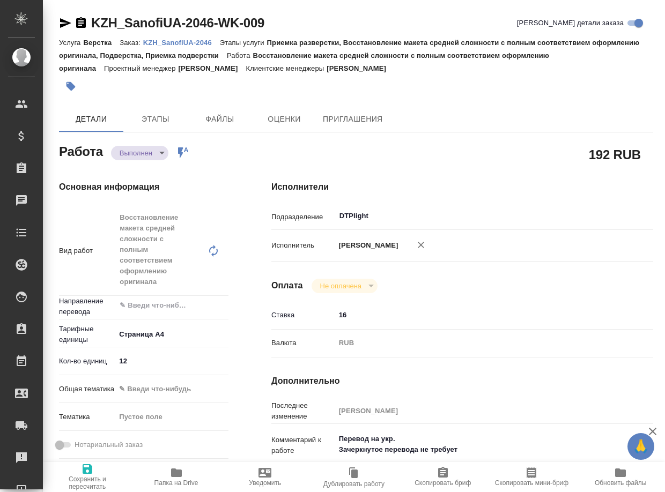
type textarea "x"
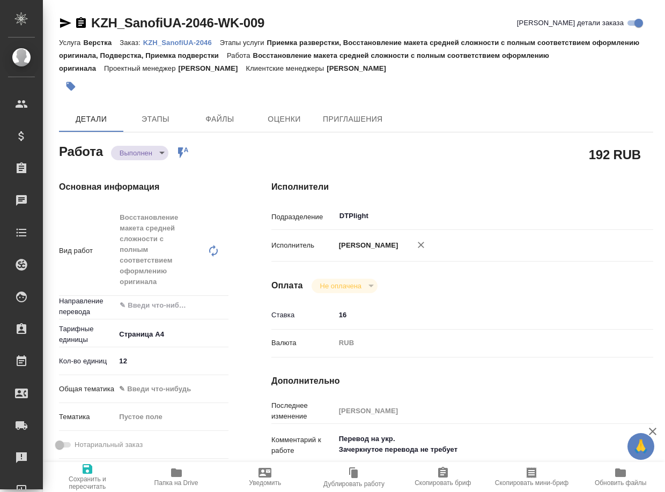
type textarea "x"
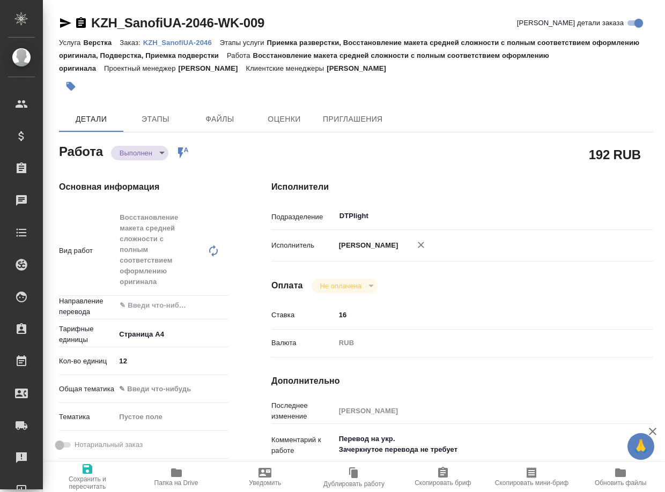
type textarea "x"
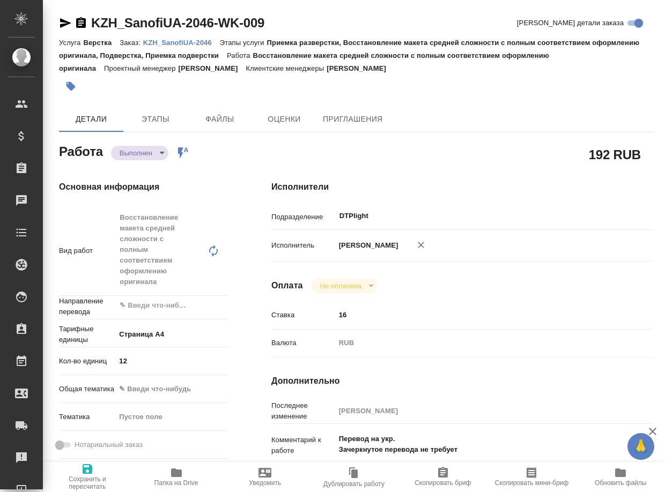
type textarea "x"
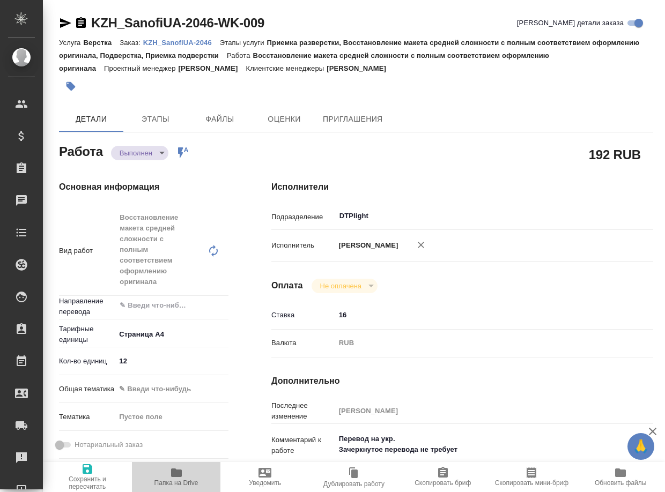
click at [172, 485] on span "Папка на Drive" at bounding box center [176, 484] width 44 height 8
click at [132, 153] on body "🙏 .cls-1 fill:#fff; AWATERA Arsenyeva Vera Клиенты Спецификации Заказы 0 Чаты T…" at bounding box center [332, 246] width 665 height 492
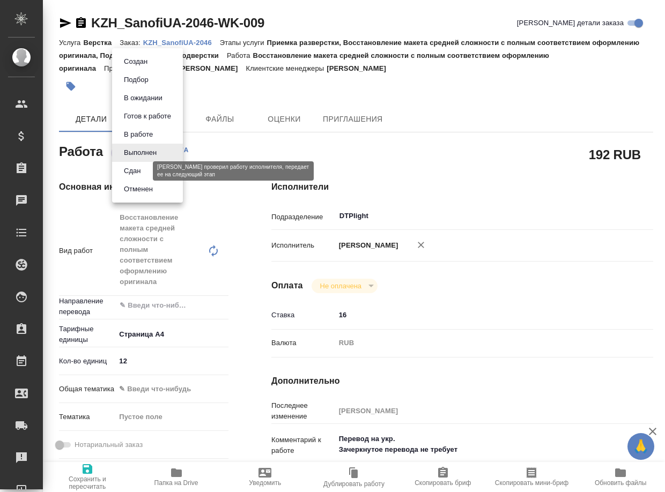
drag, startPoint x: 144, startPoint y: 167, endPoint x: 161, endPoint y: 166, distance: 16.7
click at [144, 167] on button "Сдан" at bounding box center [132, 171] width 23 height 12
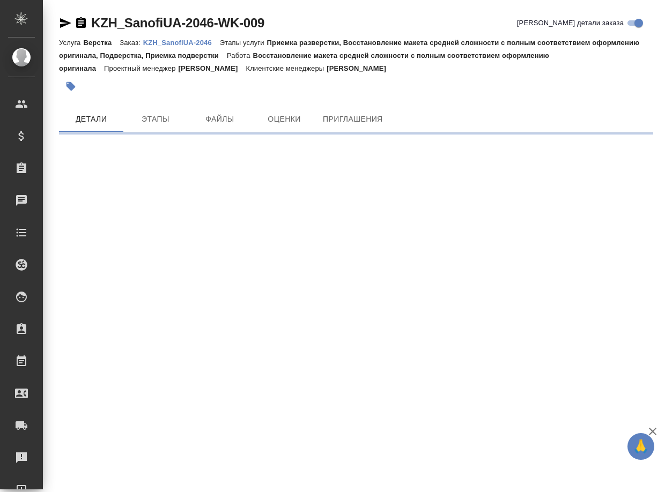
click at [187, 43] on p "KZH_SanofiUA-2046" at bounding box center [181, 43] width 77 height 8
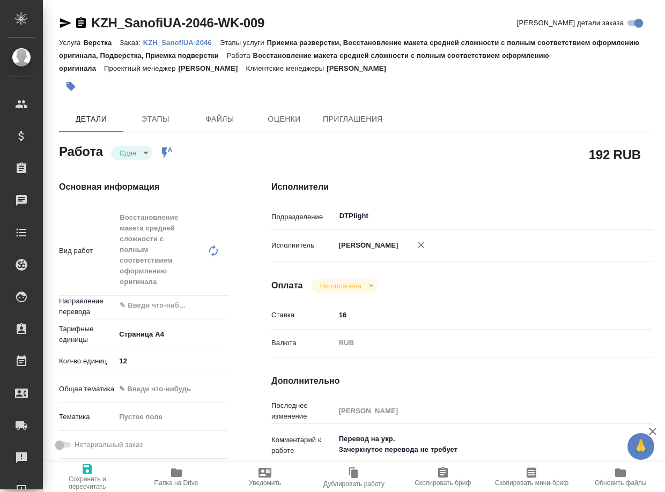
type textarea "x"
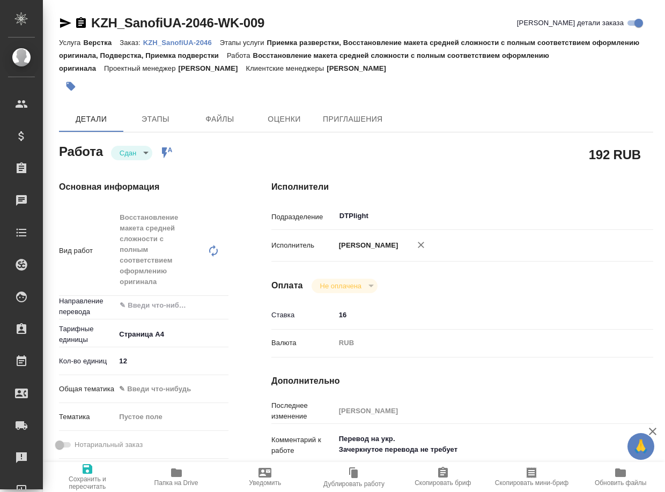
type textarea "x"
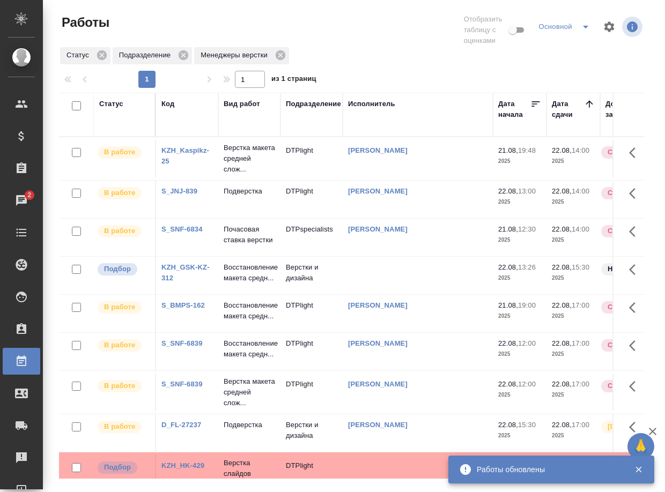
click at [171, 167] on div "KZH_GSK-KZ-312" at bounding box center [186, 155] width 51 height 21
click at [173, 282] on link "KZH_GSK-KZ-312" at bounding box center [185, 272] width 48 height 19
click at [250, 175] on p "Восстановление макета средн..." at bounding box center [249, 159] width 51 height 32
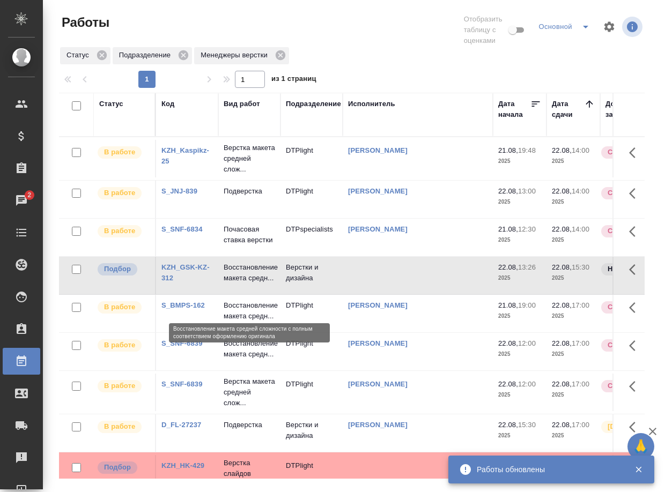
click at [250, 284] on p "Восстановление макета средн..." at bounding box center [249, 272] width 51 height 21
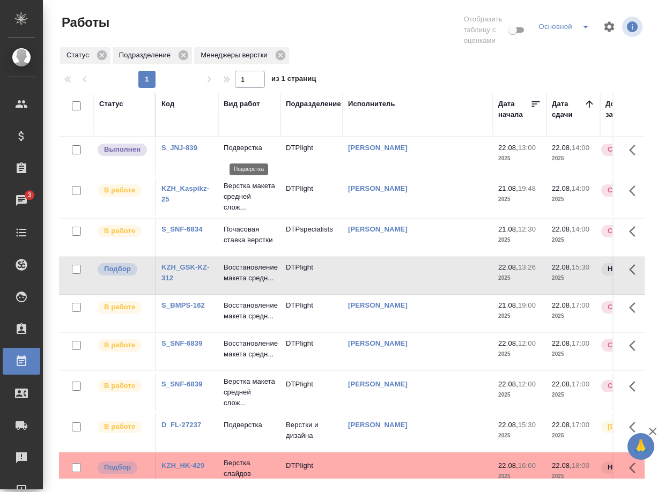
click at [245, 153] on p "Подверстка" at bounding box center [249, 148] width 51 height 11
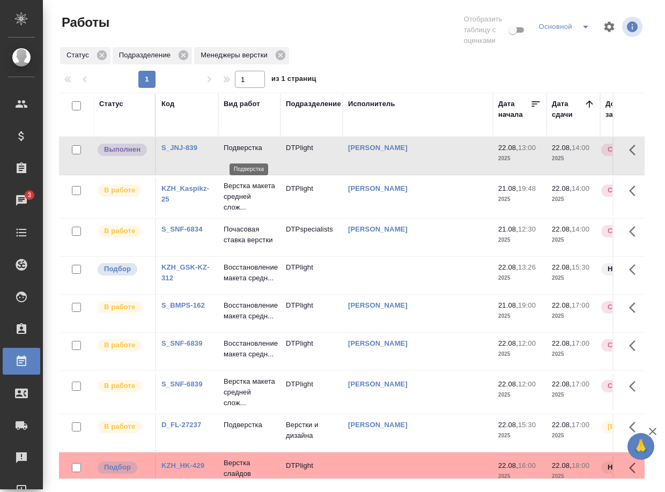
click at [245, 153] on p "Подверстка" at bounding box center [249, 148] width 51 height 11
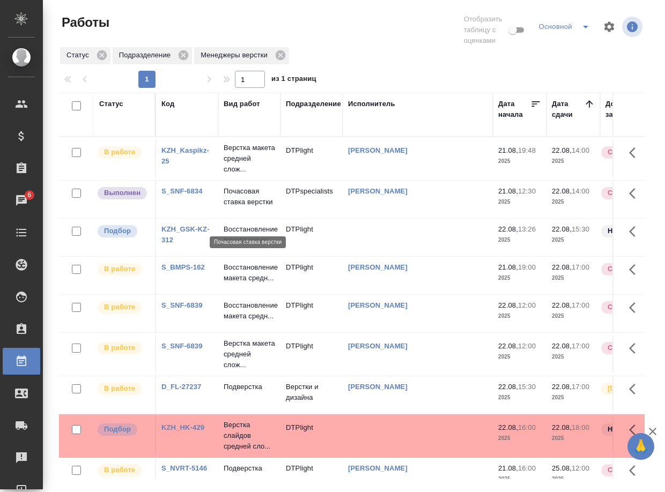
click at [244, 208] on p "Почасовая ставка верстки" at bounding box center [249, 196] width 51 height 21
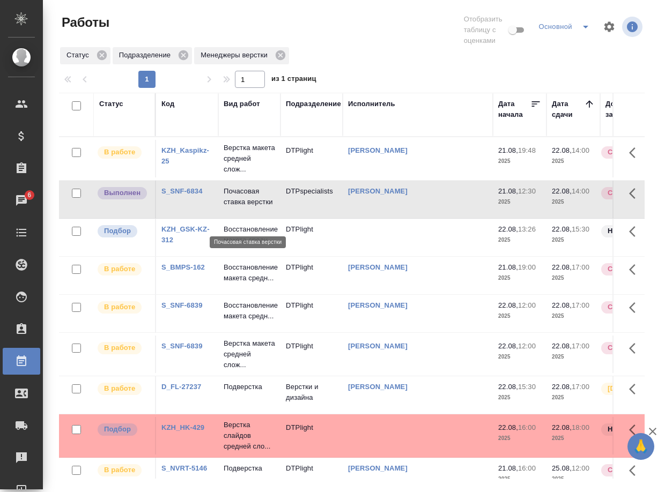
click at [243, 208] on p "Почасовая ставка верстки" at bounding box center [249, 196] width 51 height 21
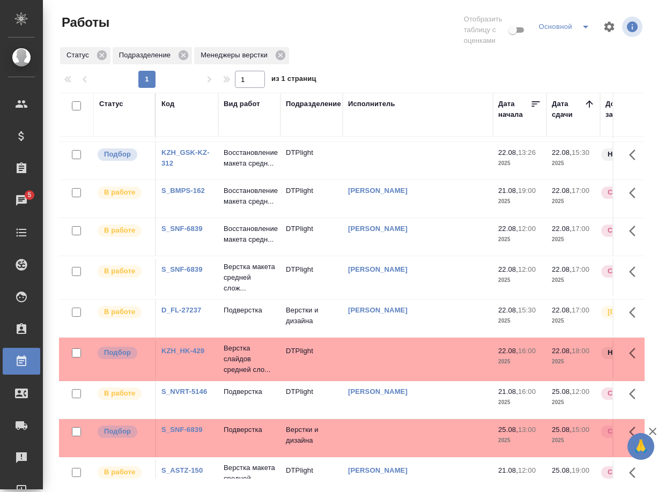
scroll to position [54, 0]
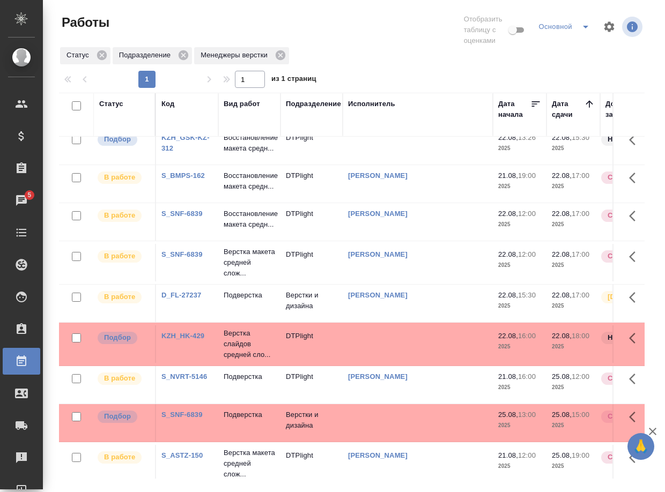
click at [246, 121] on p "Подверстка" at bounding box center [249, 105] width 51 height 32
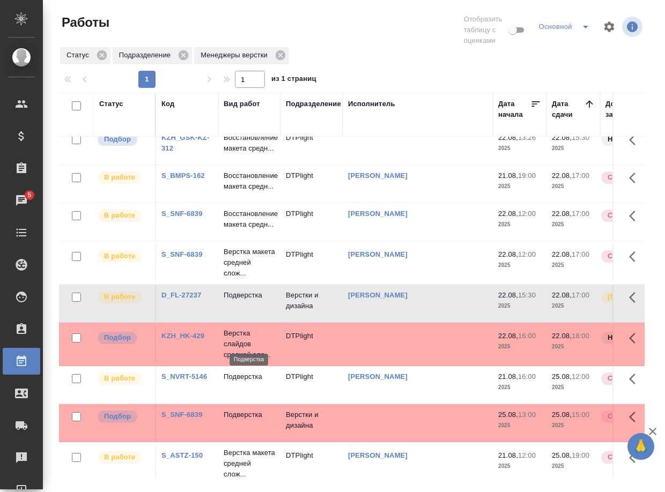
click at [246, 301] on p "Подверстка" at bounding box center [249, 295] width 51 height 11
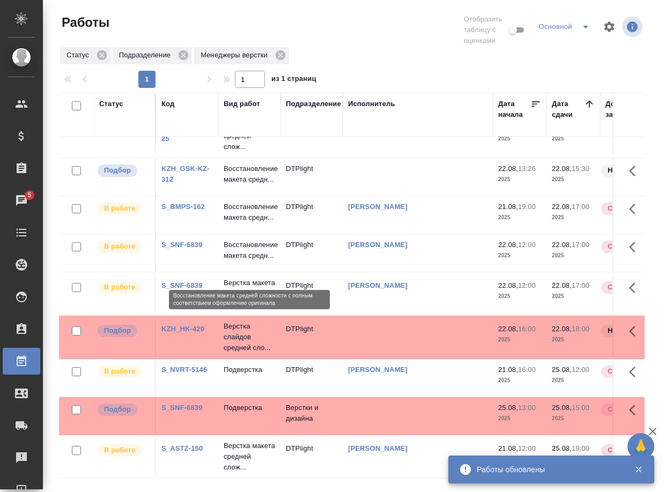
scroll to position [0, 0]
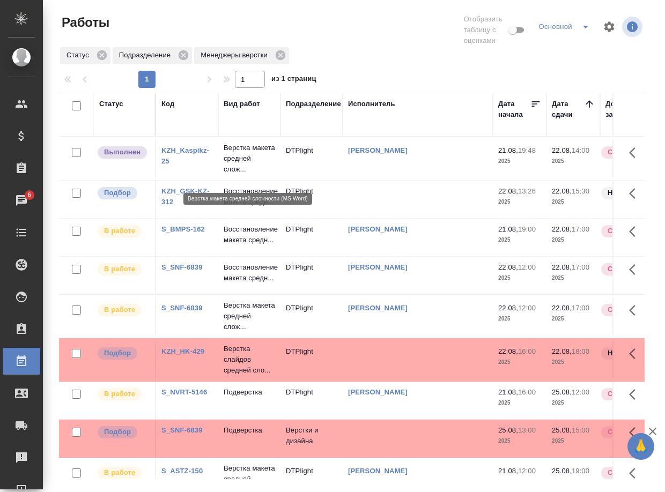
click at [251, 167] on p "Верстка макета средней слож..." at bounding box center [249, 159] width 51 height 32
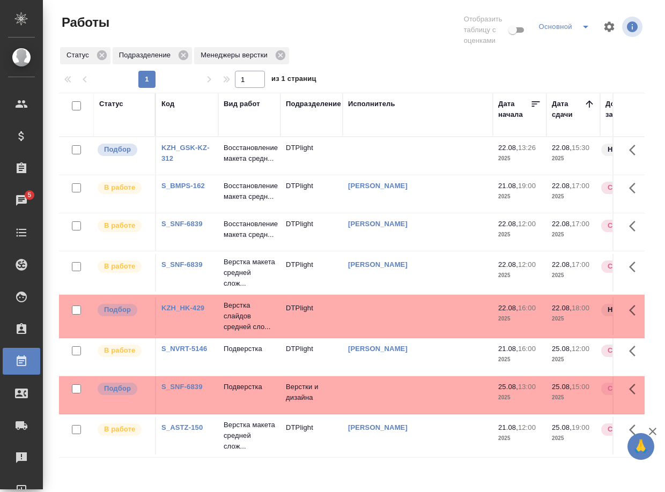
scroll to position [35, 0]
click at [194, 228] on link "S_SNF-6839" at bounding box center [181, 224] width 41 height 8
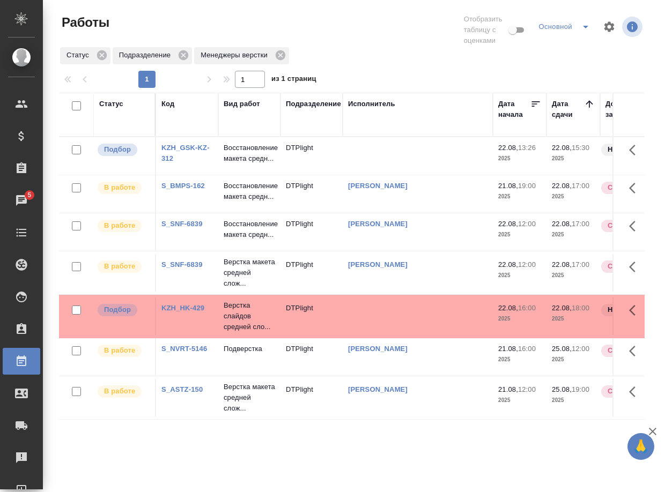
scroll to position [0, 0]
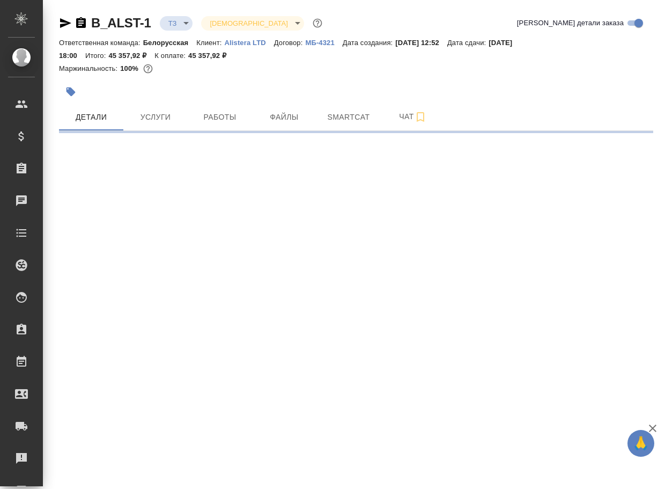
select select "RU"
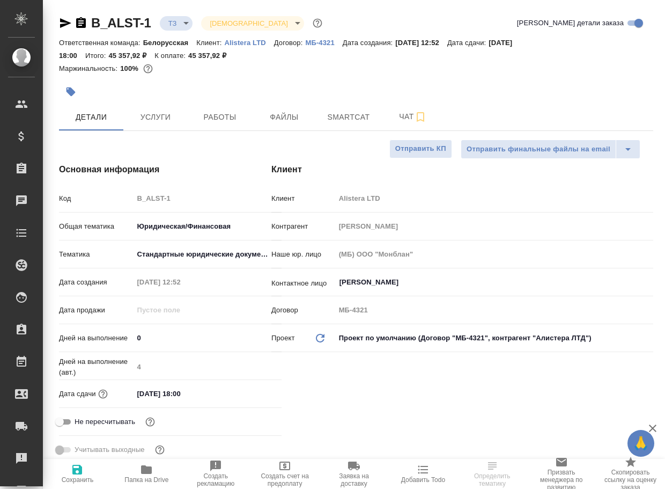
type textarea "x"
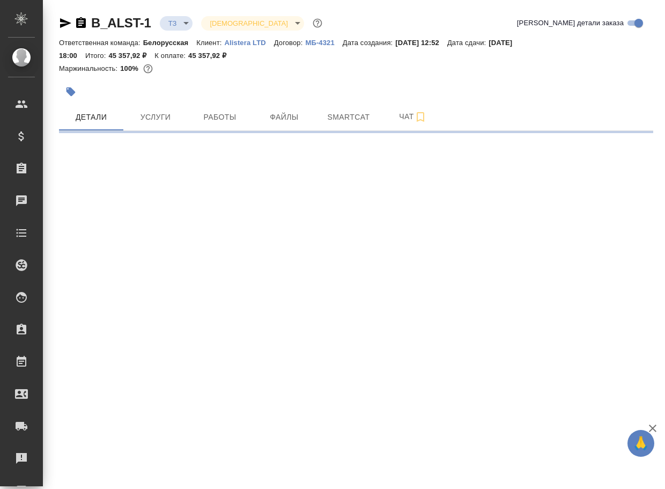
select select "RU"
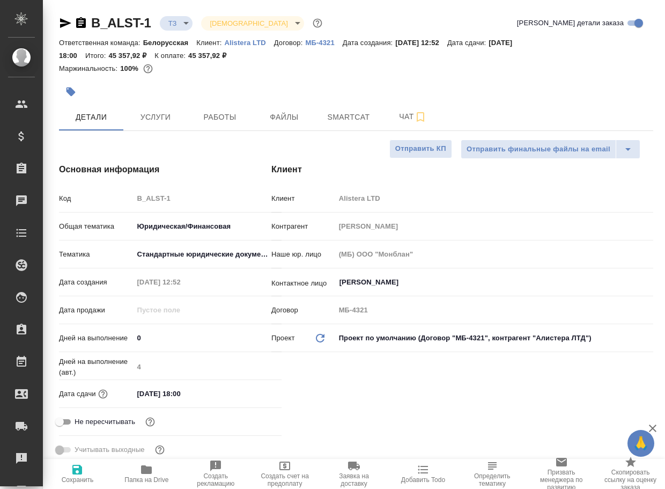
type textarea "x"
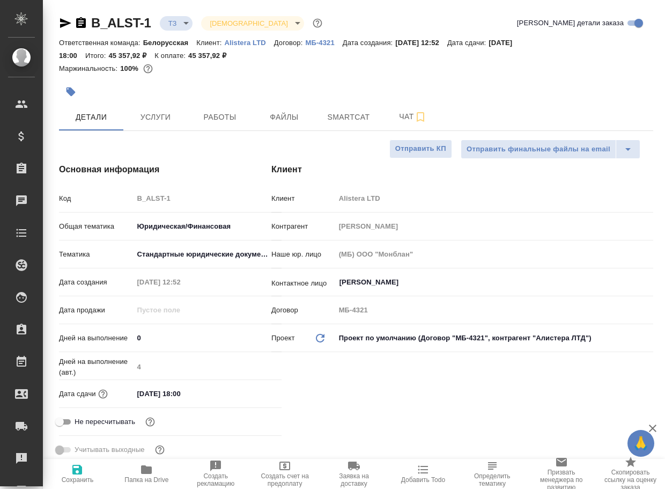
type textarea "x"
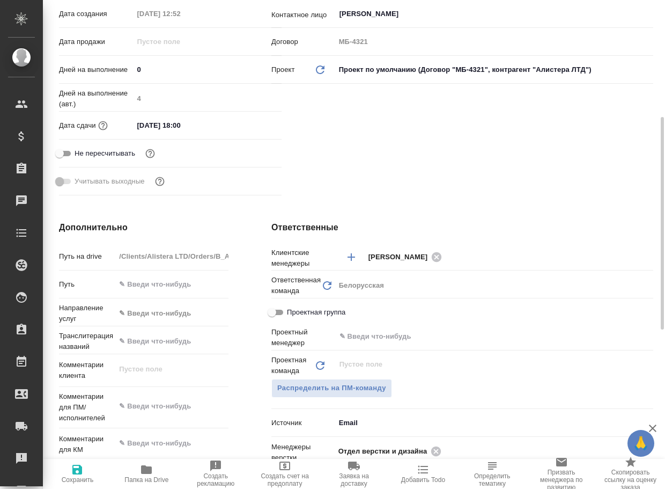
scroll to position [375, 0]
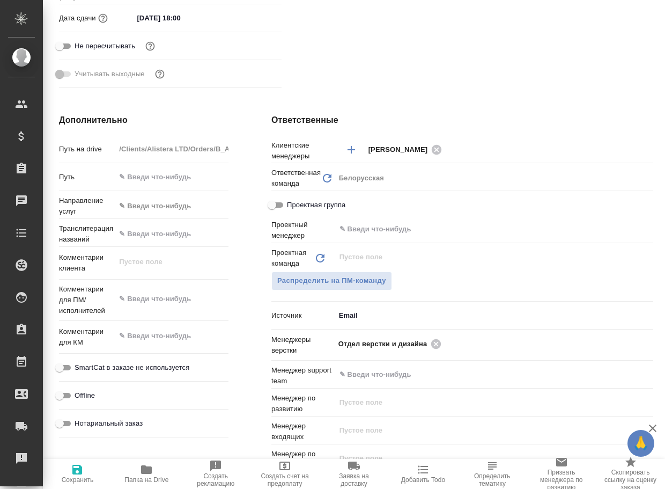
click at [142, 474] on icon "button" at bounding box center [146, 469] width 13 height 13
type textarea "x"
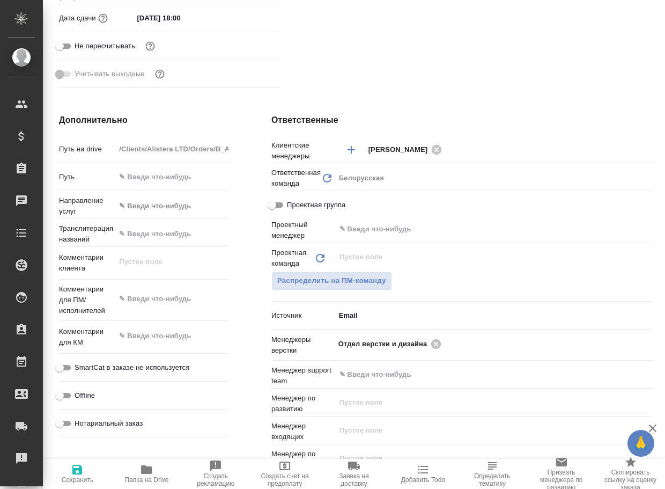
type textarea "x"
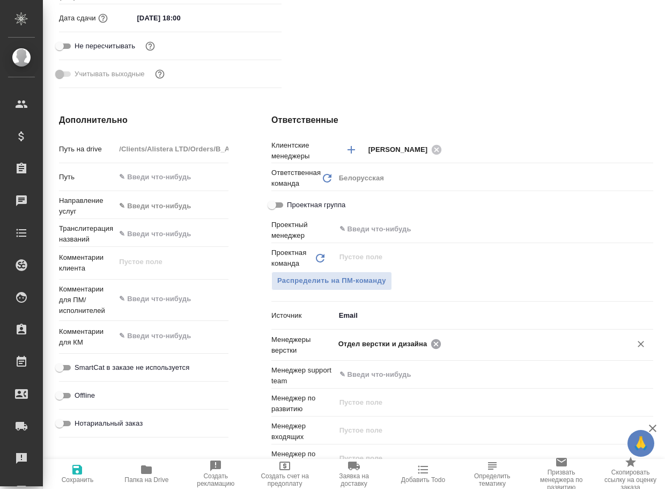
click at [433, 343] on icon at bounding box center [436, 344] width 12 height 12
type textarea "x"
click at [433, 343] on input "text" at bounding box center [476, 343] width 276 height 13
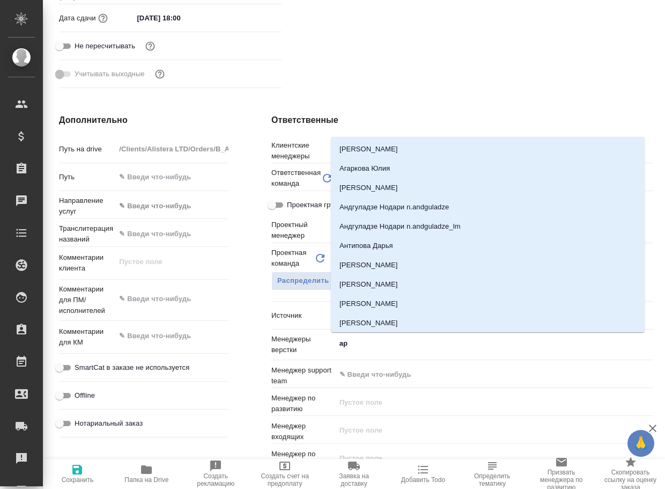
type input "арс"
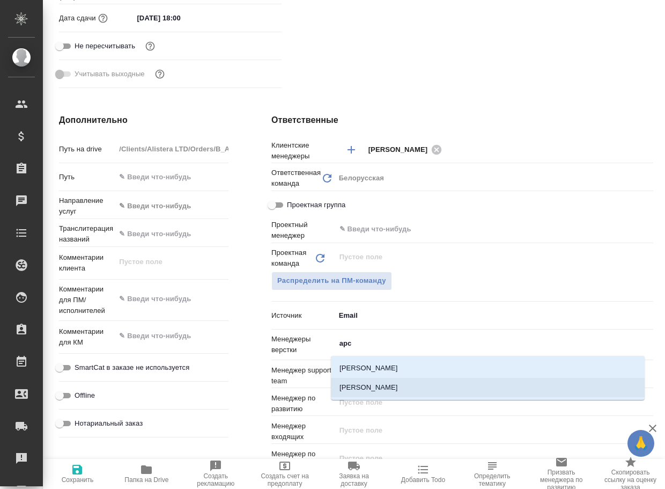
click at [400, 384] on li "[PERSON_NAME]" at bounding box center [488, 387] width 314 height 19
type textarea "x"
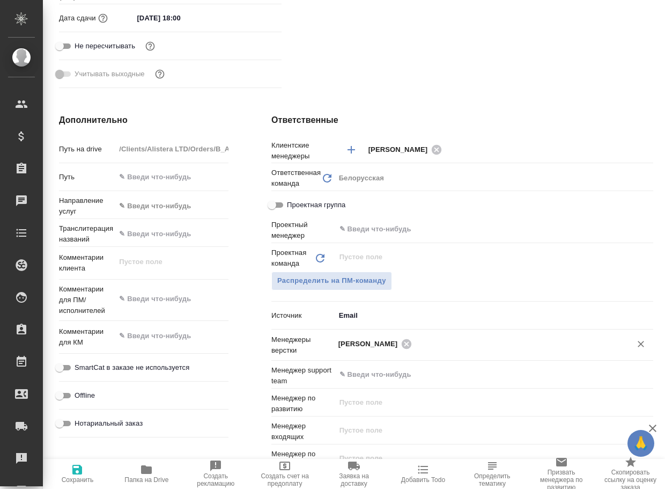
click at [85, 468] on span "Сохранить" at bounding box center [77, 473] width 56 height 20
type textarea "x"
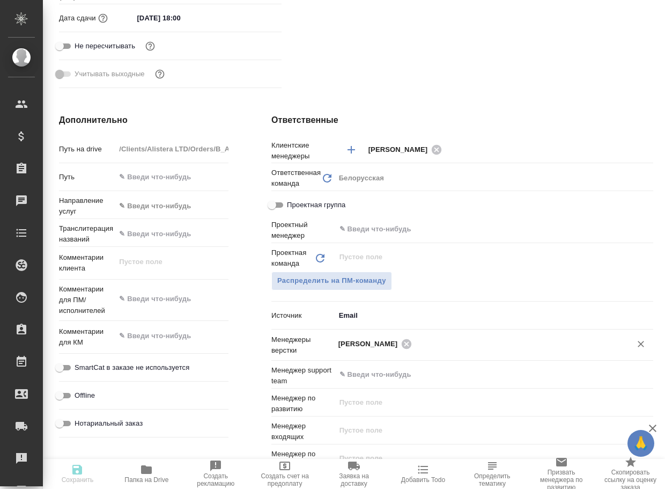
type textarea "x"
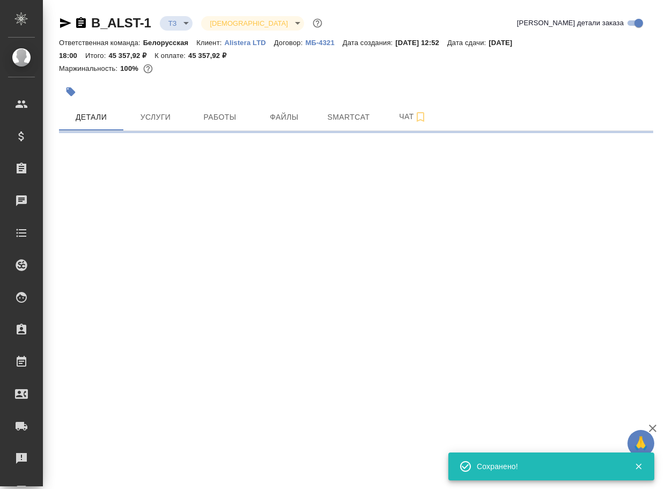
select select "RU"
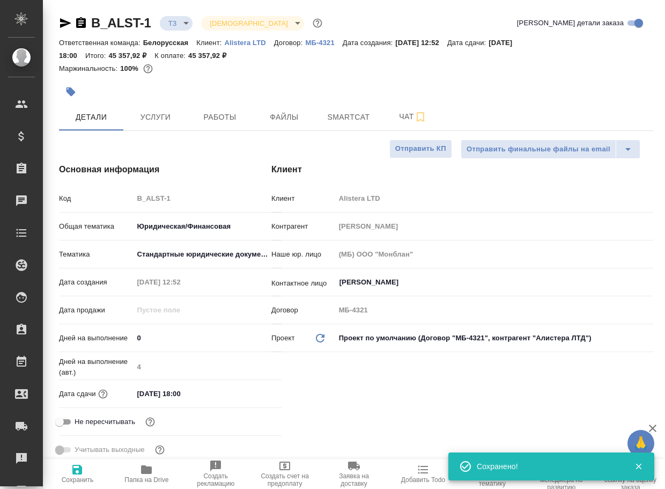
type textarea "x"
click at [172, 24] on body "🙏 .cls-1 fill:#fff; AWATERA Arsenyeva Vera Клиенты Спецификации Заказы 0 Чаты T…" at bounding box center [332, 244] width 665 height 489
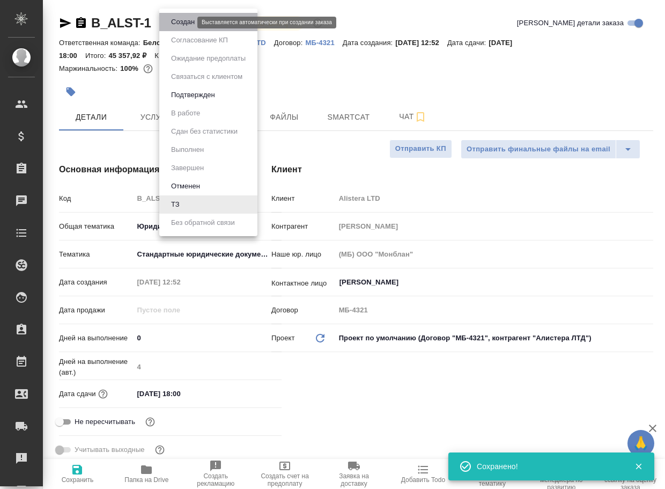
click at [176, 25] on button "Создан" at bounding box center [183, 22] width 30 height 12
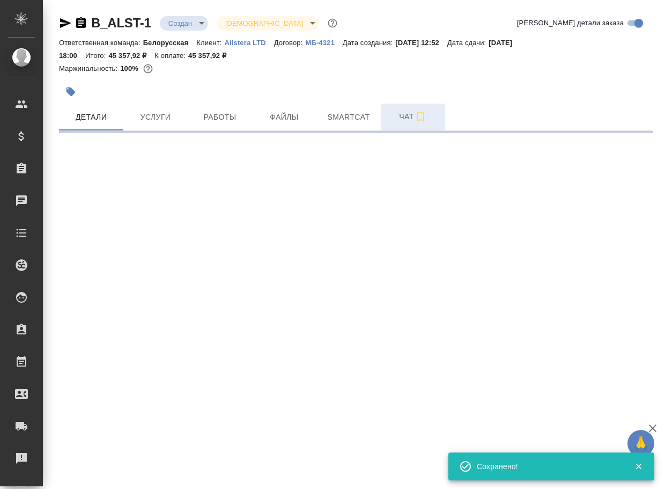
select select "RU"
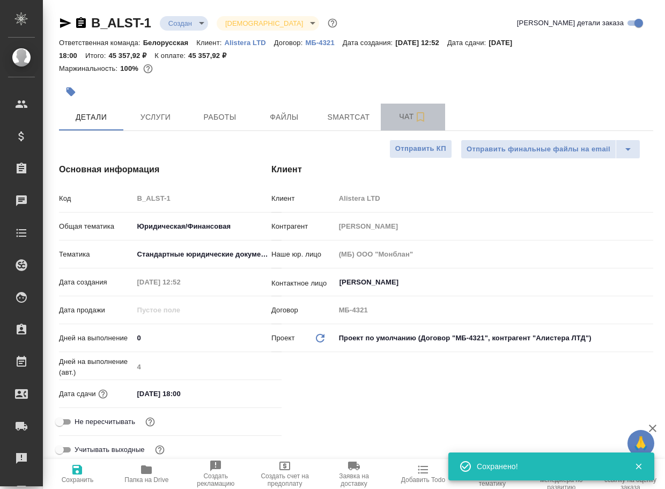
click at [402, 115] on span "Чат" at bounding box center [412, 116] width 51 height 13
type textarea "x"
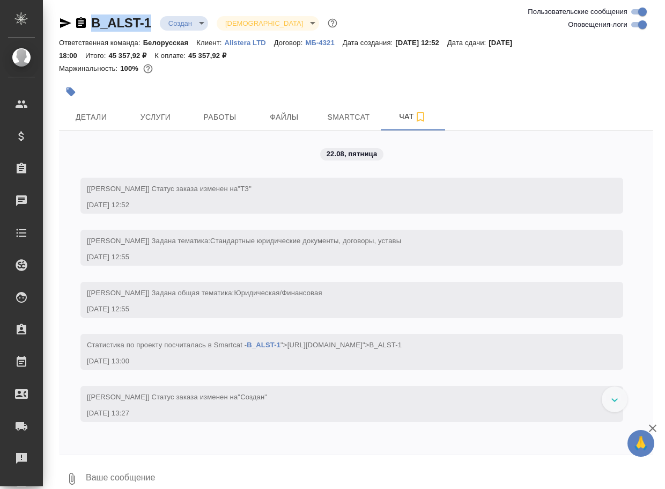
drag, startPoint x: 153, startPoint y: 29, endPoint x: 86, endPoint y: 16, distance: 68.8
click at [86, 16] on div "B_ALST-1 Создан new Святая троица holyTrinity" at bounding box center [199, 22] width 281 height 17
copy link "B_ALST-1"
click at [71, 477] on icon "button" at bounding box center [72, 479] width 6 height 12
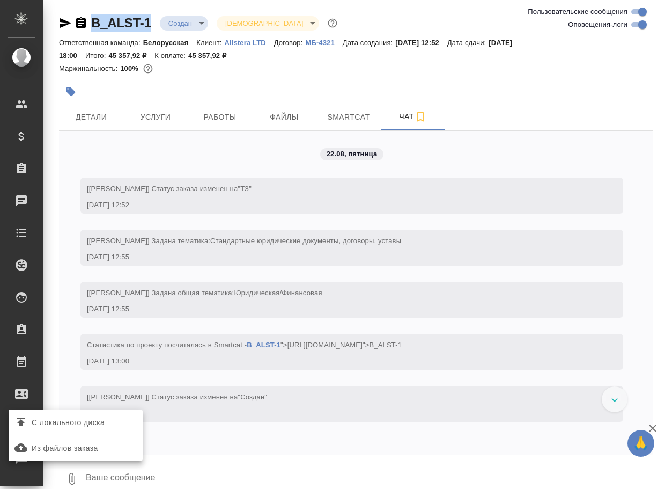
click at [89, 427] on span "С локального диска" at bounding box center [68, 422] width 73 height 13
click at [0, 0] on input "С локального диска" at bounding box center [0, 0] width 0 height 0
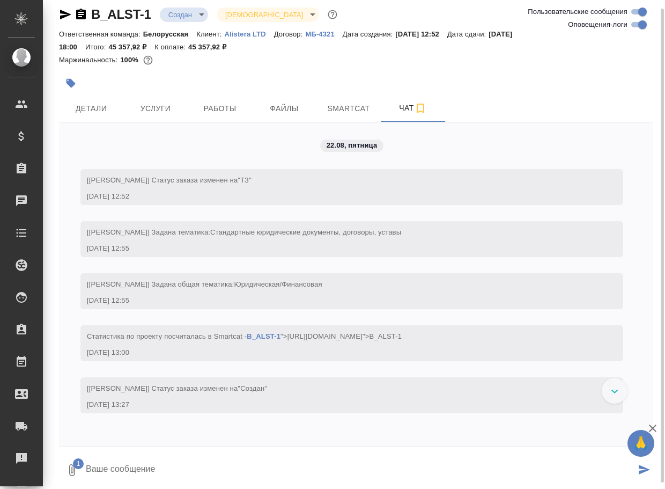
click at [216, 461] on textarea at bounding box center [360, 470] width 551 height 36
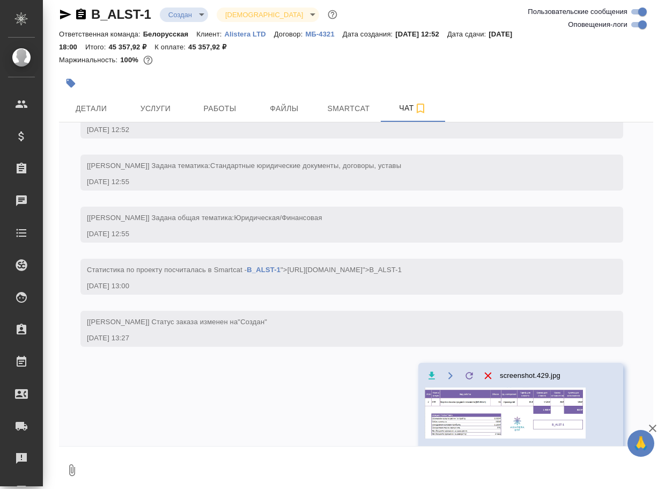
scroll to position [68, 0]
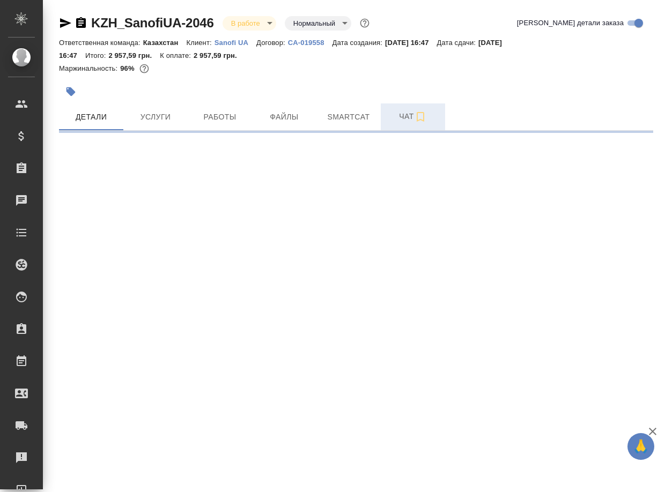
click at [398, 122] on span "Чат" at bounding box center [412, 116] width 51 height 13
select select "RU"
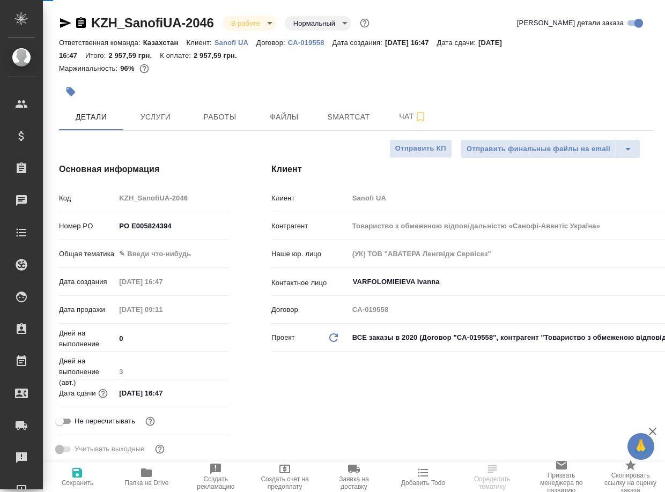
type textarea "x"
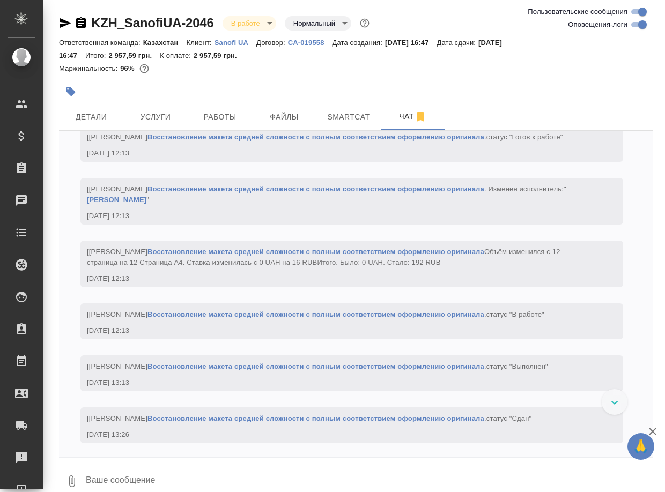
click at [158, 470] on textarea at bounding box center [369, 481] width 569 height 36
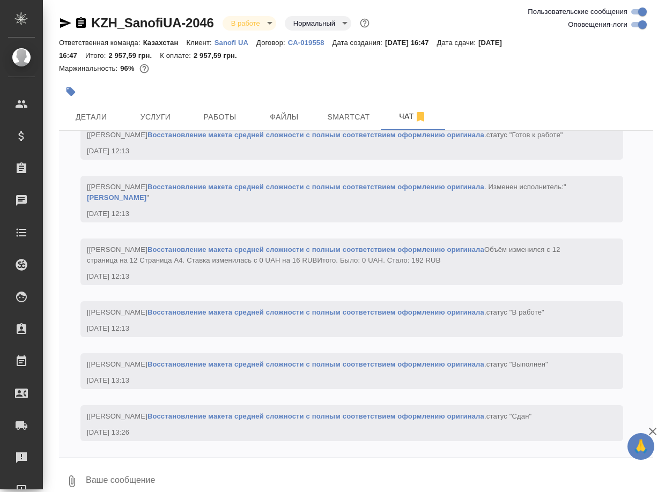
paste textarea "[URL][DOMAIN_NAME]"
type textarea "[URL][DOMAIN_NAME]"
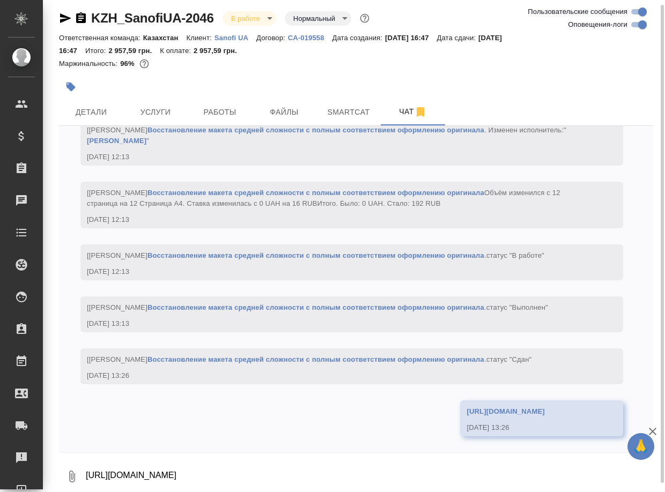
scroll to position [1382, 0]
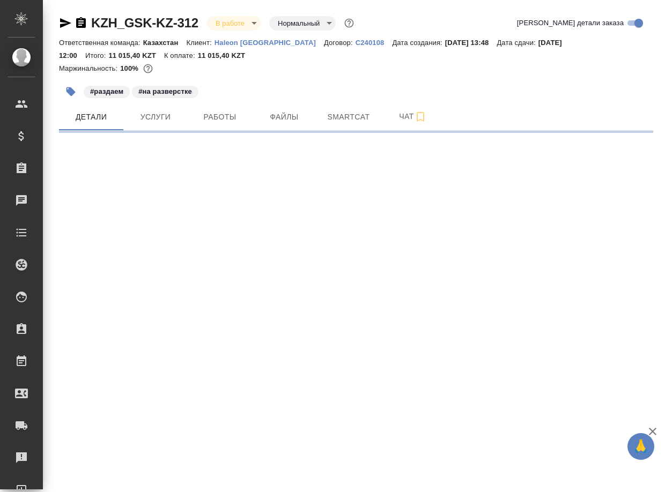
select select "RU"
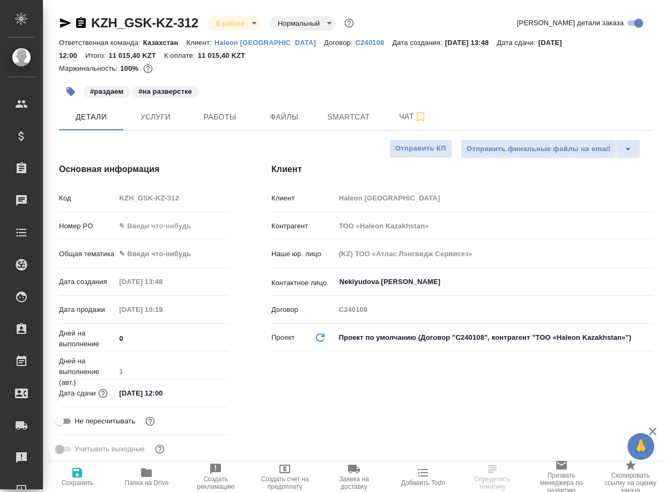
type textarea "x"
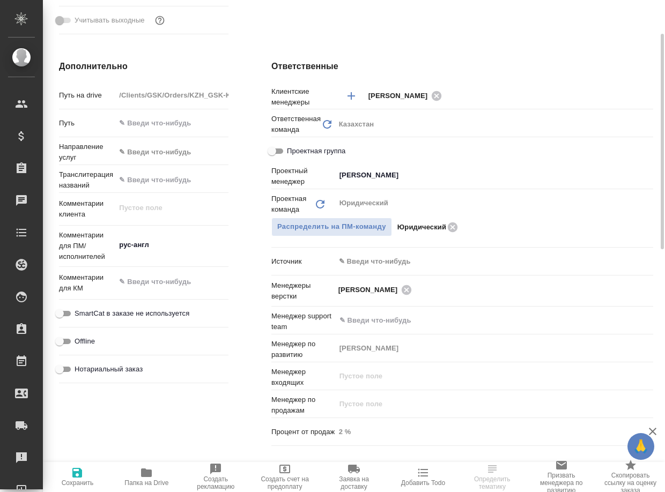
type textarea "x"
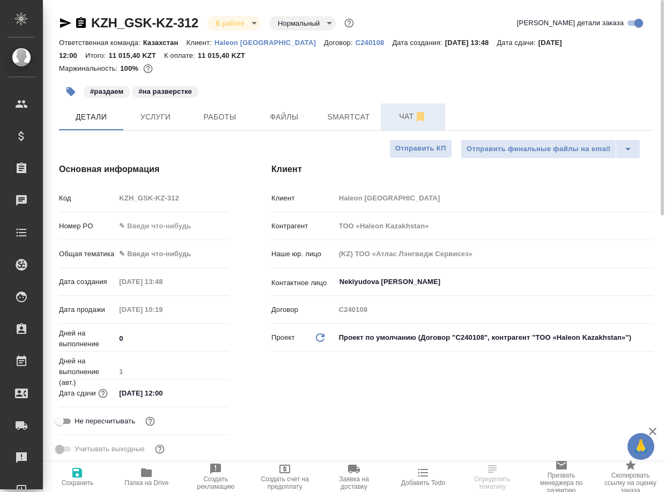
click at [400, 117] on span "Чат" at bounding box center [412, 116] width 51 height 13
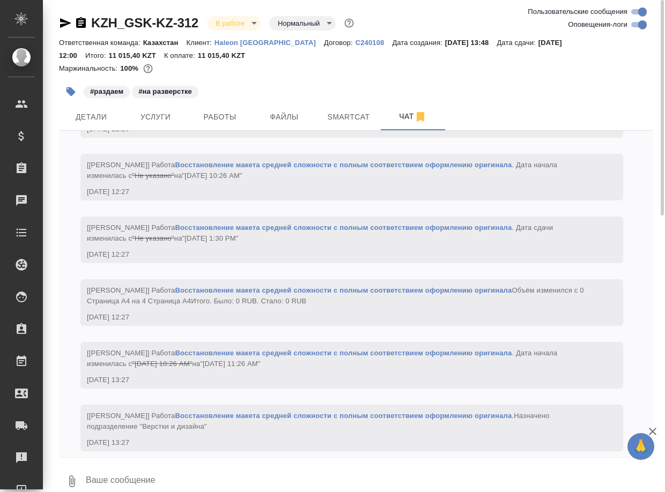
click at [637, 25] on input "Оповещения-логи" at bounding box center [642, 24] width 39 height 13
checkbox input "false"
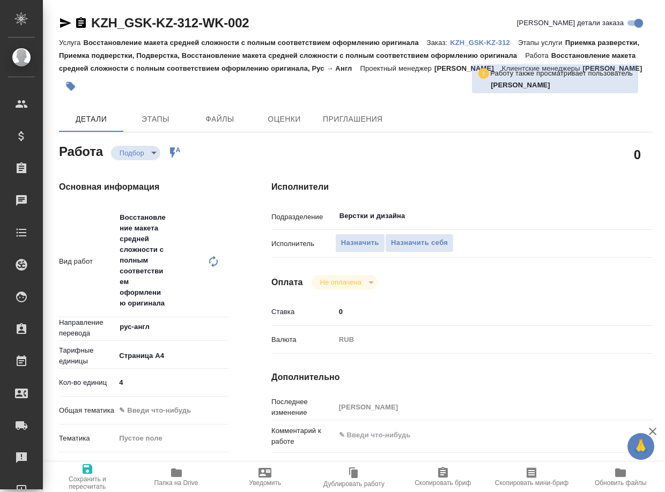
type textarea "x"
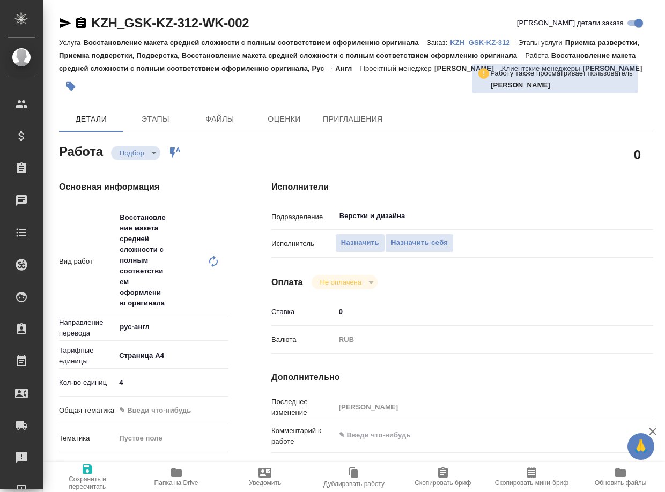
type textarea "x"
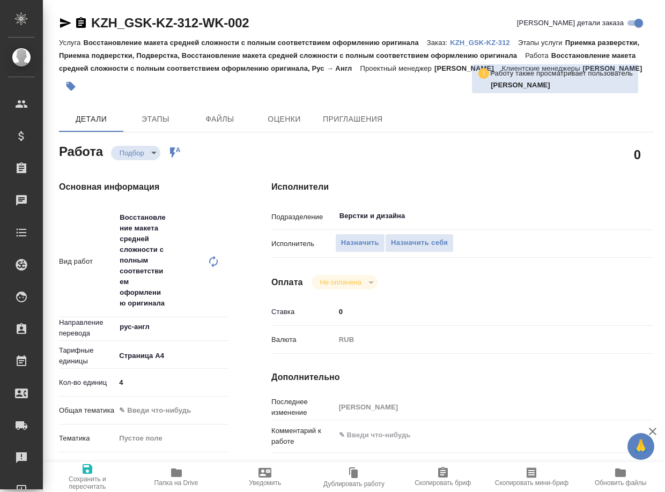
type textarea "x"
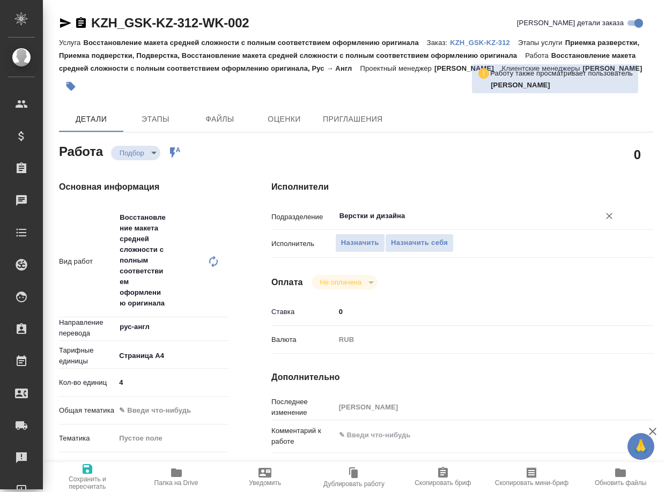
type textarea "x"
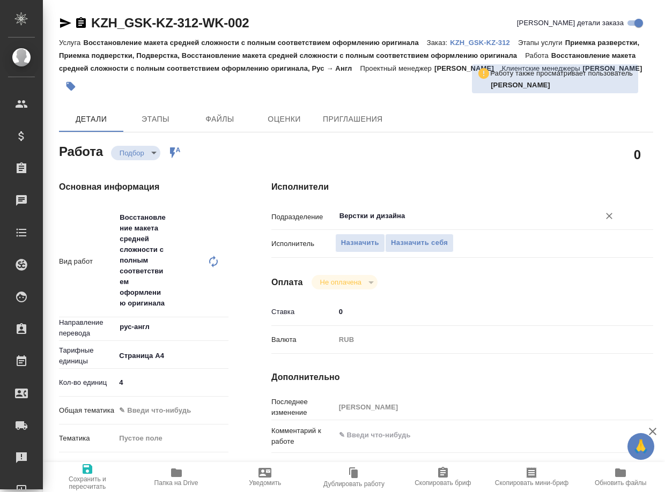
type textarea "x"
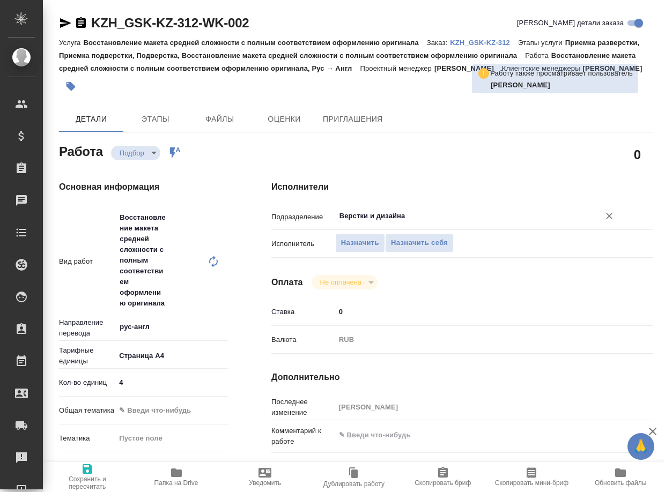
click at [409, 223] on input "Верстки и дизайна" at bounding box center [460, 216] width 244 height 13
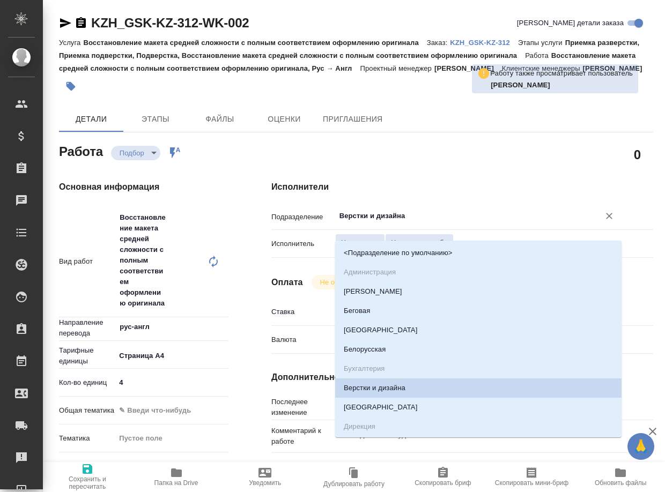
type textarea "x"
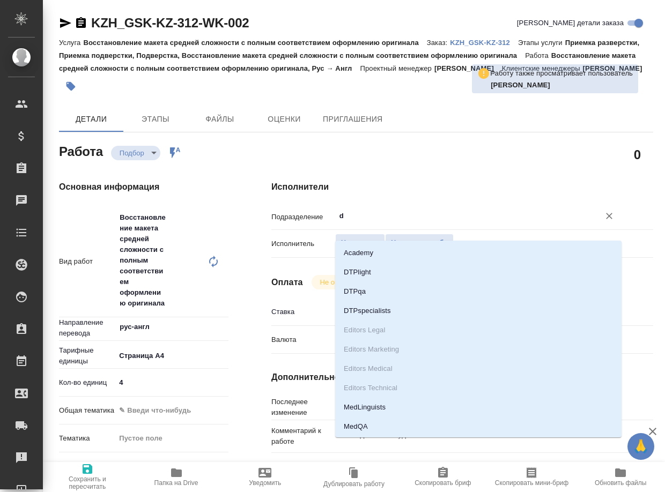
type input "dt"
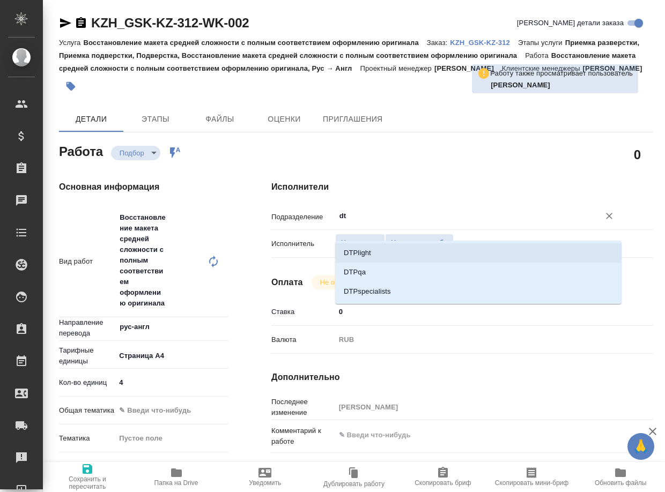
type textarea "x"
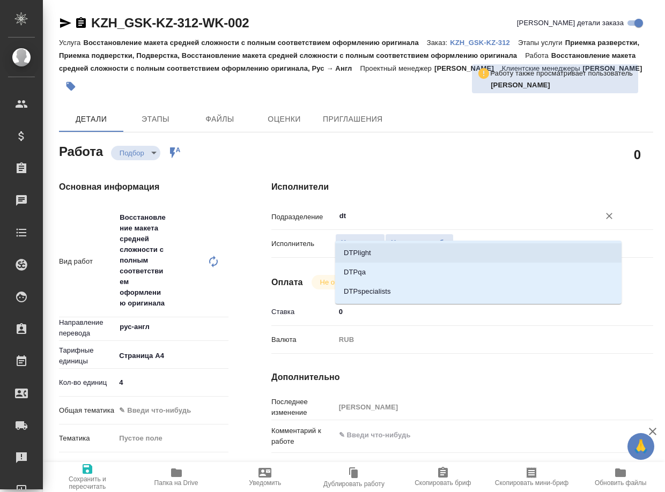
click at [402, 247] on li "DTPlight" at bounding box center [478, 253] width 286 height 19
type textarea "x"
type input "DTPlight"
type textarea "x"
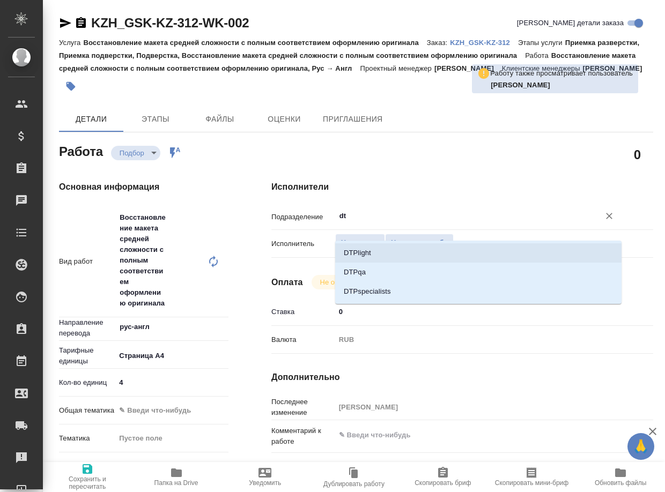
type textarea "x"
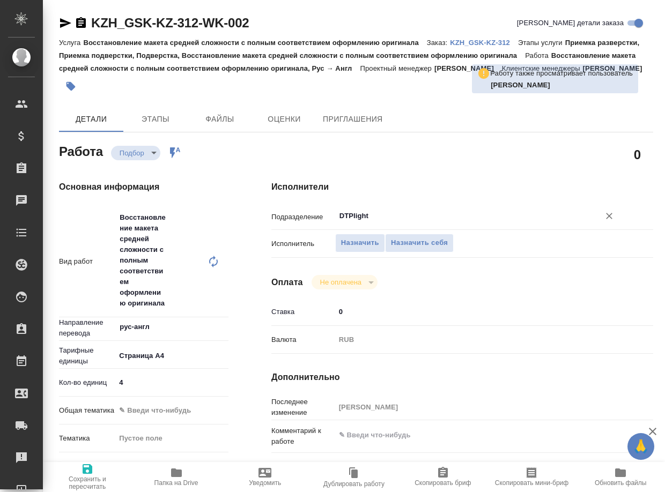
type input "DTPlight"
click at [103, 470] on span "Сохранить и пересчитать" at bounding box center [87, 477] width 76 height 28
type textarea "x"
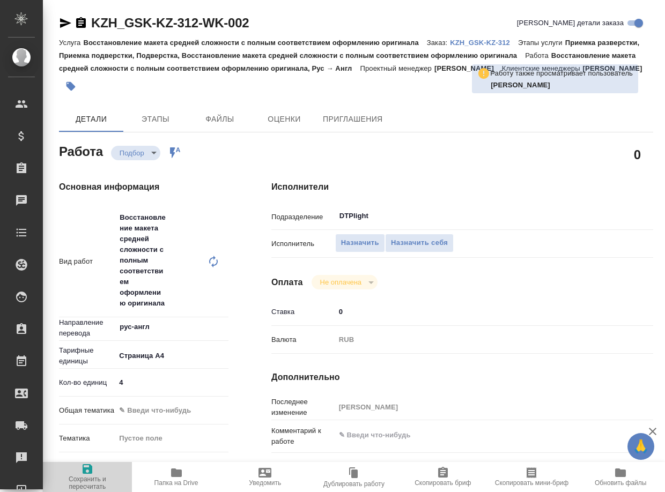
type textarea "x"
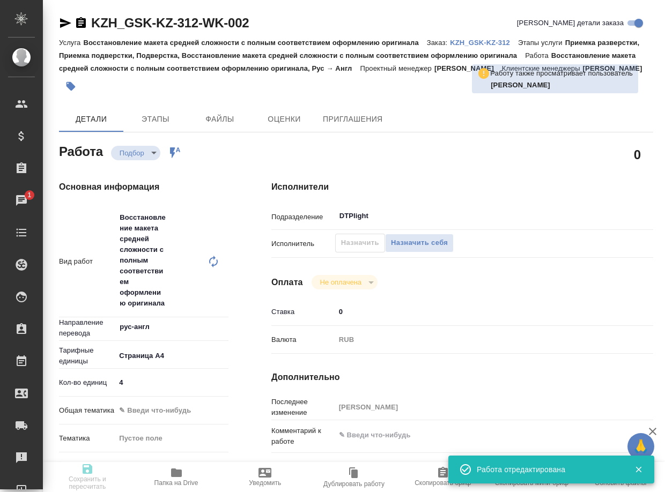
type textarea "x"
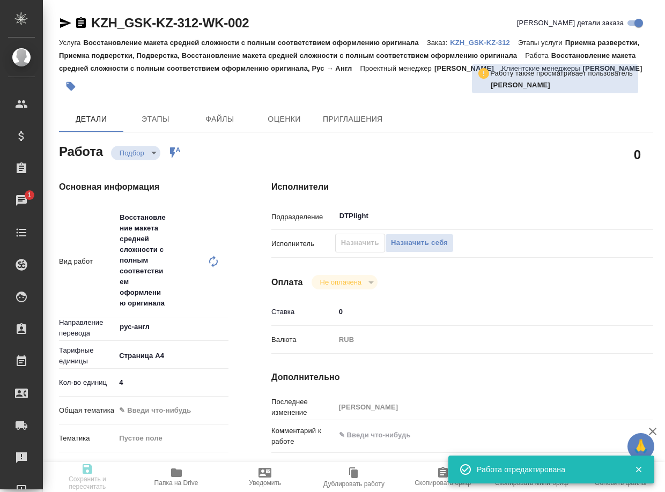
type input "recruiting"
type textarea "Восстановление макета средней сложности с полным соответствием оформлению ориги…"
type textarea "x"
type input "рус-англ"
type input "5f036ec4e16dec2d6b59c8ff"
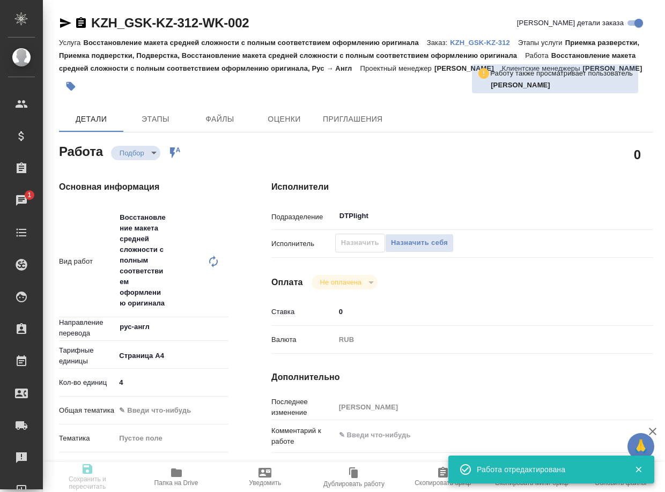
type input "4"
type input "[DATE] 13:26"
type input "[DATE] 15:30"
type input "[DATE] 12:00"
type input "DTPlight"
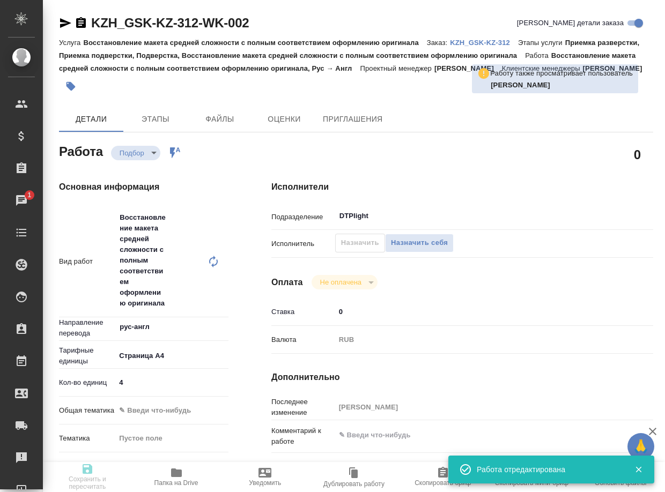
type input "notPayed"
type input "0"
type input "RUB"
type input "[PERSON_NAME]"
type textarea "x"
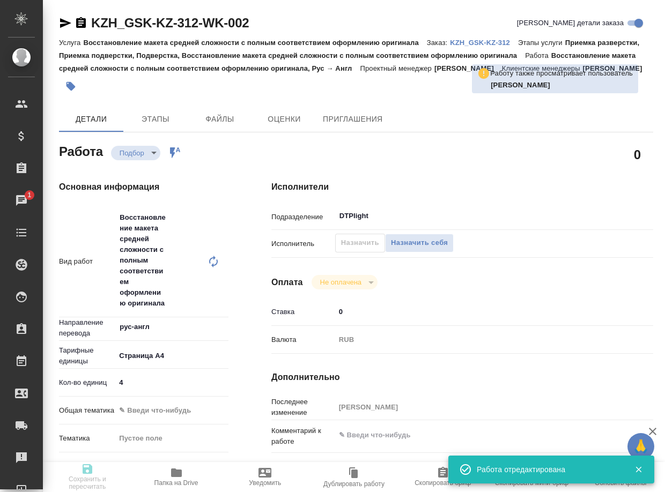
type textarea "/Clients/GSK/Orders/KZH_GSK-KZ-312/DTP/KZH_GSK-KZ-312-WK-002"
type textarea "x"
type input "KZH_GSK-KZ-312"
type input "Восстановление макета средней сложности с полным соответствием оформлению ориги…"
type input "Приемка разверстки, Приемка подверстки, Подверстка, Восстановление макета средн…"
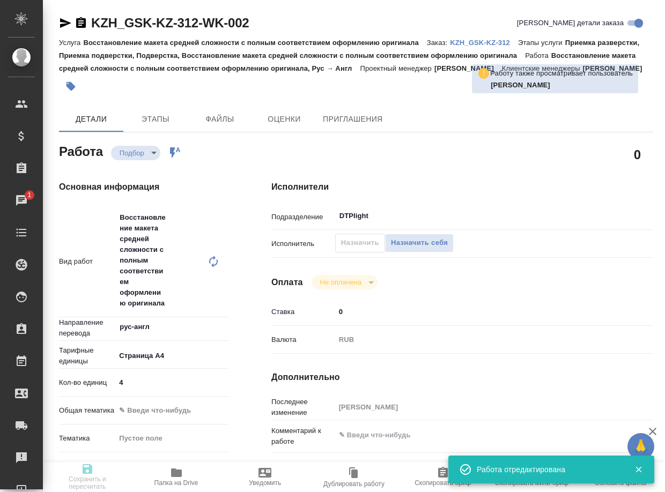
type input "[PERSON_NAME]"
type input "/Clients/GSK/Orders/KZH_GSK-KZ-312"
type textarea "x"
type textarea "рус-англ"
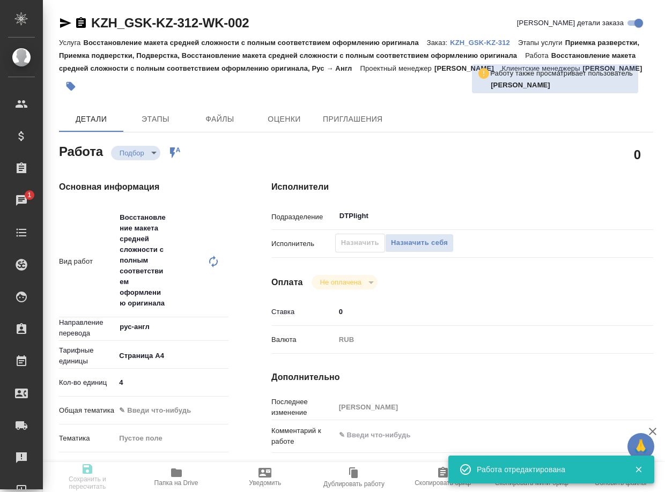
type textarea "x"
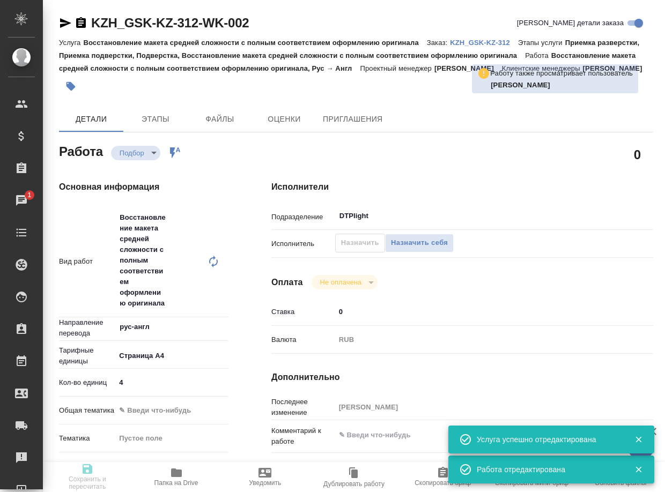
type textarea "x"
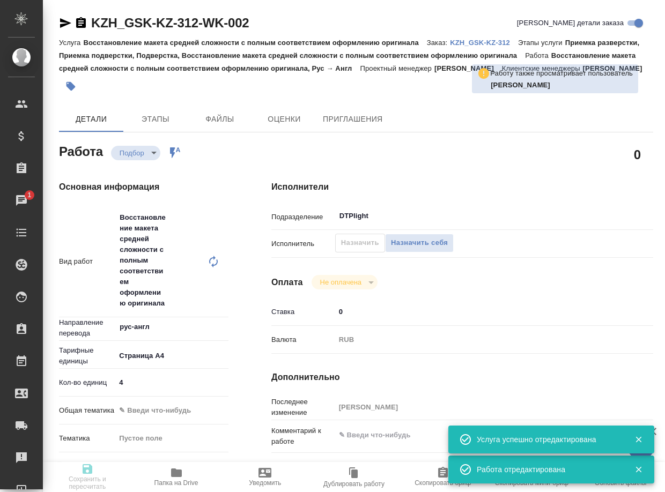
type textarea "x"
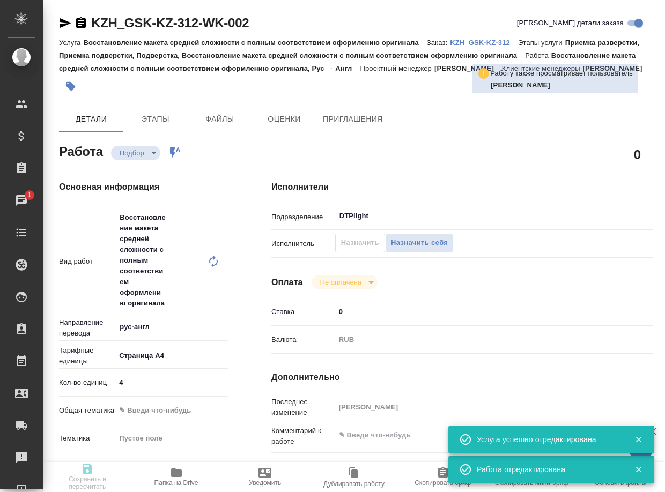
type textarea "x"
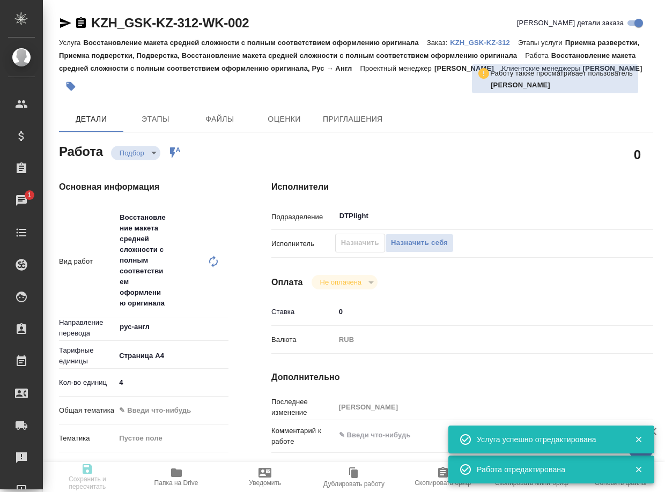
type textarea "x"
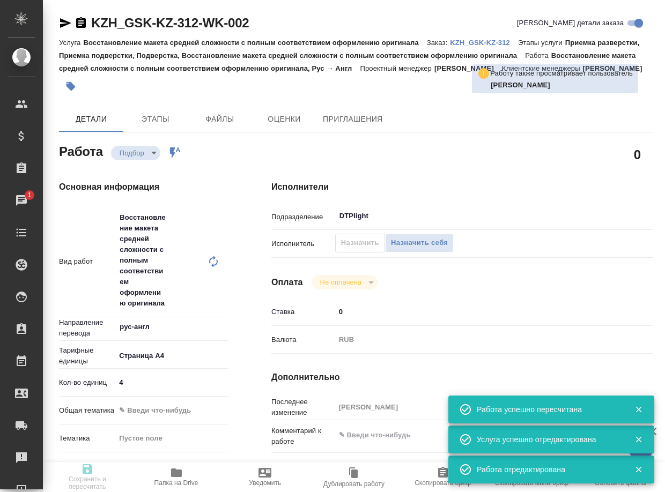
type input "recruiting"
type textarea "Восстановление макета средней сложности с полным соответствием оформлению ориги…"
type textarea "x"
type input "рус-англ"
type input "5f036ec4e16dec2d6b59c8ff"
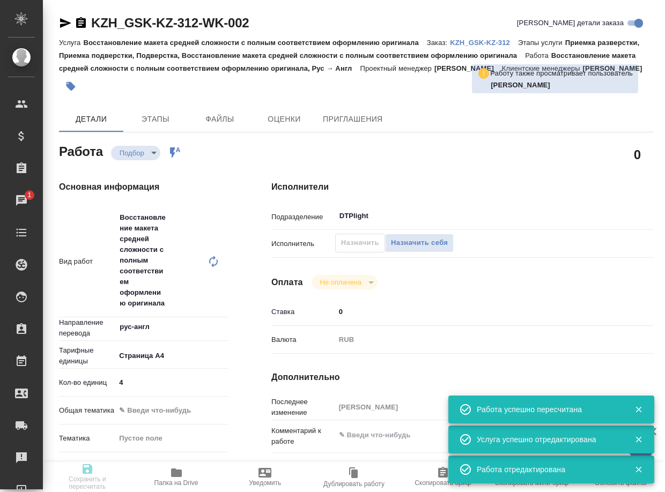
type input "4"
type input "[DATE] 13:26"
type input "[DATE] 15:30"
type input "[DATE] 12:00"
type input "DTPlight"
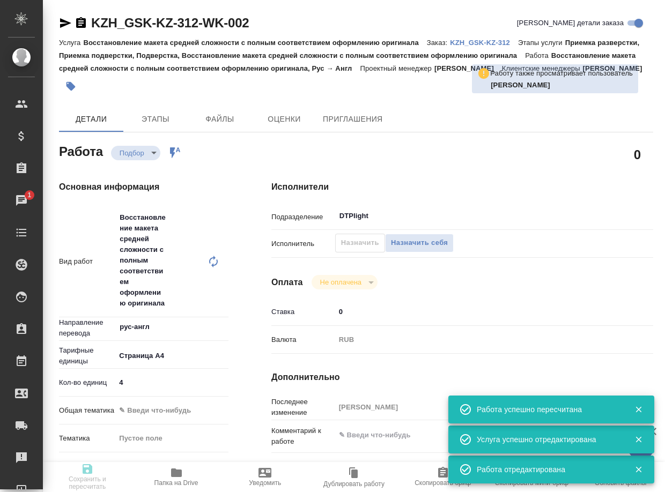
type input "notPayed"
type input "0"
type input "RUB"
type input "[PERSON_NAME]"
type textarea "x"
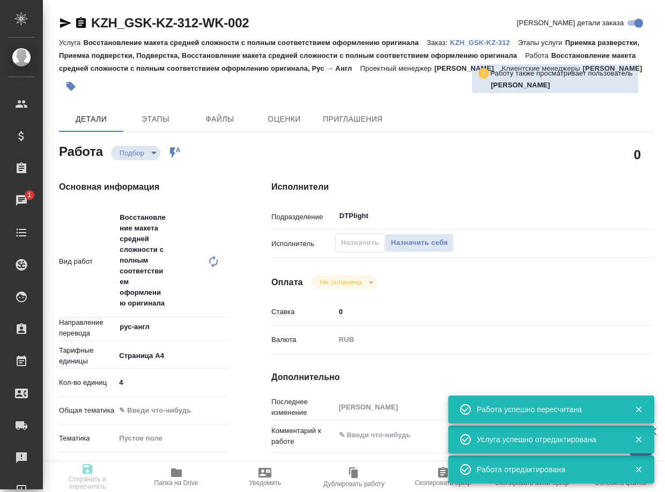
type textarea "/Clients/GSK/Orders/KZH_GSK-KZ-312/DTP/KZH_GSK-KZ-312-WK-002"
type textarea "x"
type input "KZH_GSK-KZ-312"
type input "Восстановление макета средней сложности с полным соответствием оформлению ориги…"
type input "Приемка разверстки, Приемка подверстки, Подверстка, Восстановление макета средн…"
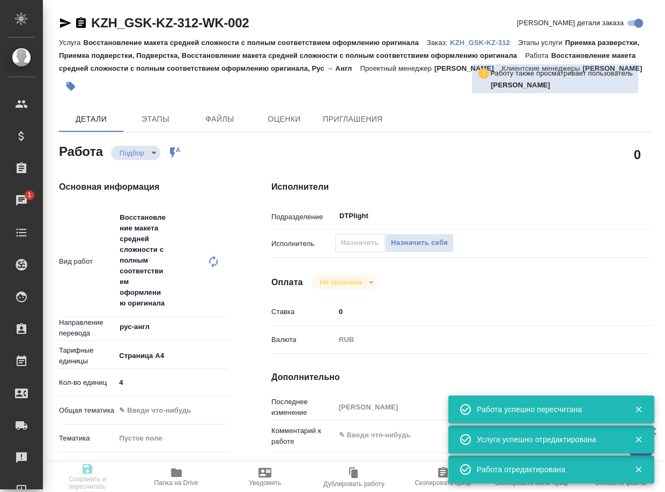
type input "[PERSON_NAME]"
type input "/Clients/GSK/Orders/KZH_GSK-KZ-312"
type textarea "x"
type textarea "рус-англ"
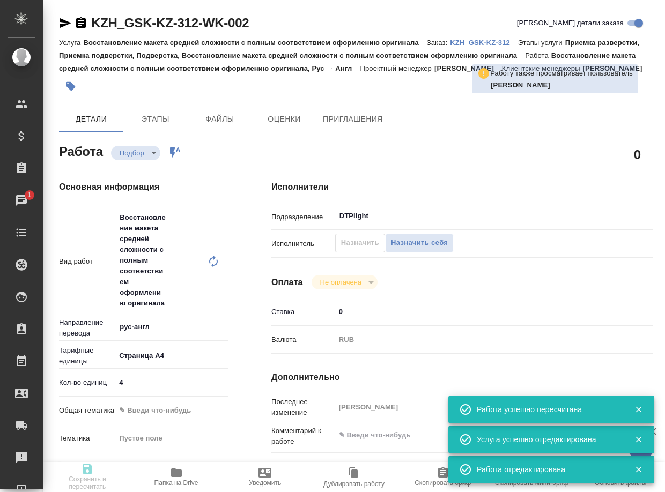
type textarea "x"
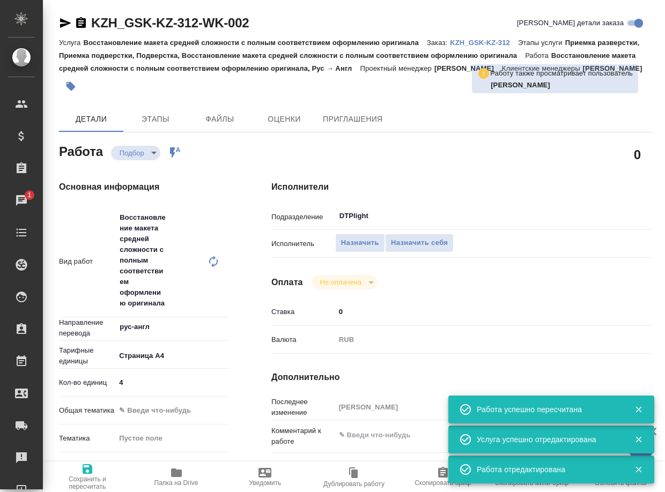
type textarea "x"
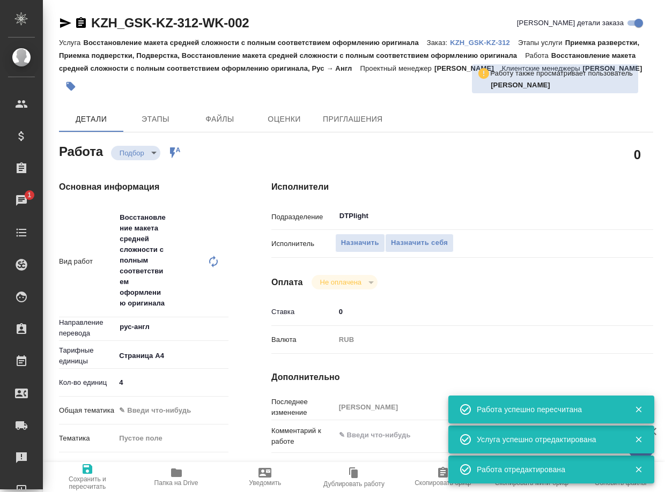
type textarea "x"
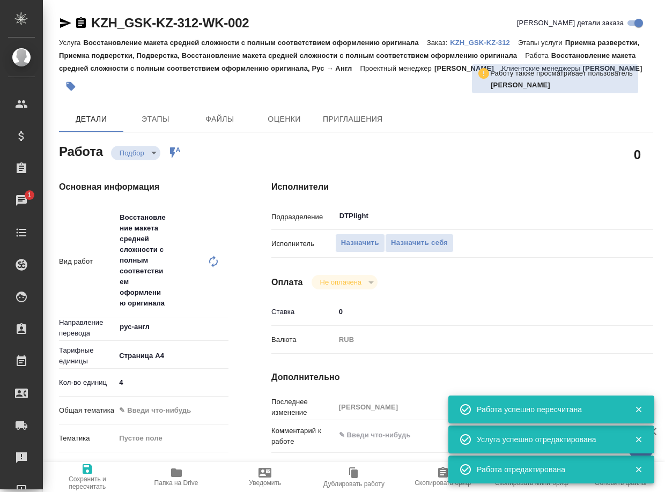
type textarea "x"
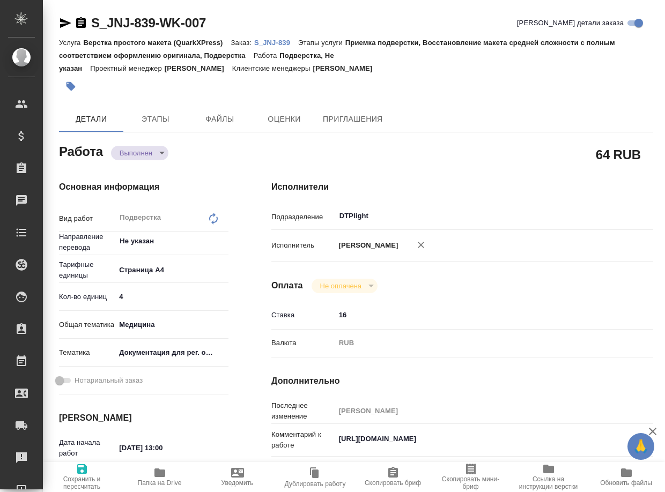
type textarea "x"
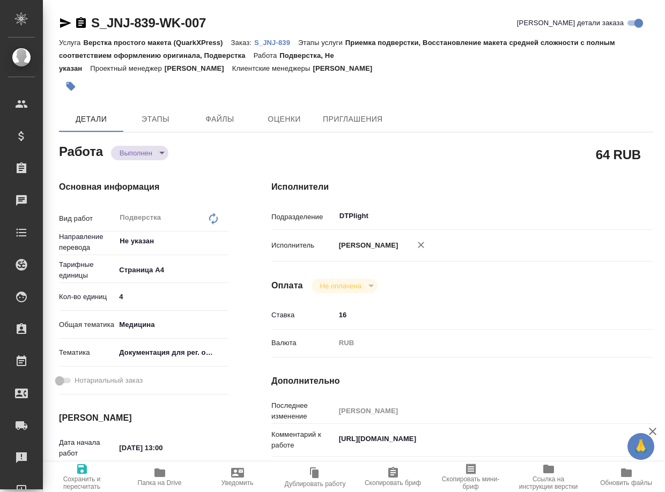
type textarea "x"
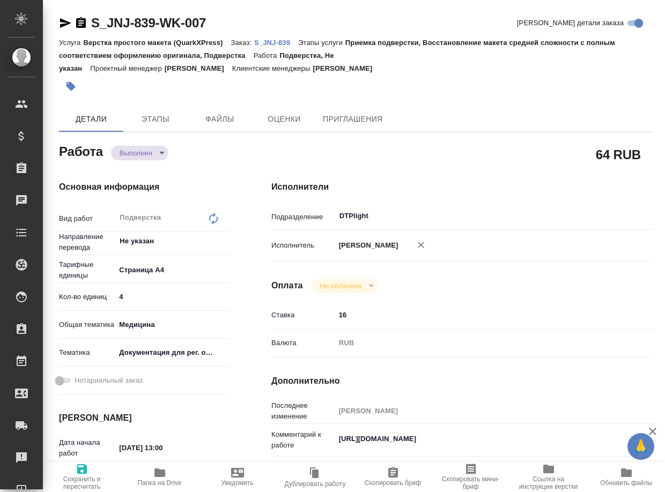
type textarea "x"
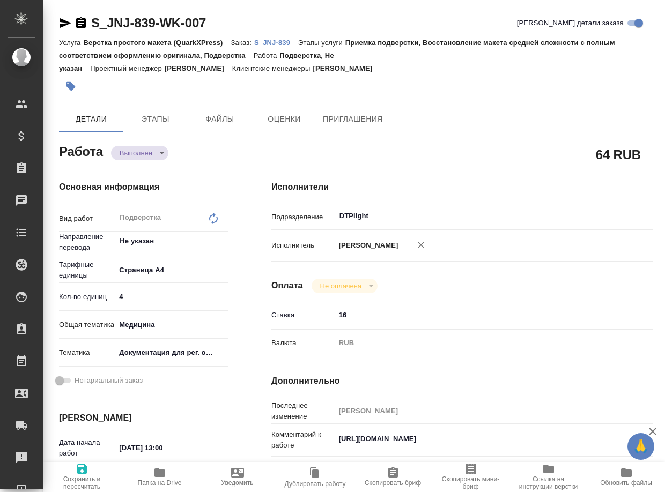
type textarea "x"
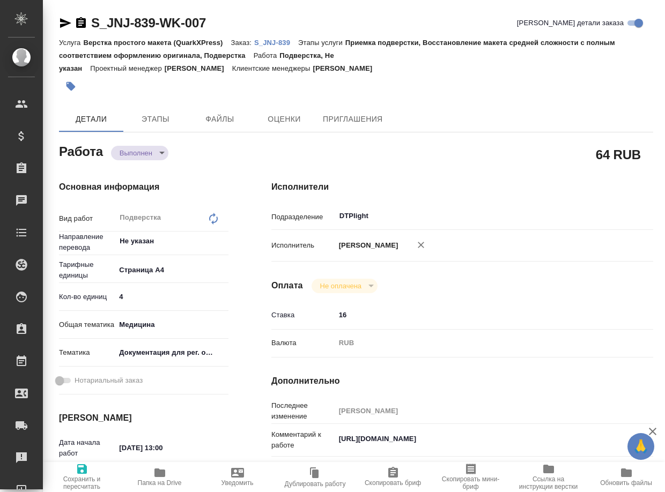
click at [164, 472] on icon "button" at bounding box center [159, 473] width 11 height 9
type textarea "x"
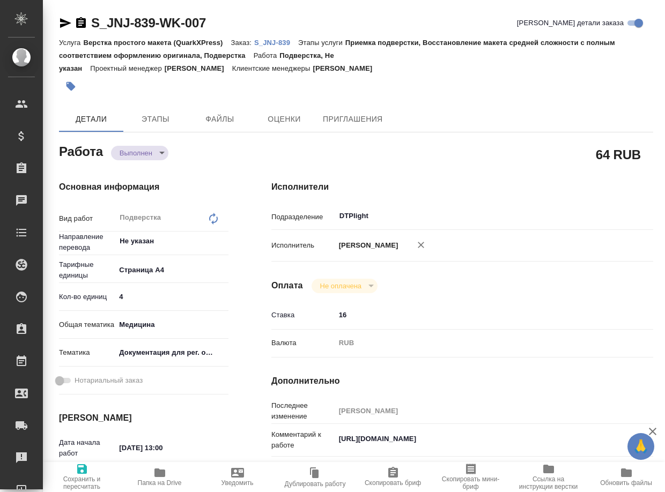
type textarea "x"
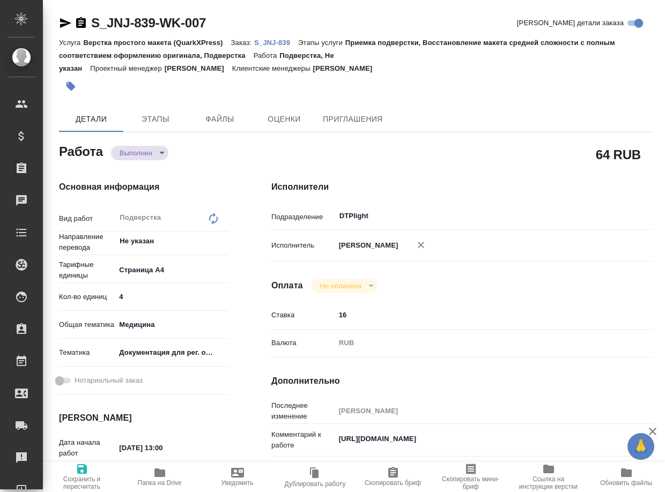
type textarea "x"
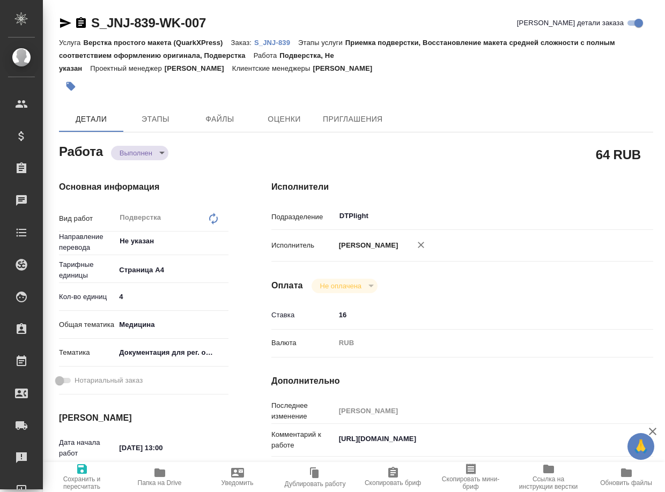
type textarea "x"
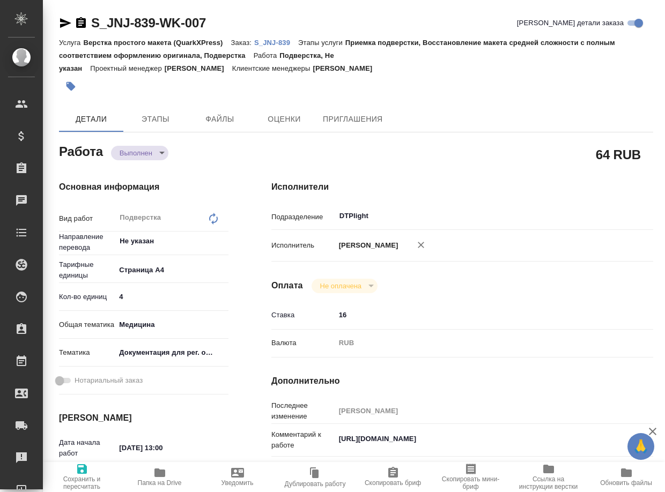
type textarea "x"
click at [142, 152] on body "🙏 .cls-1 fill:#fff; AWATERA Arsenyeva Vera Клиенты Спецификации Заказы 3 Чаты T…" at bounding box center [332, 246] width 665 height 492
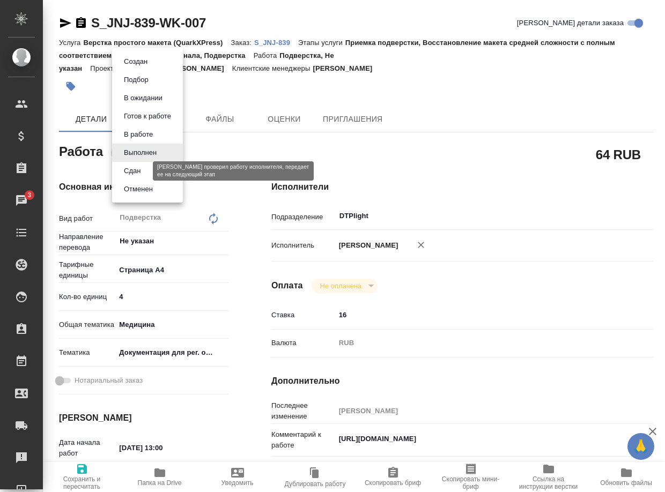
click at [141, 171] on button "Сдан" at bounding box center [132, 171] width 23 height 12
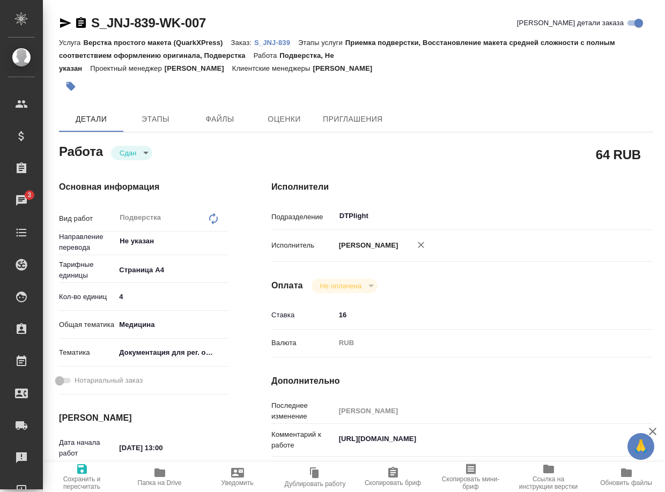
type textarea "x"
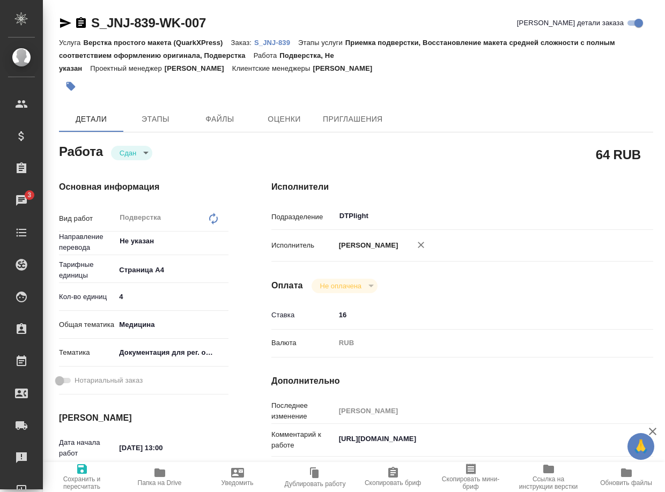
click at [283, 39] on p "S_JNJ-839" at bounding box center [276, 43] width 44 height 8
type textarea "x"
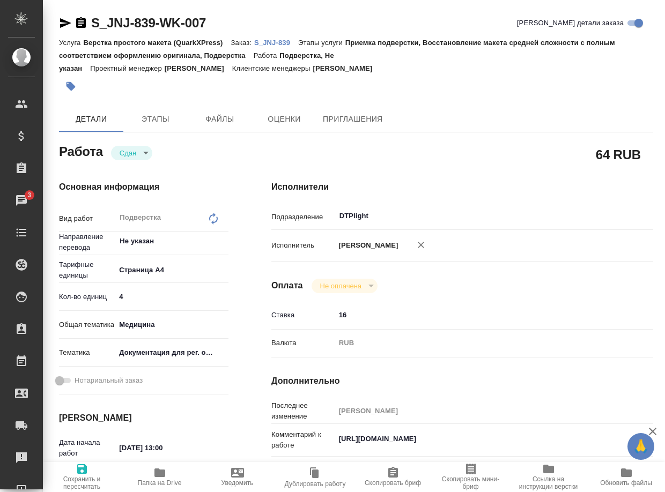
type textarea "x"
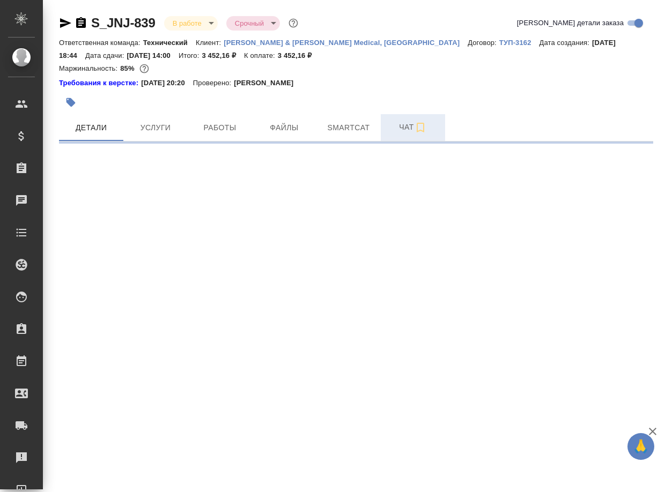
select select "RU"
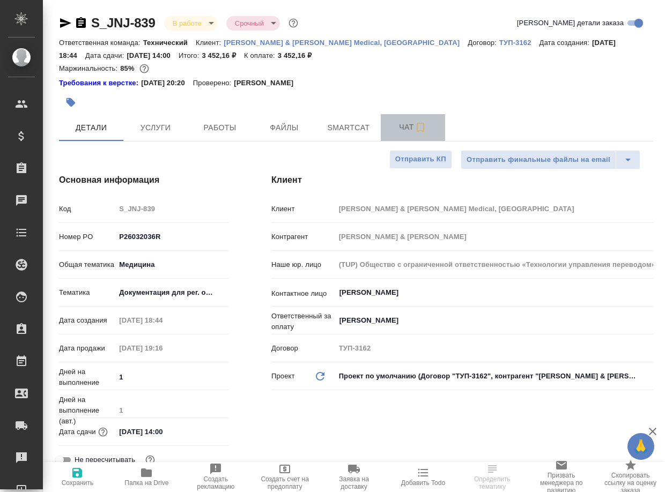
click at [404, 130] on span "Чат" at bounding box center [412, 127] width 51 height 13
type textarea "x"
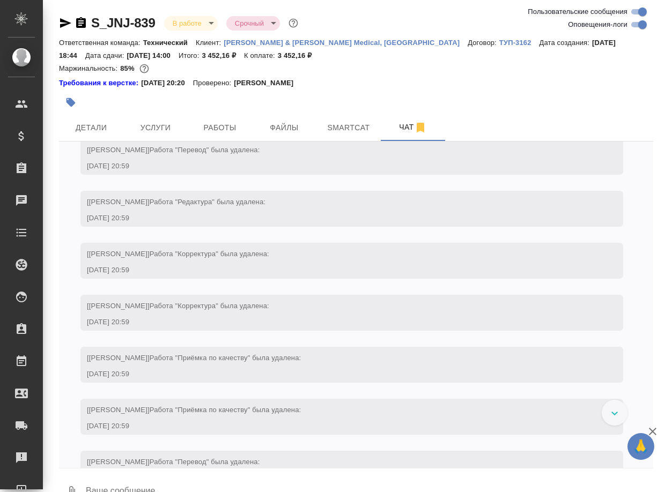
click at [168, 485] on textarea at bounding box center [369, 492] width 569 height 36
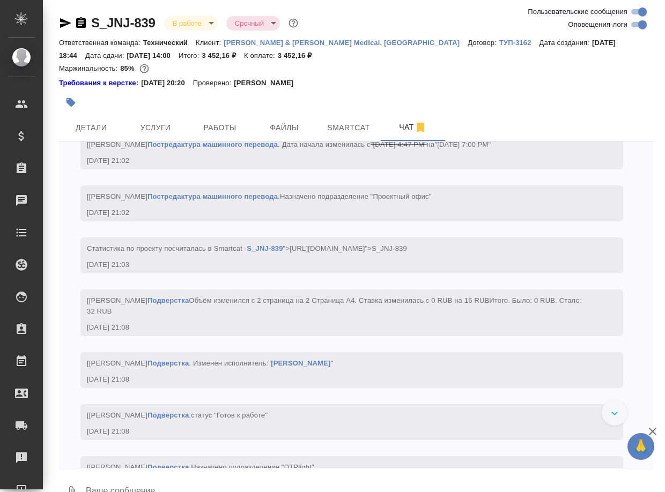
paste textarea "https://drive.awatera.com/apps/files/files/10168549?dir=/Shares/Johnson%20and%2…"
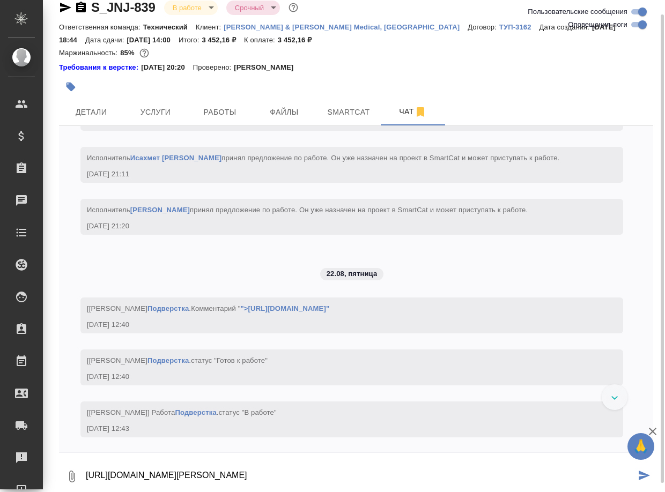
scroll to position [3952, 0]
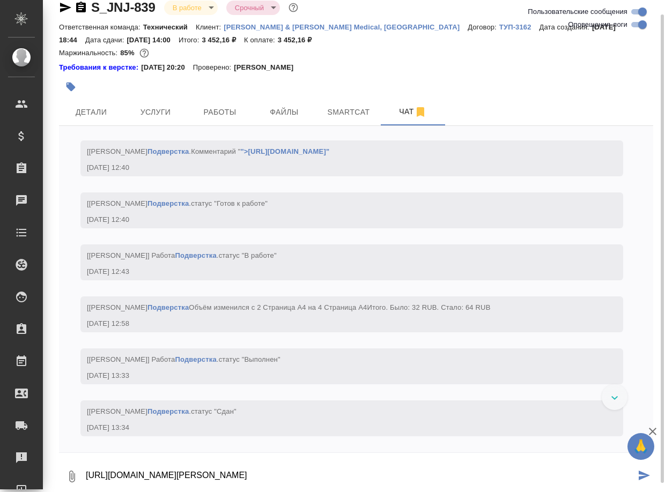
type textarea "https://drive.awatera.com/apps/files/files/10168549?dir=/Shares/Johnson%20and%2…"
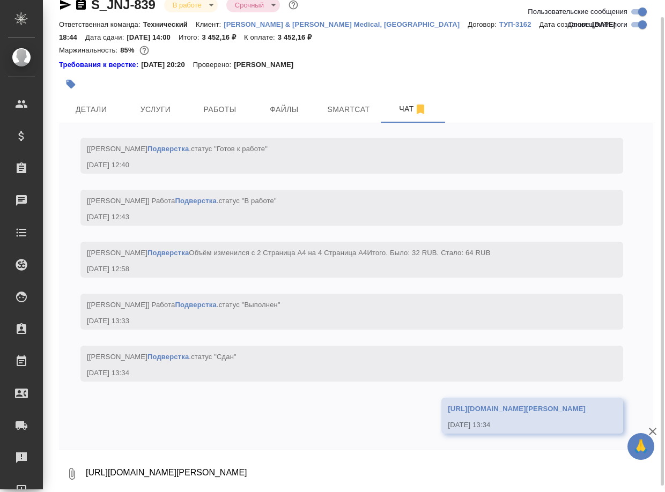
scroll to position [4226, 0]
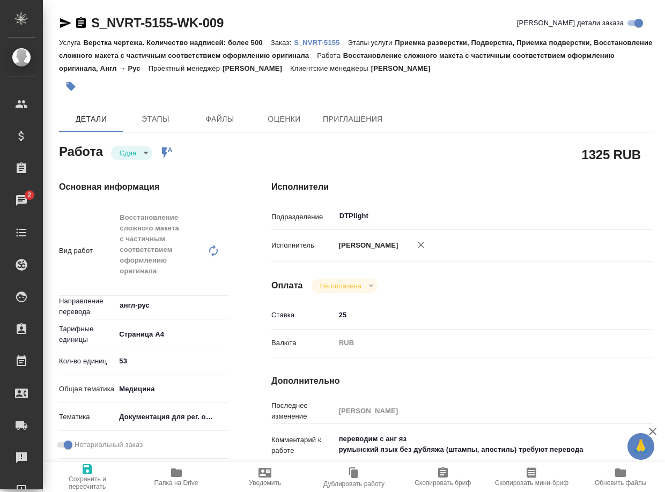
click at [178, 478] on icon "button" at bounding box center [176, 473] width 13 height 13
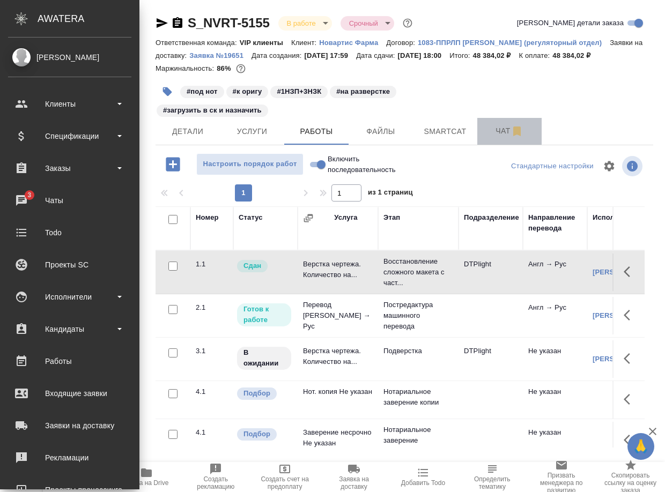
click at [506, 138] on span "Чат" at bounding box center [509, 130] width 51 height 13
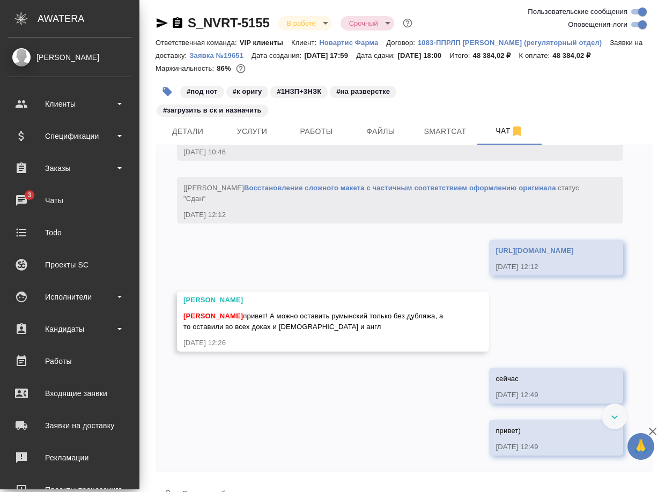
scroll to position [4397, 0]
click at [496, 255] on link "[URL][DOMAIN_NAME]" at bounding box center [535, 251] width 78 height 8
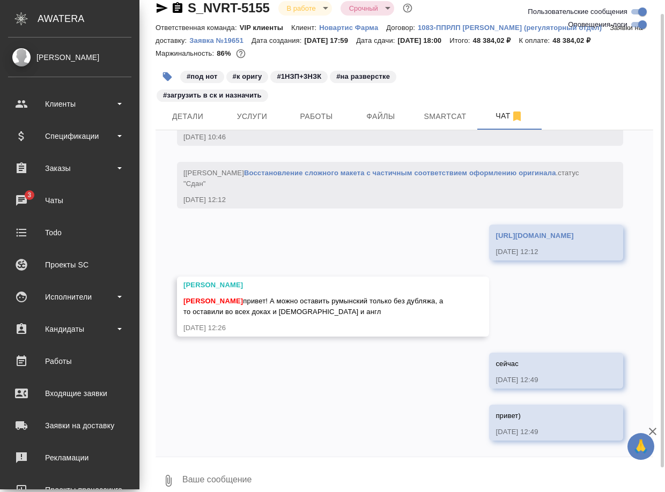
scroll to position [41, 0]
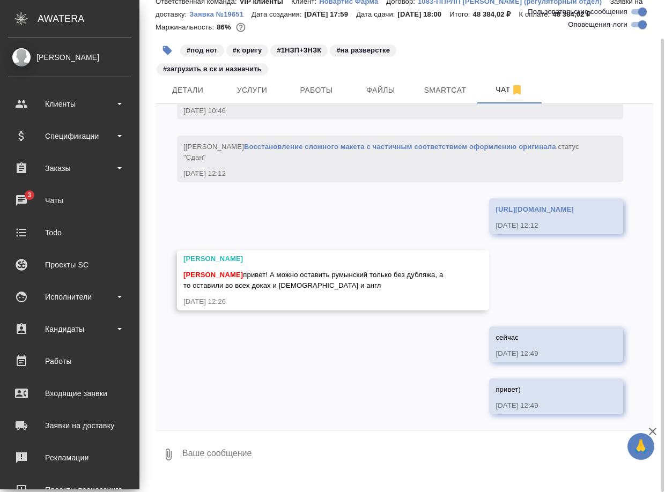
click at [238, 452] on textarea at bounding box center [417, 455] width 472 height 36
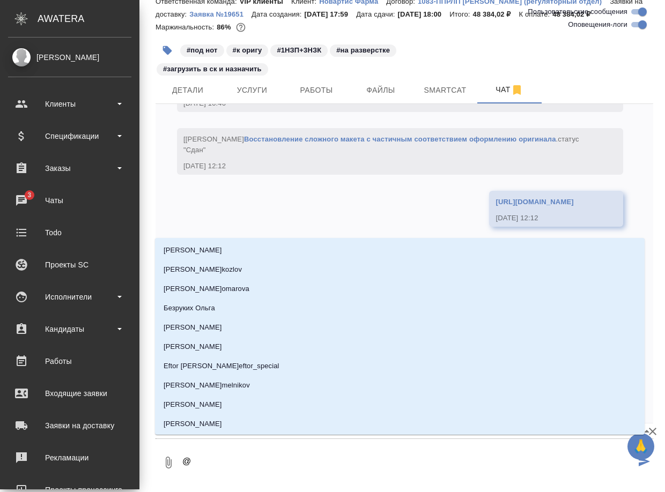
type textarea "@г"
type input "г"
type textarea "@гр"
type input "гр"
type textarea "@гра"
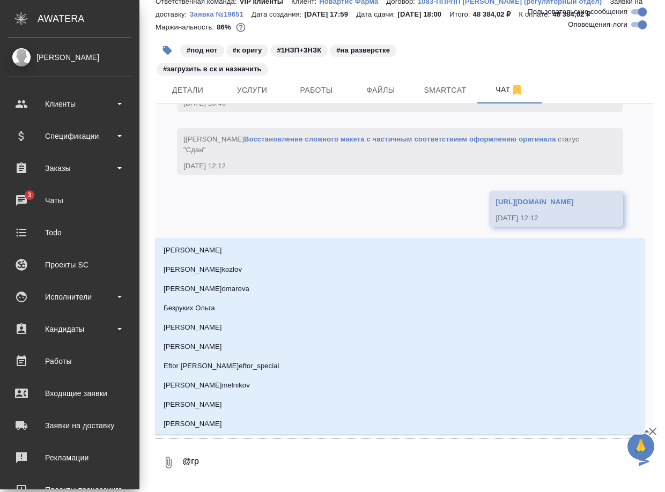
type input "гра"
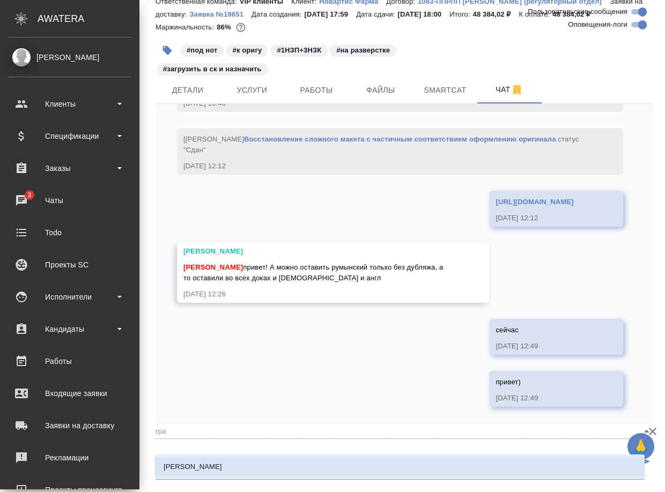
click at [236, 466] on li "Грабко Мария" at bounding box center [400, 467] width 490 height 19
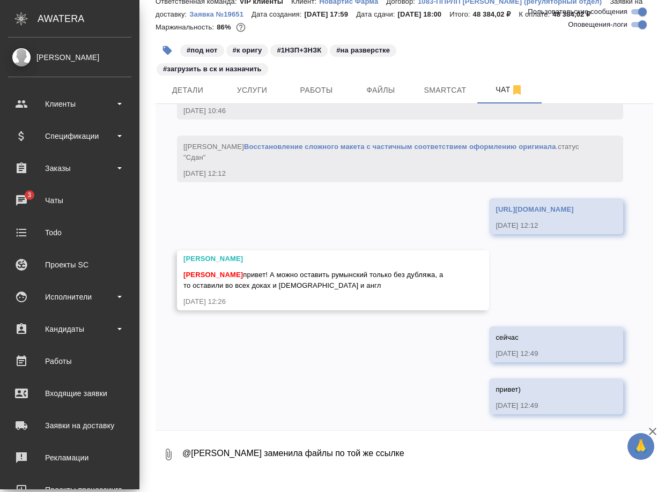
type textarea "@Грабко Мария заменила файлы по той же ссылке"
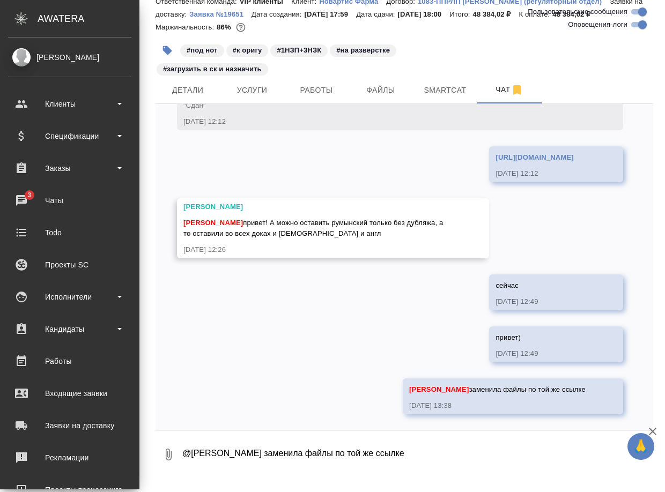
scroll to position [4503, 0]
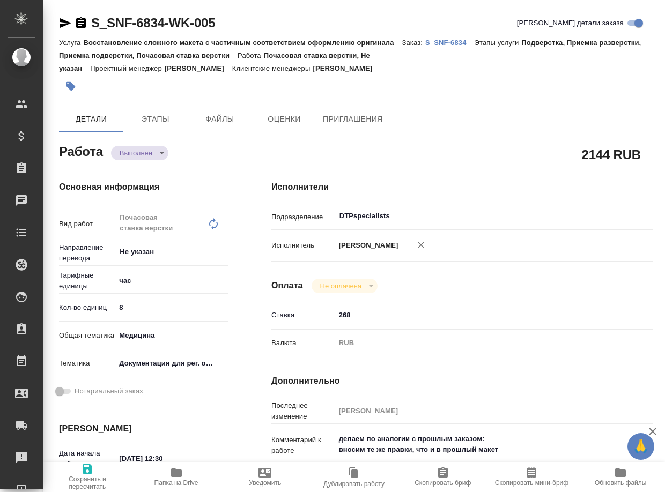
type textarea "x"
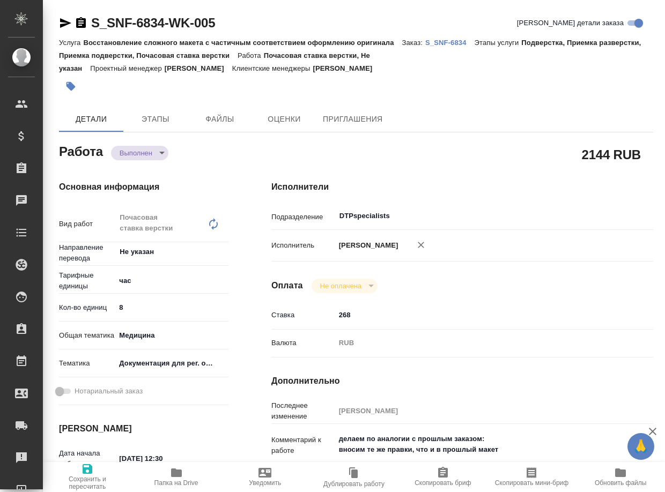
type textarea "x"
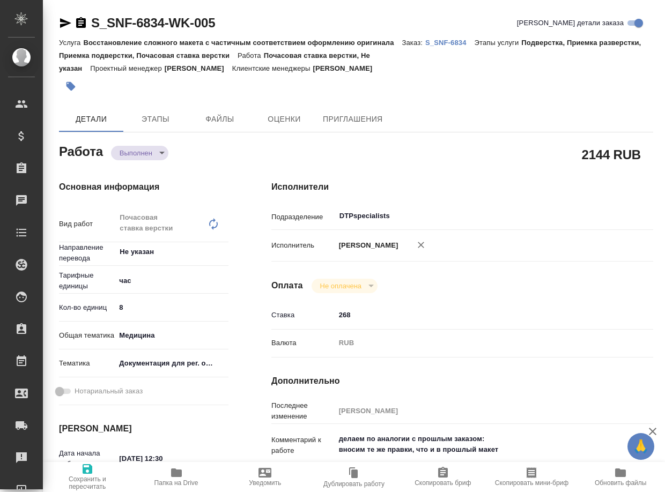
click at [173, 478] on icon "button" at bounding box center [176, 473] width 13 height 13
type textarea "x"
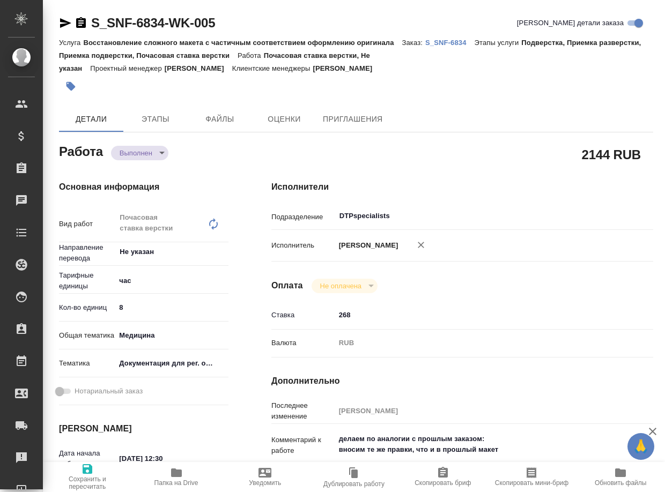
type textarea "x"
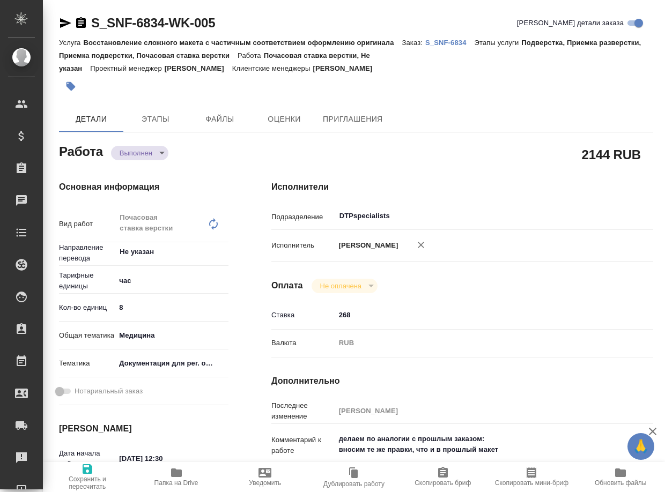
type textarea "x"
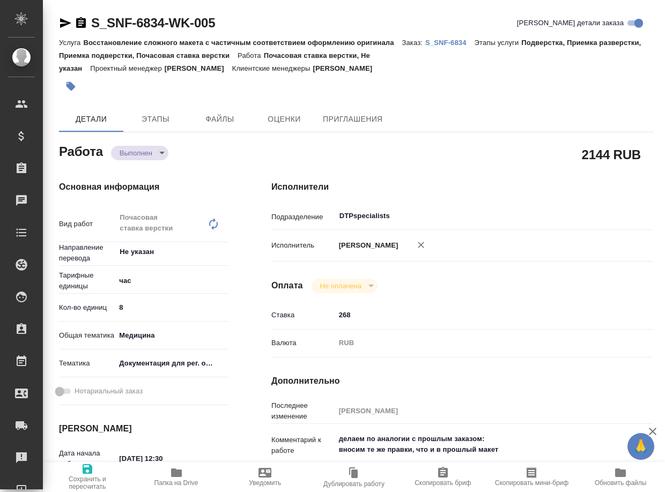
type textarea "x"
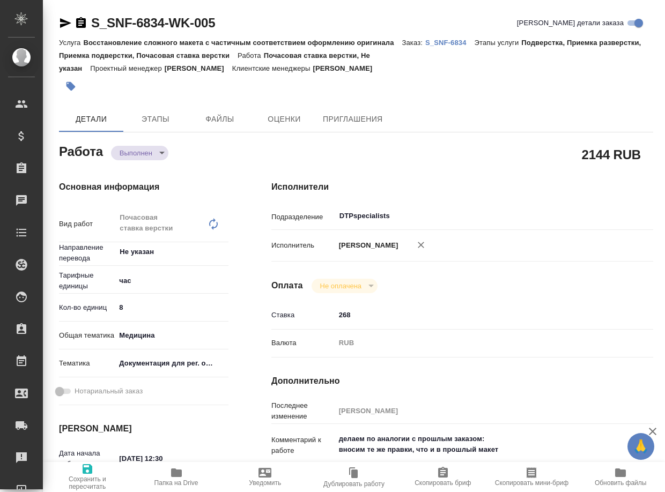
type textarea "x"
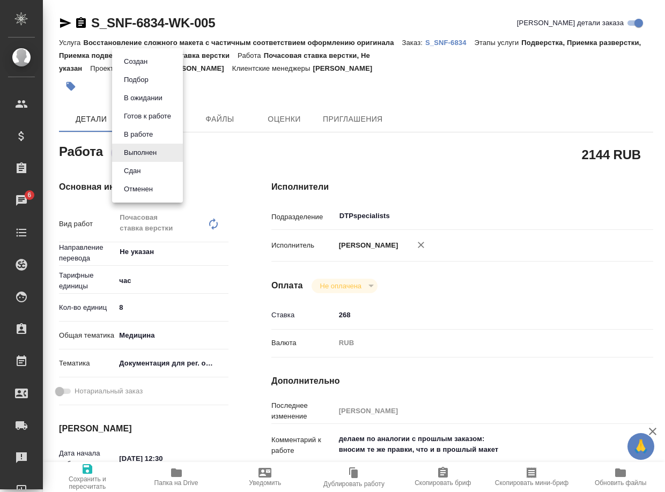
click at [139, 148] on body "🙏 .cls-1 fill:#fff; AWATERA Arsenyeva Vera Клиенты Спецификации Заказы 6 Чаты T…" at bounding box center [332, 246] width 665 height 492
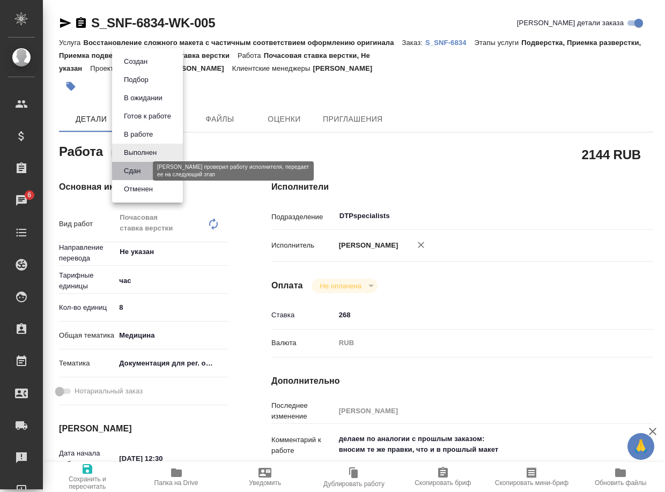
click at [136, 169] on button "Сдан" at bounding box center [132, 171] width 23 height 12
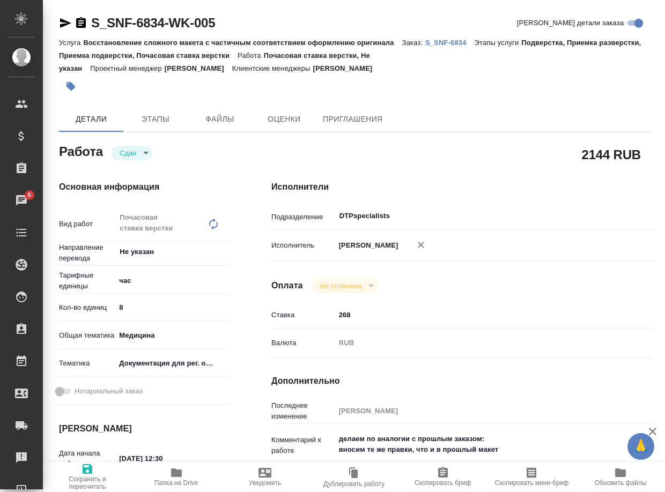
type textarea "x"
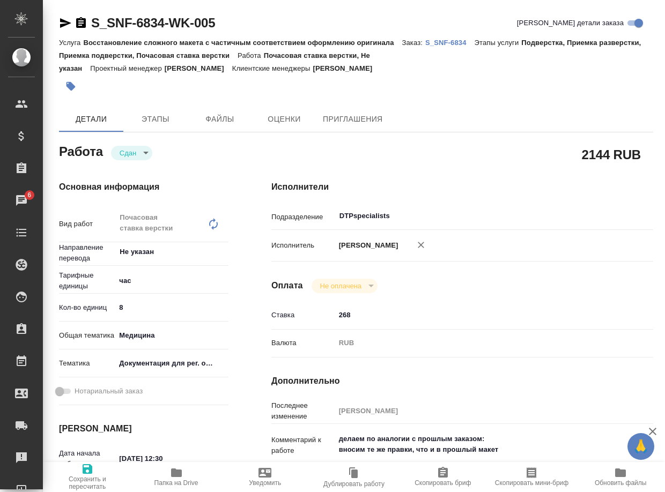
type textarea "x"
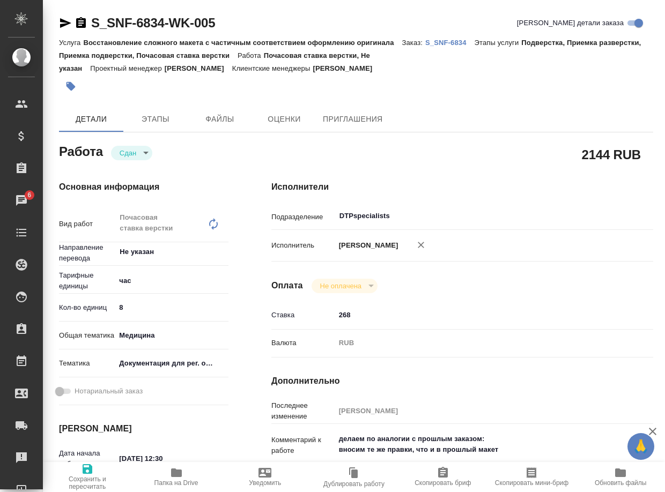
type textarea "x"
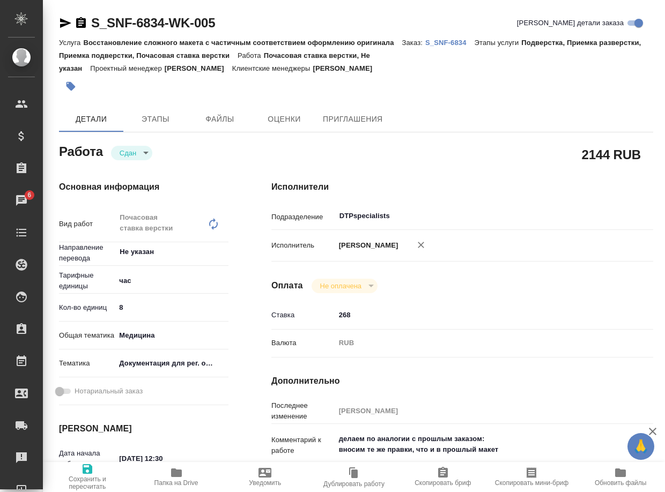
click at [456, 35] on div "S_SNF-6834-WK-005 Кратко детали заказа" at bounding box center [356, 24] width 594 height 21
click at [459, 42] on p "S_SNF-6834" at bounding box center [449, 43] width 49 height 8
type textarea "x"
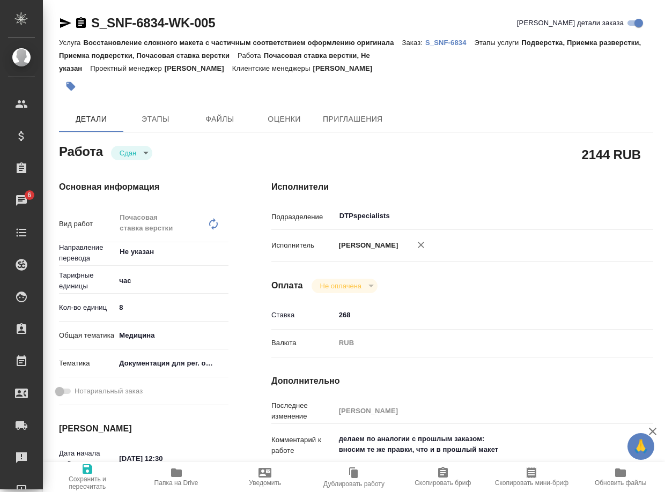
type textarea "x"
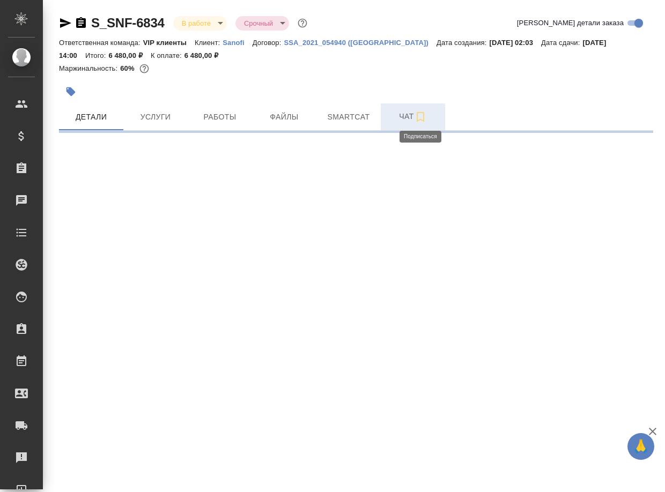
select select "RU"
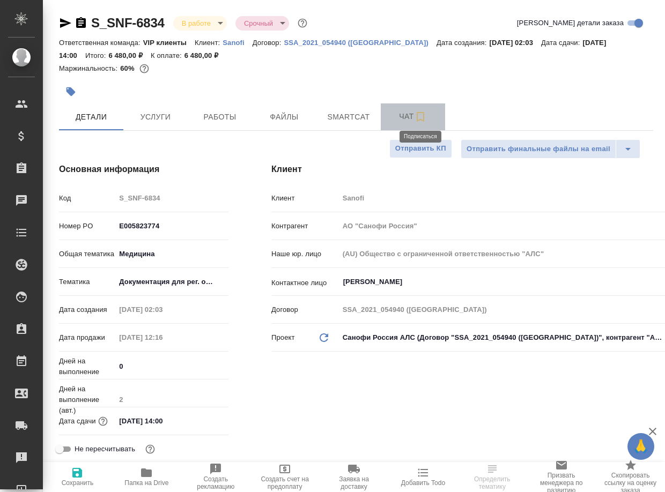
click at [413, 119] on span "Чат" at bounding box center [412, 116] width 51 height 13
type textarea "x"
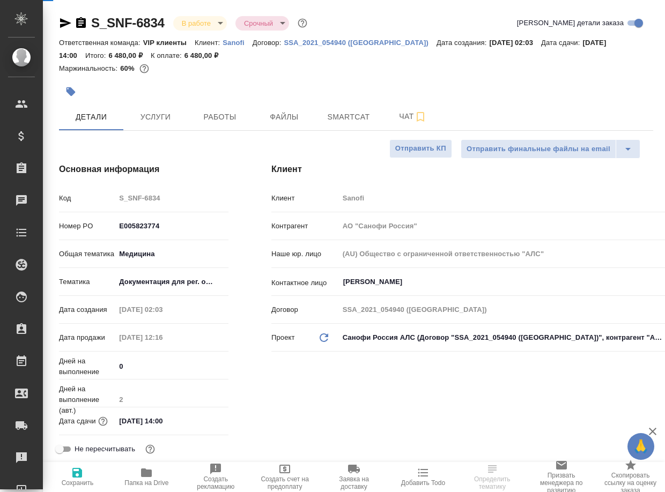
type textarea "x"
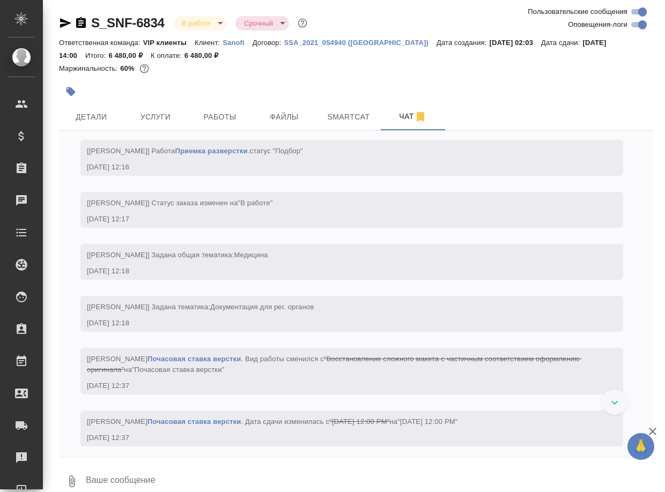
click at [161, 479] on textarea at bounding box center [369, 481] width 569 height 36
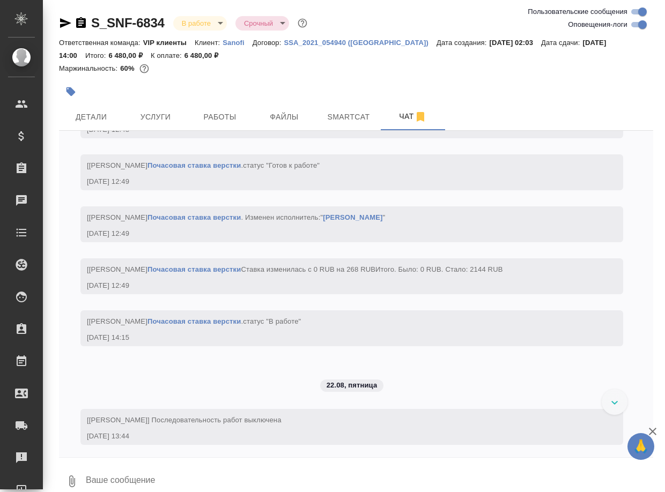
paste textarea "https://drive.awatera.com/apps/files/files/10160280?dir=/Shares/Sanofi/Orders/S…"
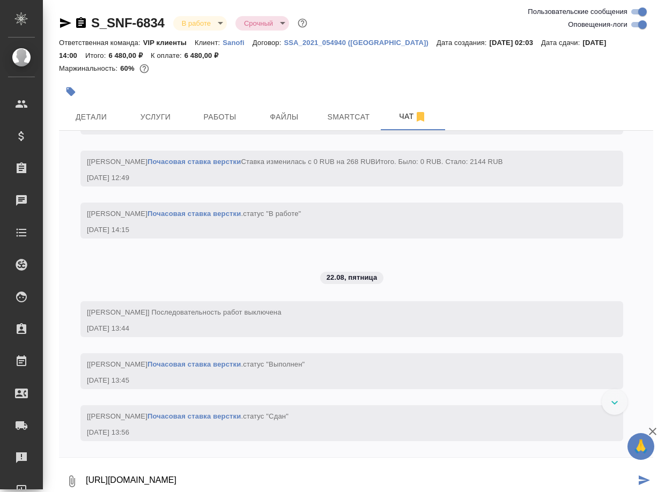
type textarea "https://drive.awatera.com/apps/files/files/10160280?dir=/Shares/Sanofi/Orders/S…"
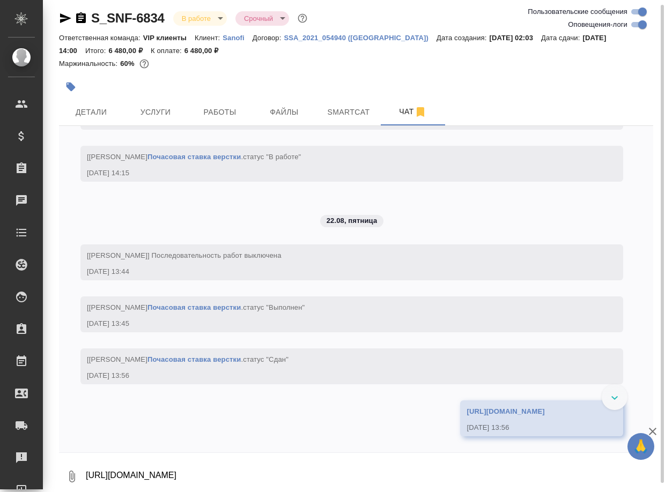
scroll to position [2432, 0]
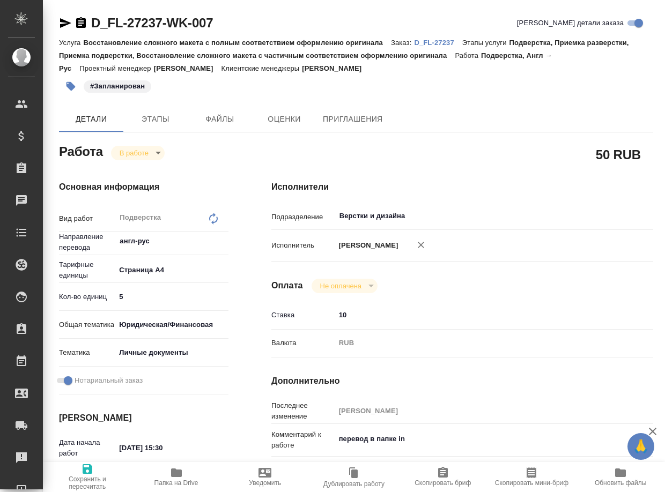
type textarea "x"
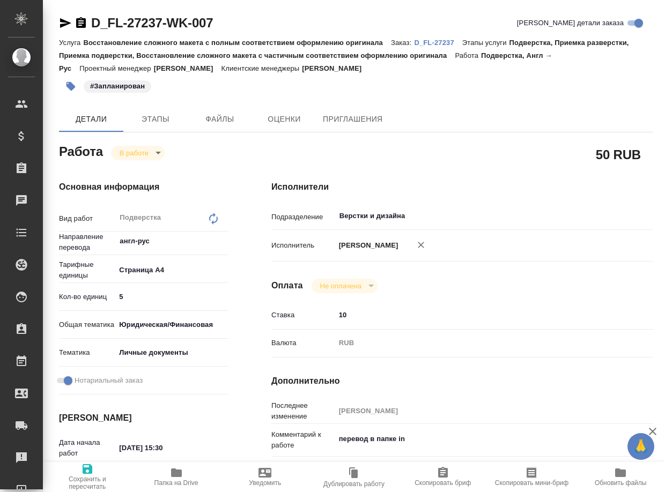
type textarea "x"
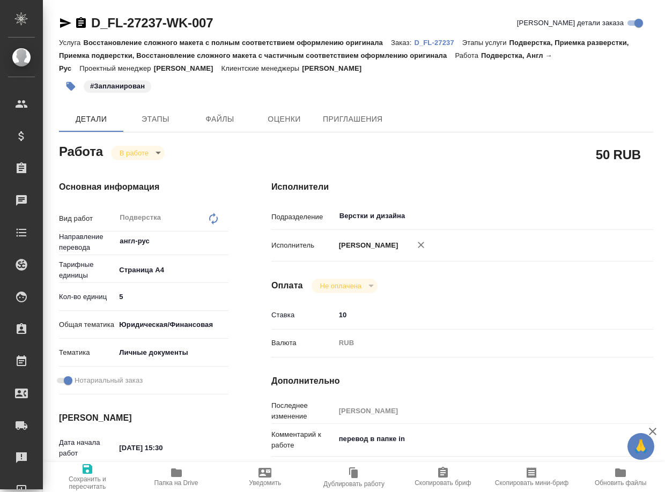
type textarea "x"
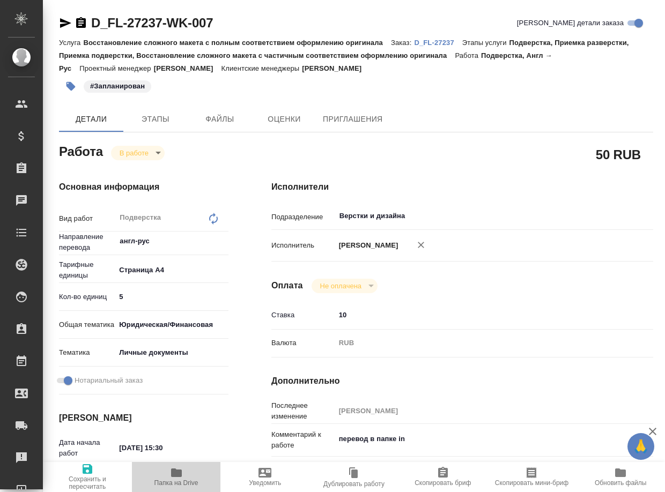
drag, startPoint x: 174, startPoint y: 477, endPoint x: 188, endPoint y: 471, distance: 15.4
click at [174, 477] on icon "button" at bounding box center [176, 473] width 11 height 9
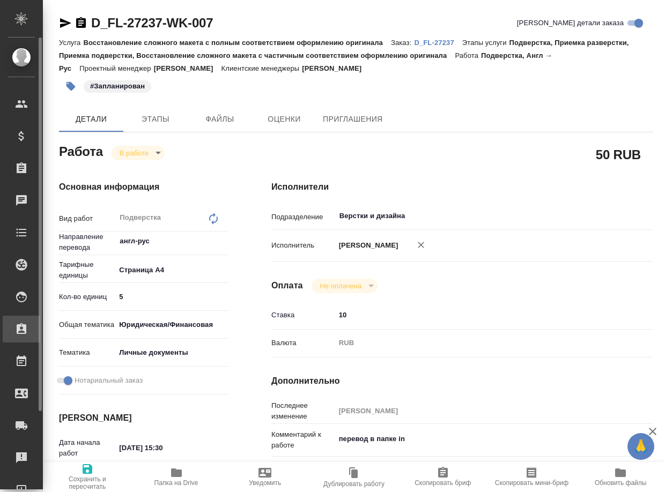
type textarea "x"
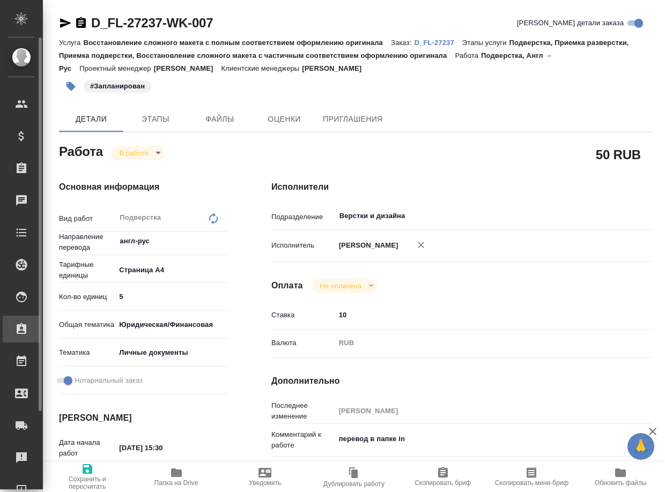
type textarea "x"
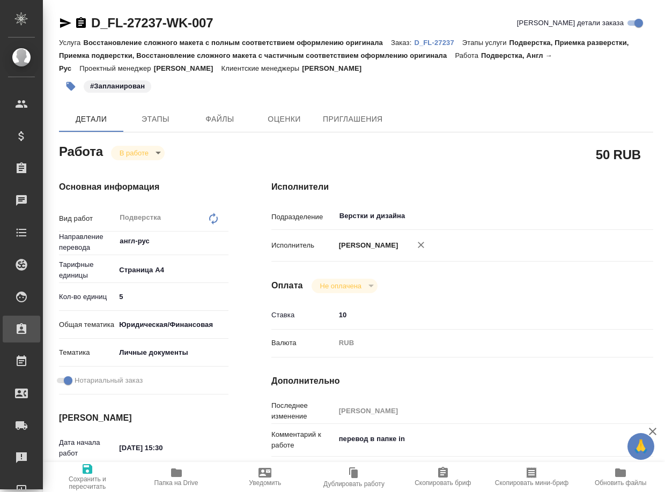
type textarea "x"
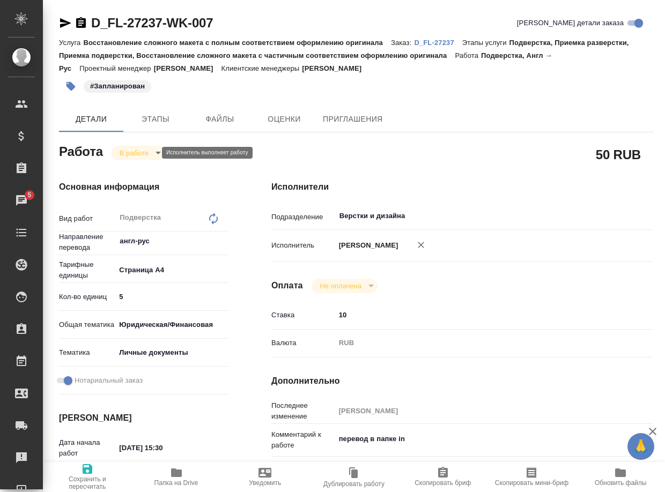
click at [144, 154] on body "🙏 .cls-1 fill:#fff; AWATERA Arsenyeva [PERSON_NAME] Спецификации Заказы 5 Чаты …" at bounding box center [332, 246] width 665 height 492
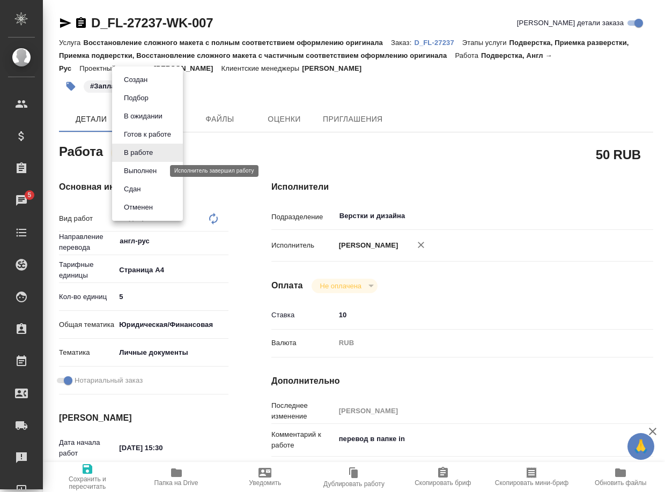
click at [147, 174] on button "Выполнен" at bounding box center [140, 171] width 39 height 12
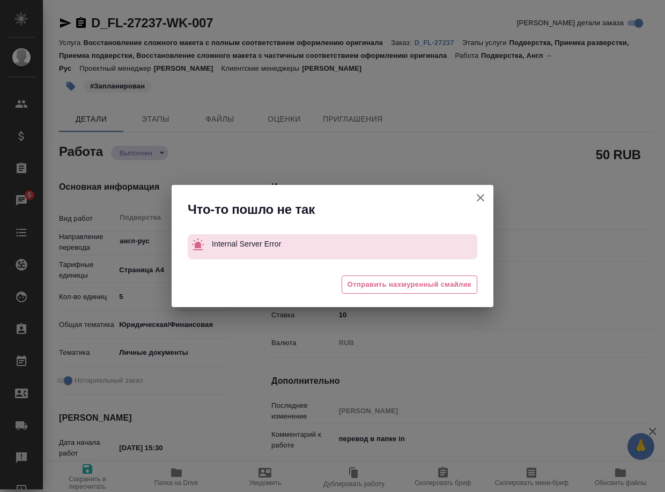
type textarea "x"
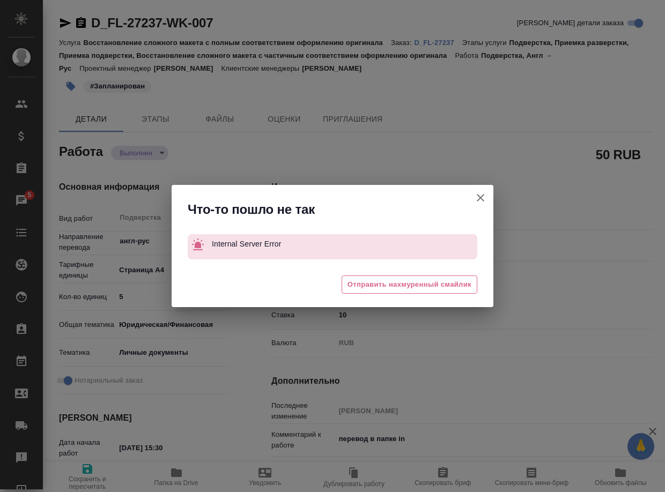
type textarea "x"
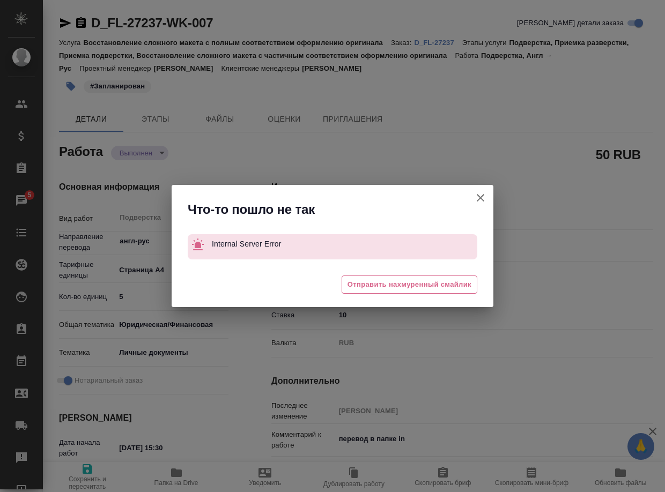
type textarea "x"
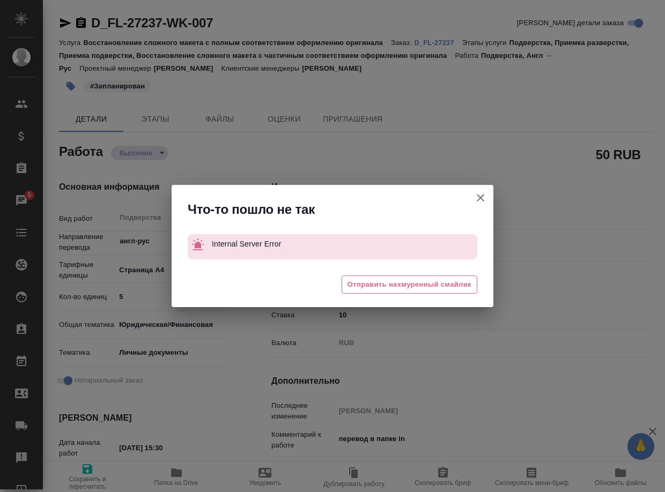
click at [480, 201] on icon "button" at bounding box center [480, 197] width 13 height 13
type textarea "x"
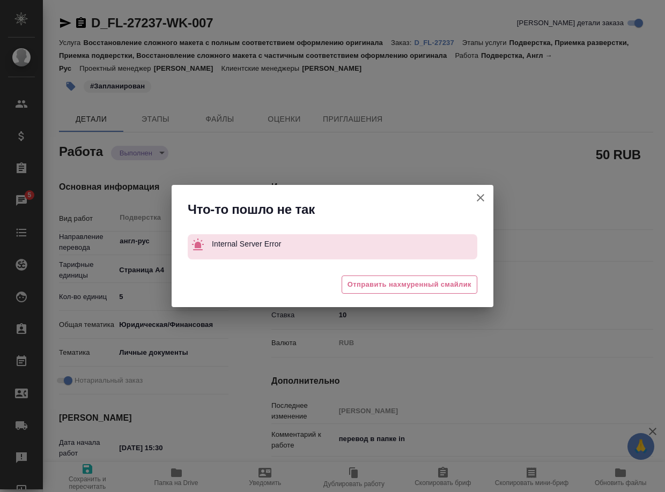
type textarea "x"
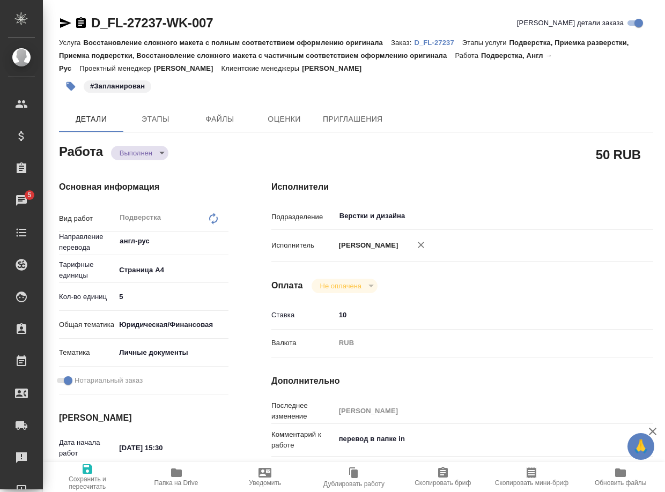
type textarea "x"
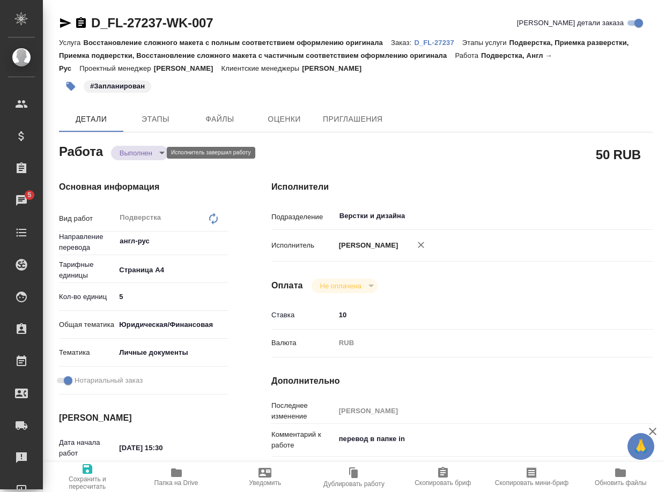
click at [142, 155] on body "🙏 .cls-1 fill:#fff; AWATERA Arsenyeva [PERSON_NAME] Спецификации Заказы 5 Чаты …" at bounding box center [332, 246] width 665 height 492
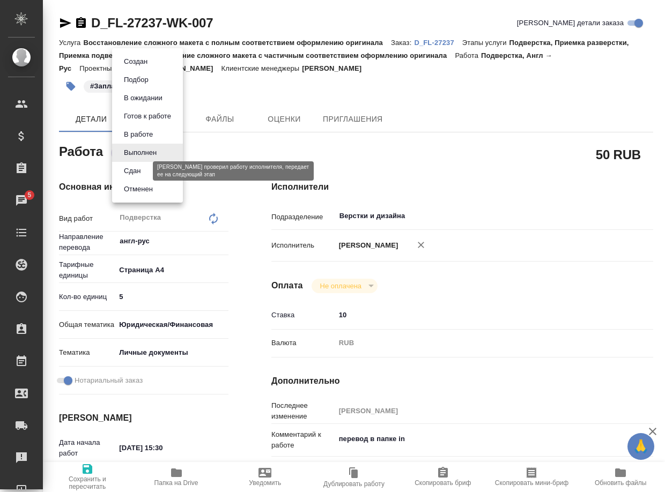
click at [142, 171] on button "Сдан" at bounding box center [132, 171] width 23 height 12
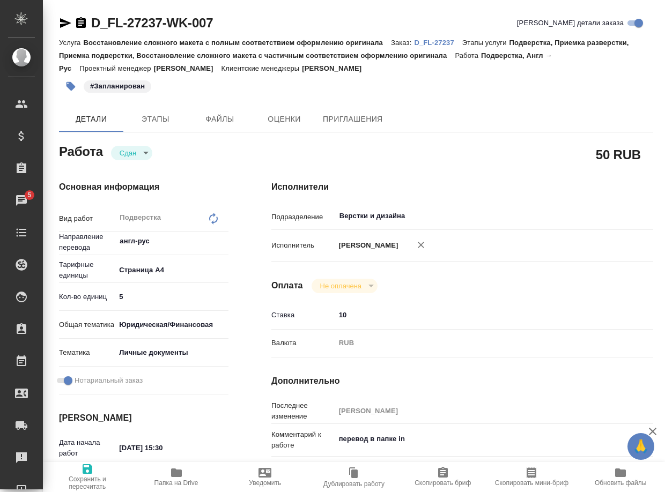
type textarea "x"
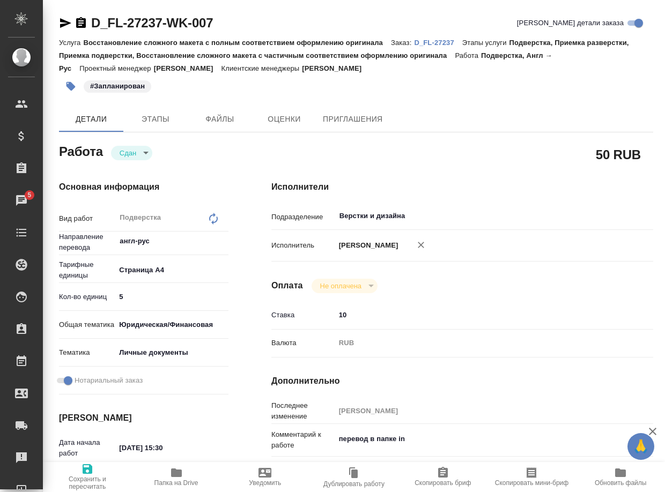
type textarea "x"
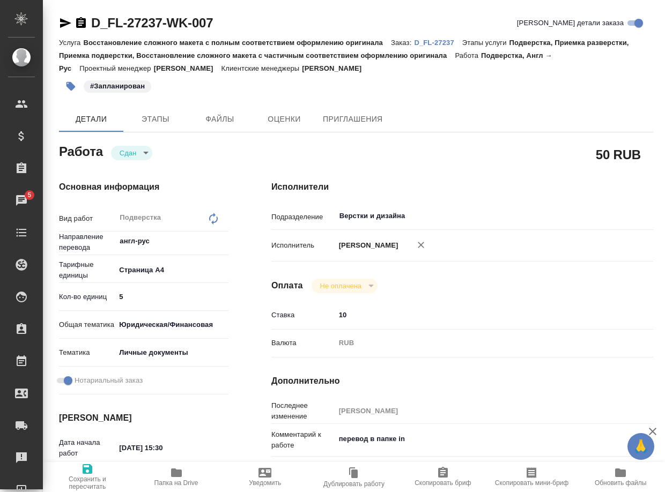
type textarea "x"
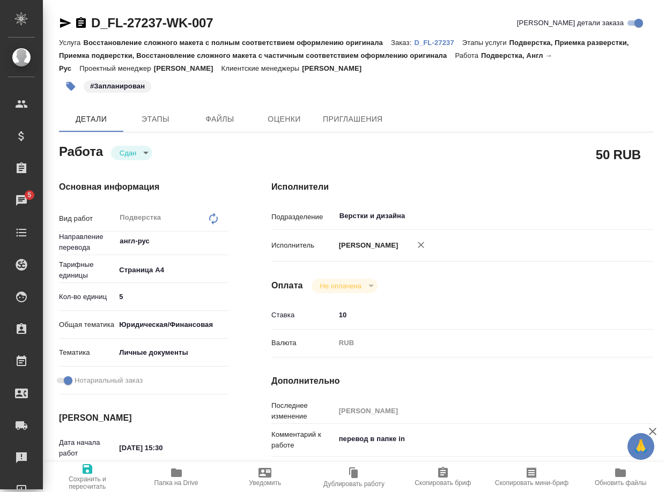
click at [444, 41] on p "D_FL-27237" at bounding box center [438, 43] width 48 height 8
type textarea "x"
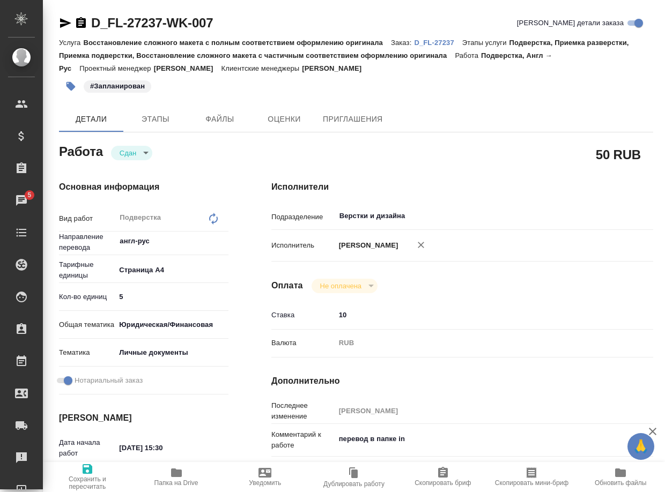
type textarea "x"
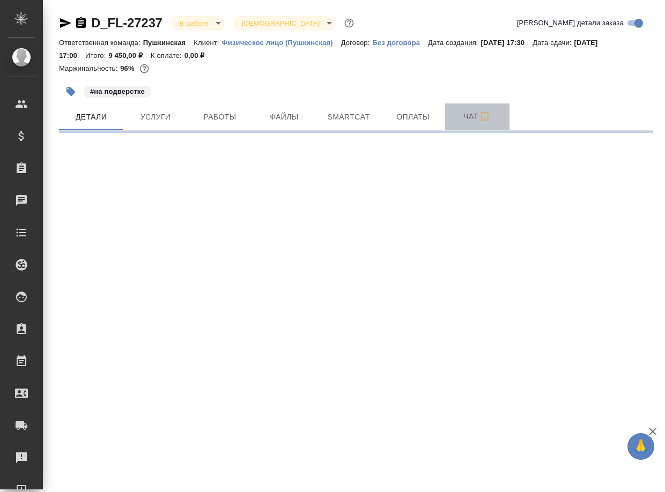
click at [466, 120] on span "Чат" at bounding box center [477, 116] width 51 height 13
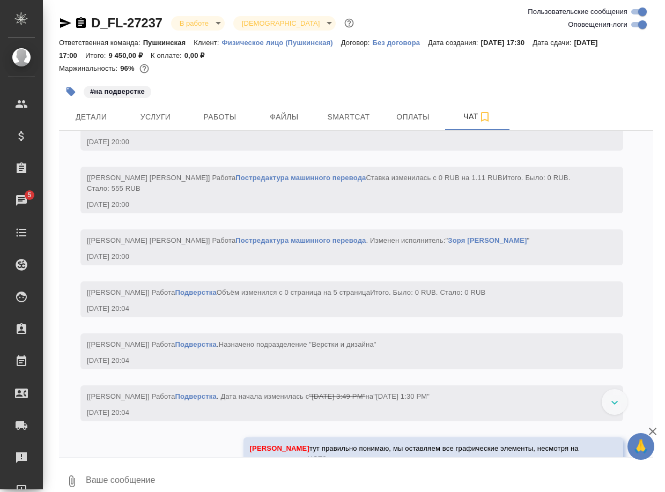
click at [183, 475] on textarea at bounding box center [369, 481] width 569 height 36
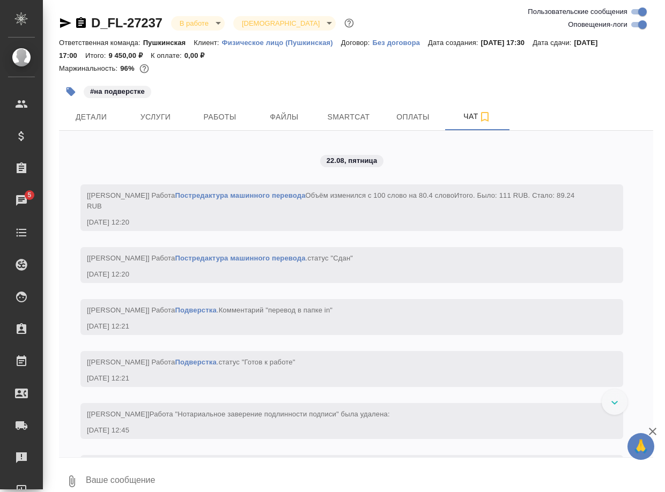
paste textarea "https://drive.awatera.com/apps/files/files/10157222?dir=/Shares/FL_D/Orders/D_F…"
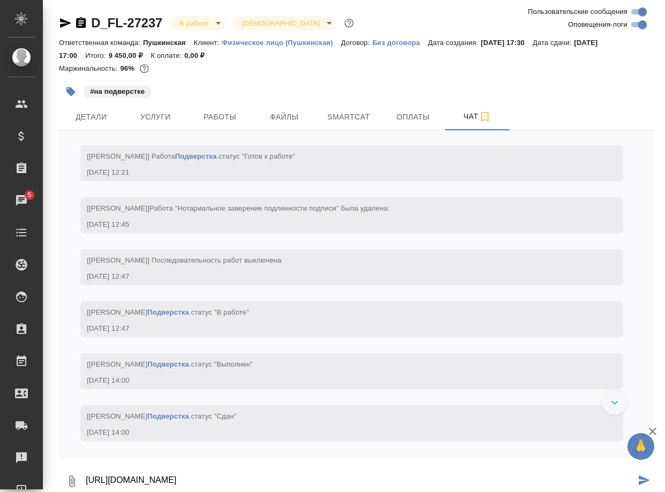
type textarea "https://drive.awatera.com/apps/files/files/10157222?dir=/Shares/FL_D/Orders/D_F…"
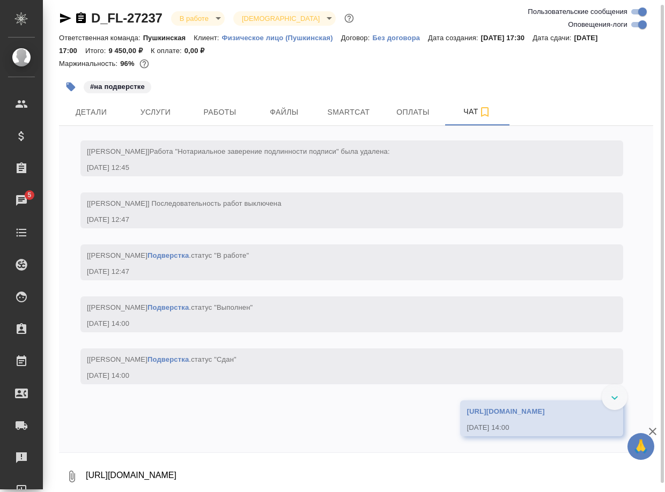
scroll to position [4107, 0]
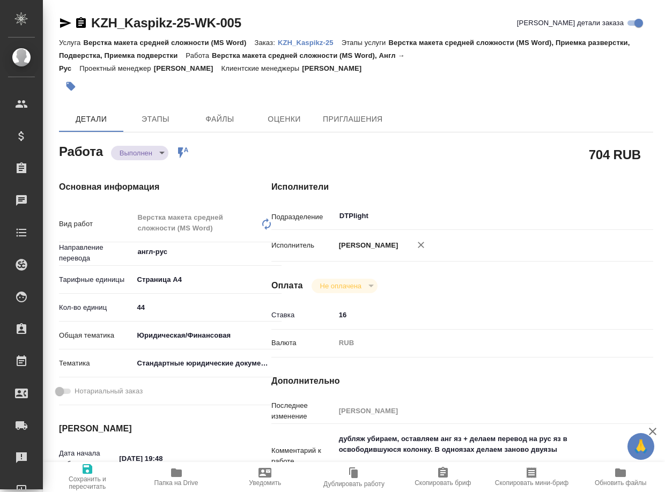
type textarea "x"
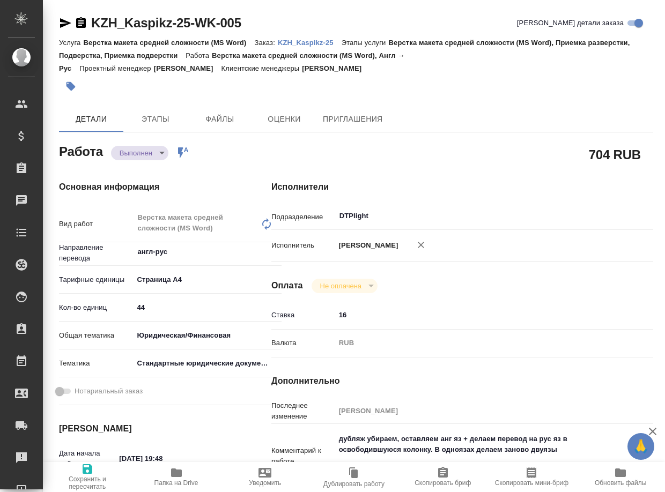
type textarea "x"
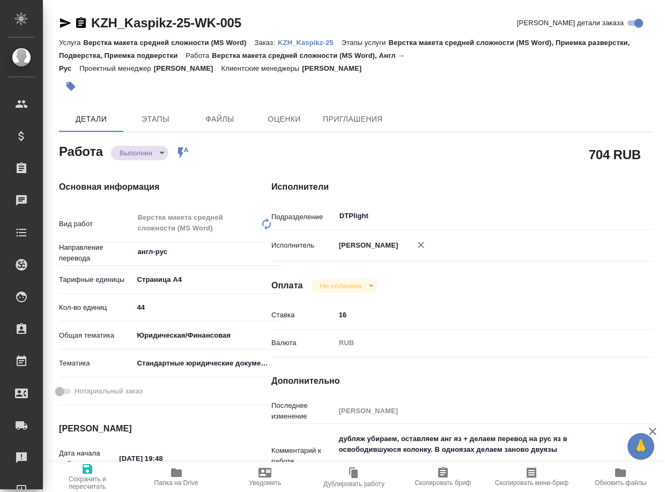
type textarea "x"
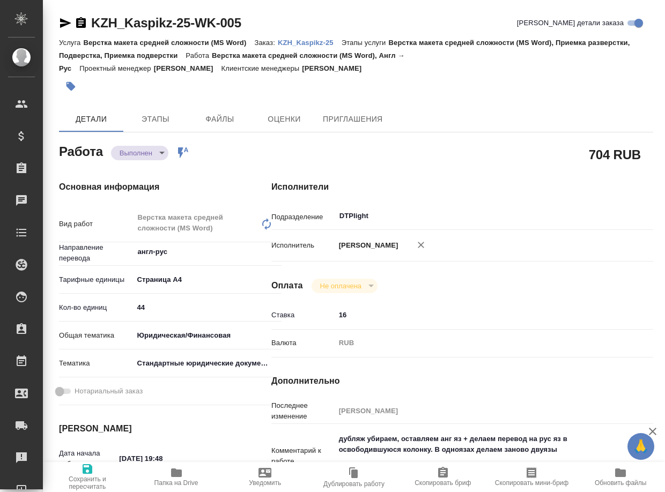
type textarea "x"
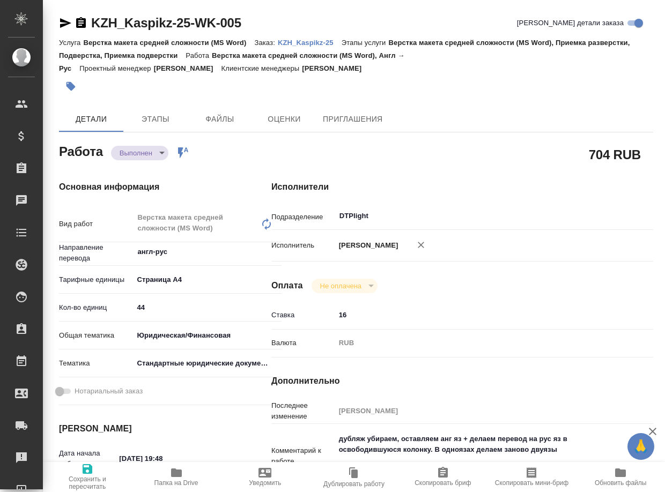
type textarea "x"
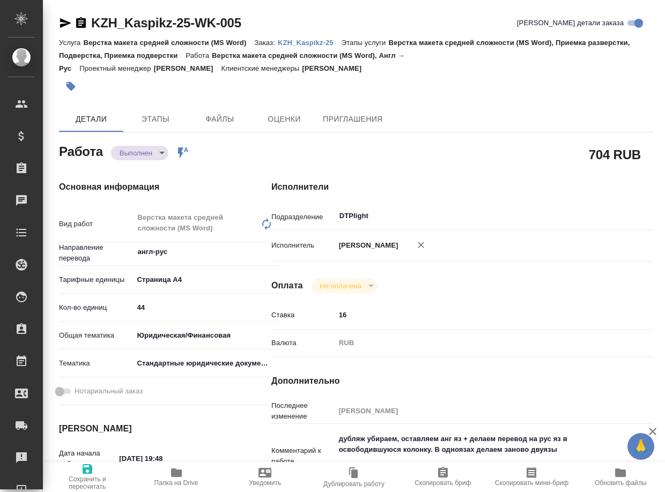
click at [179, 483] on span "Папка на Drive" at bounding box center [176, 484] width 44 height 8
type textarea "x"
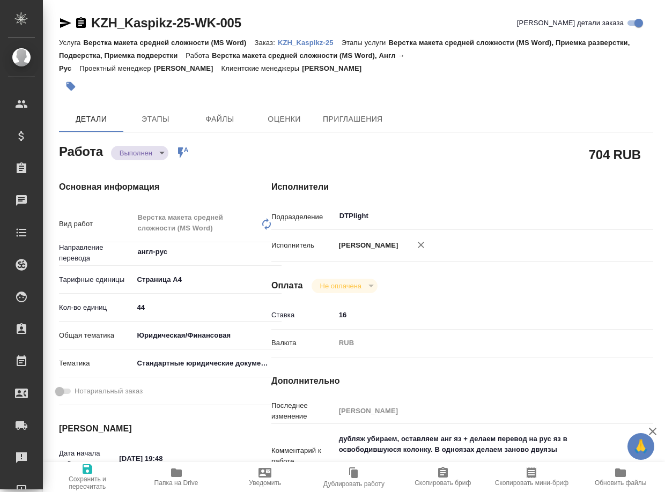
type textarea "x"
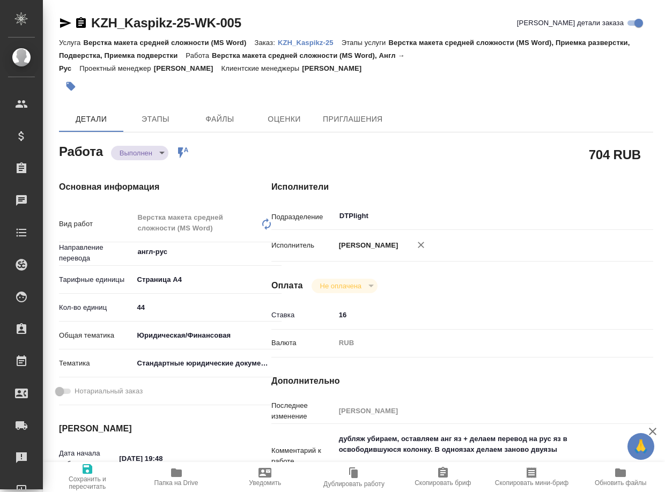
type textarea "x"
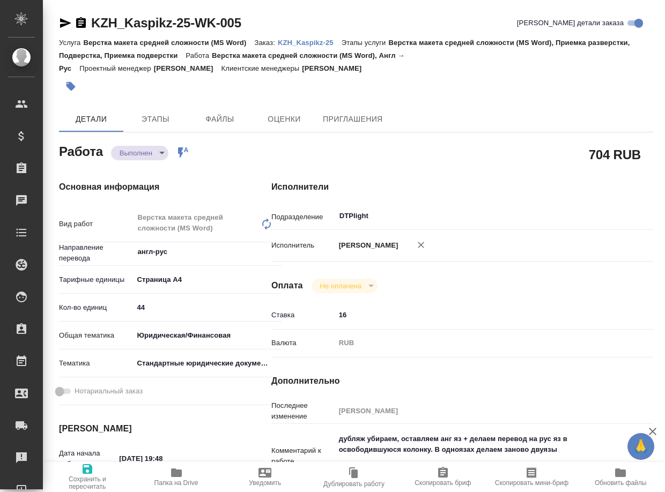
type textarea "x"
click at [137, 156] on body "🙏 .cls-1 fill:#fff; AWATERA Arsenyeva Vera Клиенты Спецификации Заказы 6 Чаты T…" at bounding box center [332, 246] width 665 height 492
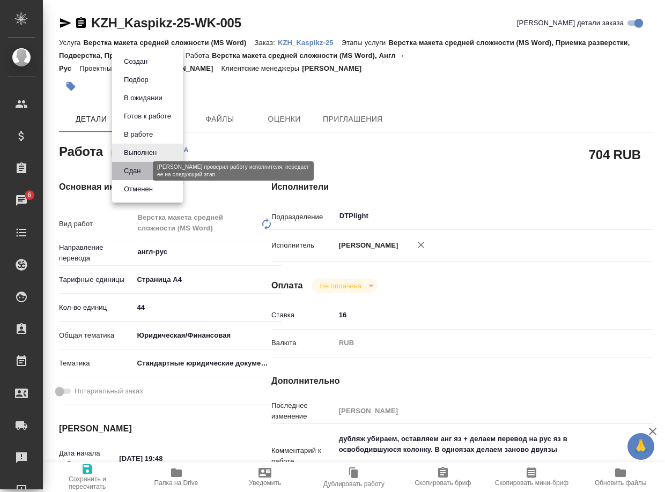
click at [137, 169] on button "Сдан" at bounding box center [132, 171] width 23 height 12
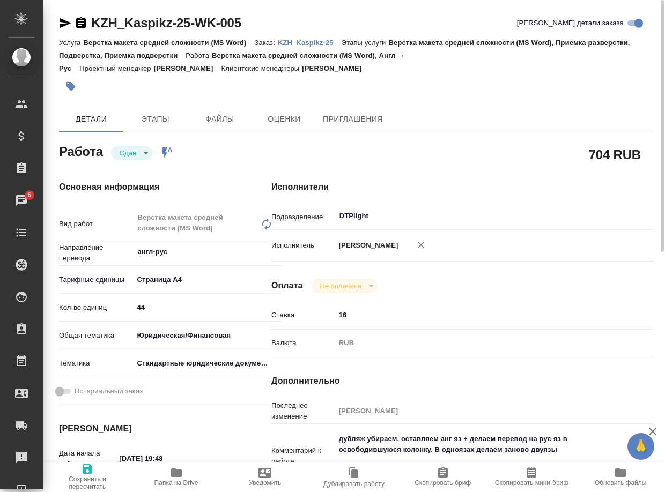
type textarea "x"
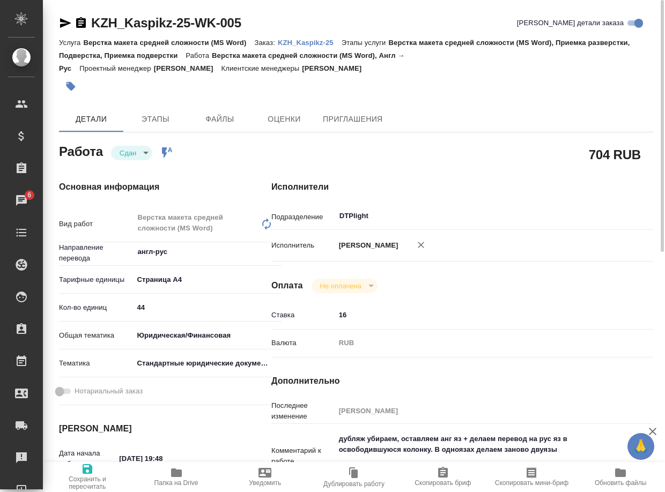
type textarea "x"
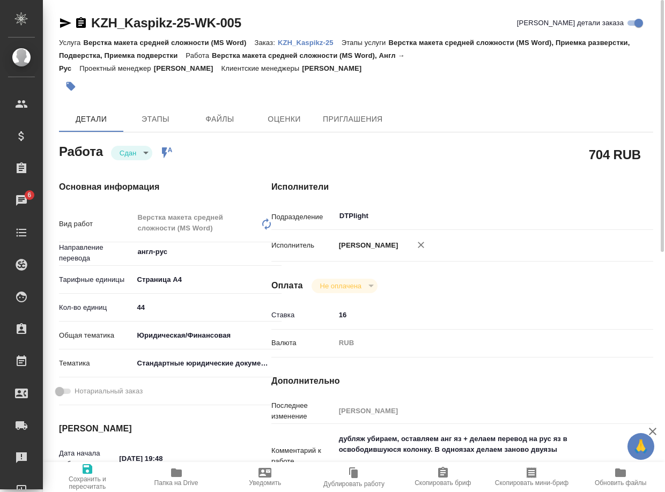
type textarea "x"
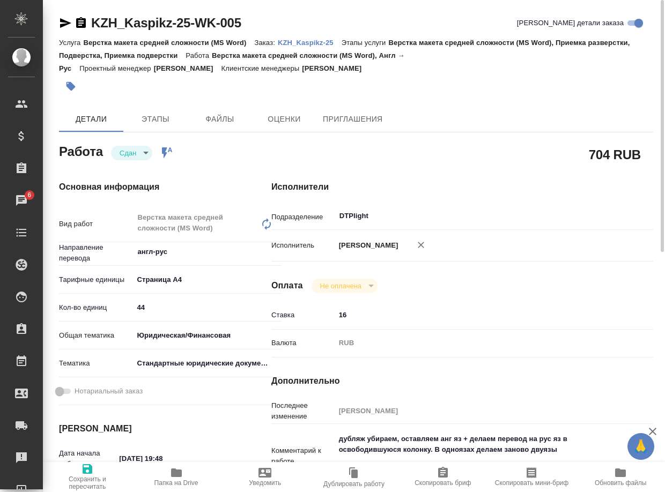
click at [313, 45] on p "KZH_Kaspikz-25" at bounding box center [310, 43] width 64 height 8
type textarea "x"
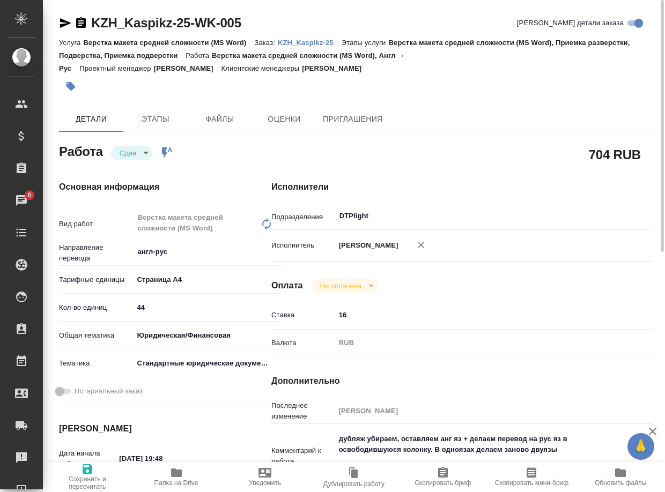
type textarea "x"
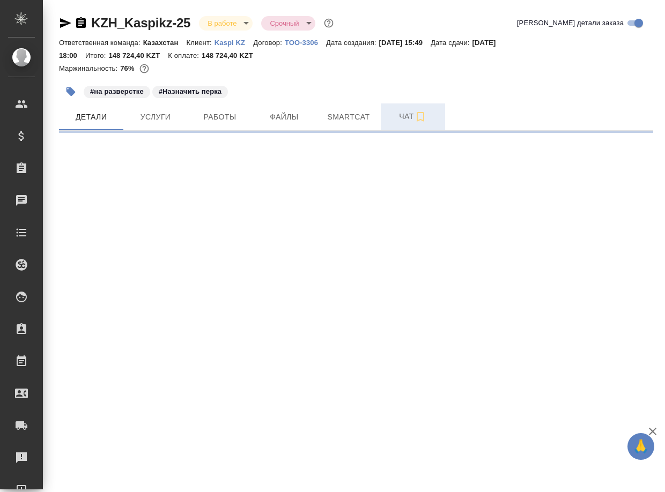
select select "RU"
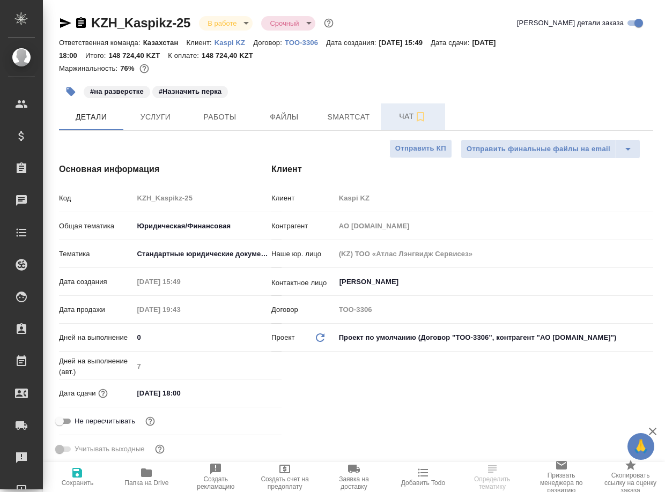
type textarea "x"
click at [408, 115] on span "Чат" at bounding box center [412, 116] width 51 height 13
type textarea "x"
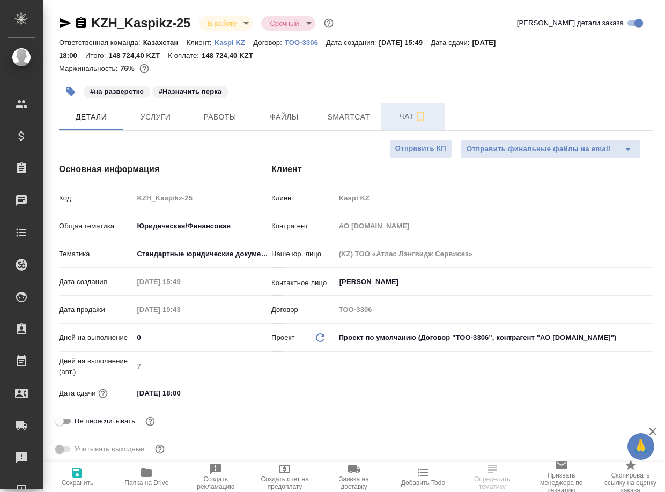
type textarea "x"
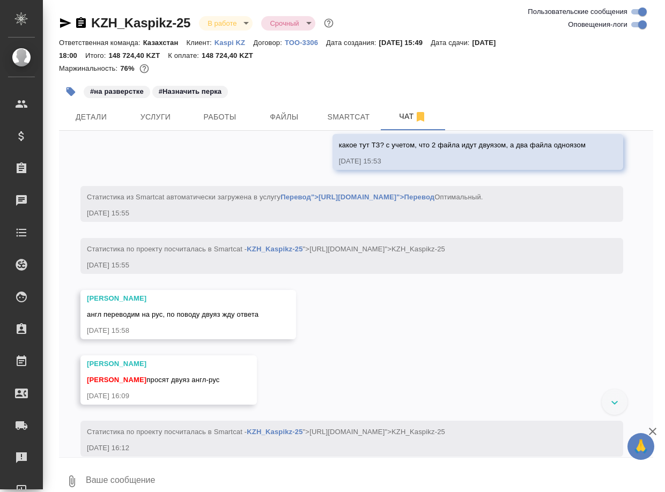
click at [197, 476] on textarea at bounding box center [369, 481] width 569 height 36
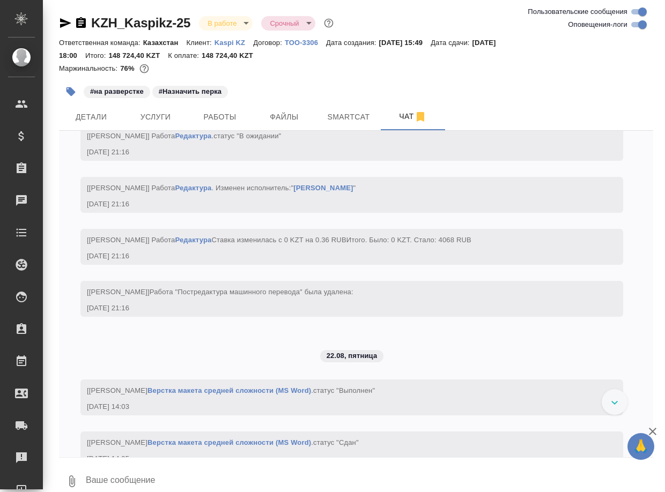
paste textarea "[URL][DOMAIN_NAME]"
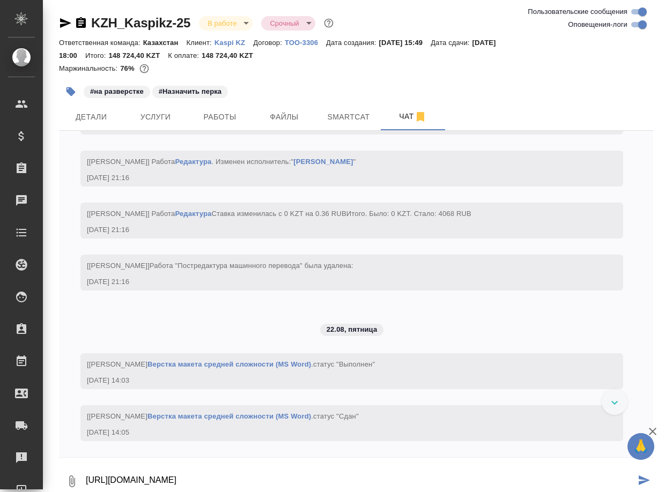
scroll to position [4720, 0]
type textarea "[URL][DOMAIN_NAME]"
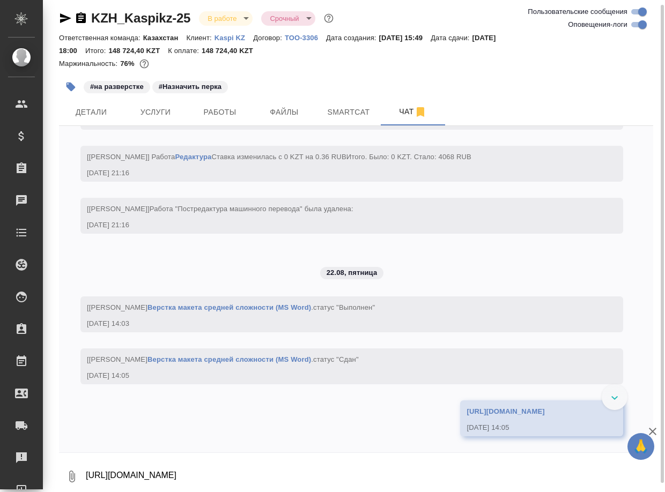
scroll to position [4890, 0]
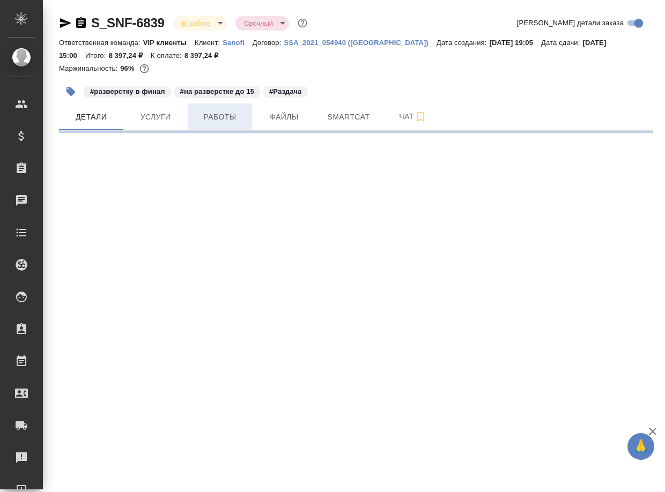
click at [223, 120] on span "Работы" at bounding box center [219, 116] width 51 height 13
select select "RU"
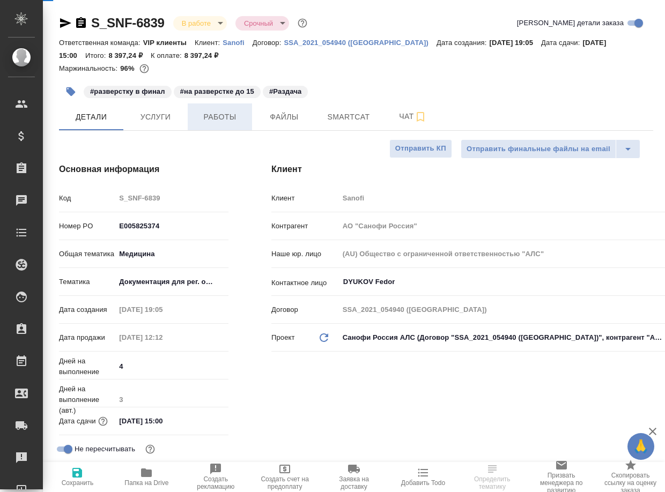
type textarea "x"
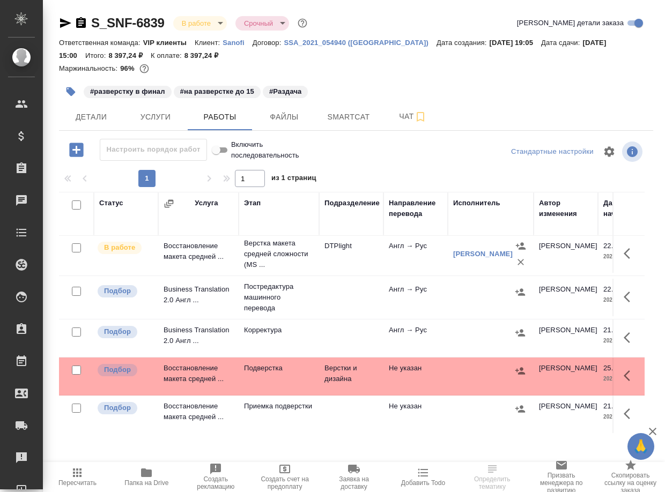
scroll to position [54, 0]
click at [272, 373] on p "Подверстка" at bounding box center [279, 368] width 70 height 11
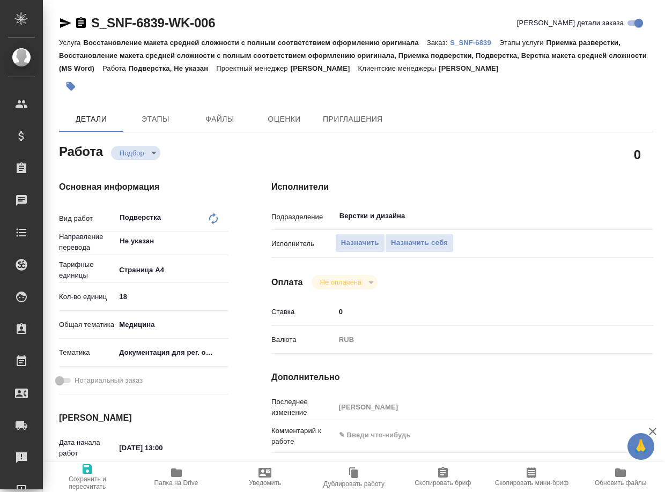
type textarea "x"
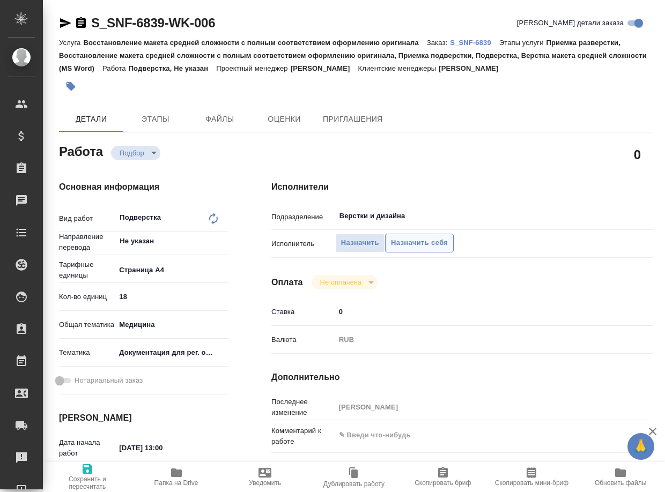
type textarea "x"
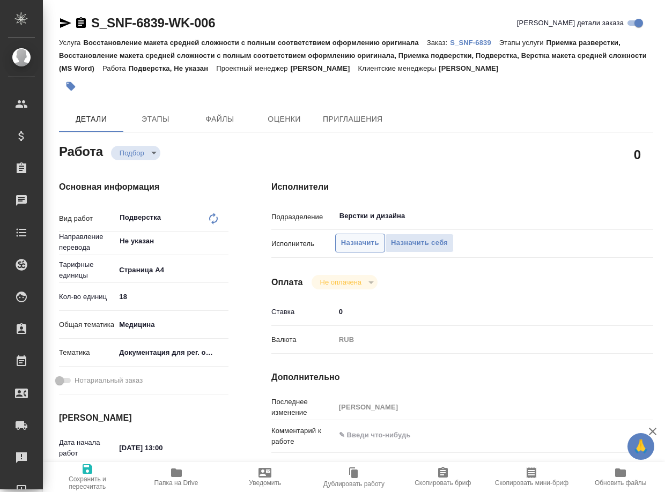
click at [363, 249] on span "Назначить" at bounding box center [360, 243] width 38 height 12
type textarea "x"
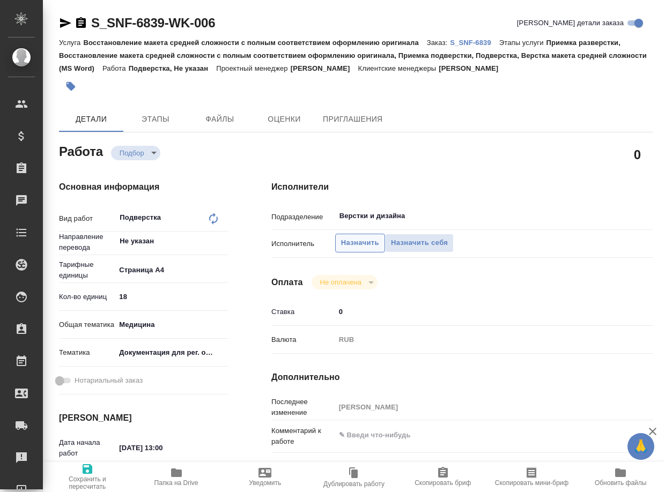
type textarea "x"
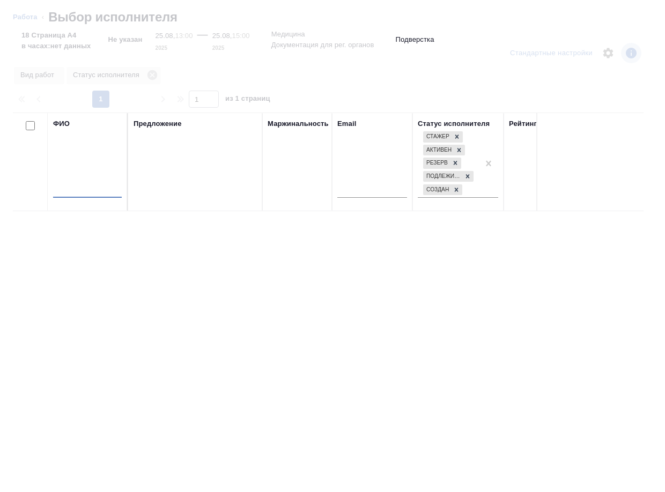
click at [97, 194] on input "text" at bounding box center [87, 191] width 69 height 13
type input "yjcrjdf"
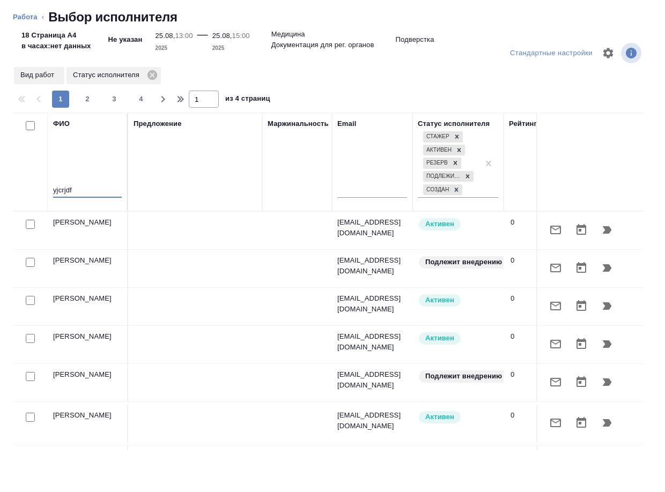
type textarea "x"
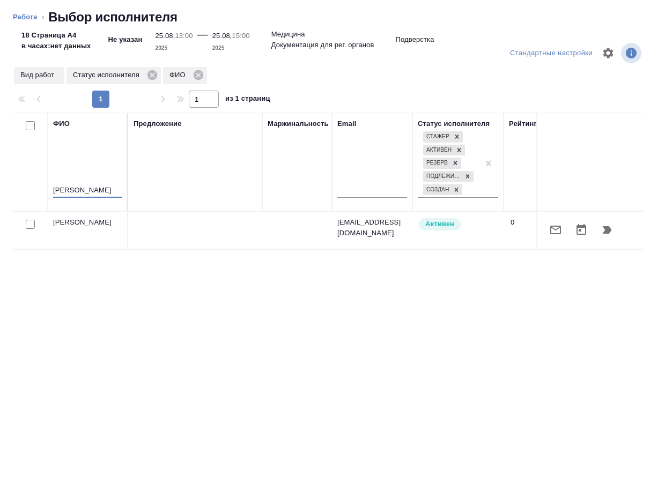
type input "носкова"
click at [607, 231] on icon "button" at bounding box center [607, 230] width 9 height 8
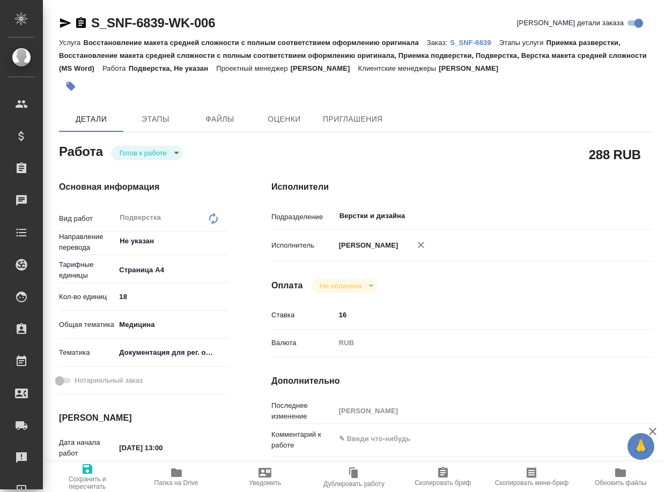
type textarea "x"
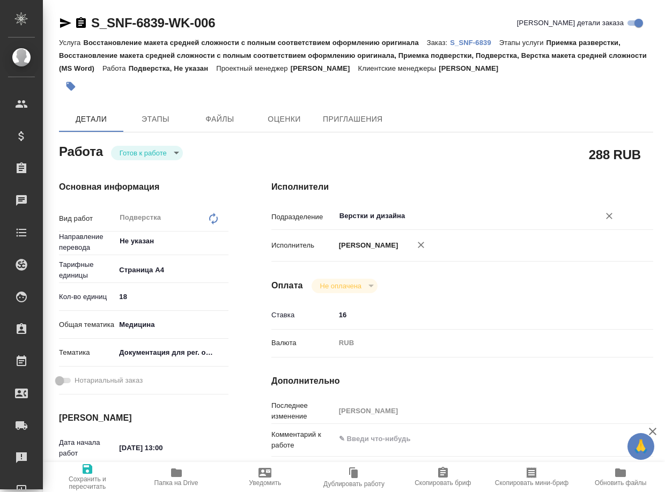
type textarea "x"
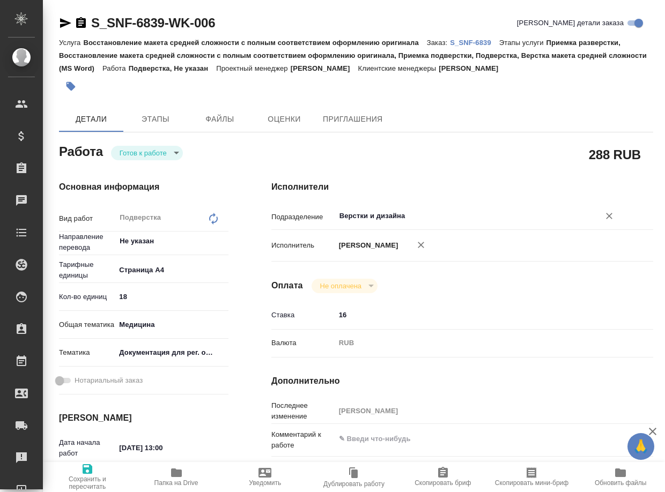
click at [423, 212] on input "Верстки и дизайна" at bounding box center [460, 216] width 244 height 13
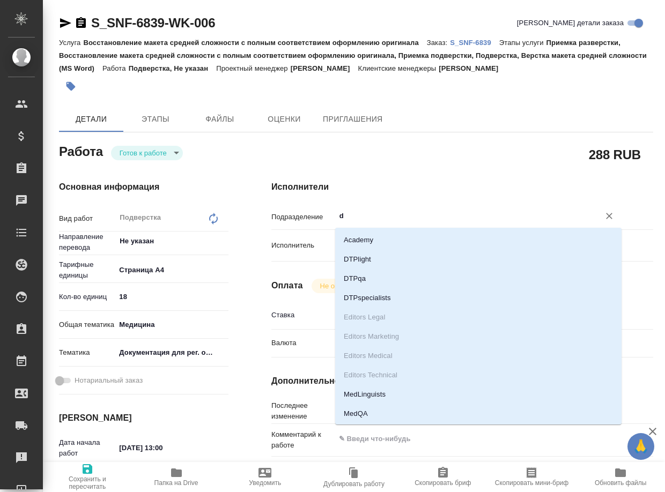
type input "dt"
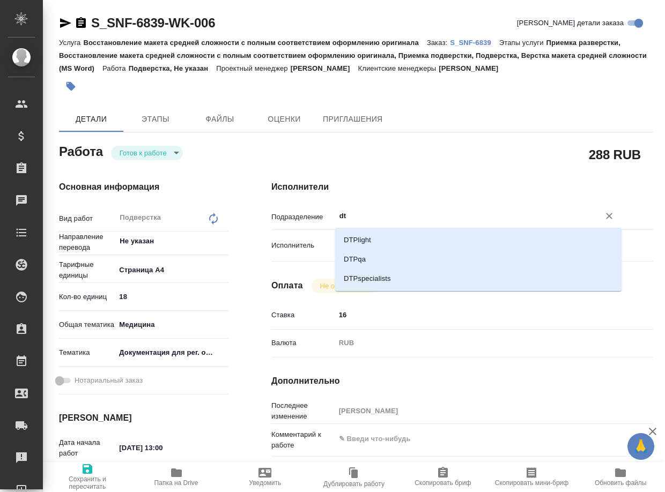
type textarea "x"
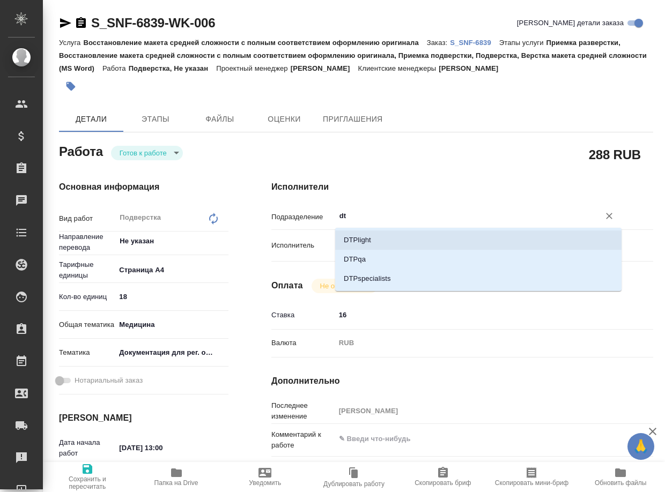
click at [403, 239] on li "DTPlight" at bounding box center [478, 240] width 286 height 19
type textarea "x"
type input "DTPlight"
type textarea "x"
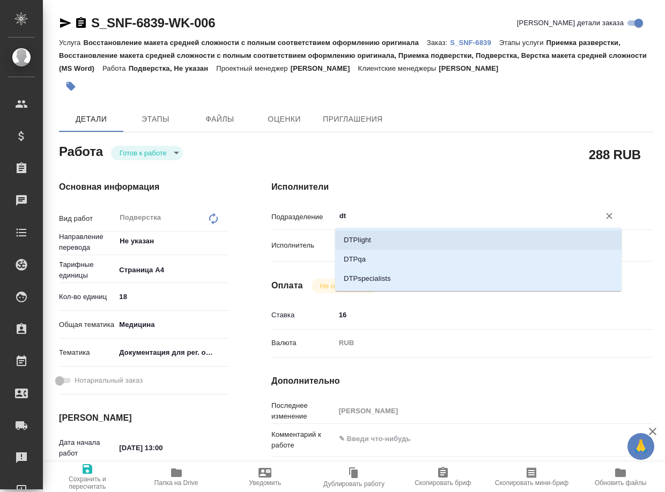
type textarea "x"
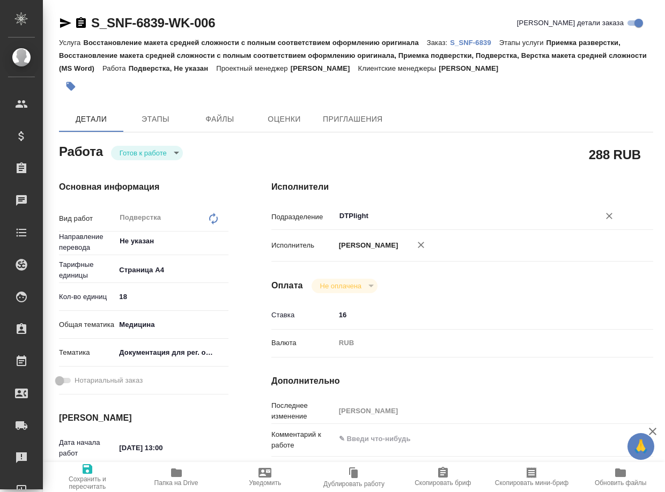
type textarea "x"
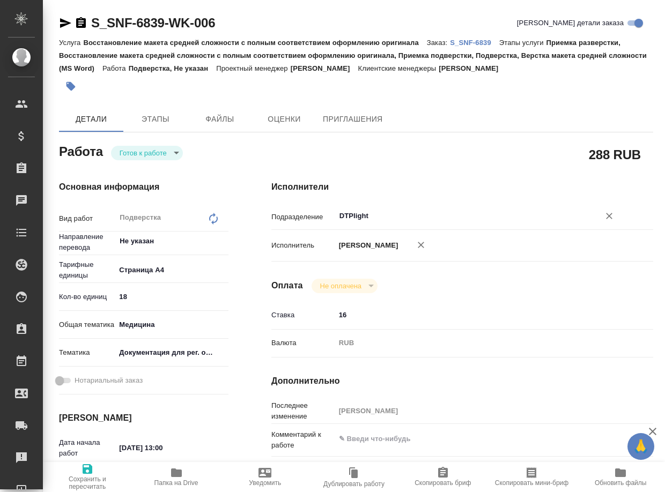
type input "DTPlight"
click at [93, 477] on span "Сохранить и пересчитать" at bounding box center [87, 483] width 76 height 15
type textarea "x"
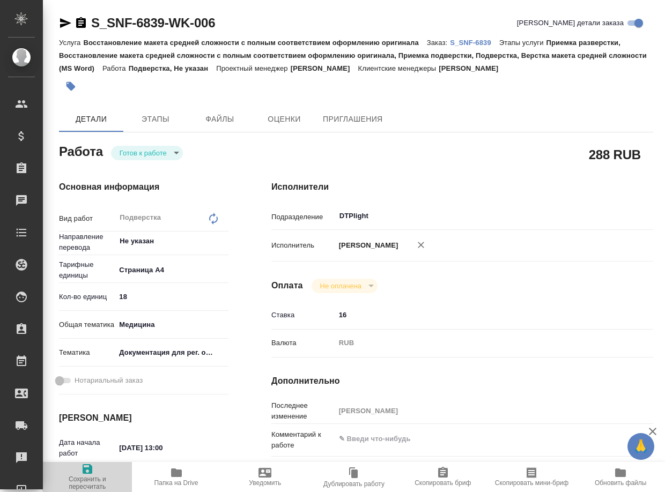
type textarea "x"
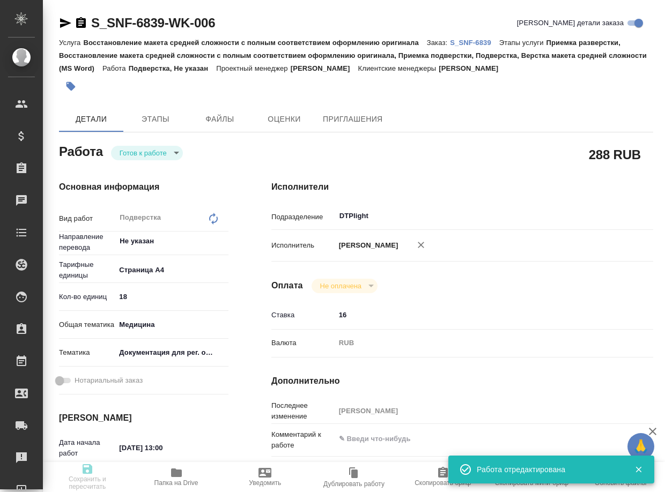
type textarea "x"
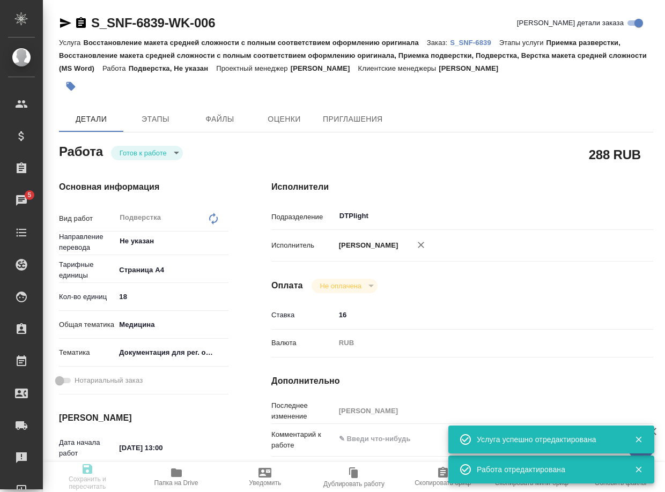
type textarea "x"
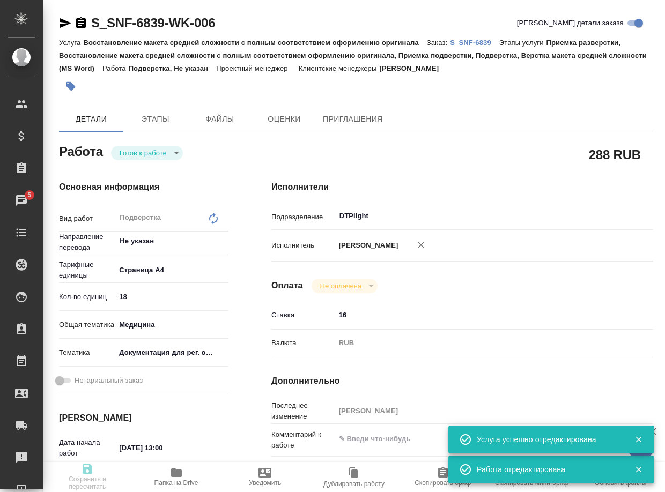
type input "readyForWork"
type textarea "Подверстка"
type textarea "x"
type input "Не указан"
type input "5f036ec4e16dec2d6b59c8ff"
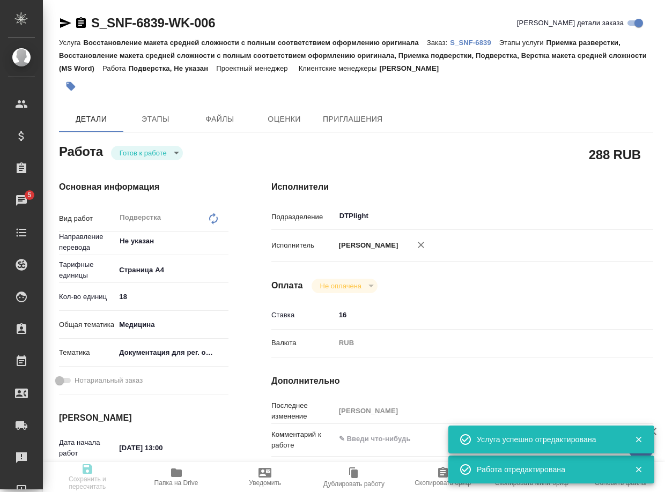
type input "18"
type input "med"
type input "5f647205b73bc97568ca66c6"
type input "[DATE] 13:00"
type input "[DATE] 15:00"
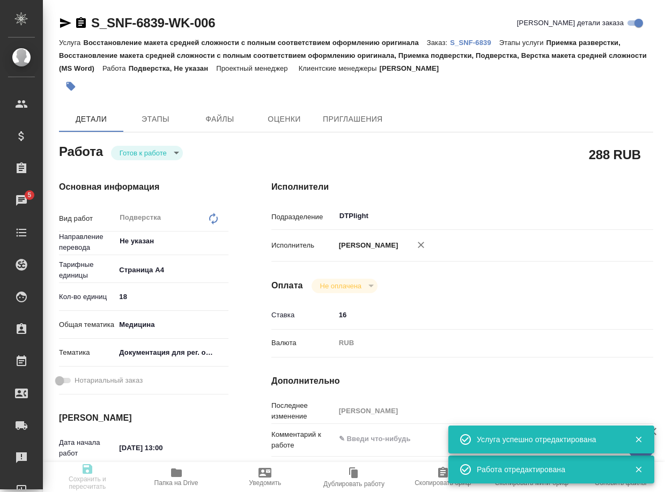
type input "[DATE] 15:00"
type input "DTPlight"
type input "notPayed"
type input "16"
type input "RUB"
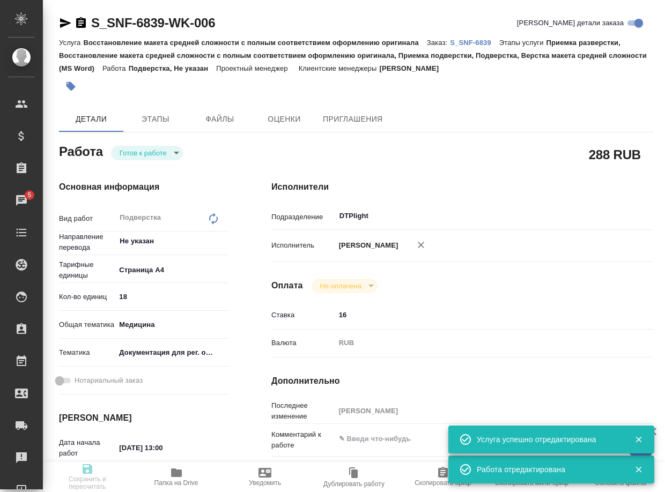
type input "[PERSON_NAME]"
type textarea "x"
type textarea "/Clients/Sanofi/Orders/S_SNF-6839/DTP/S_SNF-6839-WK-006"
type textarea "x"
type input "S_SNF-6839"
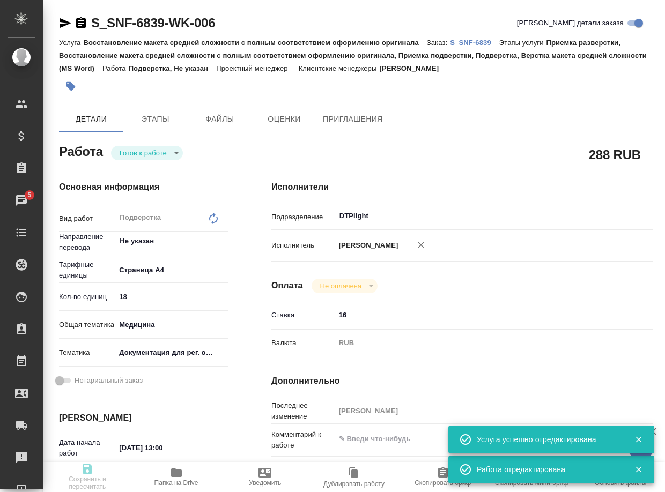
type input "E005825374"
type input "Восстановление макета средней сложности с полным соответствием оформлению ориги…"
type input "Приемка разверстки, Восстановление макета средней сложности с полным соответств…"
type input "[PERSON_NAME]"
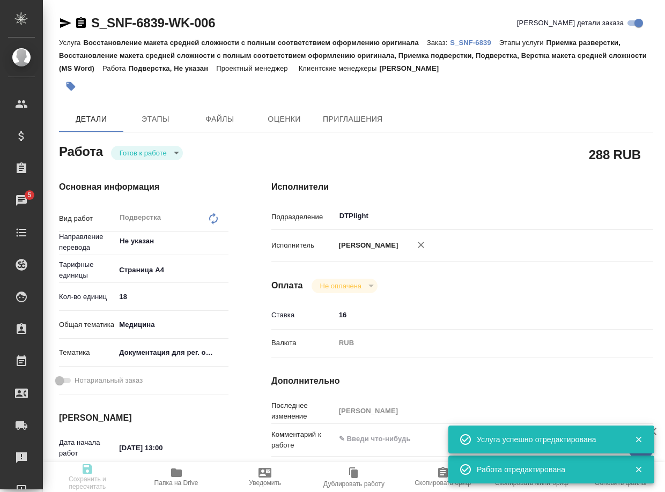
type input "/Clients/Sanofi/Orders/S_SNF-6839"
type textarea "x"
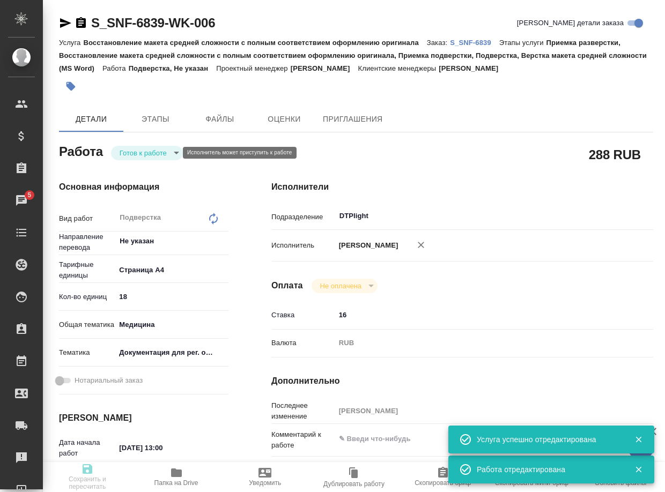
type textarea "x"
click at [142, 151] on body "🙏 .cls-1 fill:#fff; AWATERA Arsenyeva [PERSON_NAME] Спецификации Заказы 5 Чаты …" at bounding box center [332, 246] width 665 height 492
type textarea "x"
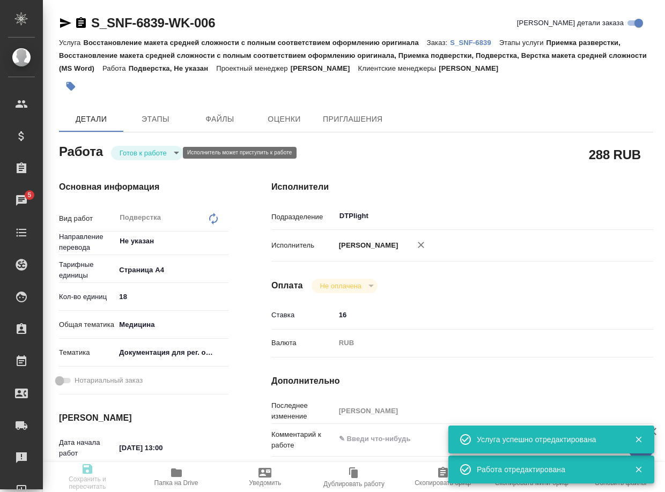
type textarea "x"
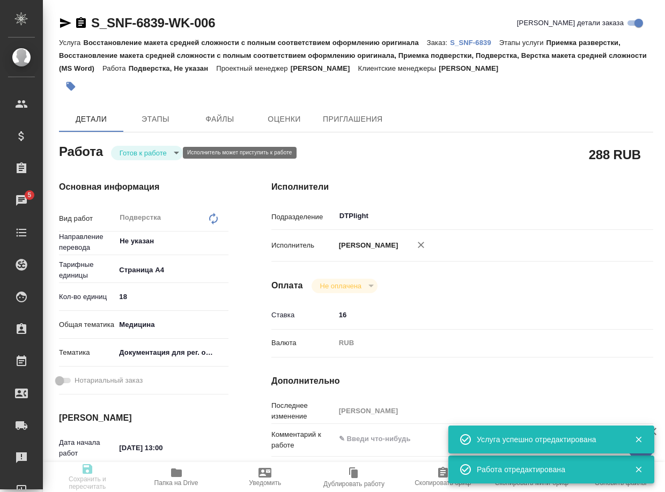
type textarea "x"
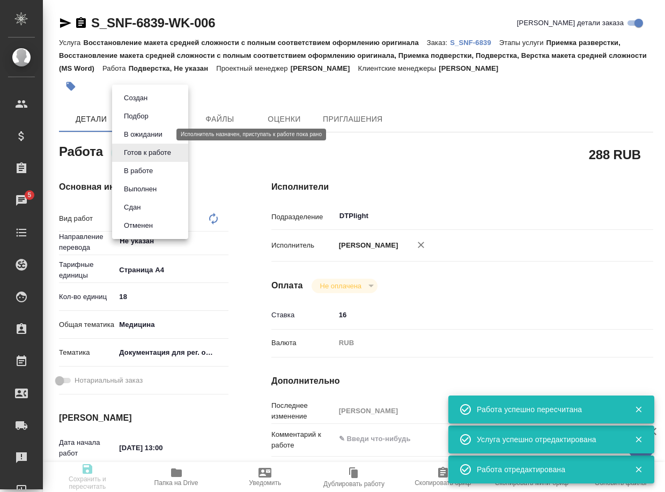
click at [145, 136] on button "В ожидании" at bounding box center [143, 135] width 45 height 12
type textarea "Подверстка"
type textarea "x"
type input "Не указан"
type input "5f036ec4e16dec2d6b59c8ff"
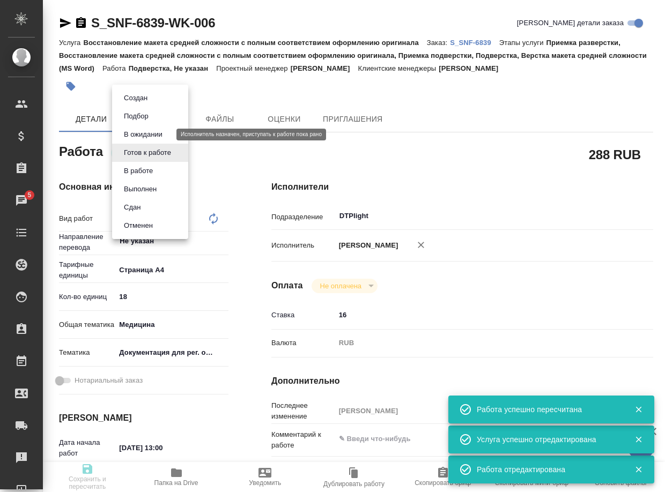
type input "18"
type input "med"
type input "5f647205b73bc97568ca66c6"
type input "[DATE] 13:00"
type input "[DATE] 15:00"
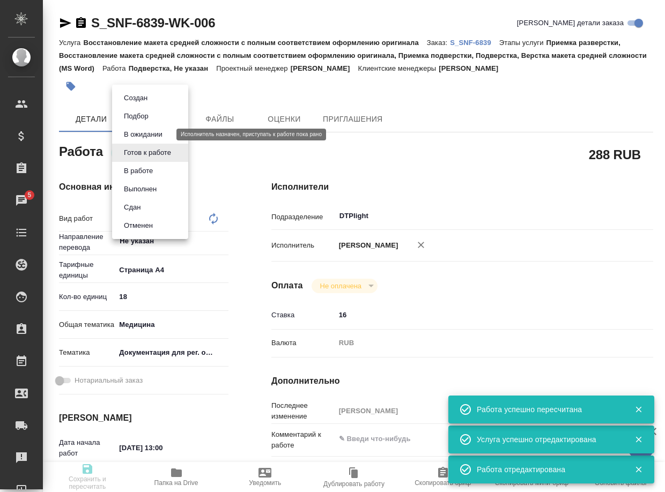
type input "[DATE] 15:00"
type input "DTPlight"
type input "notPayed"
type input "16"
type input "RUB"
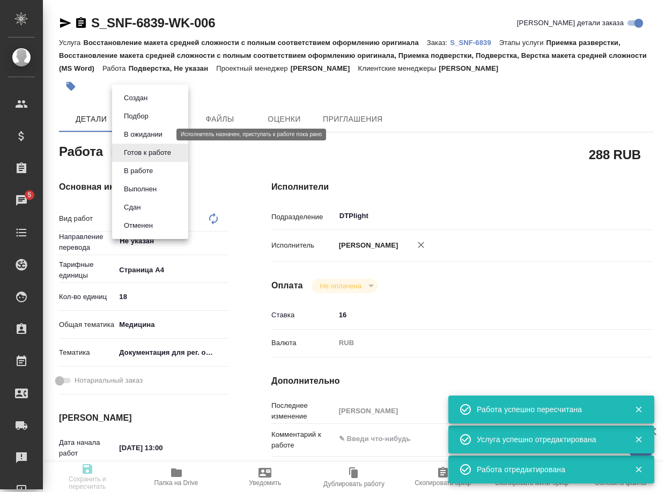
type input "[PERSON_NAME]"
type textarea "x"
type textarea "/Clients/Sanofi/Orders/S_SNF-6839/DTP/S_SNF-6839-WK-006"
type textarea "x"
type input "S_SNF-6839"
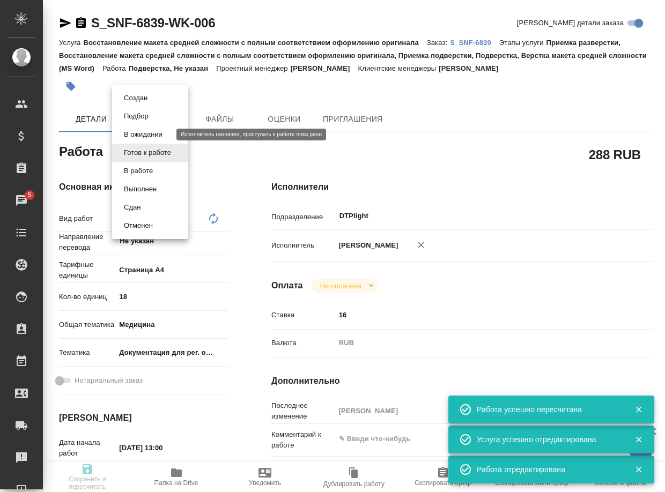
type input "E005825374"
type input "Восстановление макета средней сложности с полным соответствием оформлению ориги…"
type input "Приемка разверстки, Восстановление макета средней сложности с полным соответств…"
type input "[PERSON_NAME]"
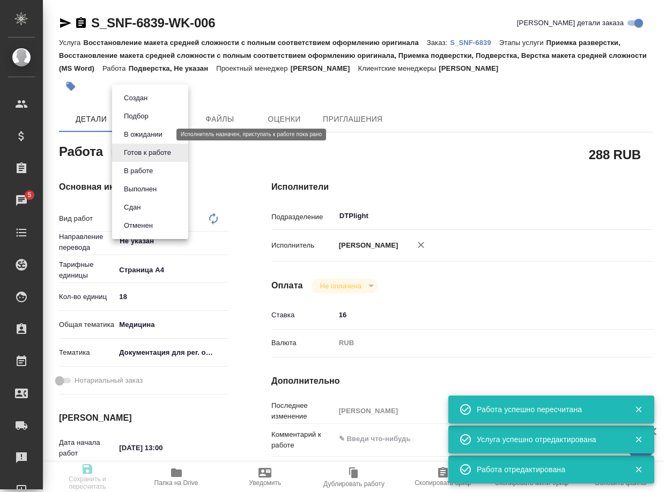
type input "/Clients/Sanofi/Orders/S_SNF-6839"
type textarea "x"
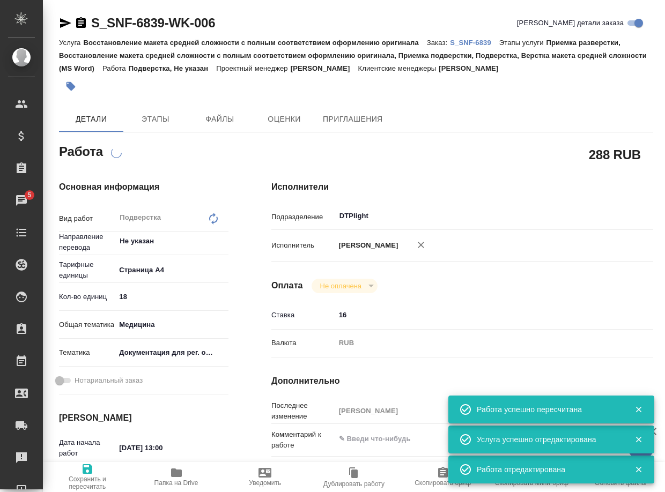
type textarea "x"
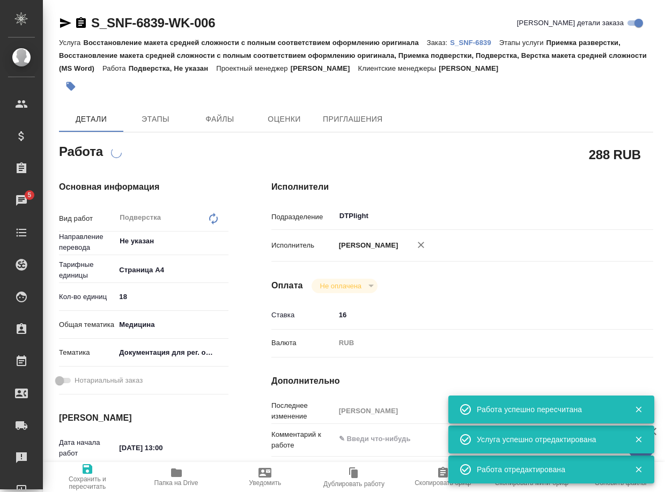
type textarea "x"
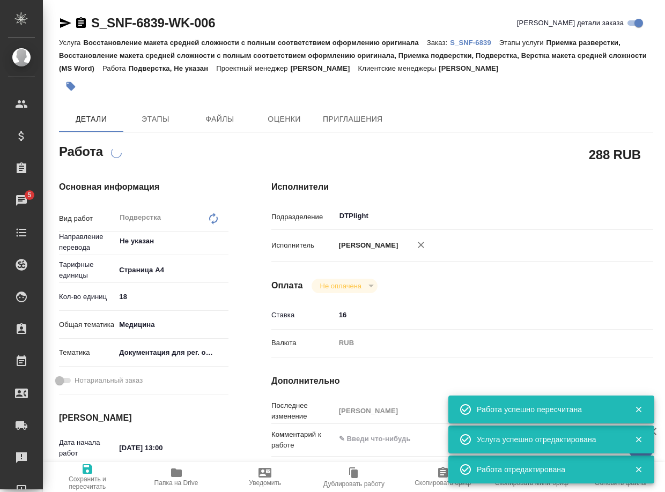
type textarea "x"
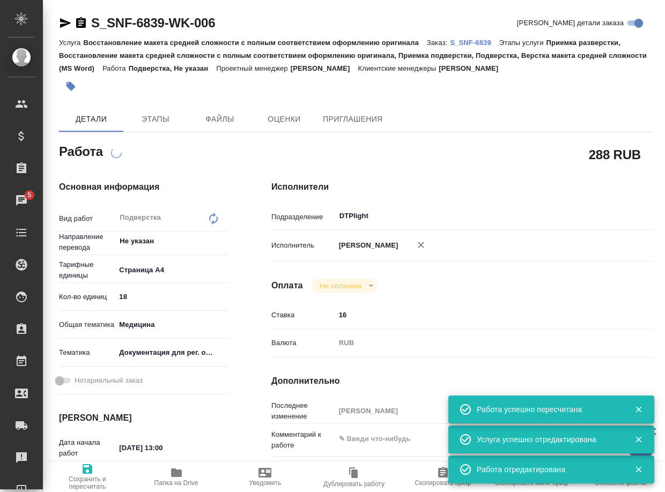
type textarea "x"
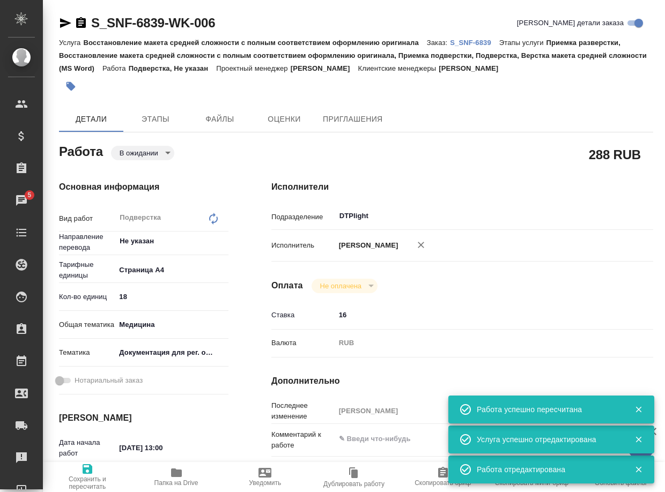
type textarea "x"
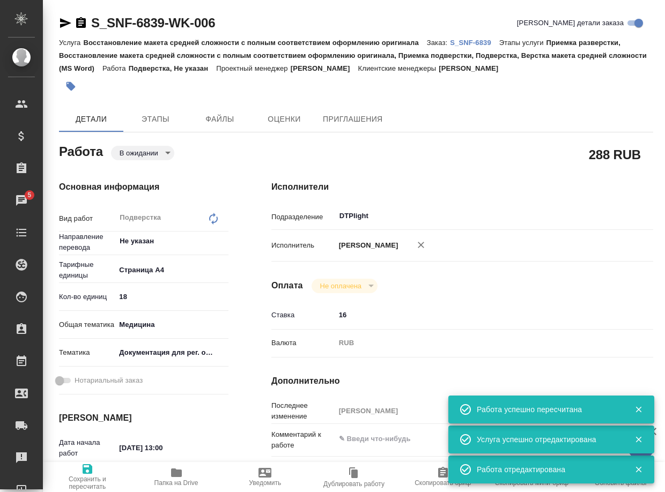
type textarea "x"
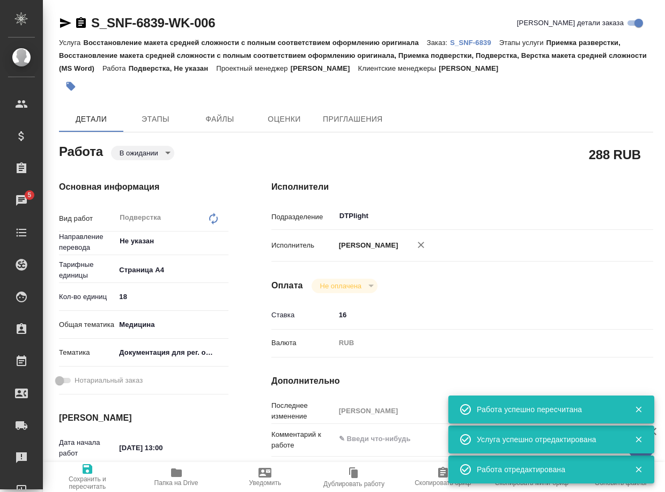
type textarea "x"
